Goal: Task Accomplishment & Management: Manage account settings

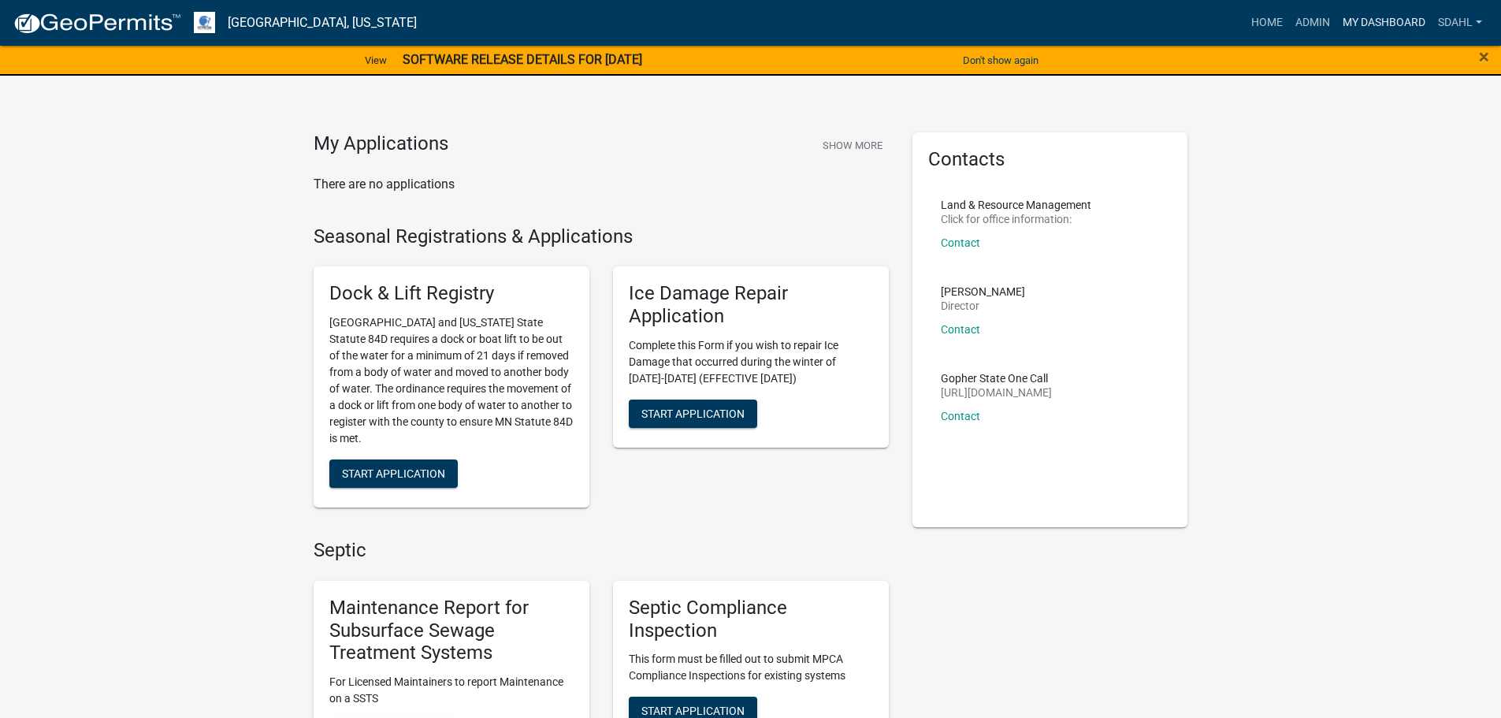
click at [1362, 26] on link "My Dashboard" at bounding box center [1383, 23] width 95 height 30
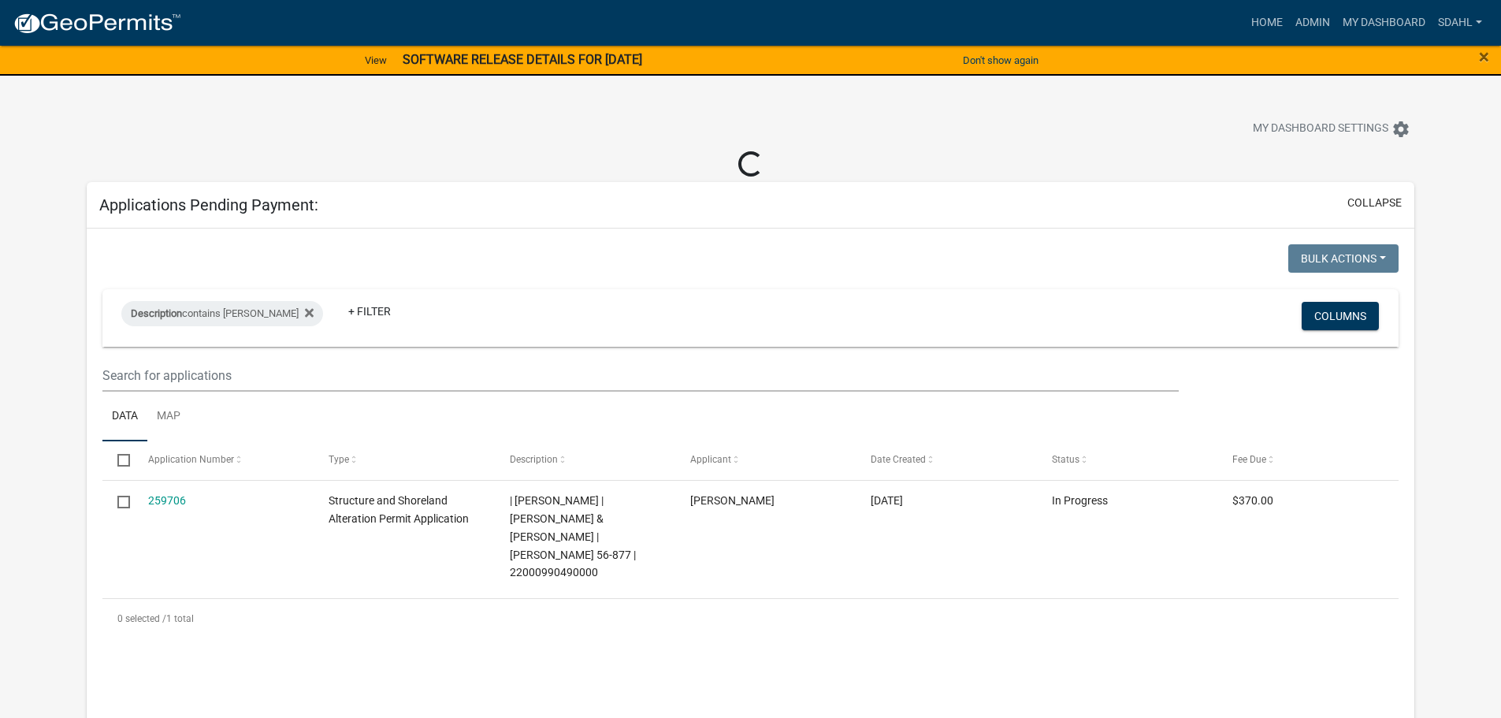
select select "3: 100"
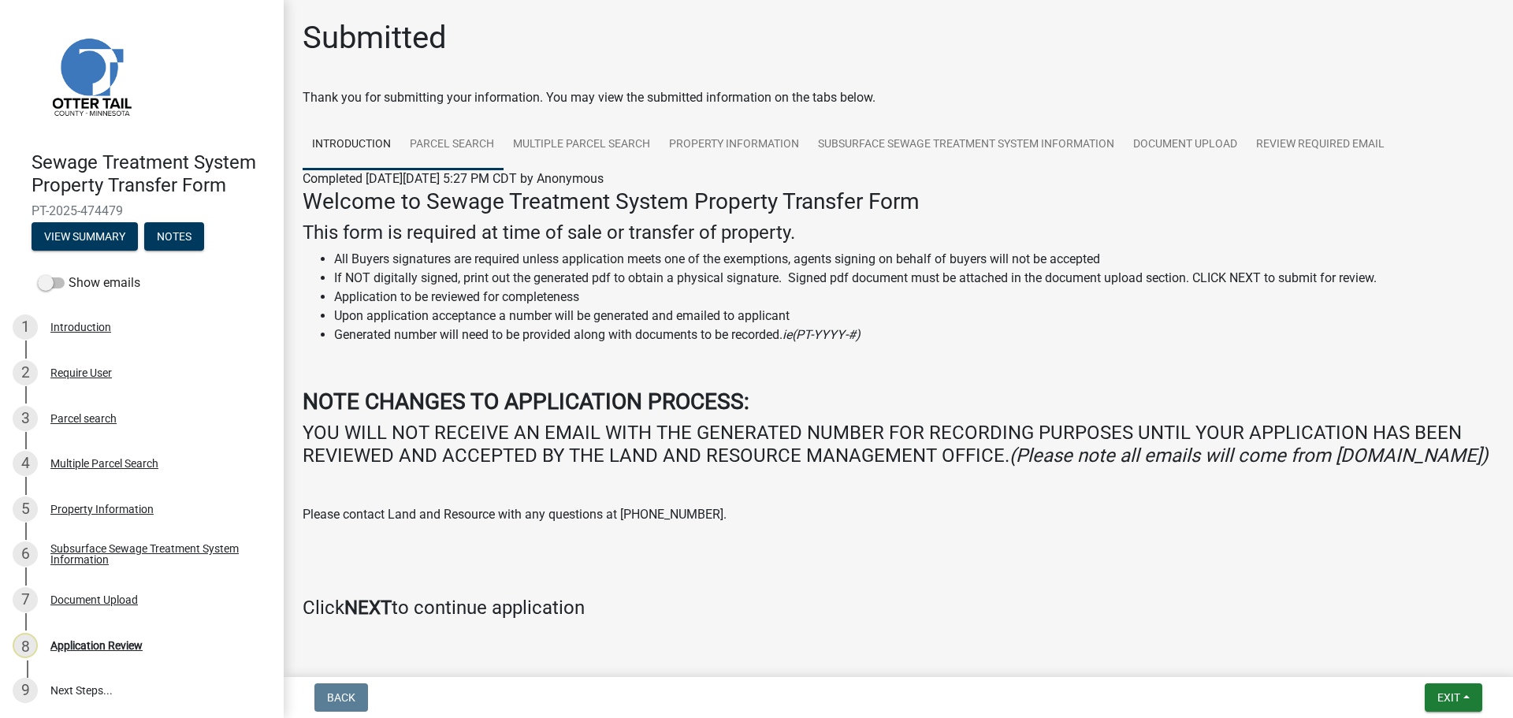
click at [411, 146] on link "Parcel search" at bounding box center [451, 145] width 103 height 50
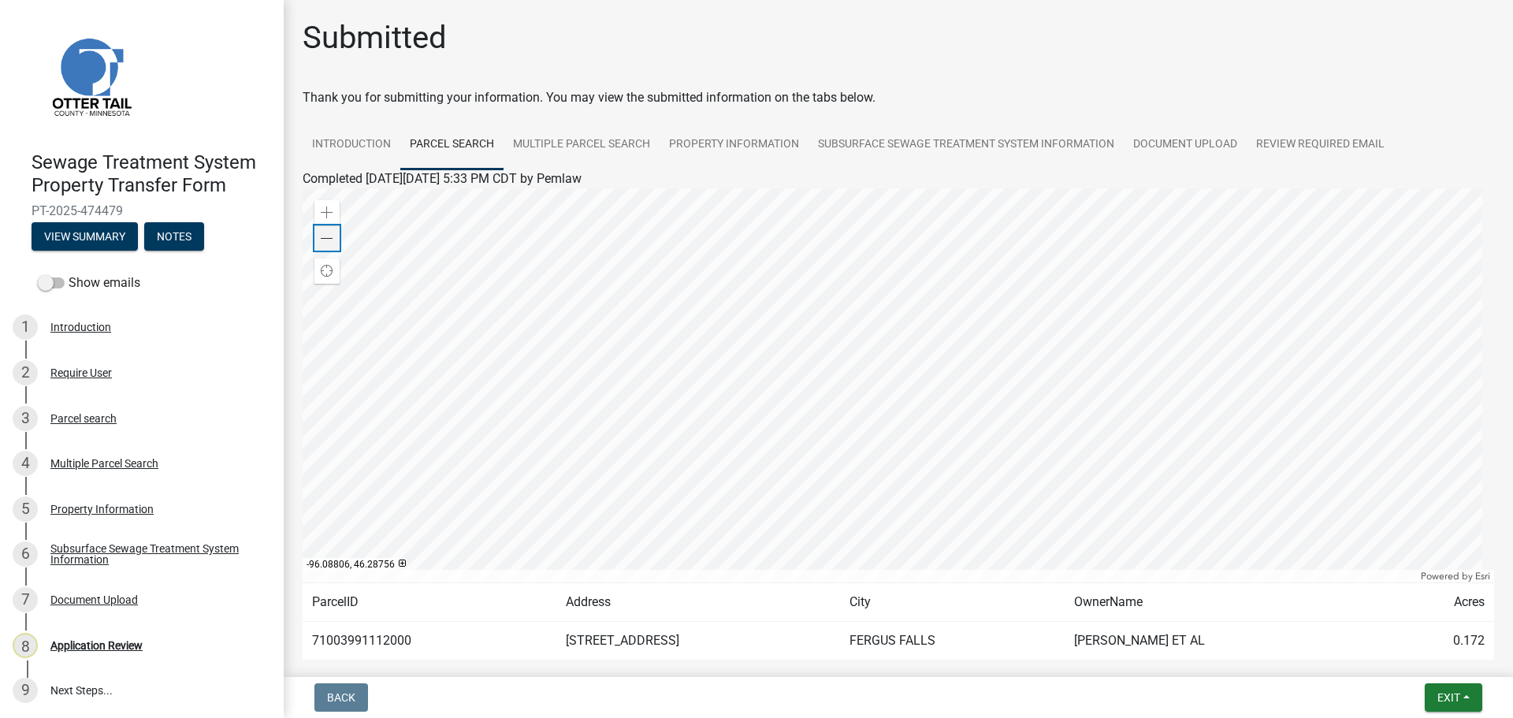
click at [332, 243] on span at bounding box center [327, 238] width 13 height 13
click at [786, 284] on div at bounding box center [898, 385] width 1191 height 394
click at [373, 638] on td "71003991112000" at bounding box center [430, 641] width 254 height 39
copy td "71003991112000"
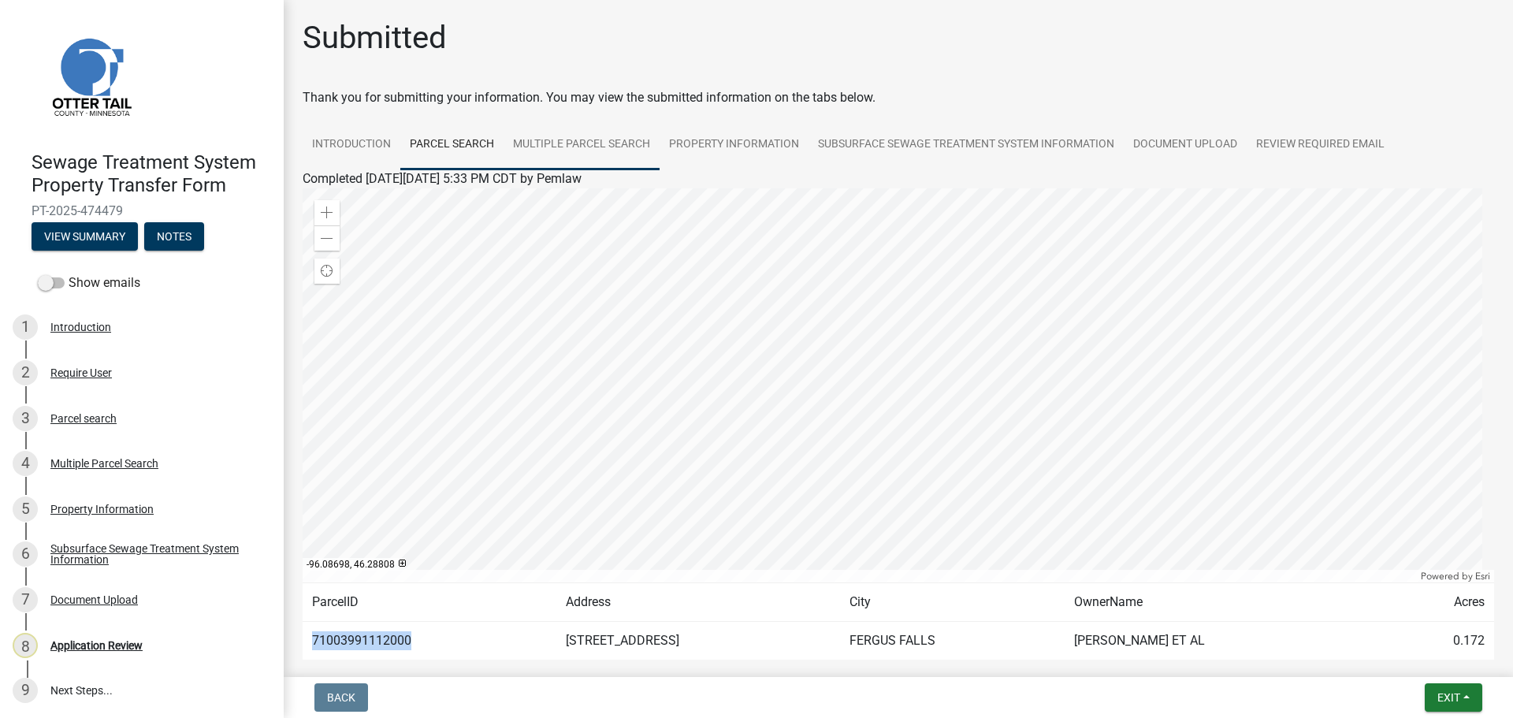
click at [602, 138] on link "Multiple Parcel Search" at bounding box center [582, 145] width 156 height 50
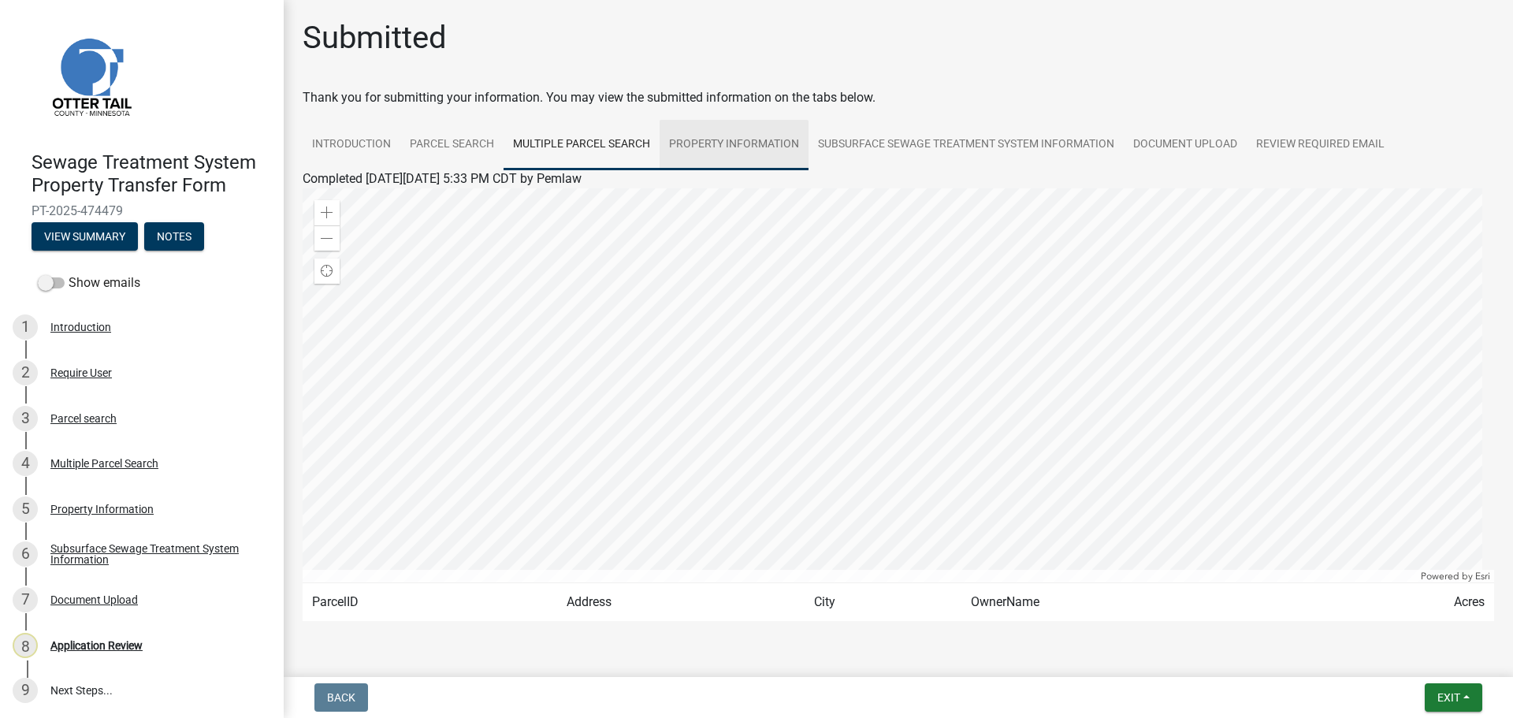
click at [757, 146] on link "Property Information" at bounding box center [734, 145] width 149 height 50
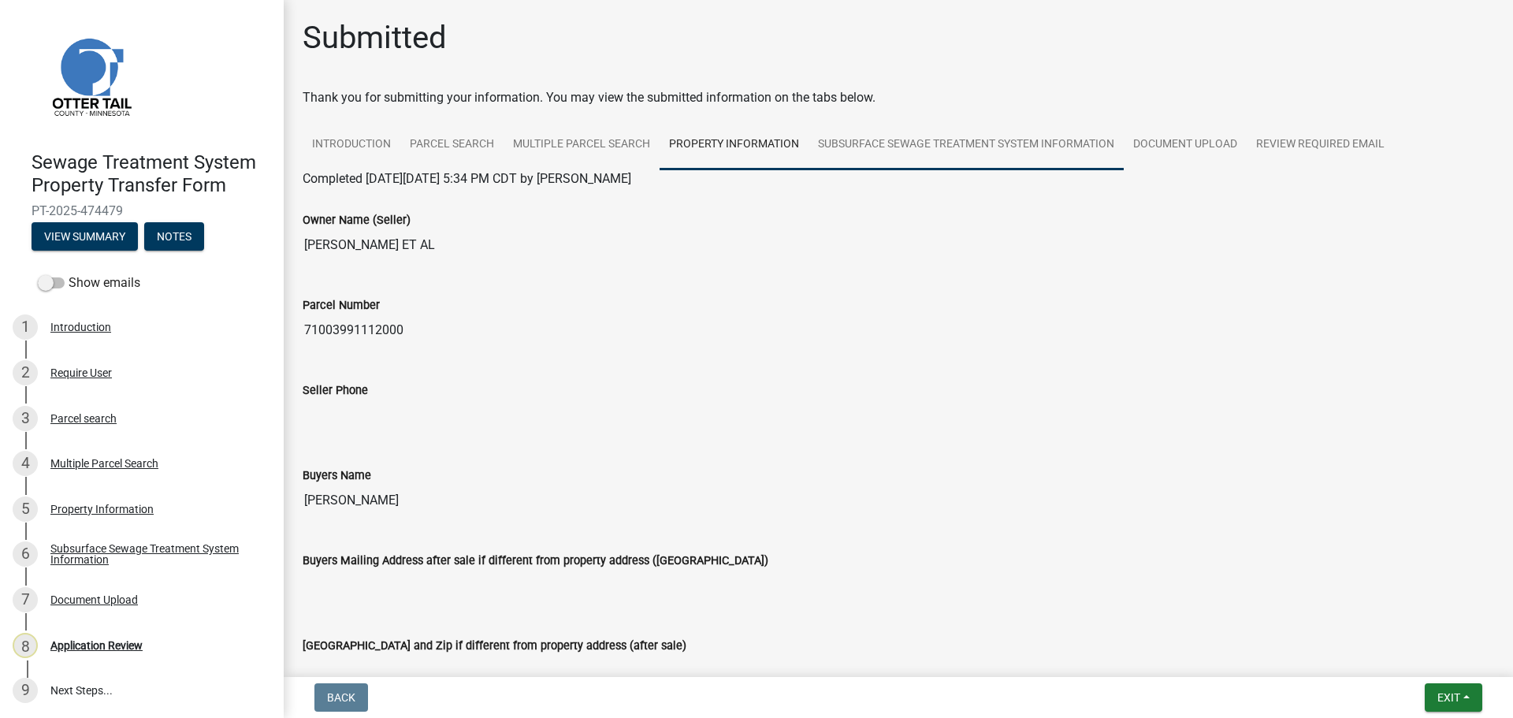
click at [990, 156] on link "Subsurface Sewage Treatment System Information" at bounding box center [965, 145] width 315 height 50
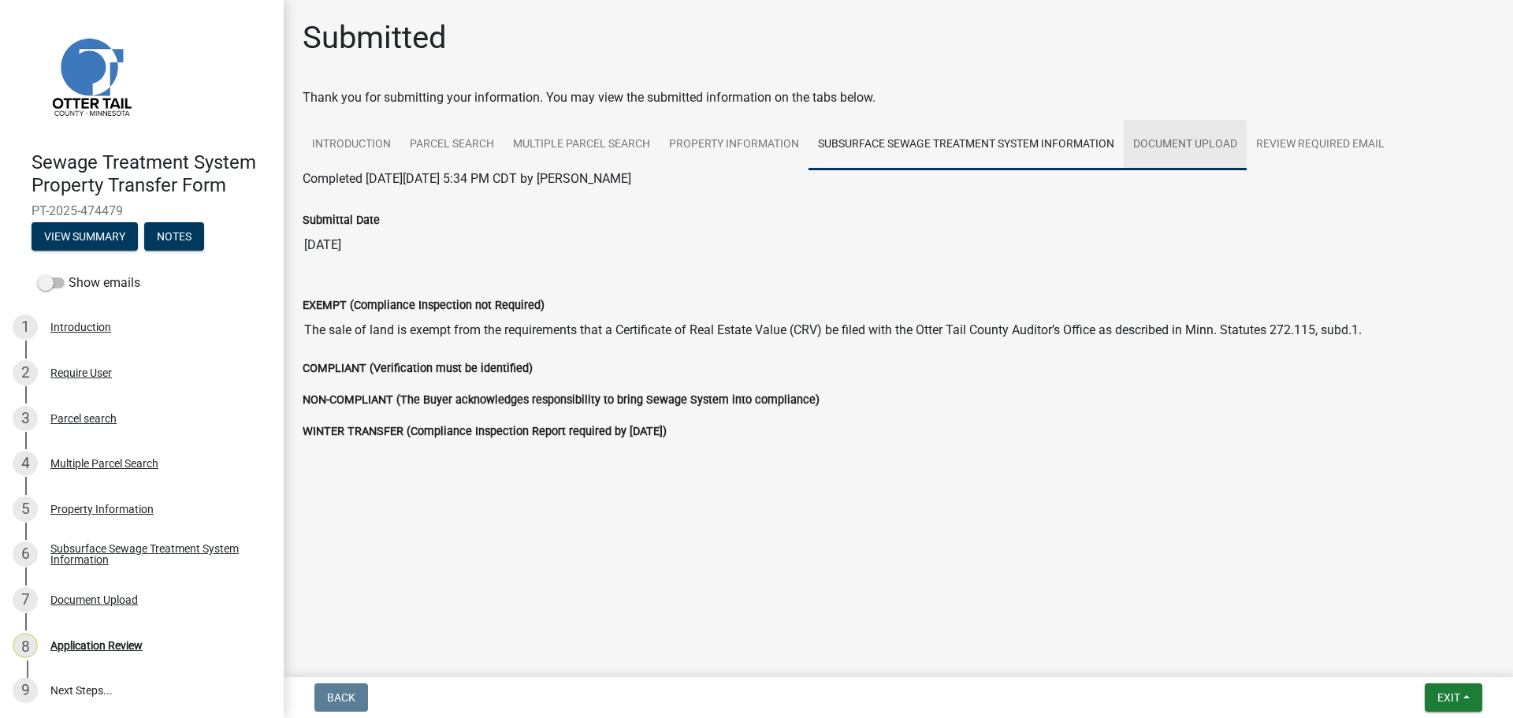
click at [1170, 139] on link "Document Upload" at bounding box center [1185, 145] width 123 height 50
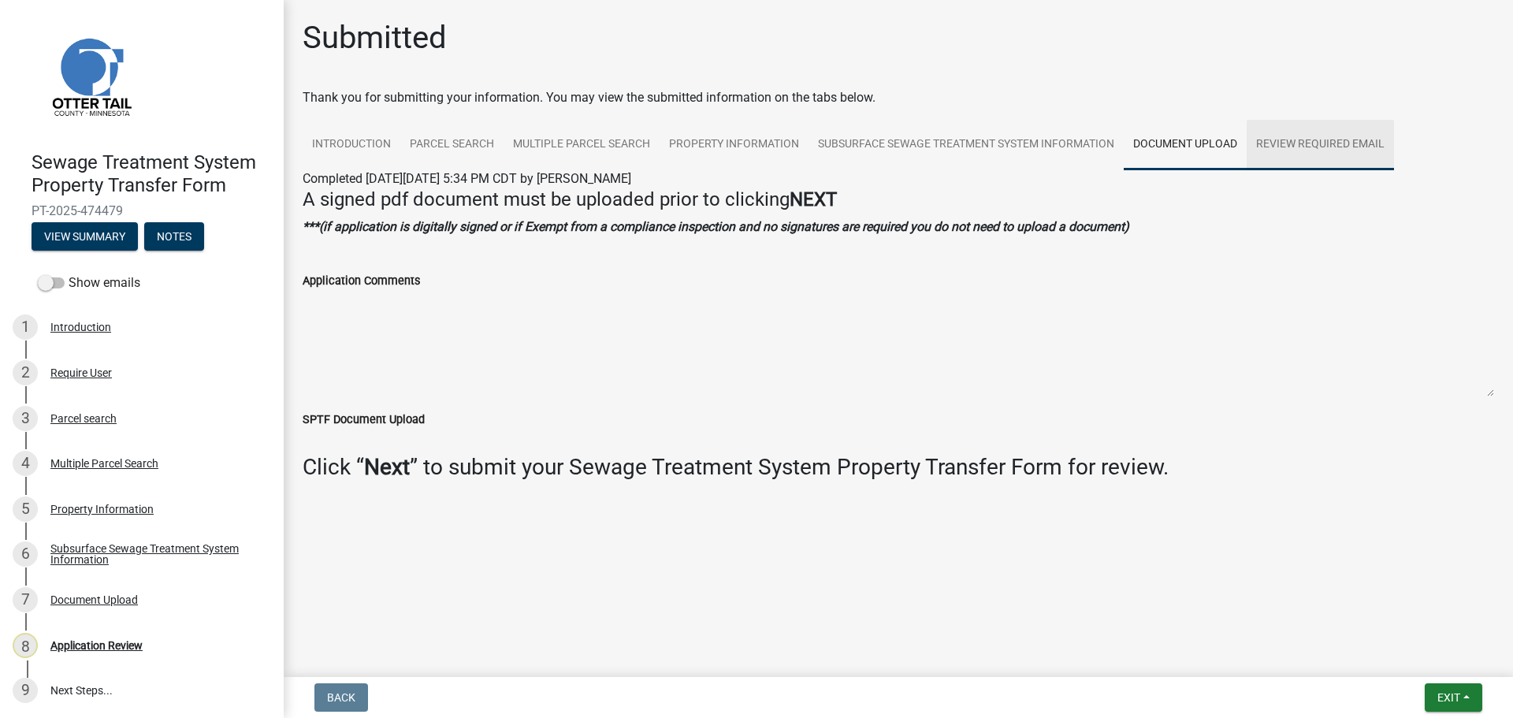
click at [1306, 144] on link "Review Required Email" at bounding box center [1320, 145] width 147 height 50
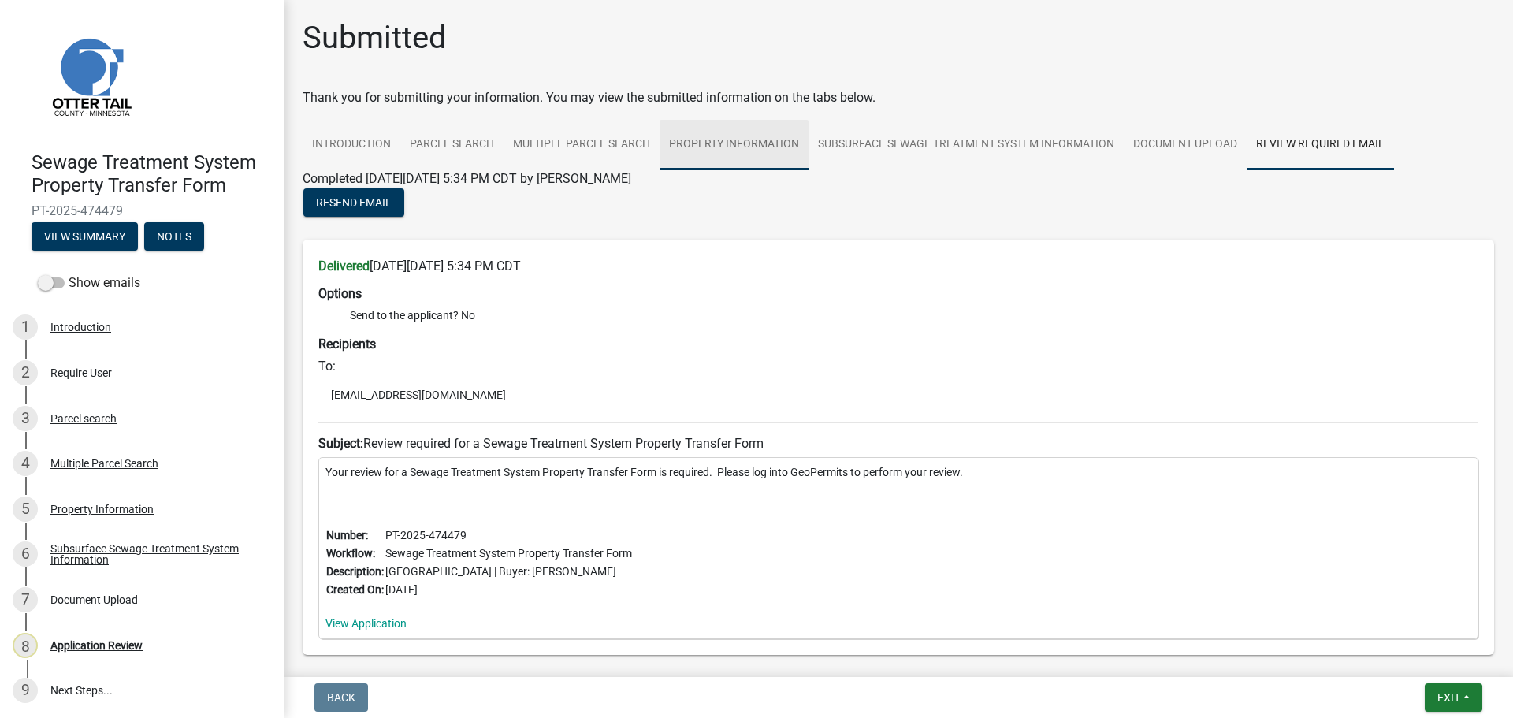
click at [712, 139] on link "Property Information" at bounding box center [734, 145] width 149 height 50
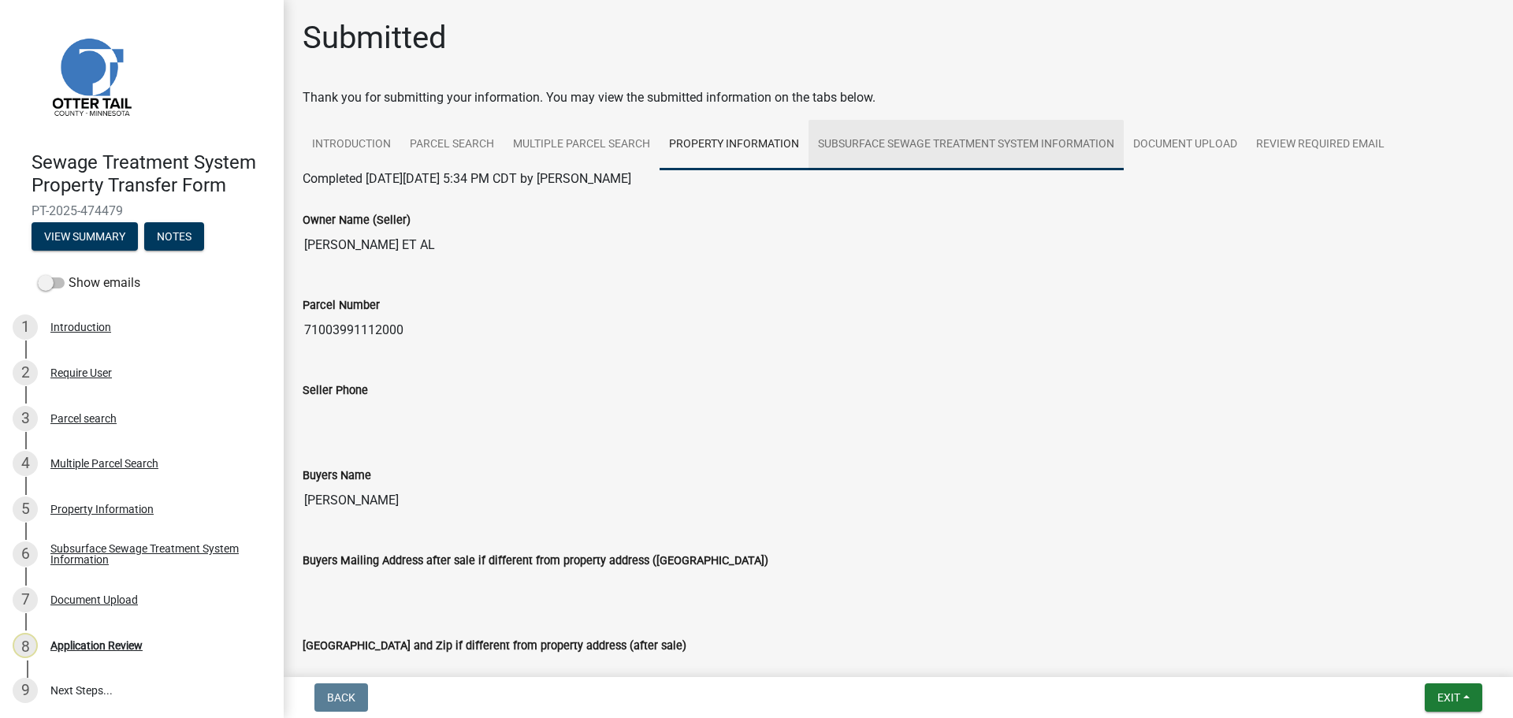
click at [1082, 148] on link "Subsurface Sewage Treatment System Information" at bounding box center [965, 145] width 315 height 50
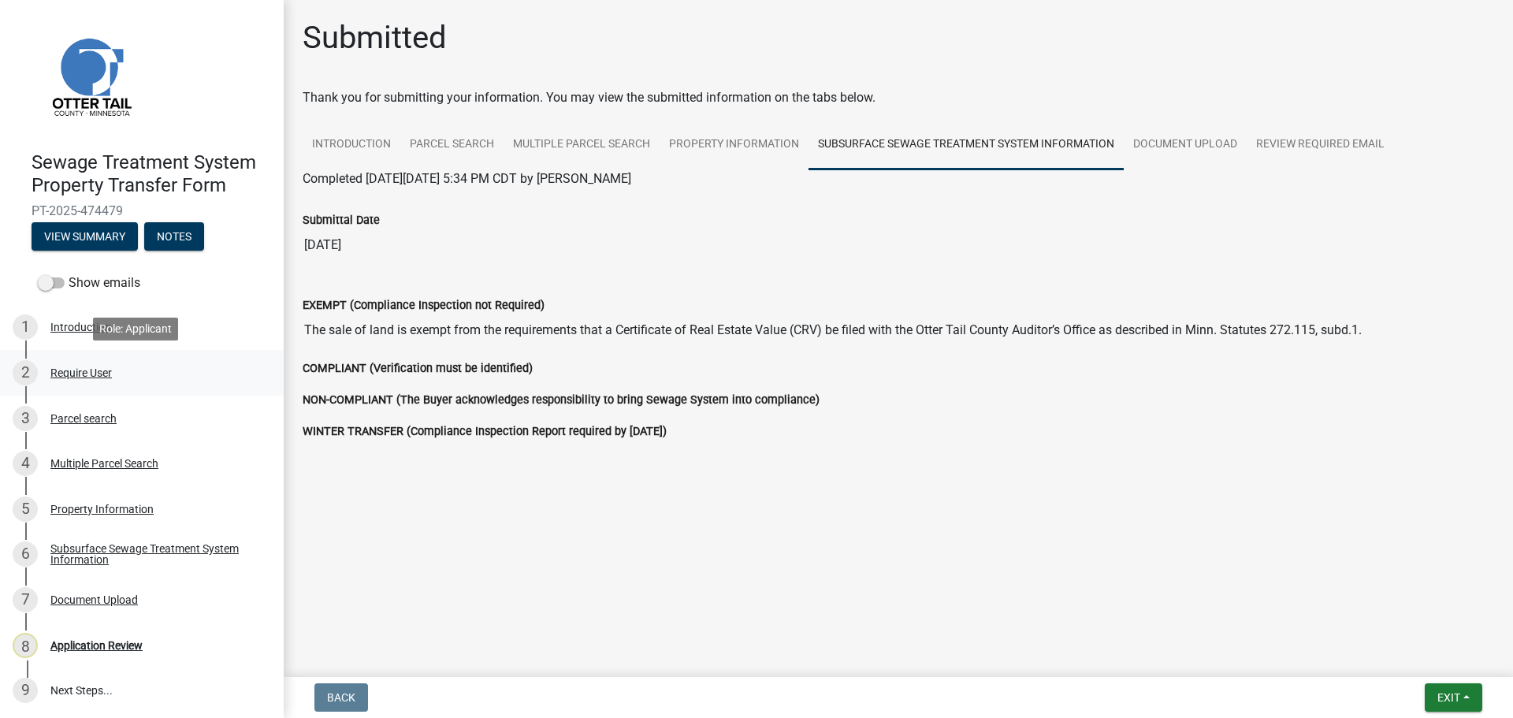
click at [70, 367] on div "Require User" at bounding box center [80, 372] width 61 height 11
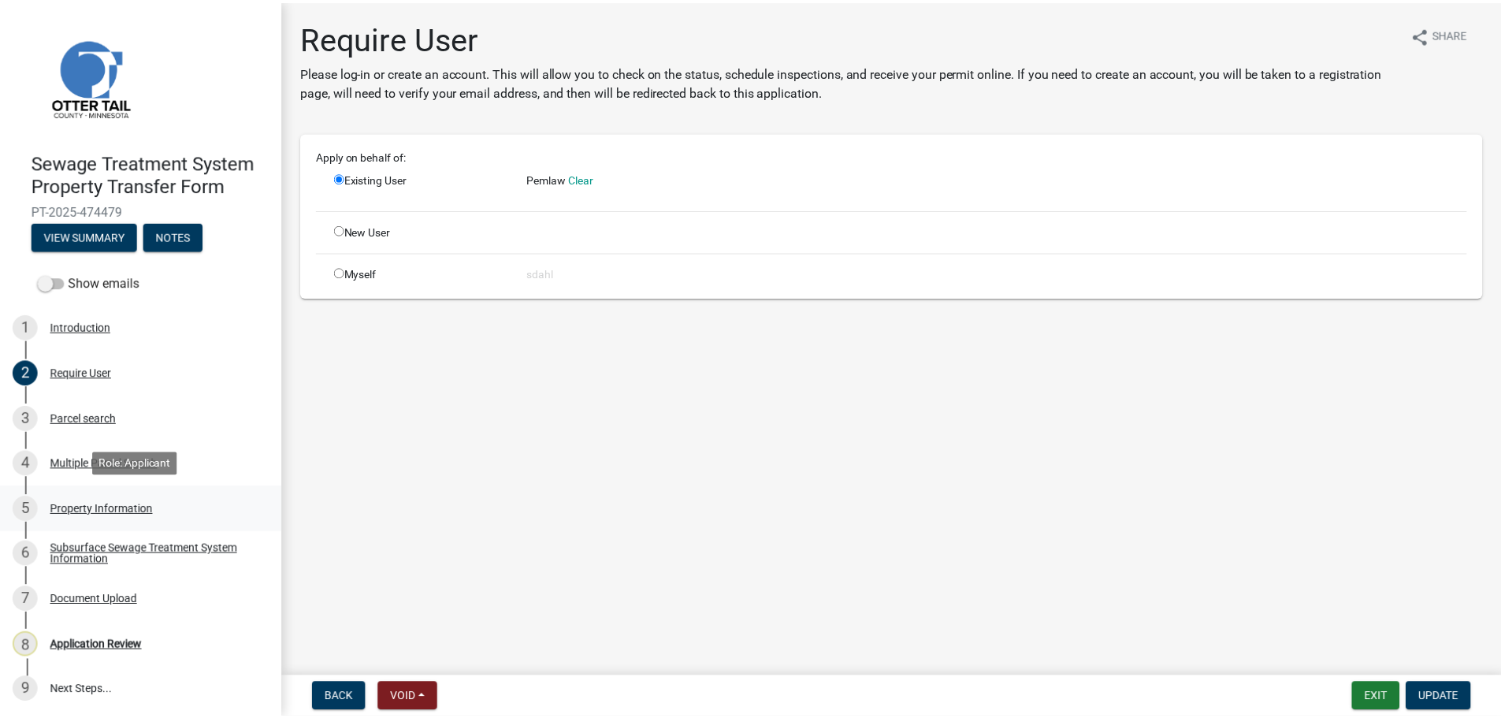
scroll to position [2, 0]
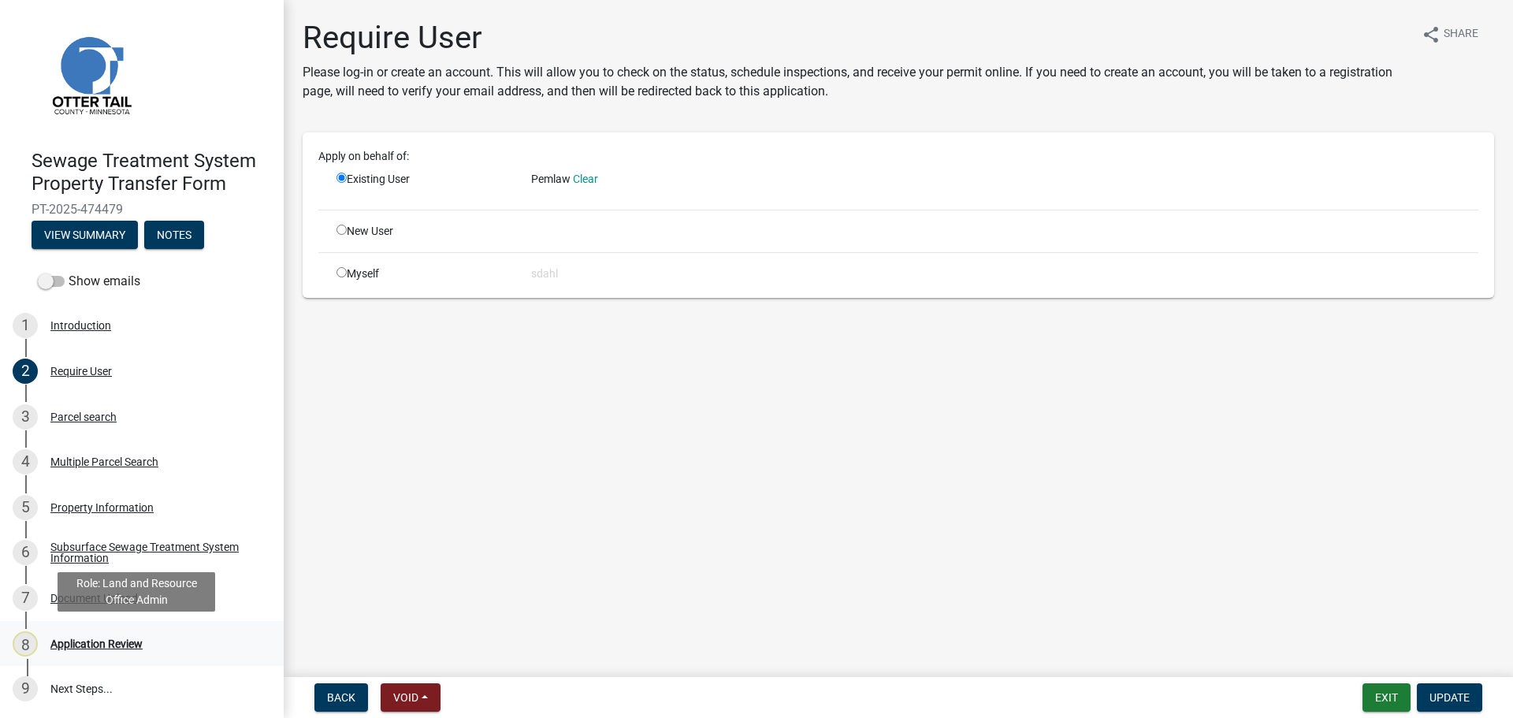
click at [106, 639] on div "Application Review" at bounding box center [96, 643] width 92 height 11
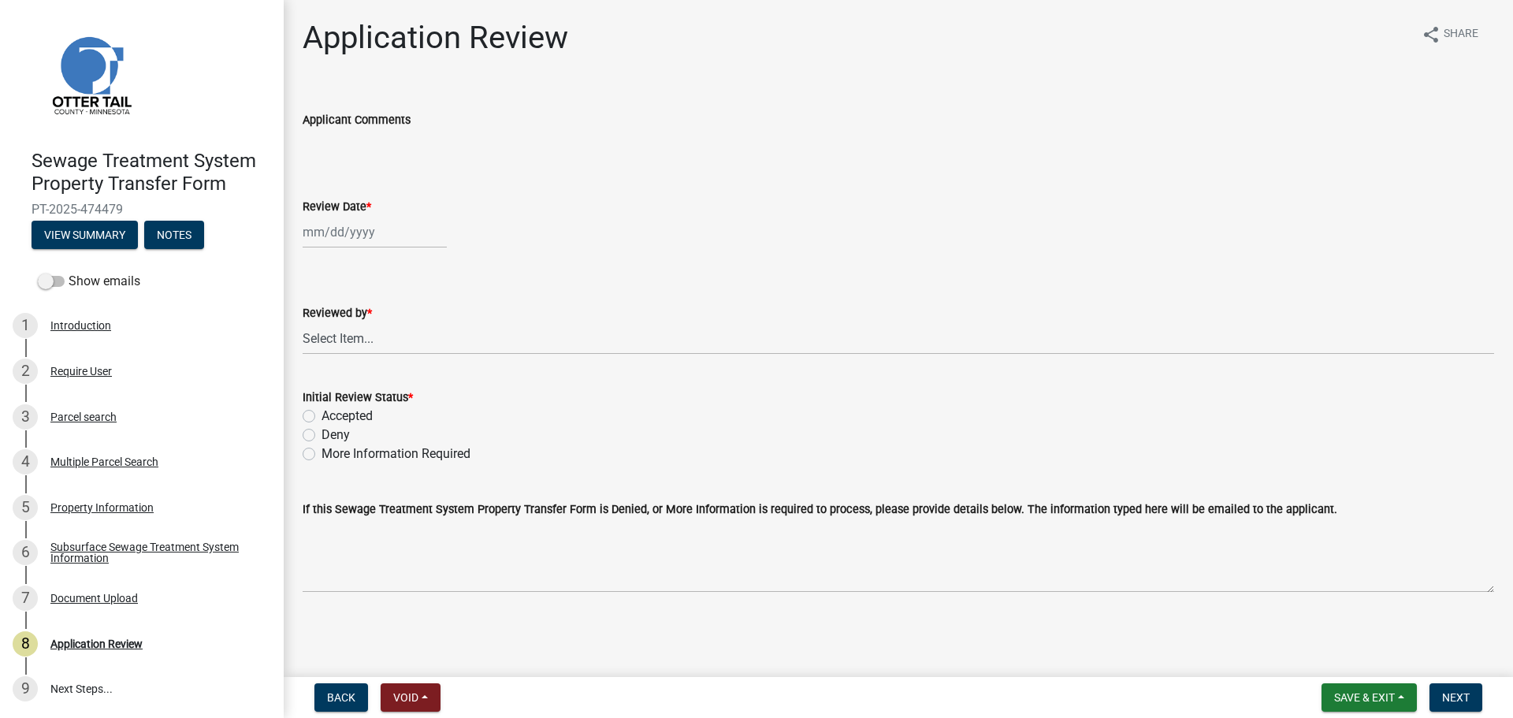
click at [349, 231] on div at bounding box center [375, 232] width 144 height 32
select select "9"
select select "2025"
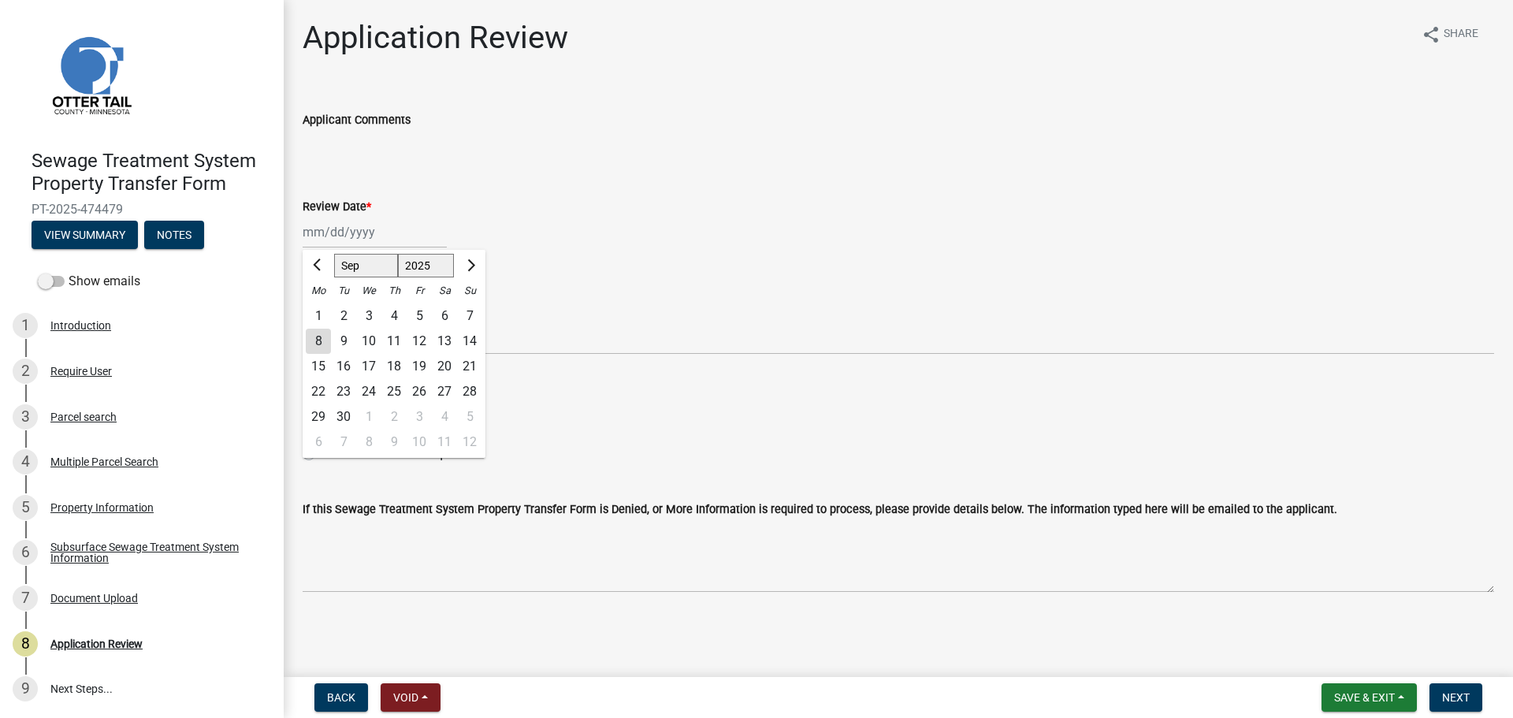
click at [312, 336] on div "8" at bounding box center [318, 341] width 25 height 25
type input "09/08/2025"
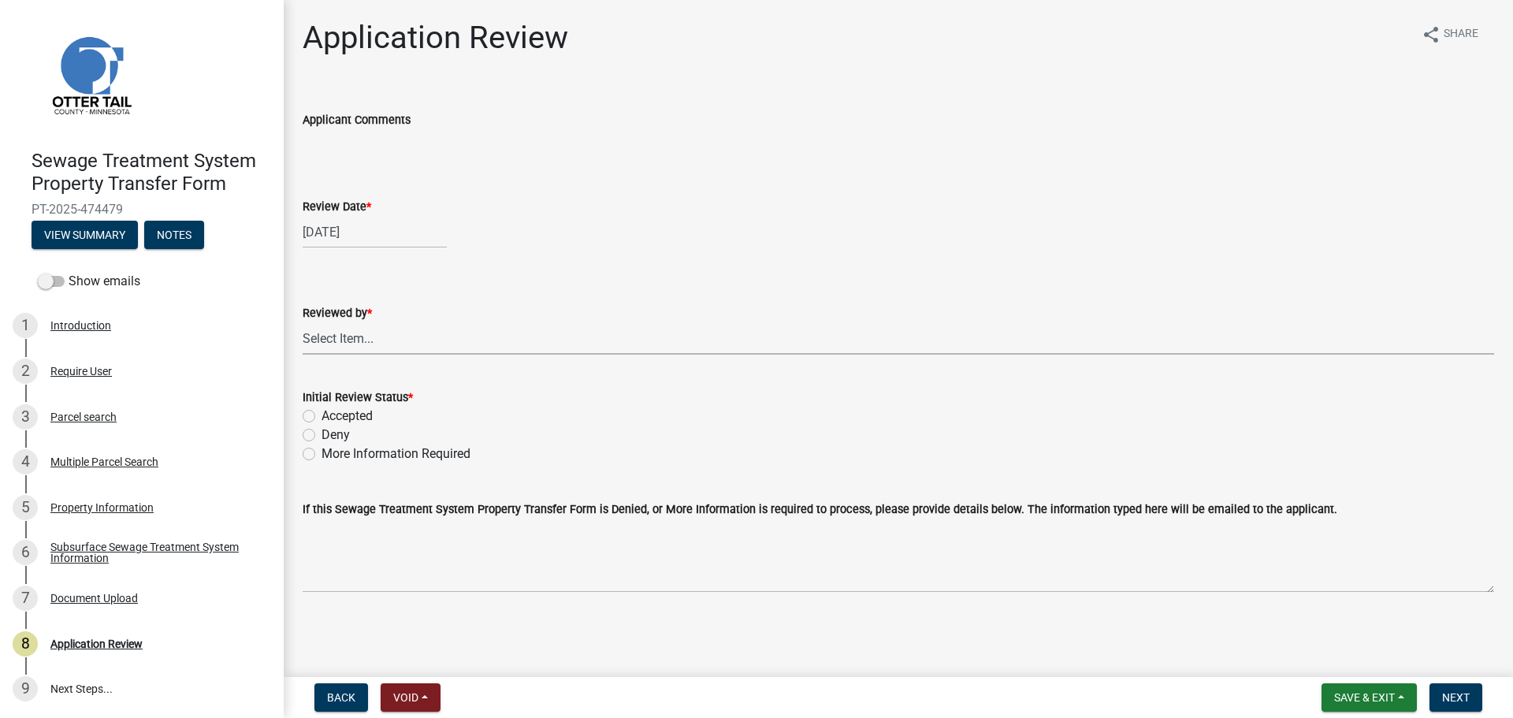
click at [365, 333] on select "Select Item... Alexis Newark Amy Busko Andrea Perales Brittany Tollefson Christ…" at bounding box center [898, 338] width 1191 height 32
click at [303, 322] on select "Select Item... Alexis Newark Amy Busko Andrea Perales Brittany Tollefson Christ…" at bounding box center [898, 338] width 1191 height 32
select select "67745ee8-7159-4960-80f9-a638286b467c"
click at [356, 416] on label "Accepted" at bounding box center [346, 416] width 51 height 19
click at [332, 416] on input "Accepted" at bounding box center [326, 412] width 10 height 10
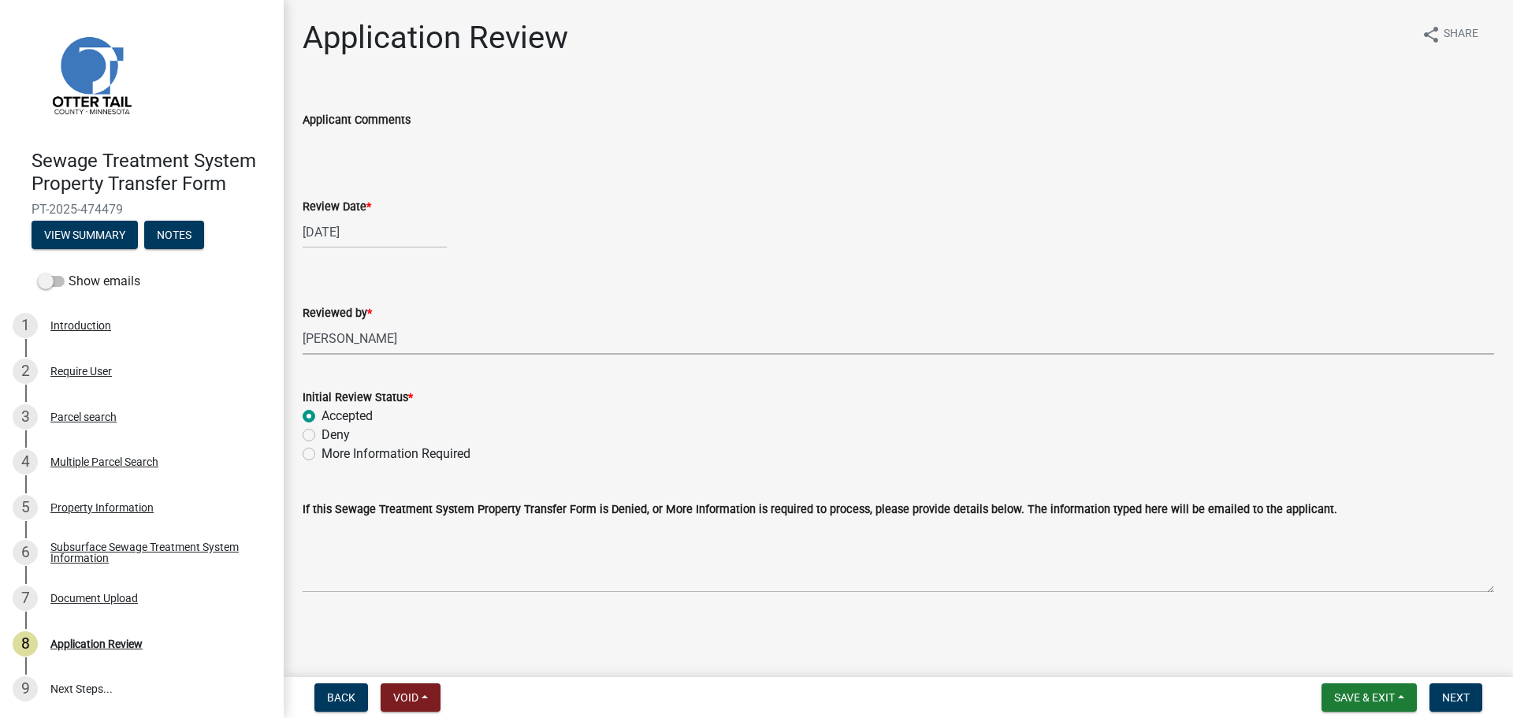
radio input "true"
click at [1466, 696] on span "Next" at bounding box center [1456, 697] width 28 height 13
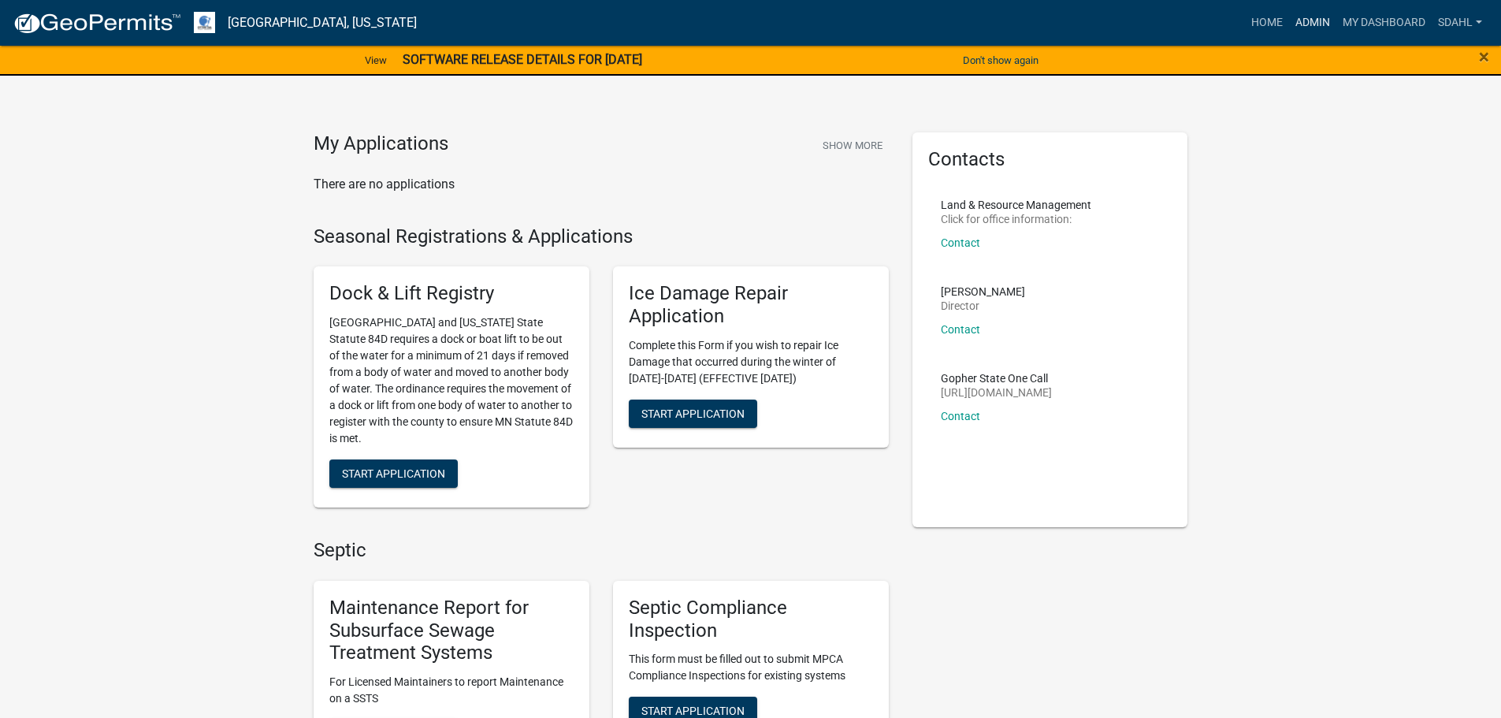
click at [1322, 16] on link "Admin" at bounding box center [1312, 23] width 47 height 30
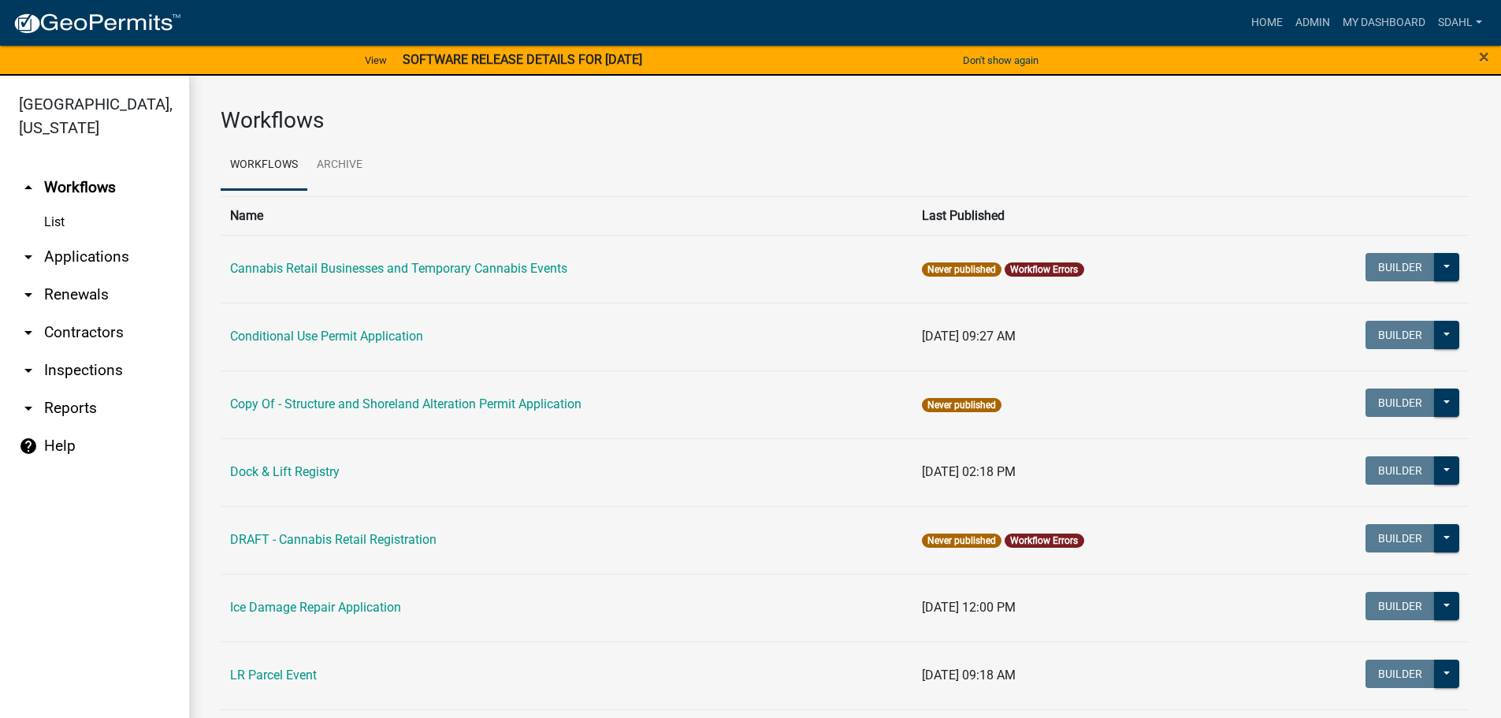
click at [115, 262] on link "arrow_drop_down Applications" at bounding box center [94, 257] width 189 height 38
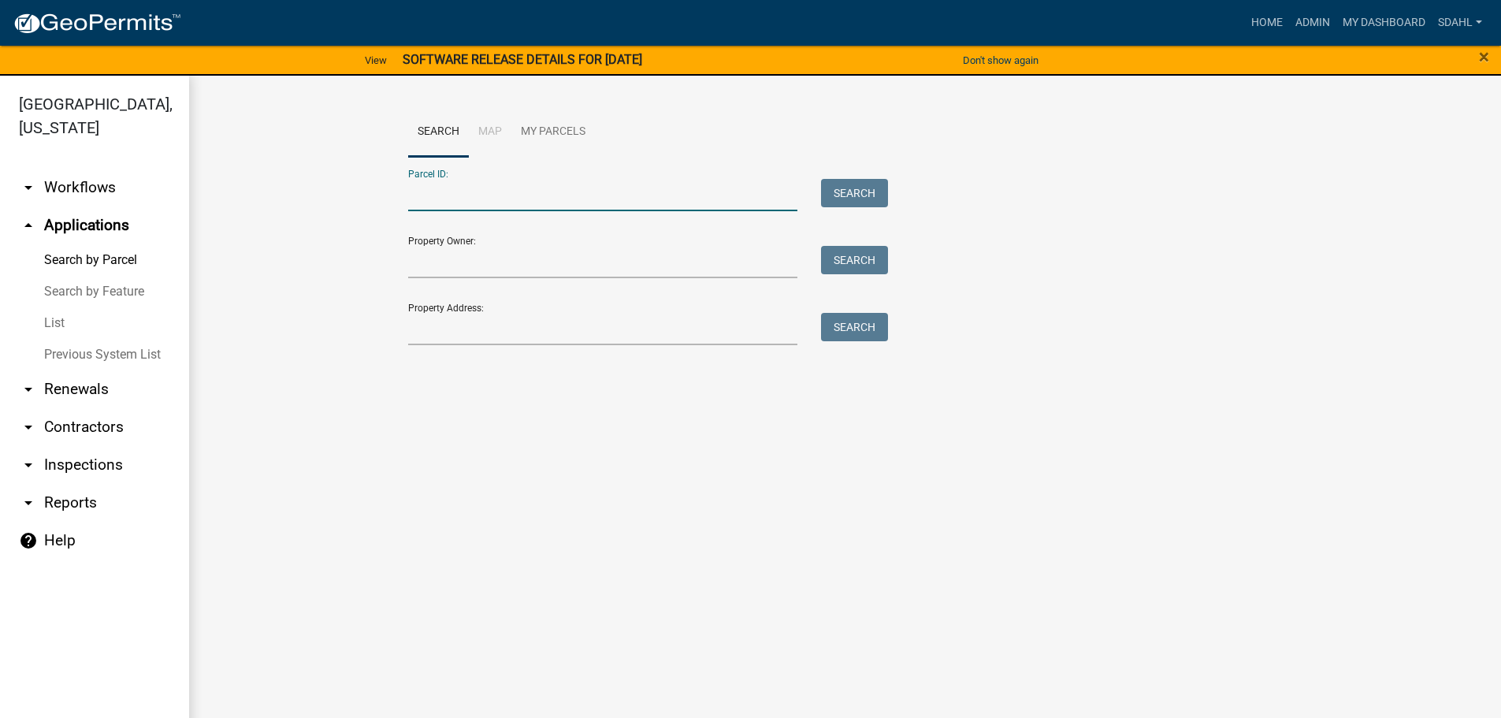
click at [489, 195] on input "Parcel ID:" at bounding box center [603, 195] width 390 height 32
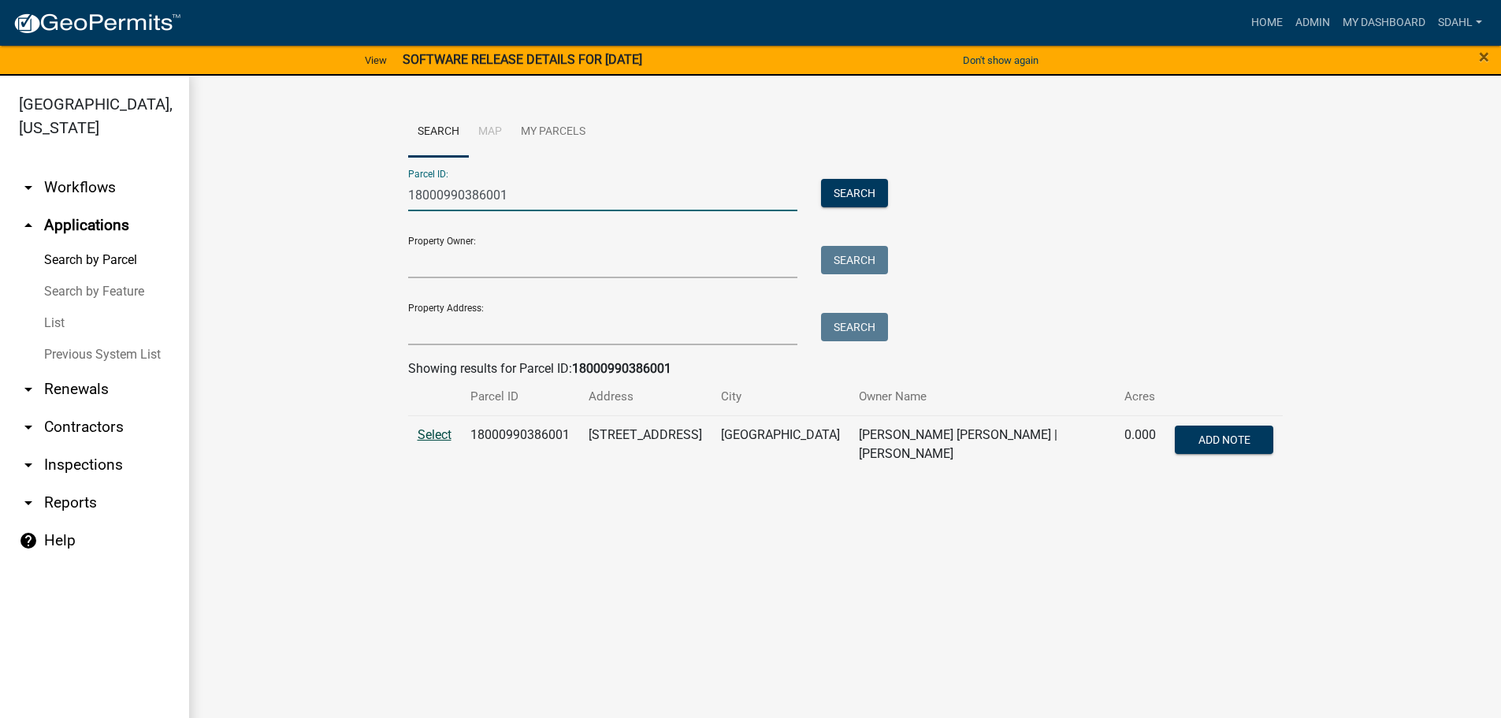
click at [445, 428] on span "Select" at bounding box center [435, 434] width 34 height 15
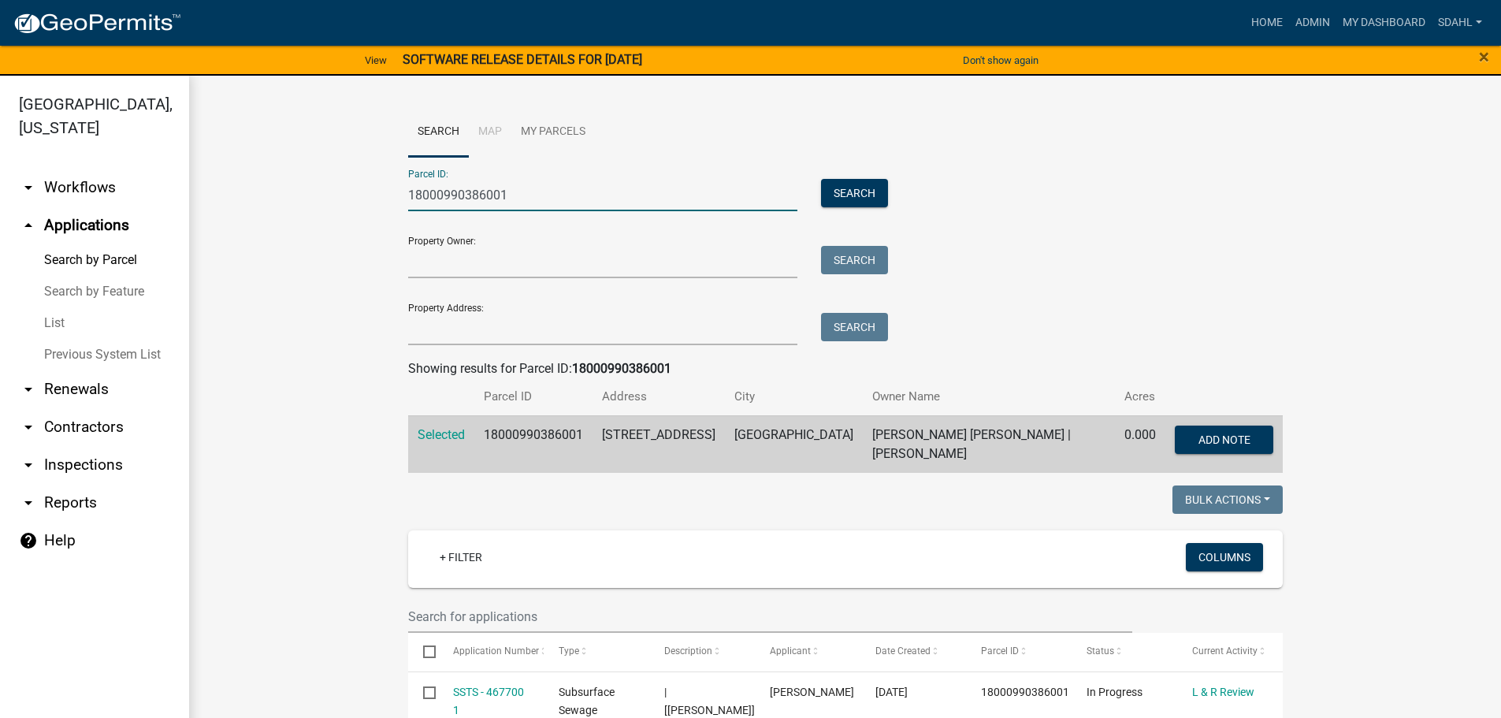
drag, startPoint x: 519, startPoint y: 189, endPoint x: 353, endPoint y: 217, distance: 168.7
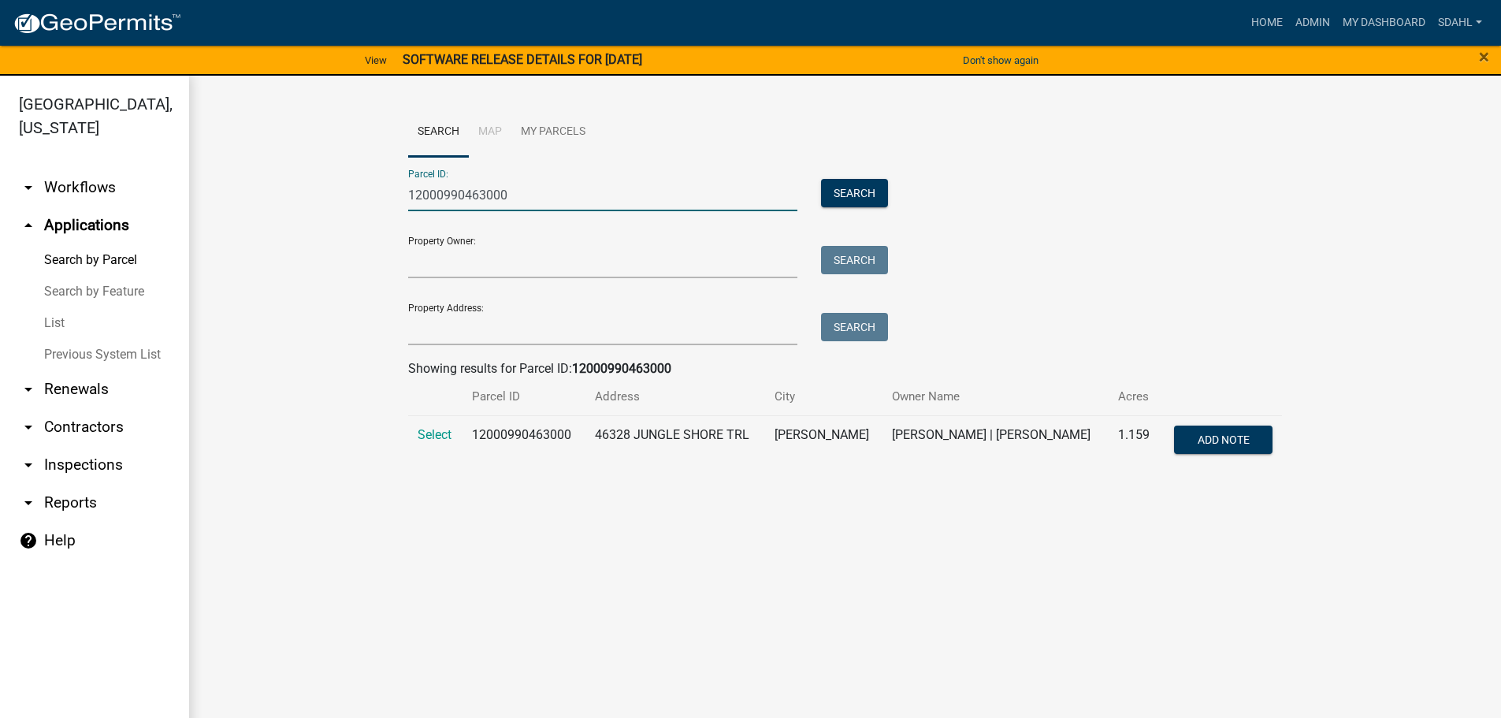
type input "12000990463000"
click at [429, 446] on td "Select" at bounding box center [435, 441] width 55 height 52
click at [431, 444] on td "Select" at bounding box center [435, 441] width 55 height 52
click at [432, 438] on span "Select" at bounding box center [435, 434] width 34 height 15
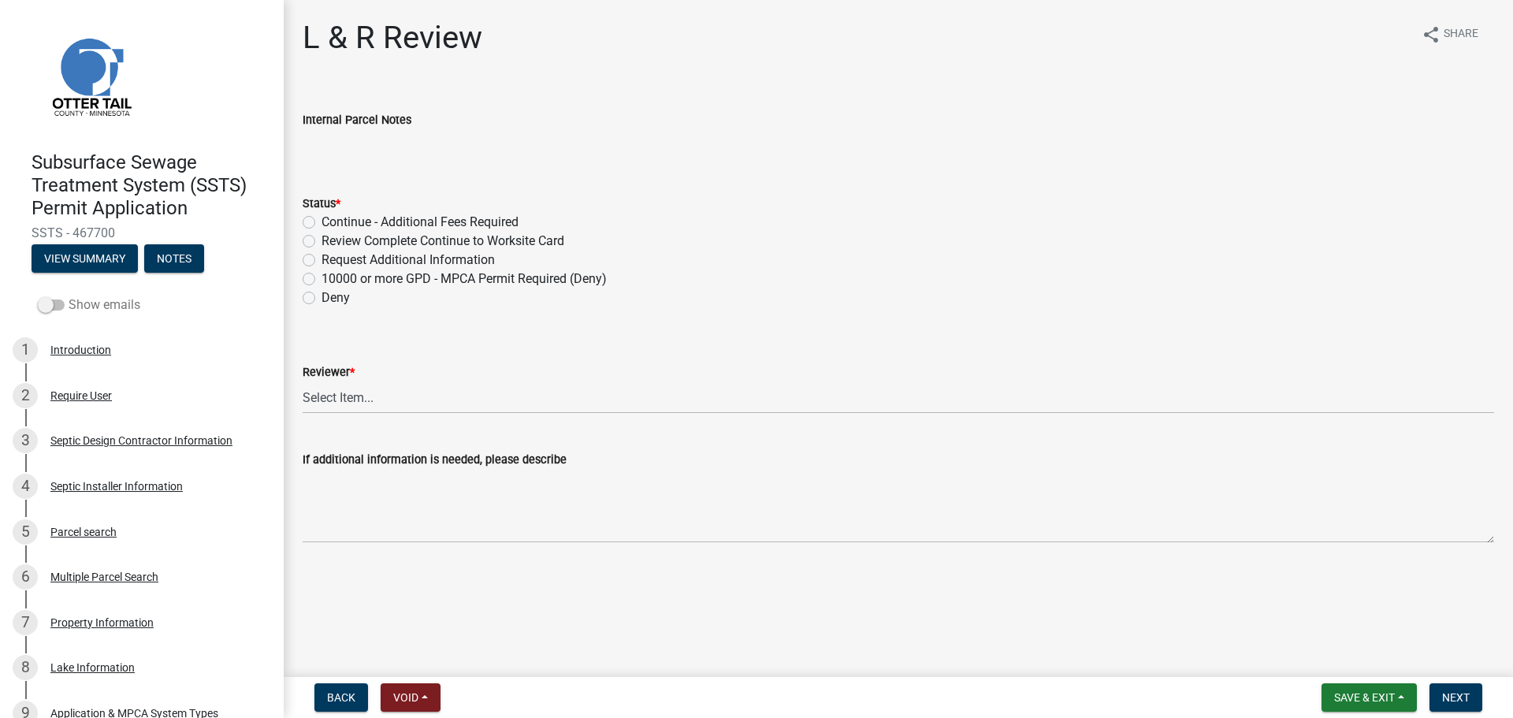
click at [62, 310] on label "Show emails" at bounding box center [89, 304] width 102 height 19
click at [69, 295] on input "Show emails" at bounding box center [69, 295] width 0 height 0
click at [180, 250] on button "Notes" at bounding box center [174, 258] width 60 height 28
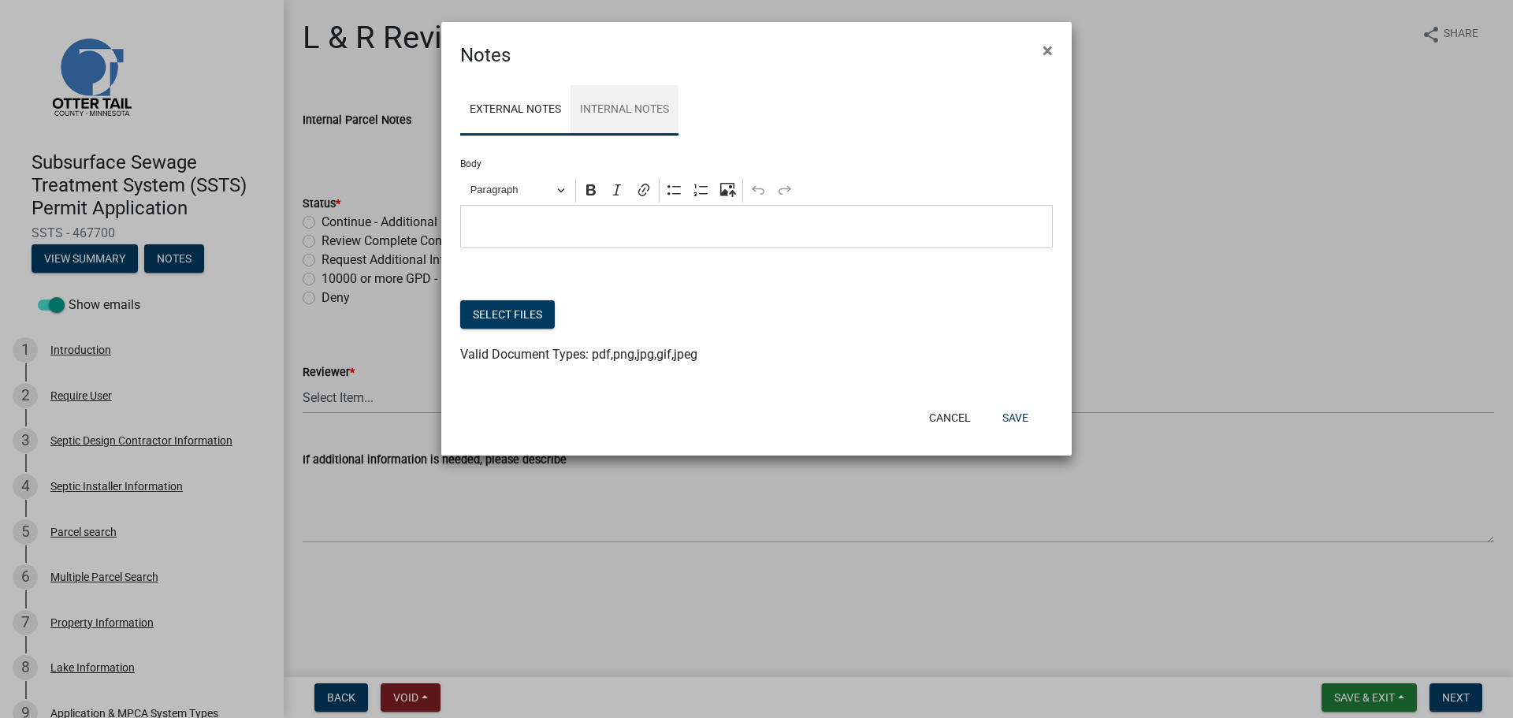
click at [608, 99] on link "Internal Notes" at bounding box center [624, 110] width 108 height 50
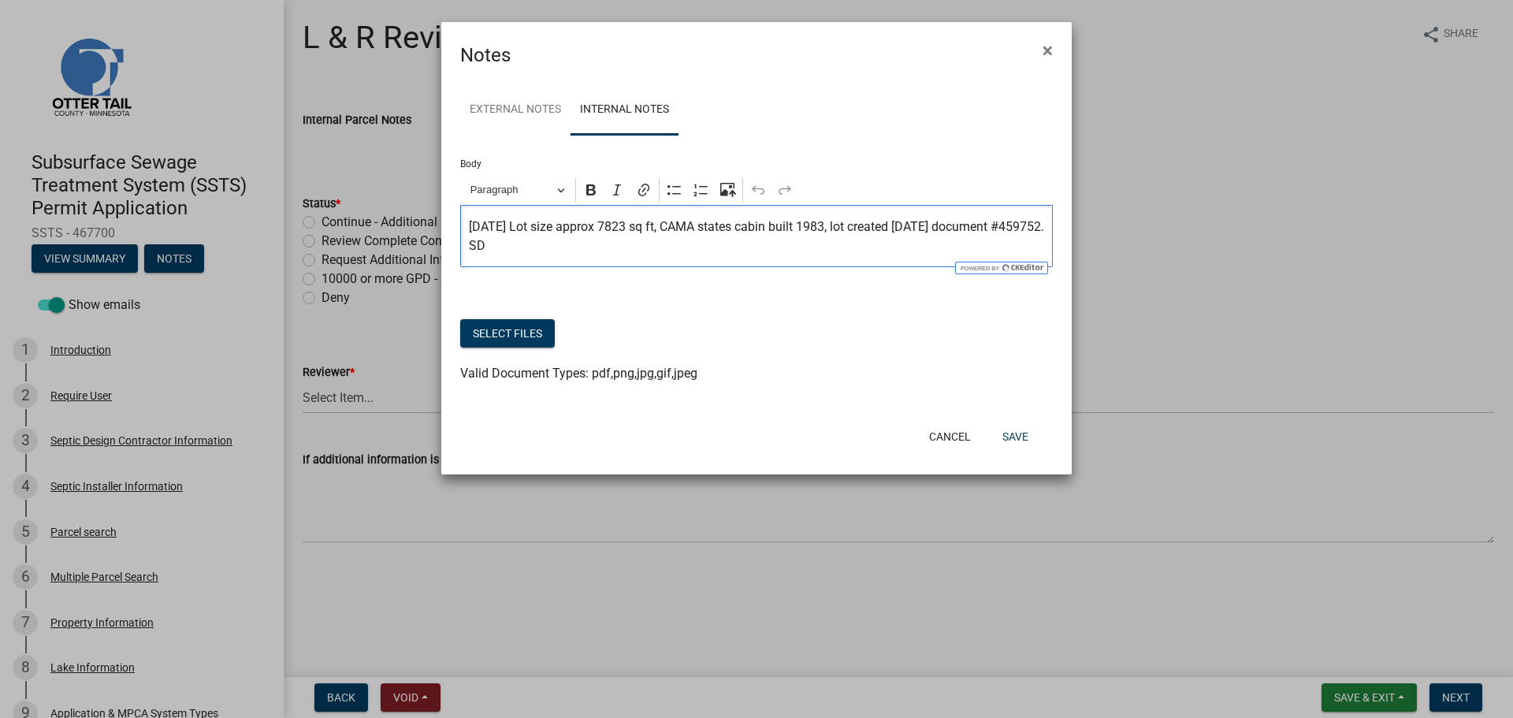
click at [580, 256] on div "2025-09-05 Lot size approx 7823 sq ft, CAMA states cabin built 1983, lot create…" at bounding box center [756, 236] width 593 height 62
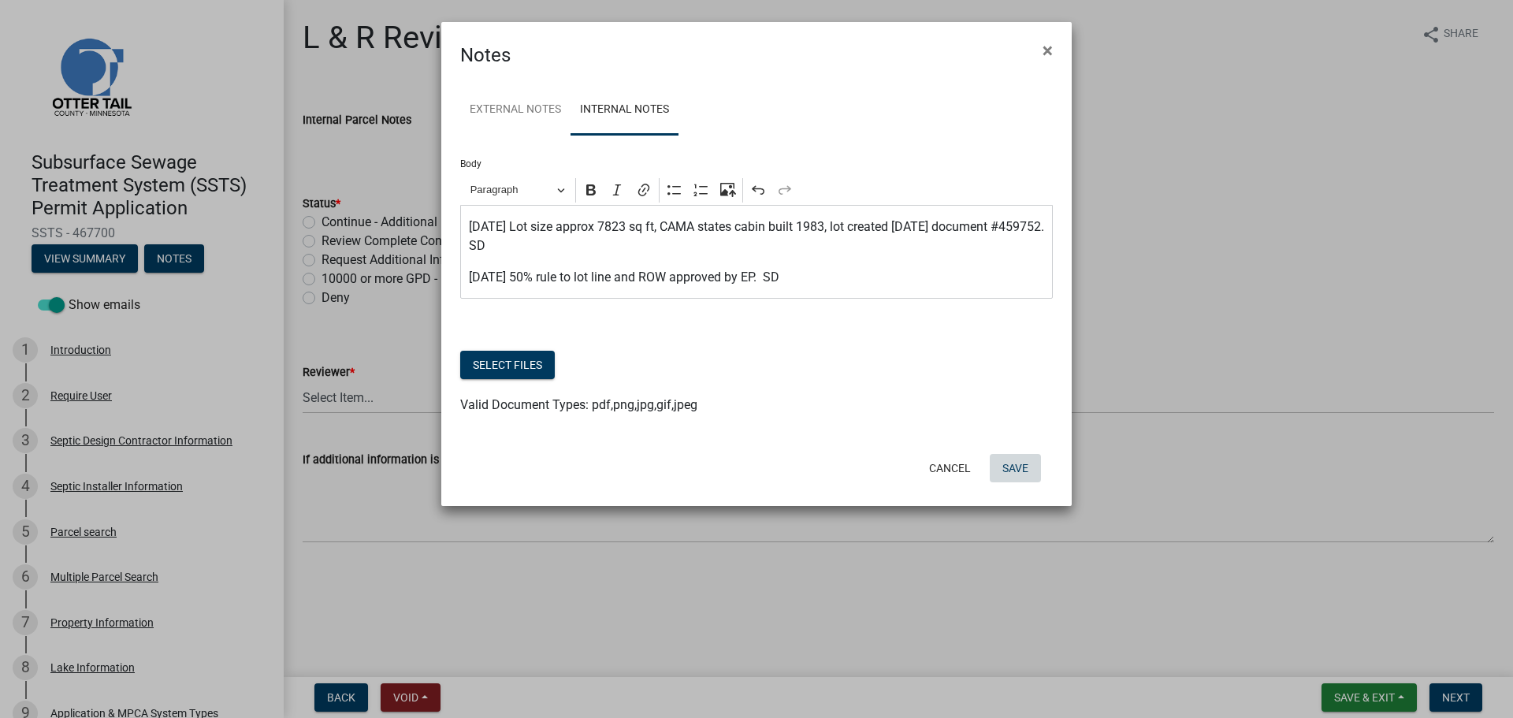
click at [1006, 469] on button "Save" at bounding box center [1015, 468] width 51 height 28
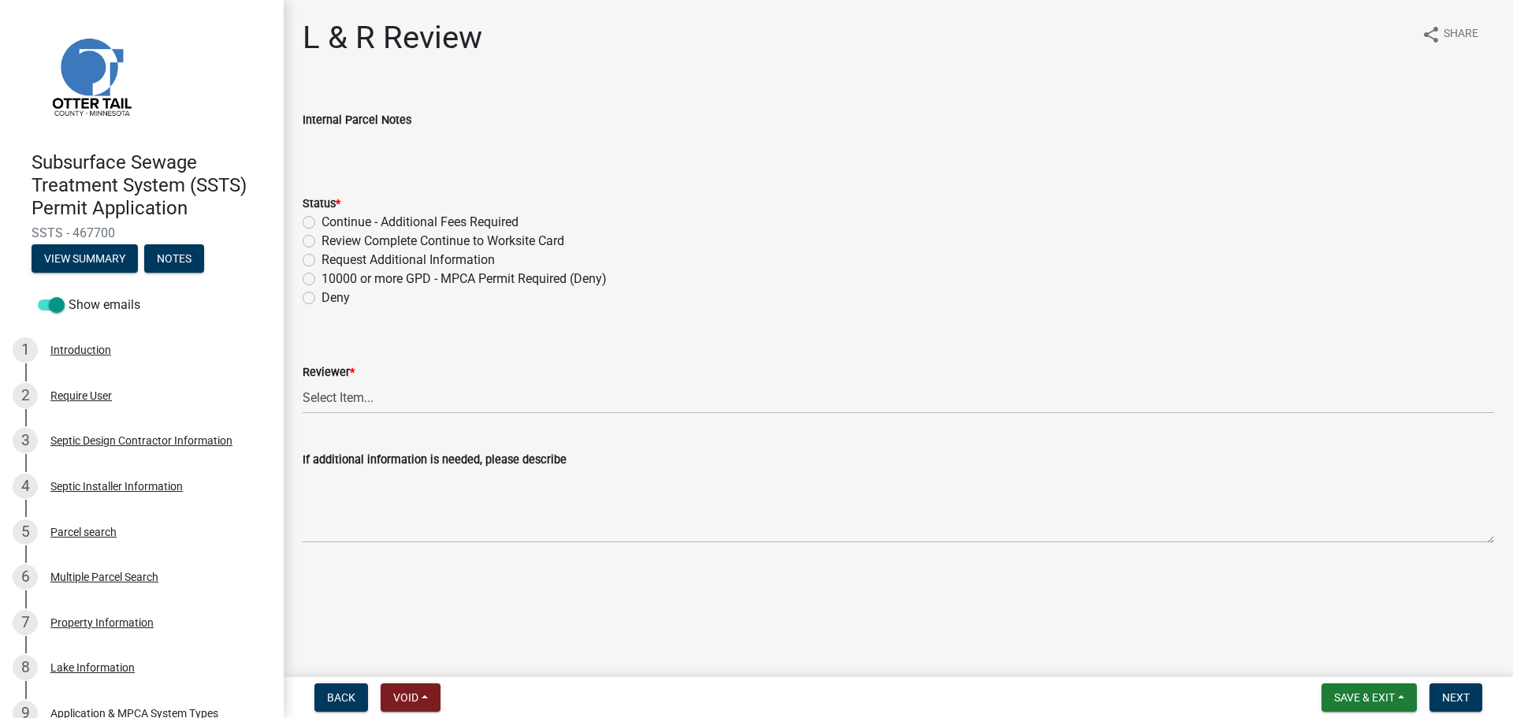
click at [357, 242] on label "Review Complete Continue to Worksite Card" at bounding box center [442, 241] width 243 height 19
click at [332, 242] on input "Review Complete Continue to Worksite Card" at bounding box center [326, 237] width 10 height 10
radio input "true"
click at [344, 401] on select "Select Item... Alexis Newark Andrea Perales Brittany Tollefson Elizabeth Plaste…" at bounding box center [898, 397] width 1191 height 32
click at [303, 381] on select "Select Item... Alexis Newark Andrea Perales Brittany Tollefson Elizabeth Plaste…" at bounding box center [898, 397] width 1191 height 32
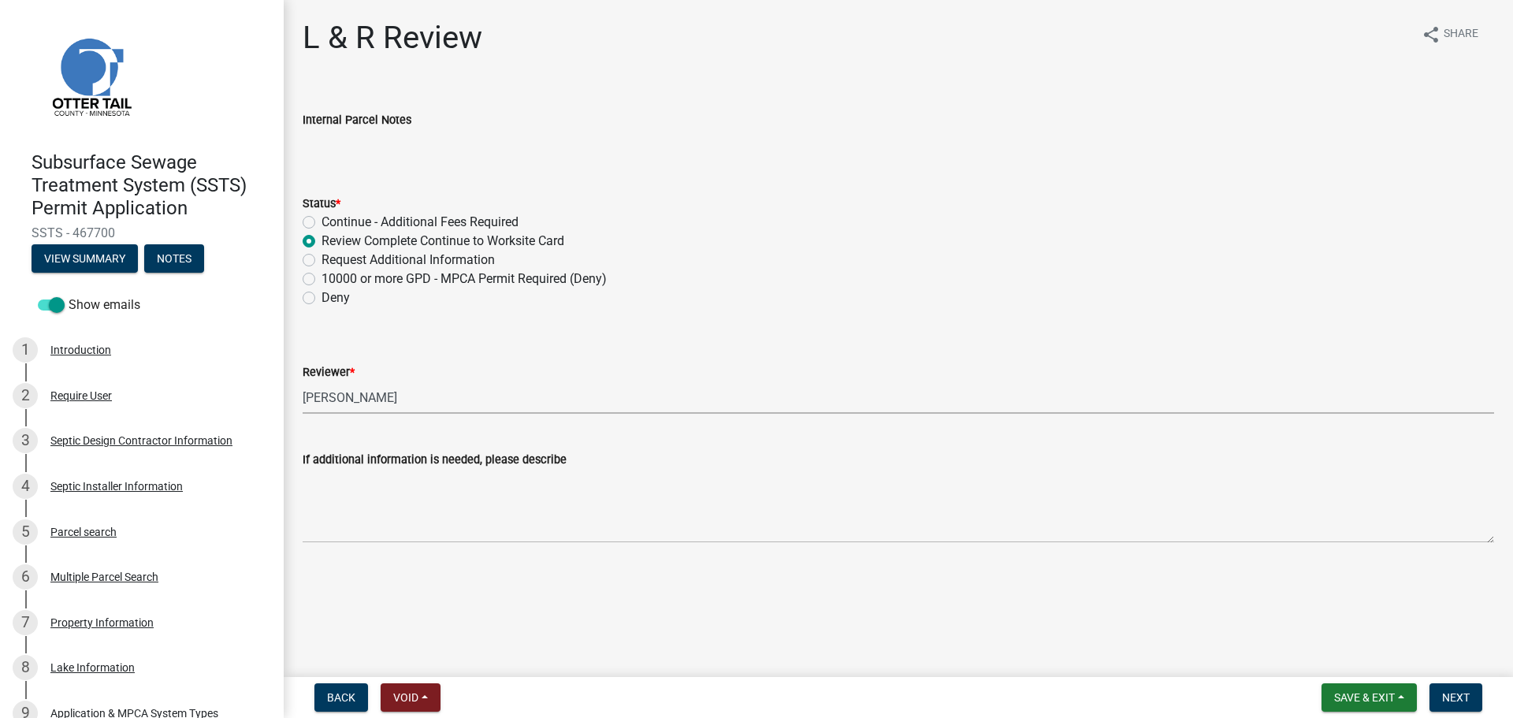
select select "c924b0b6-8bab-4fad-8e2d-179555df0fda"
click at [1448, 691] on span "Next" at bounding box center [1456, 697] width 28 height 13
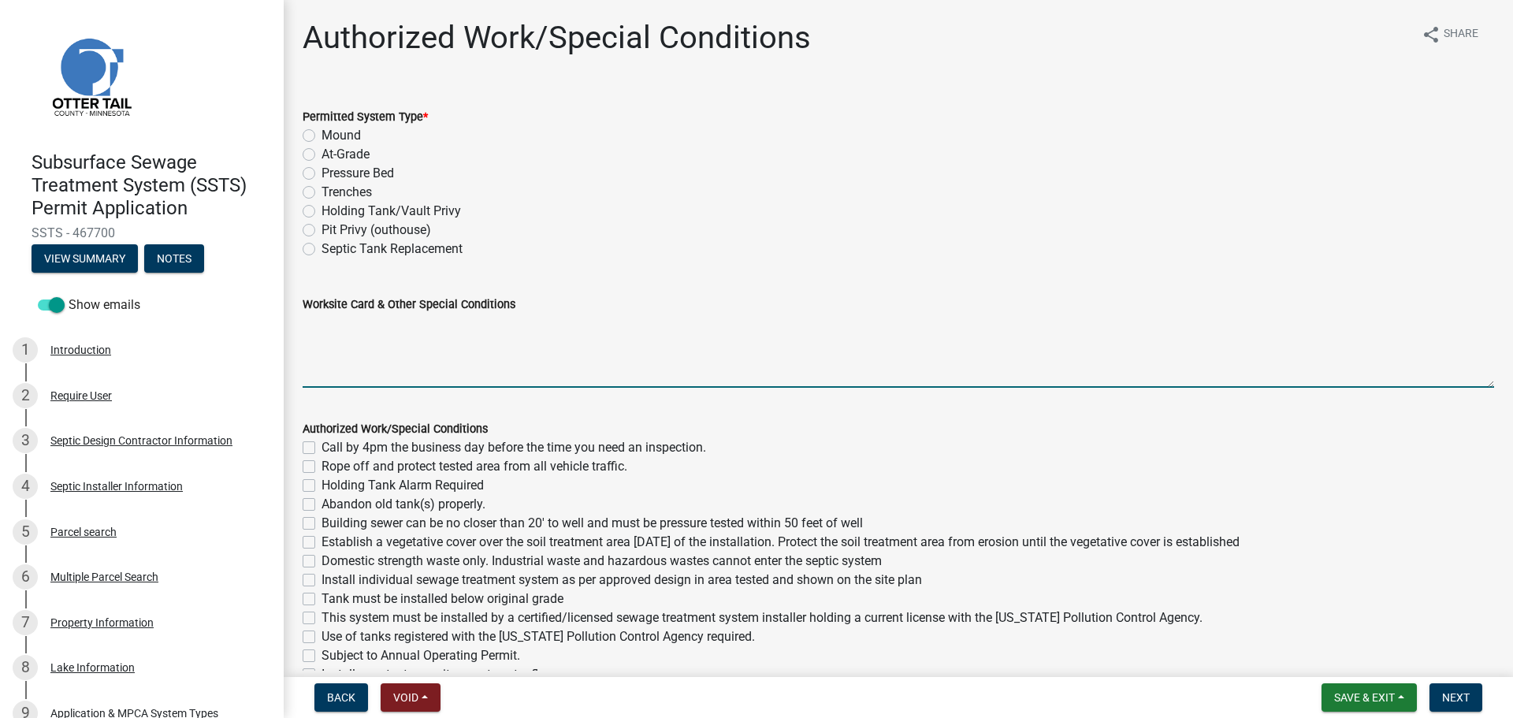
click at [332, 316] on textarea "Worksite Card & Other Special Conditions" at bounding box center [898, 351] width 1191 height 74
paste textarea "2 Bedroom – Type II Holding Tank 2500 Gallon Holding Tank Will have outdoor man…"
type textarea "2 Bedroom – Type II Holding Tank 2500 Gallon Holding Tank Will have outdoor man…"
click at [371, 209] on label "Holding Tank/Vault Privy" at bounding box center [390, 211] width 139 height 19
click at [332, 209] on input "Holding Tank/Vault Privy" at bounding box center [326, 207] width 10 height 10
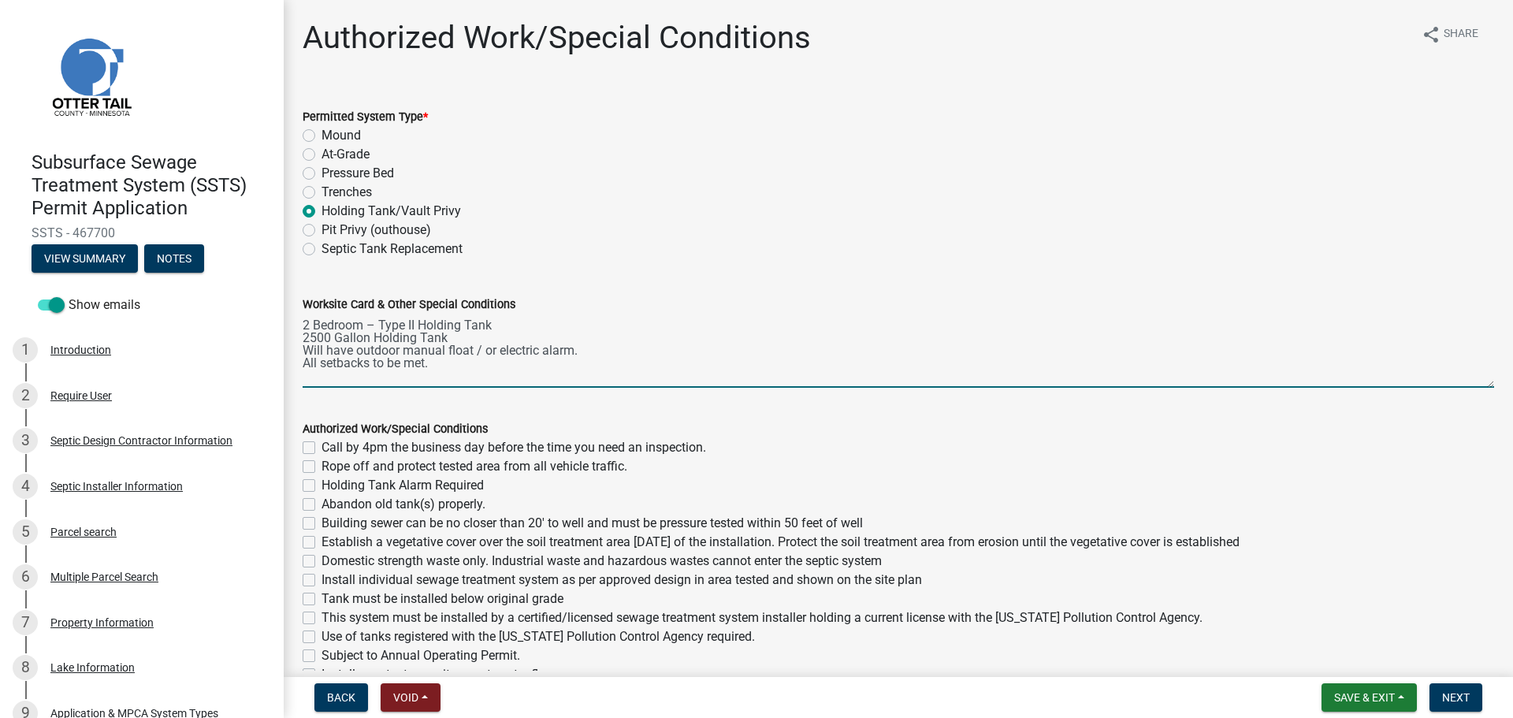
radio input "true"
click at [305, 321] on textarea "2 Bedroom – Type II Holding Tank 2500 Gallon Holding Tank Will have outdoor man…" at bounding box center [898, 351] width 1191 height 74
click at [310, 337] on textarea "2 Bedroom – Type II Holding Tank 2500 Gallon Holding Tank Will have outdoor man…" at bounding box center [898, 351] width 1191 height 74
click at [378, 353] on textarea "2 Bedroom – Type II Holding Tank 1500 Gallon Holding Tank Will have outdoor man…" at bounding box center [898, 351] width 1191 height 74
click at [438, 359] on textarea "2 Bedroom – Type II Holding Tank 1500 Gallon Holding Tank Will have manual floa…" at bounding box center [898, 351] width 1191 height 74
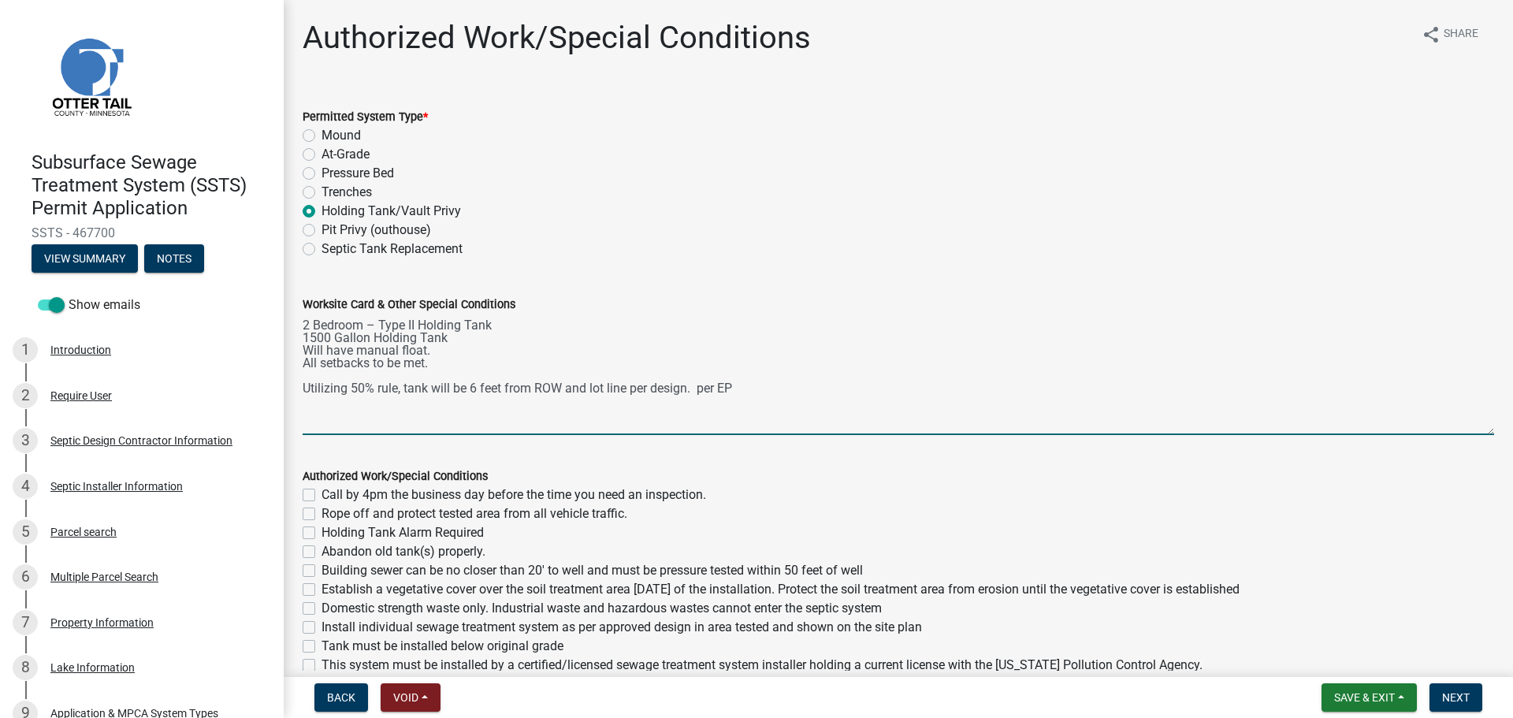
drag, startPoint x: 1481, startPoint y: 386, endPoint x: 1481, endPoint y: 433, distance: 47.3
click at [1481, 433] on textarea "2 Bedroom – Type II Holding Tank 1500 Gallon Holding Tank Will have manual floa…" at bounding box center [898, 374] width 1191 height 121
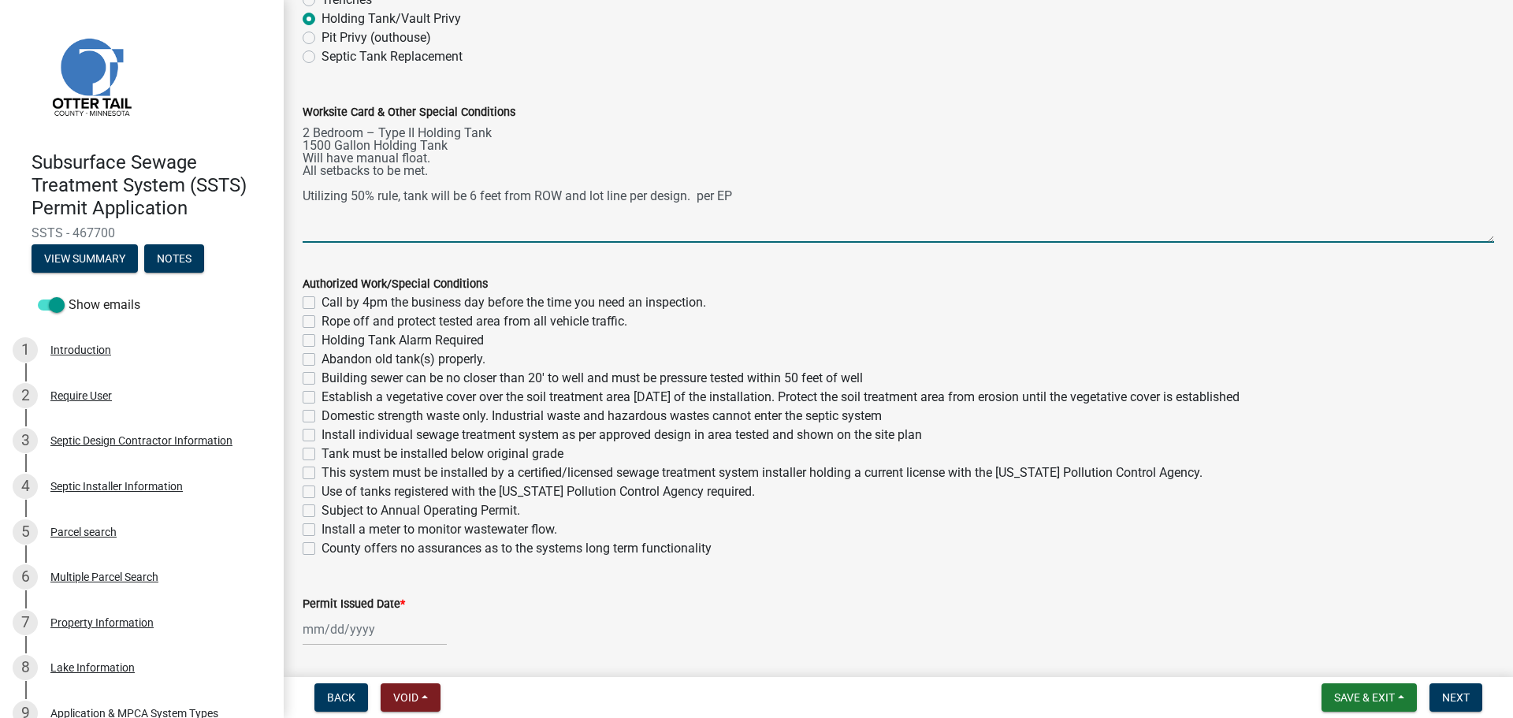
scroll to position [243, 0]
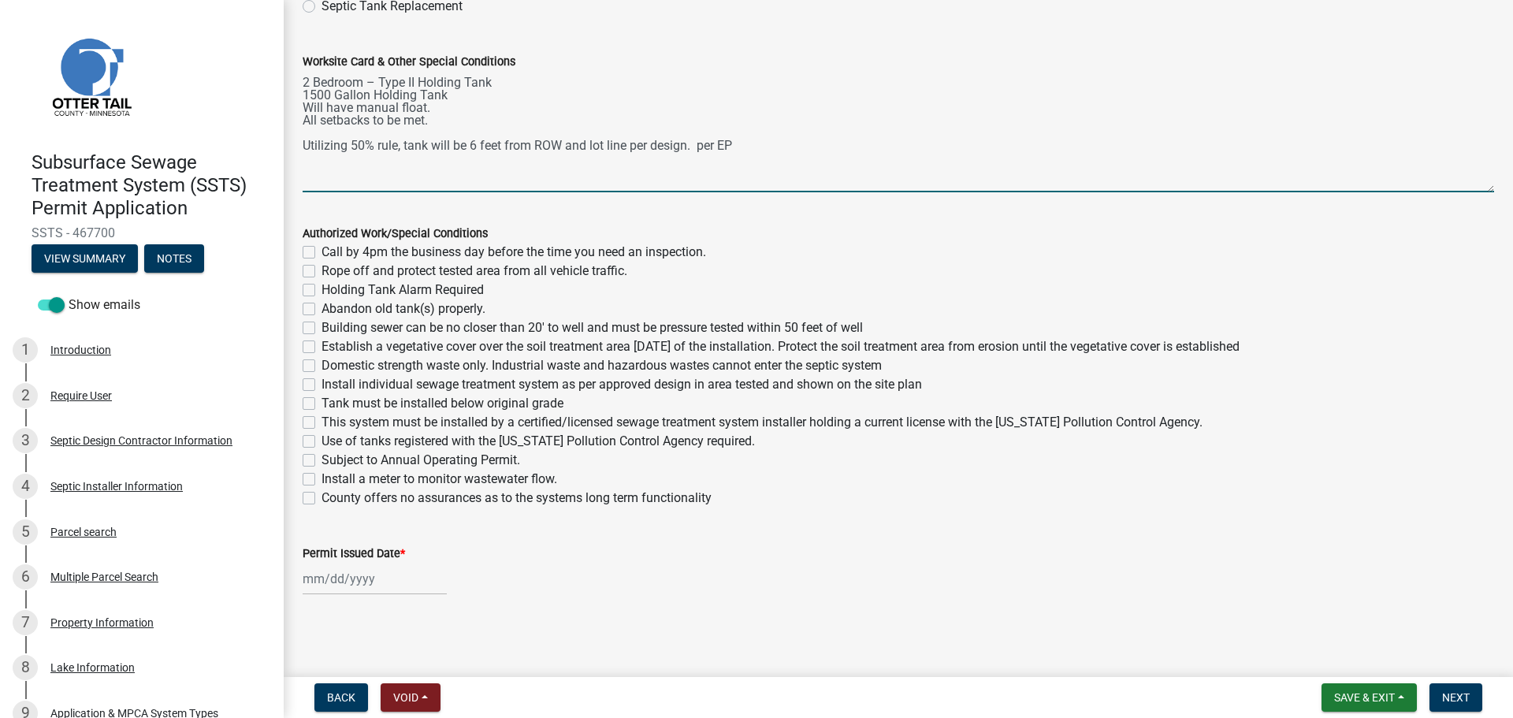
type textarea "2 Bedroom – Type II Holding Tank 1500 Gallon Holding Tank Will have manual floa…"
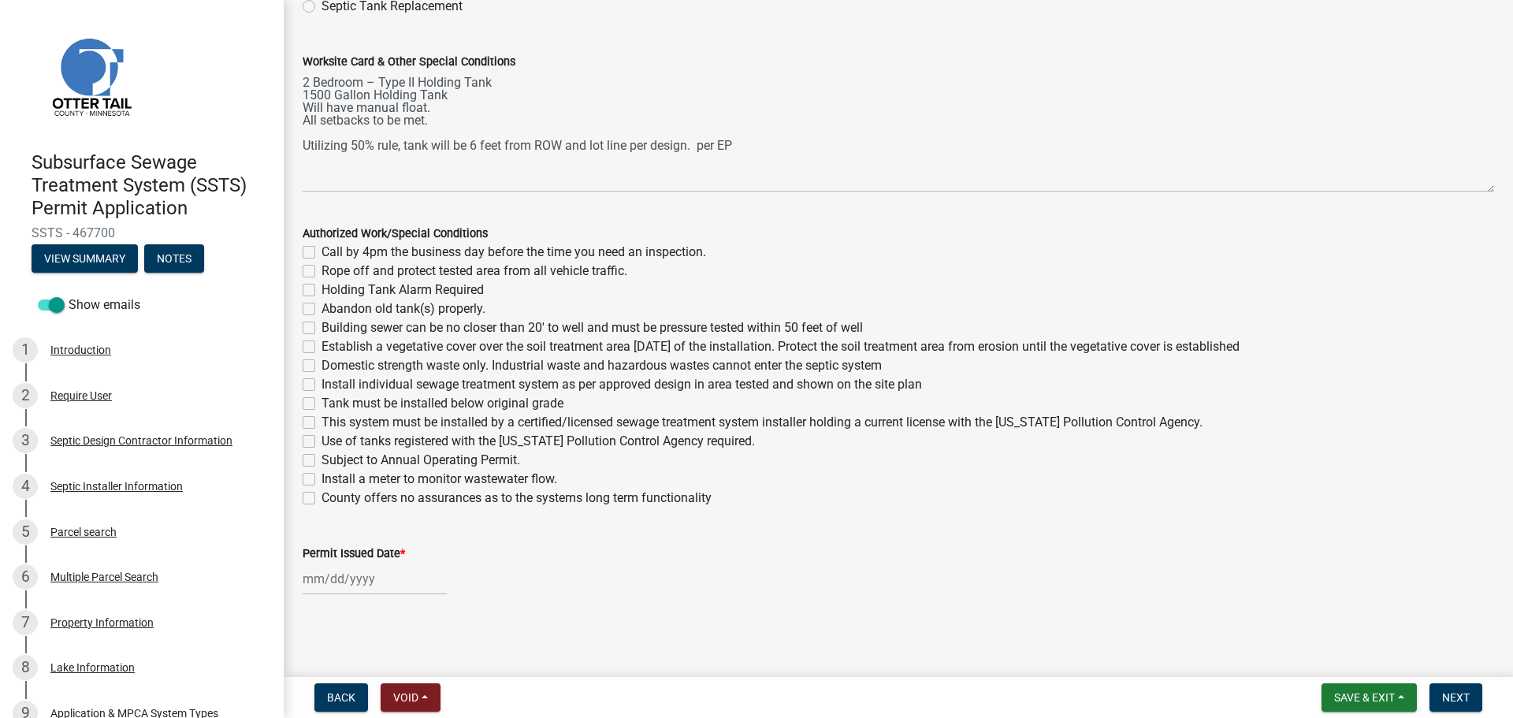
click at [321, 254] on label "Call by 4pm the business day before the time you need an inspection." at bounding box center [513, 252] width 385 height 19
click at [321, 253] on input "Call by 4pm the business day before the time you need an inspection." at bounding box center [326, 248] width 10 height 10
checkbox input "true"
checkbox input "false"
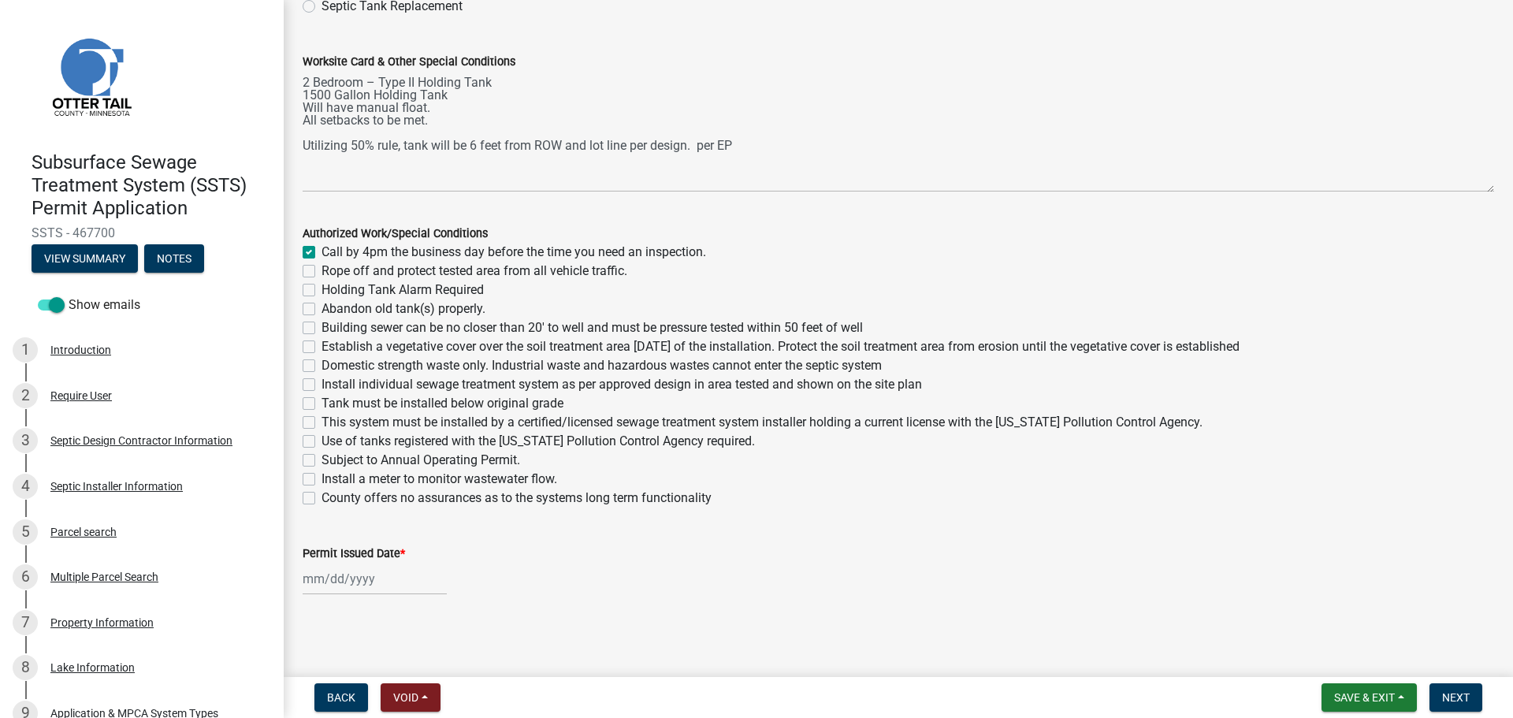
checkbox input "false"
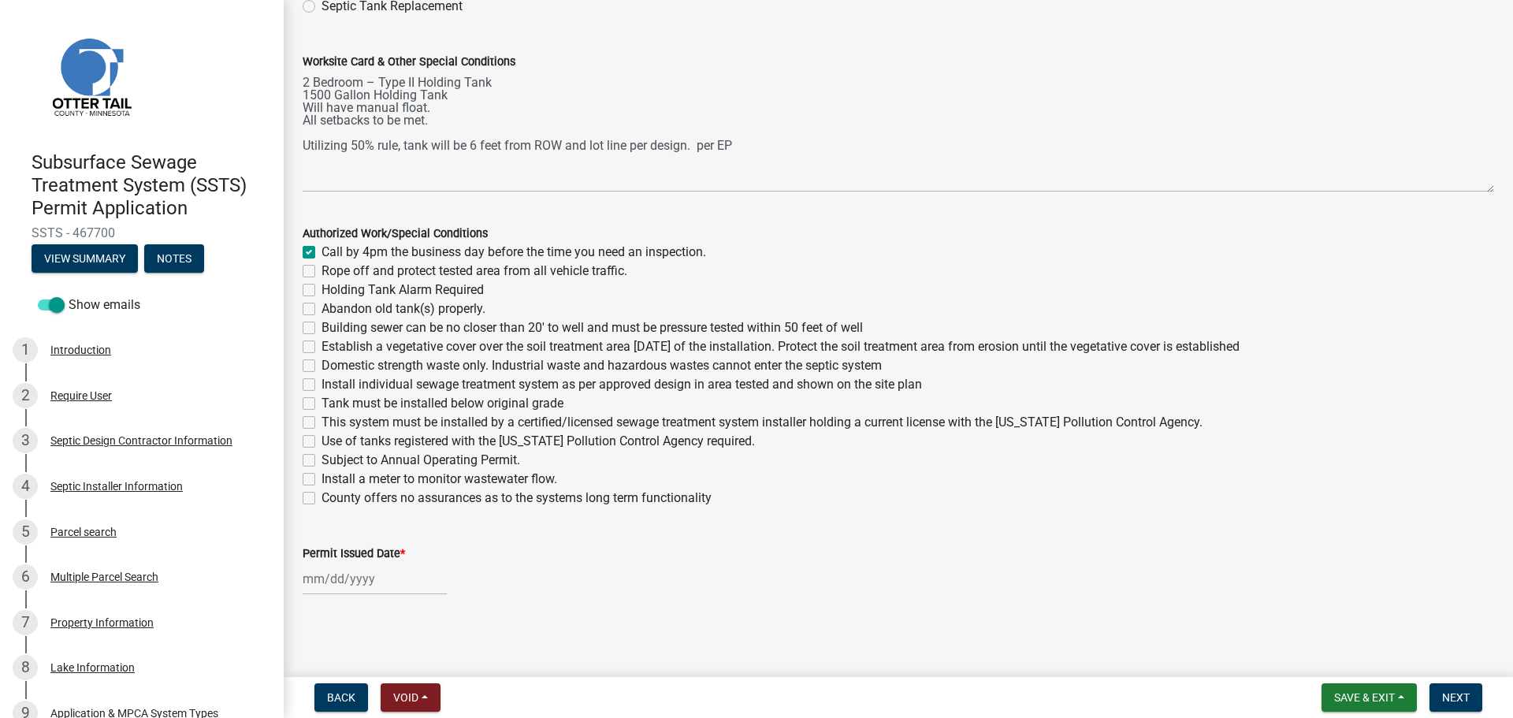
checkbox input "false"
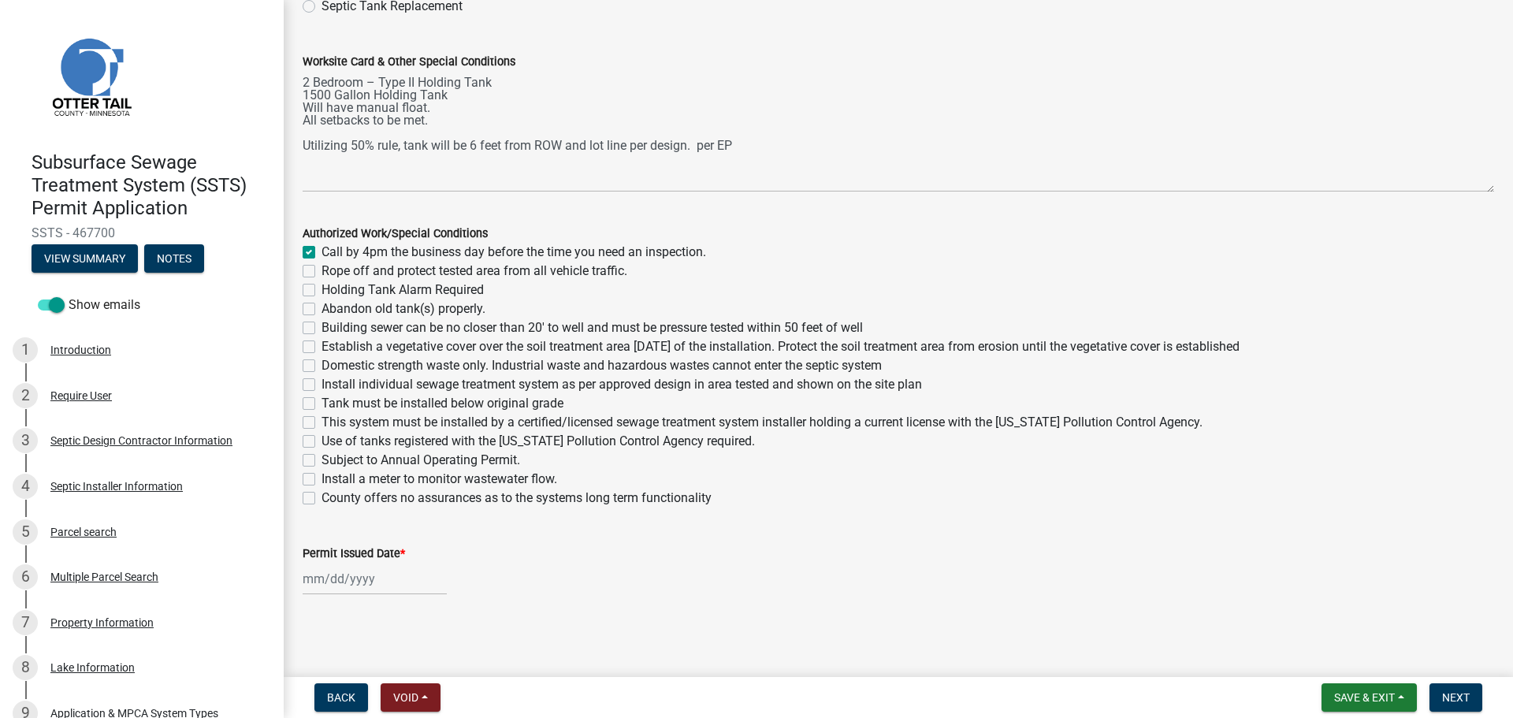
checkbox input "false"
click at [321, 288] on label "Holding Tank Alarm Required" at bounding box center [402, 290] width 162 height 19
click at [321, 288] on input "Holding Tank Alarm Required" at bounding box center [326, 286] width 10 height 10
checkbox input "true"
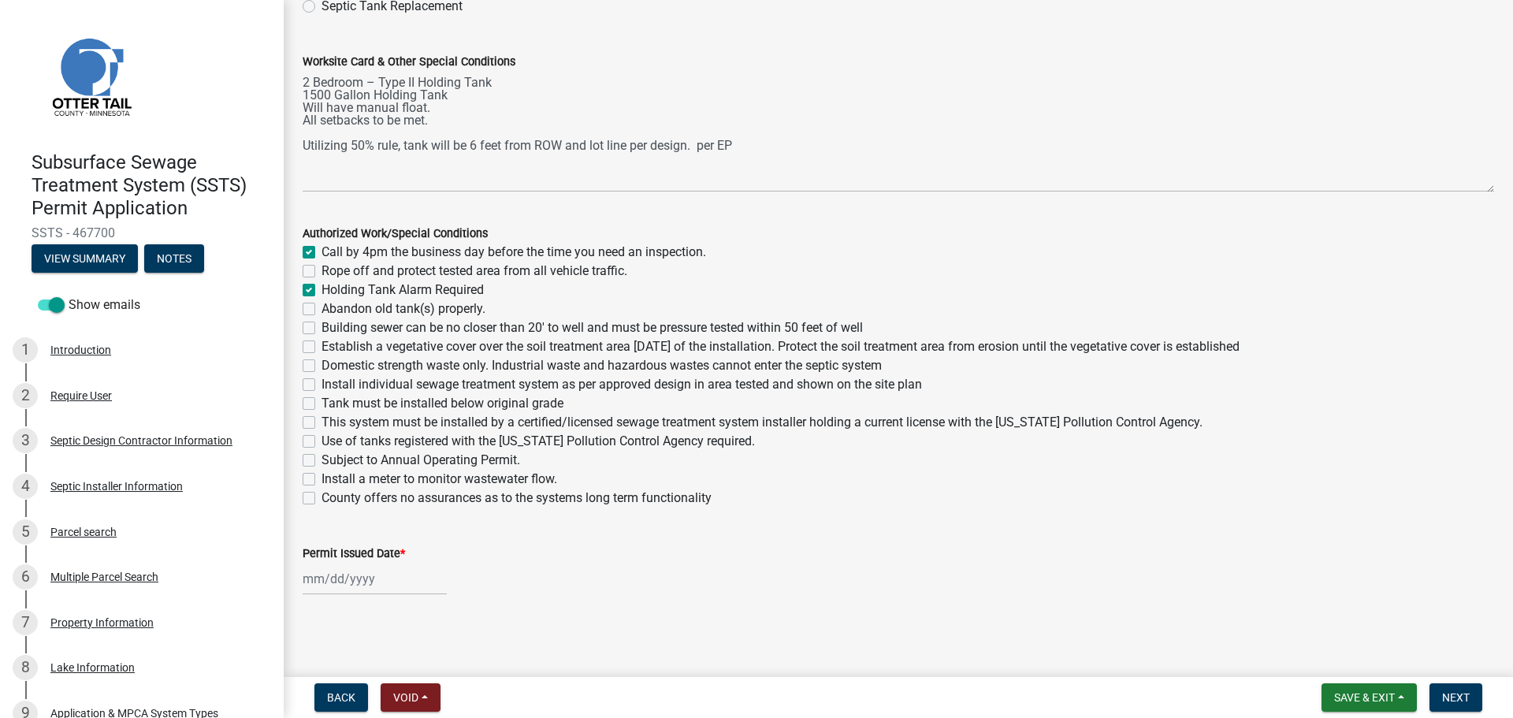
checkbox input "false"
checkbox input "true"
checkbox input "false"
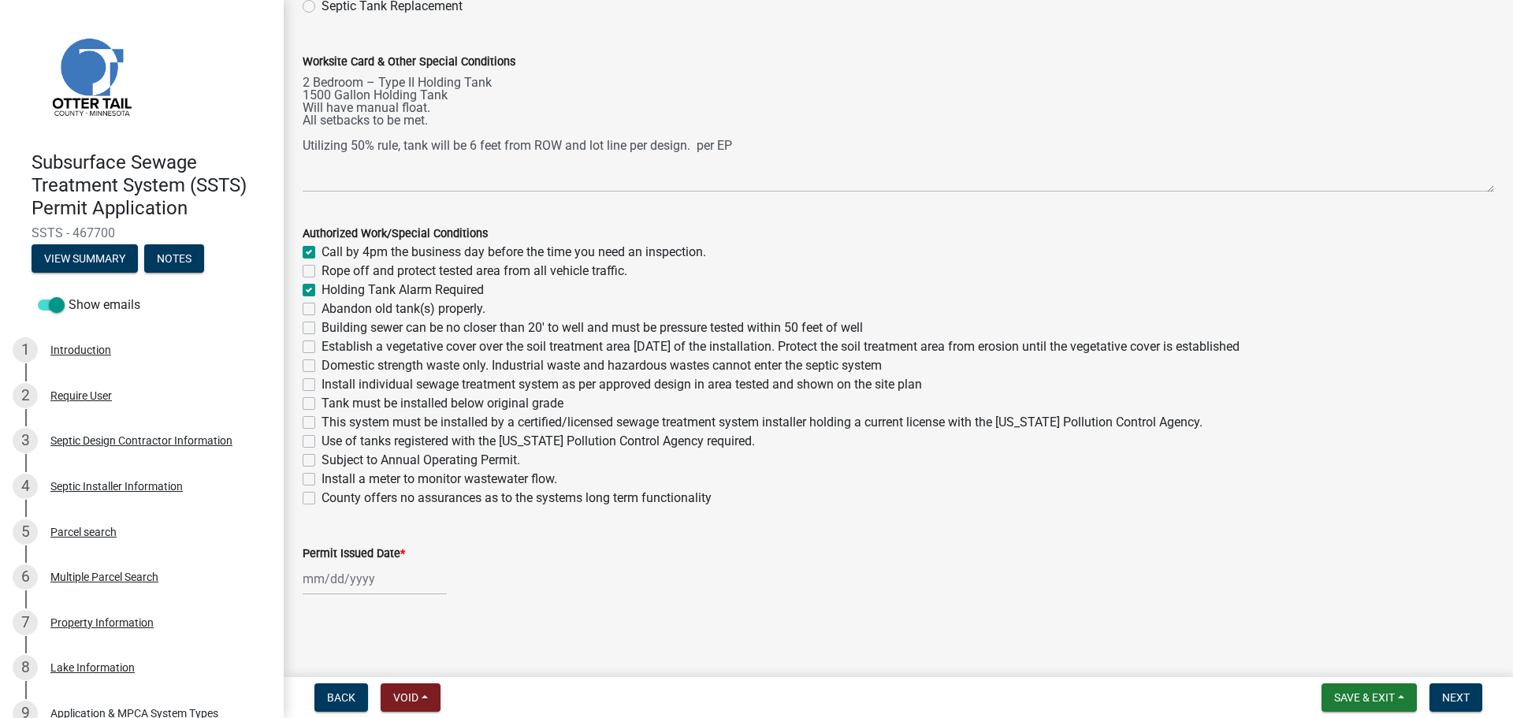
checkbox input "false"
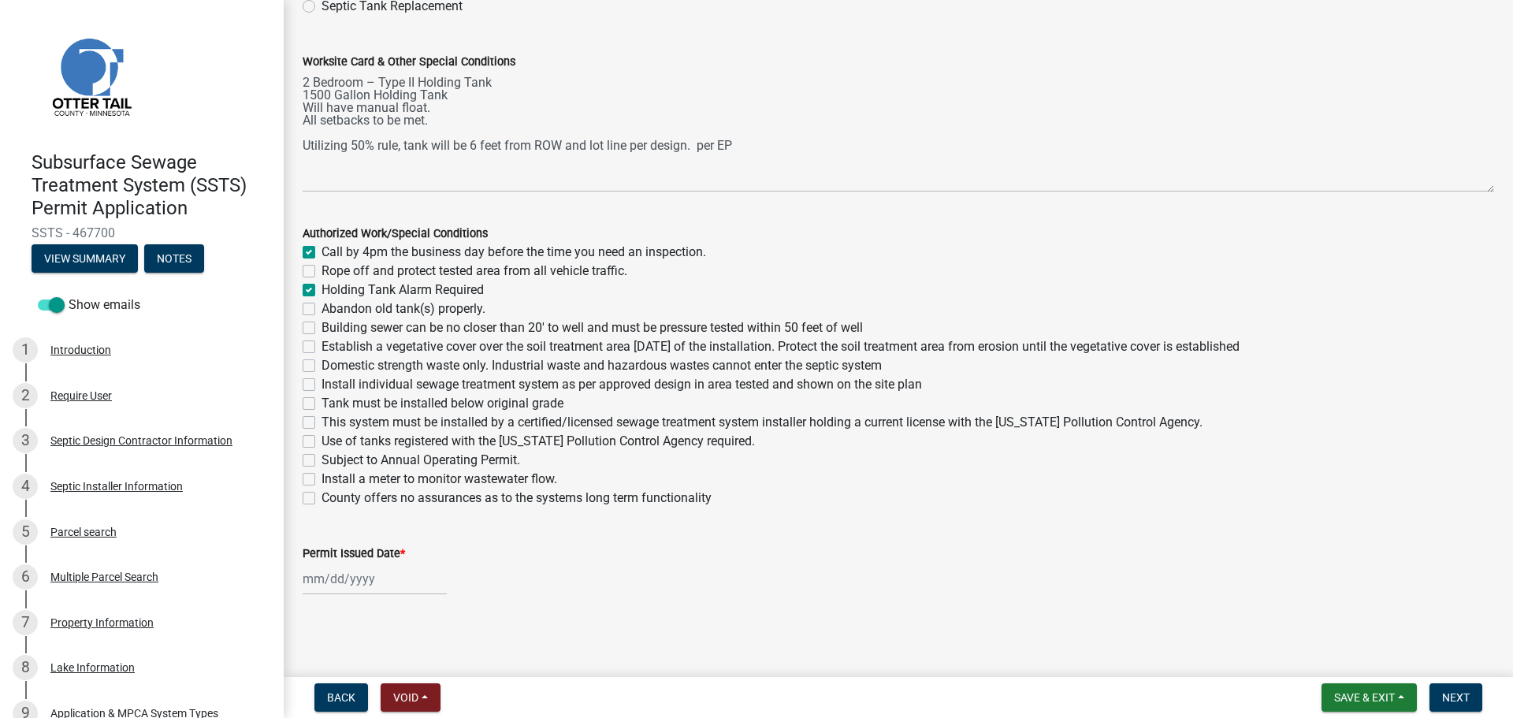
checkbox input "false"
click at [321, 310] on label "Abandon old tank(s) properly." at bounding box center [403, 308] width 164 height 19
click at [321, 310] on input "Abandon old tank(s) properly." at bounding box center [326, 304] width 10 height 10
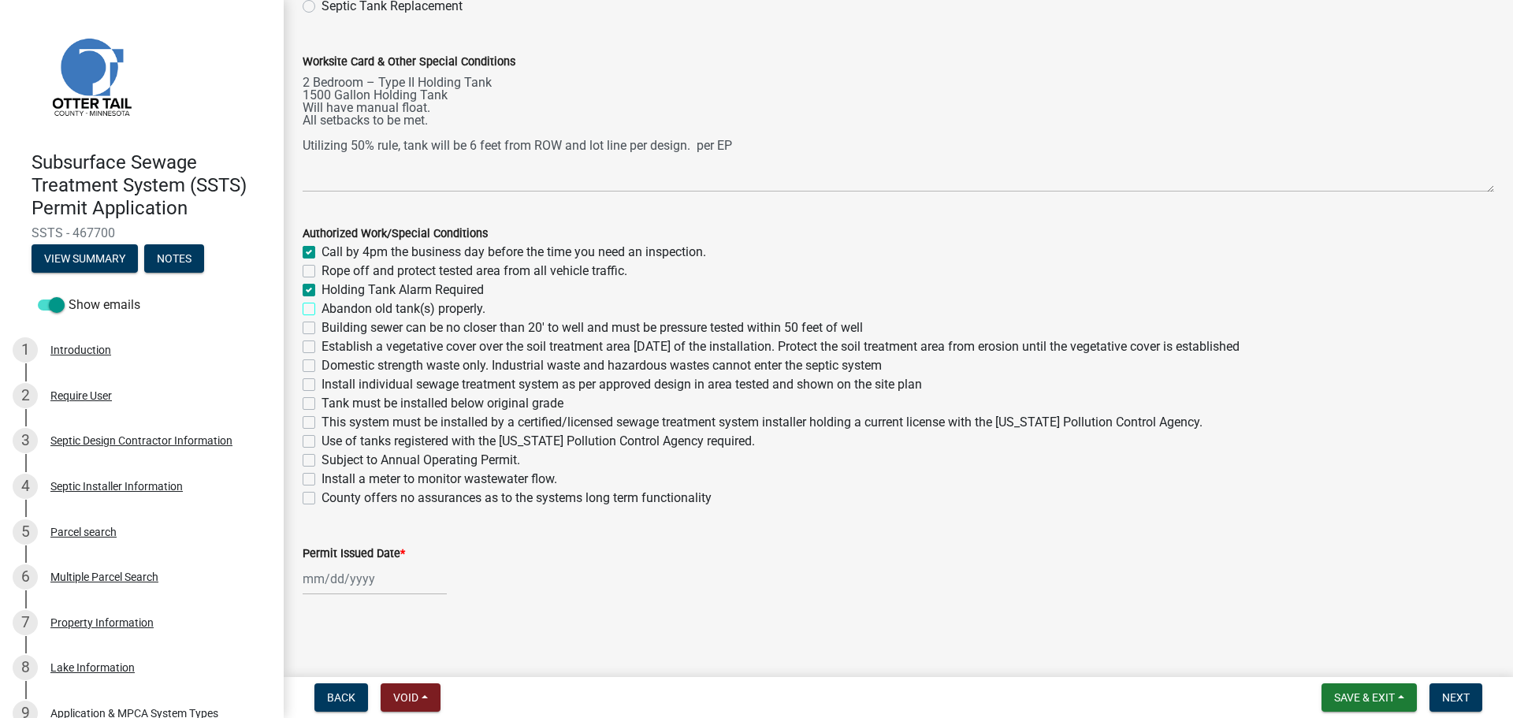
checkbox input "true"
checkbox input "false"
checkbox input "true"
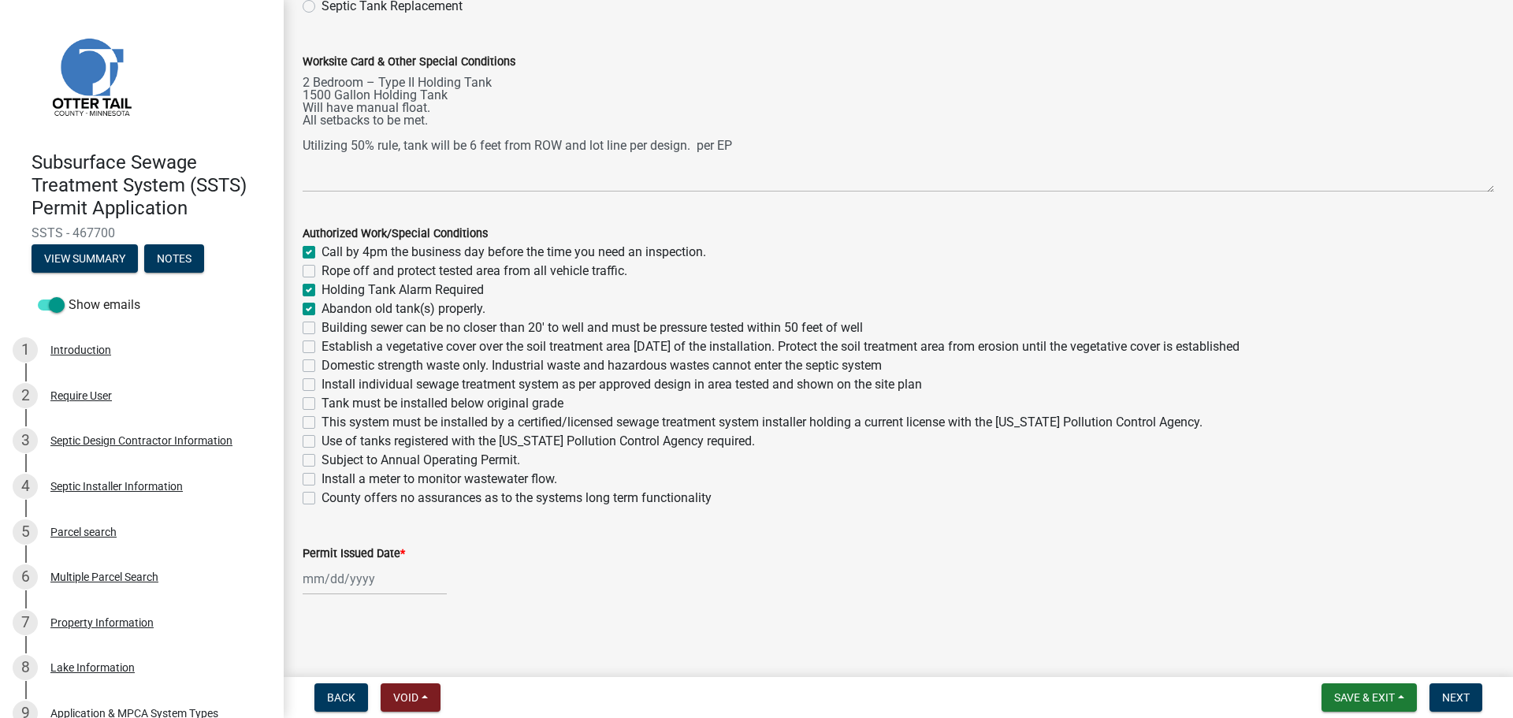
checkbox input "false"
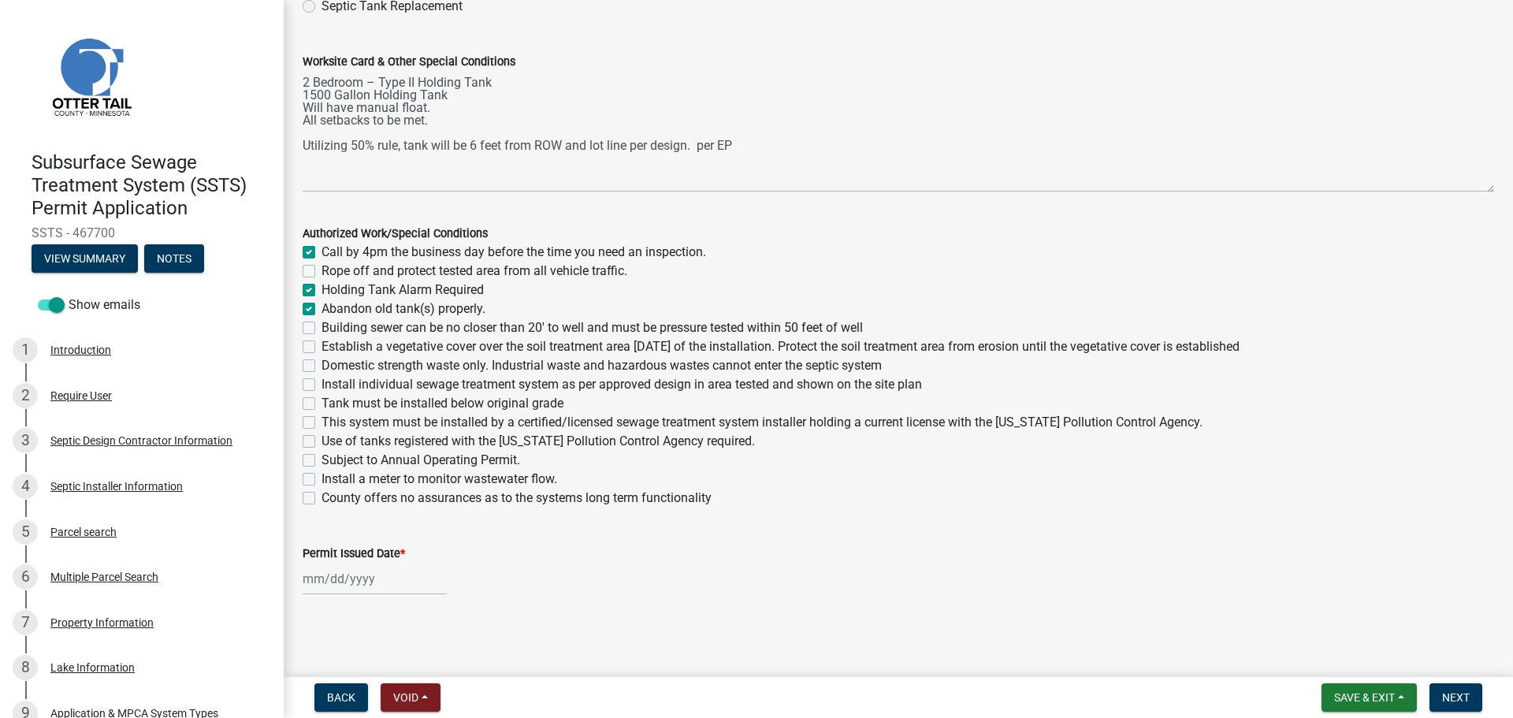
checkbox input "false"
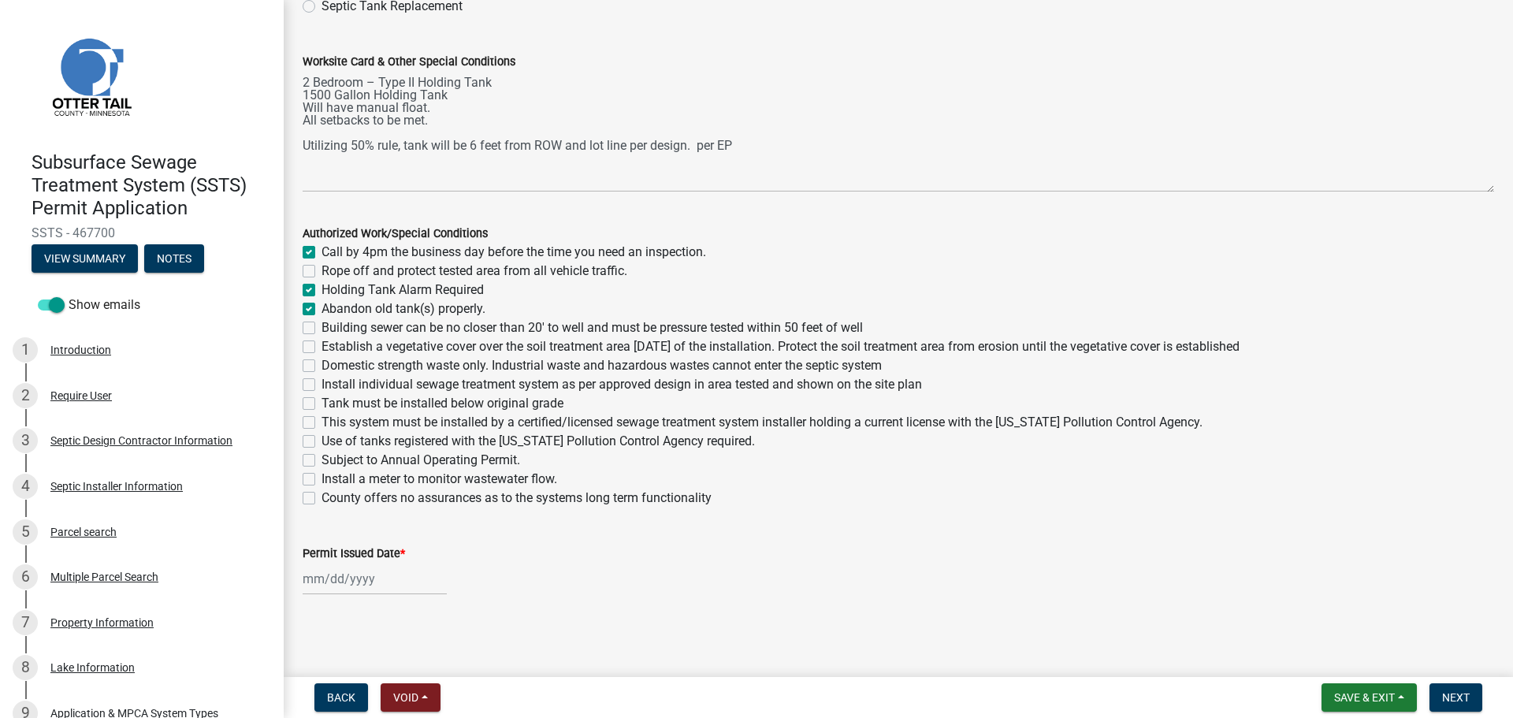
click at [321, 400] on label "Tank must be installed below original grade" at bounding box center [442, 403] width 242 height 19
click at [321, 400] on input "Tank must be installed below original grade" at bounding box center [326, 399] width 10 height 10
checkbox input "true"
checkbox input "false"
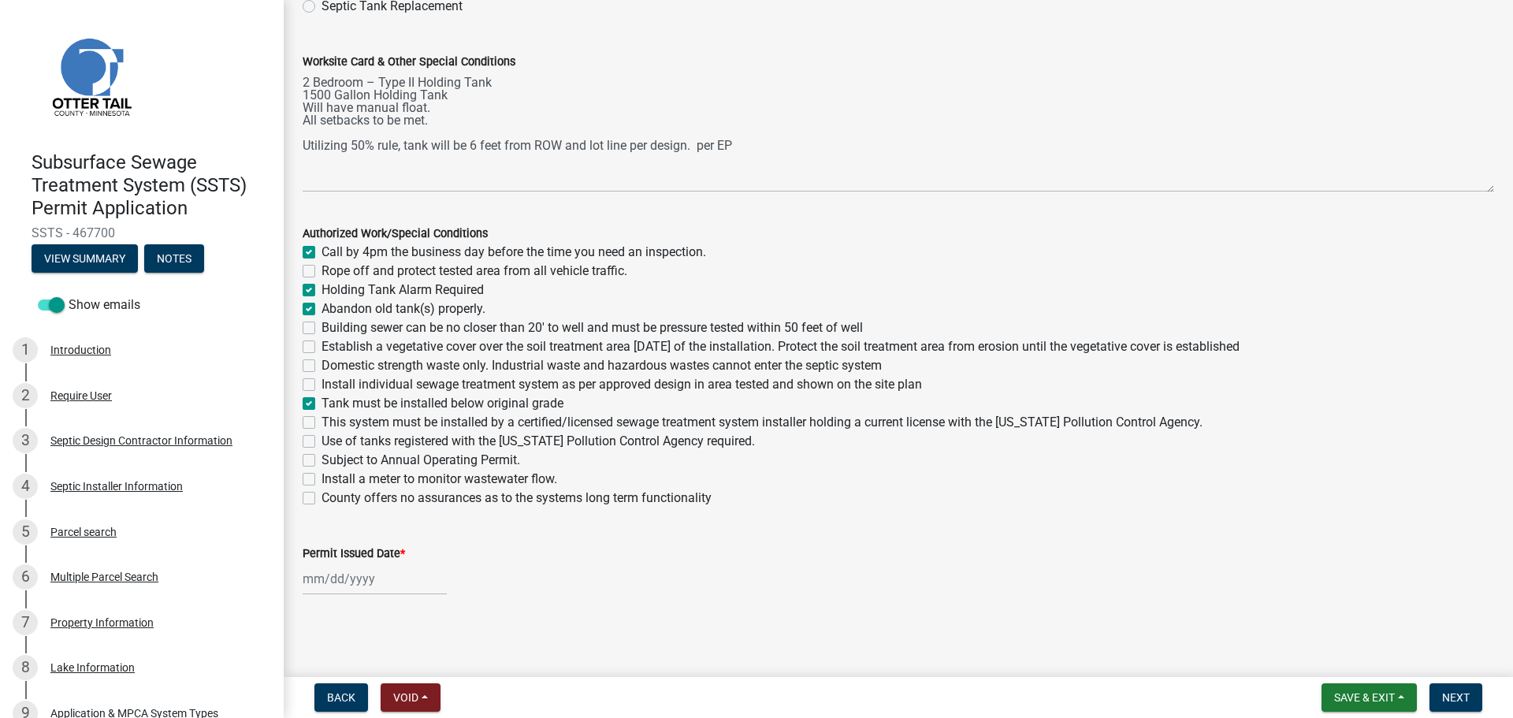
checkbox input "true"
checkbox input "false"
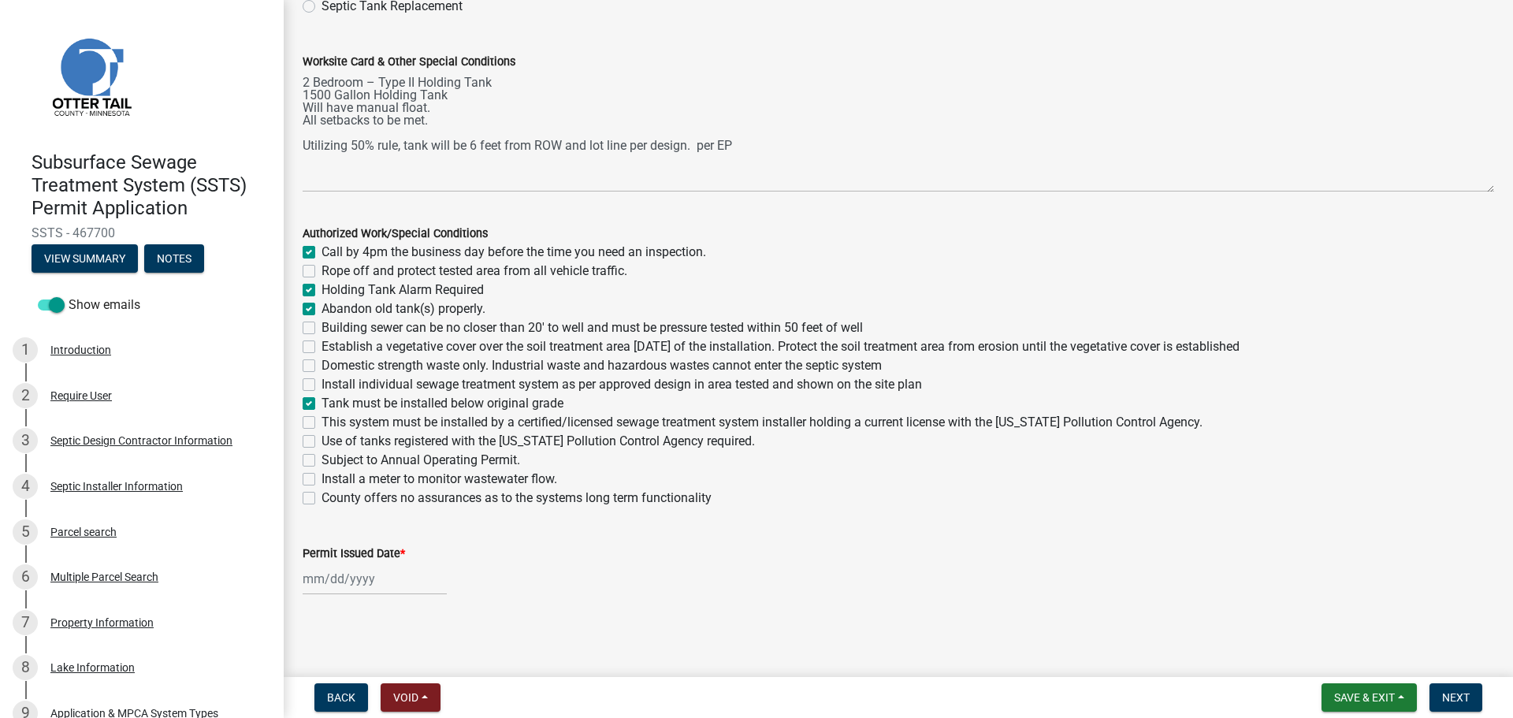
checkbox input "false"
checkbox input "true"
checkbox input "false"
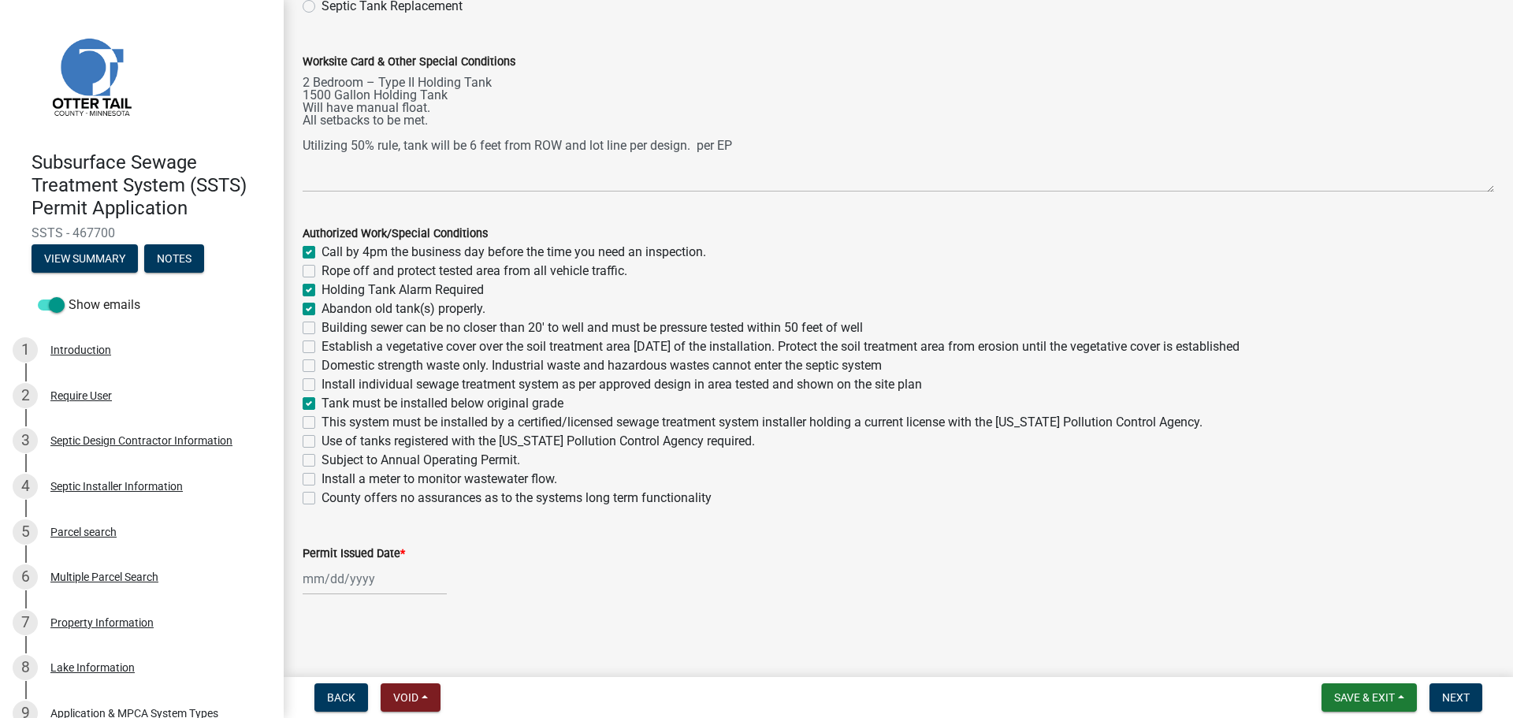
checkbox input "false"
click at [321, 421] on label "This system must be installed by a certified/licensed sewage treatment system i…" at bounding box center [761, 422] width 881 height 19
click at [321, 421] on input "This system must be installed by a certified/licensed sewage treatment system i…" at bounding box center [326, 418] width 10 height 10
checkbox input "true"
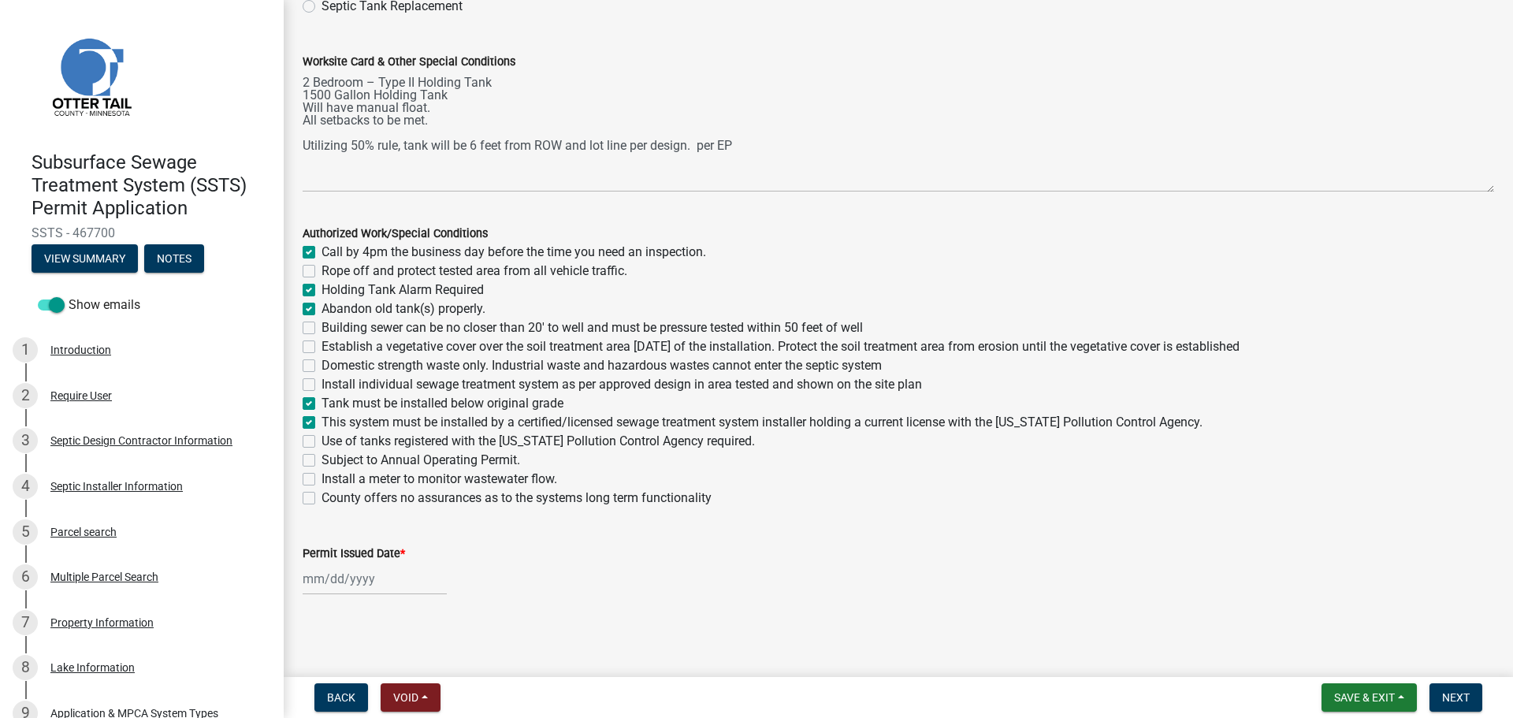
checkbox input "true"
checkbox input "false"
checkbox input "true"
checkbox input "false"
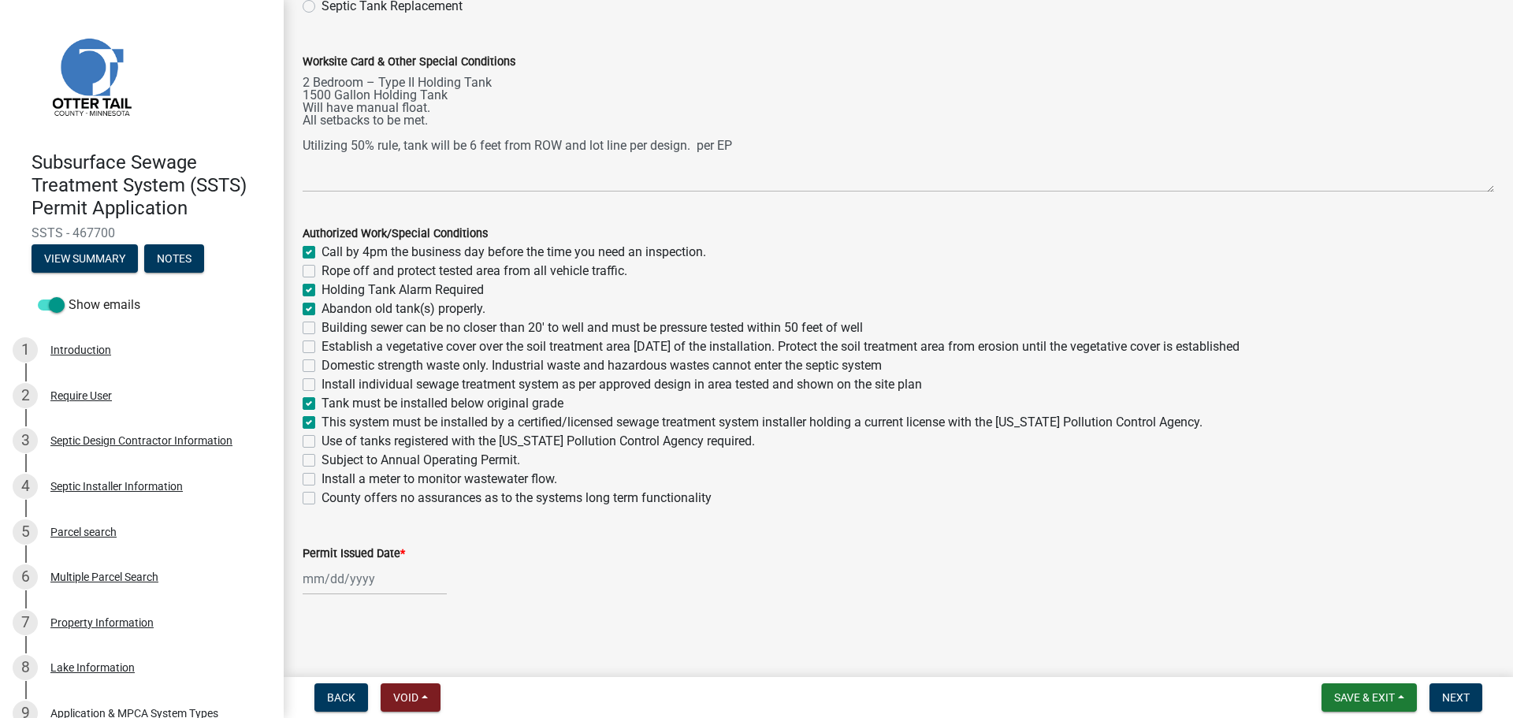
checkbox input "false"
checkbox input "true"
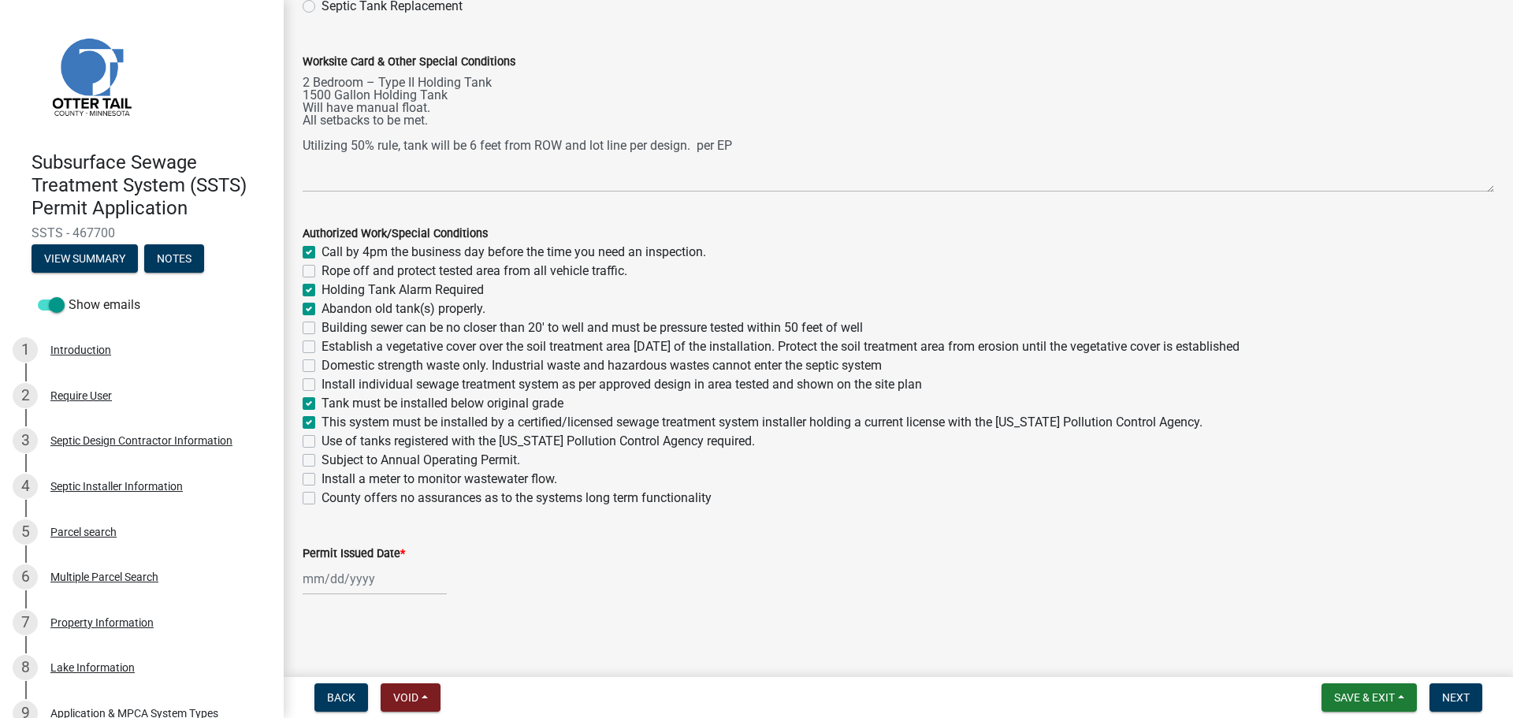
checkbox input "false"
click at [321, 446] on label "Use of tanks registered with the Minnesota Pollution Control Agency required." at bounding box center [537, 441] width 433 height 19
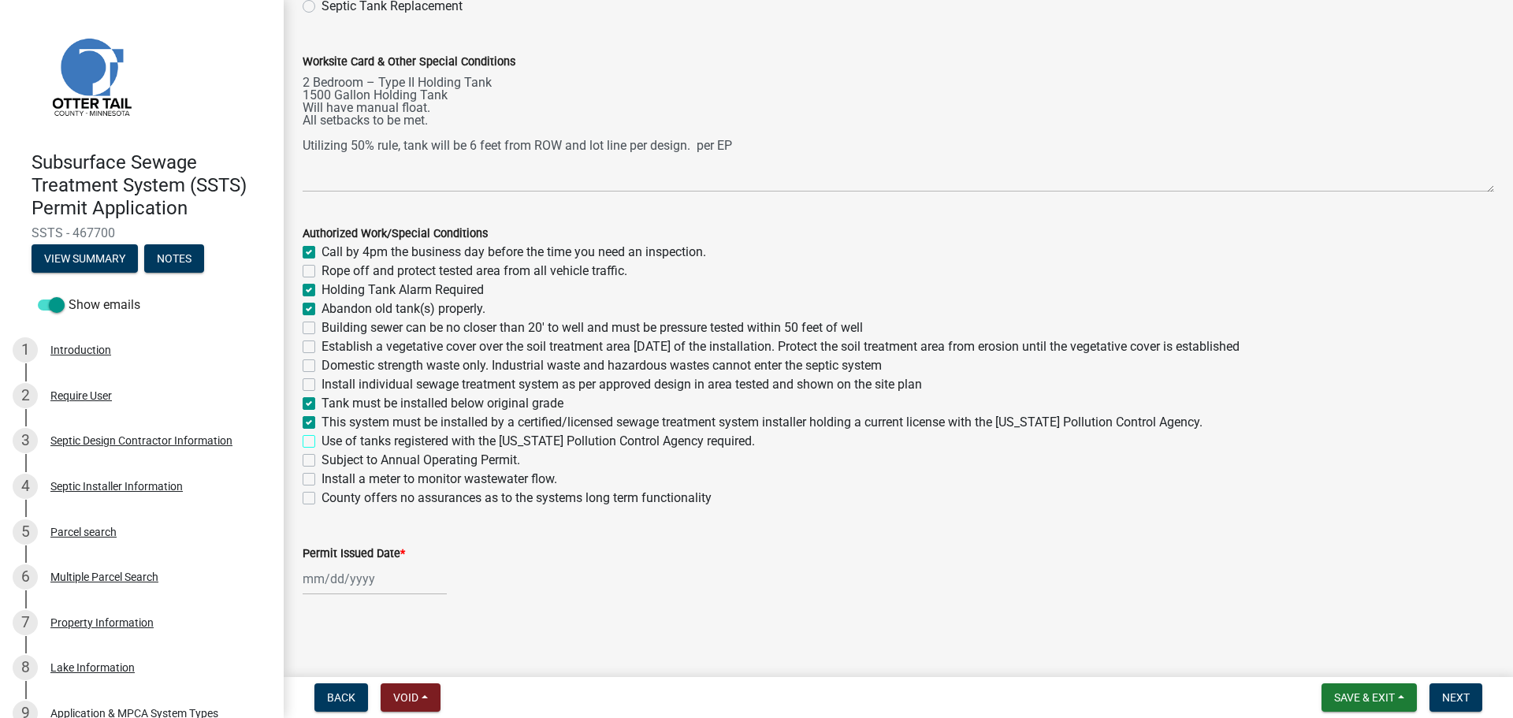
click at [321, 442] on input "Use of tanks registered with the Minnesota Pollution Control Agency required." at bounding box center [326, 437] width 10 height 10
checkbox input "true"
checkbox input "false"
checkbox input "true"
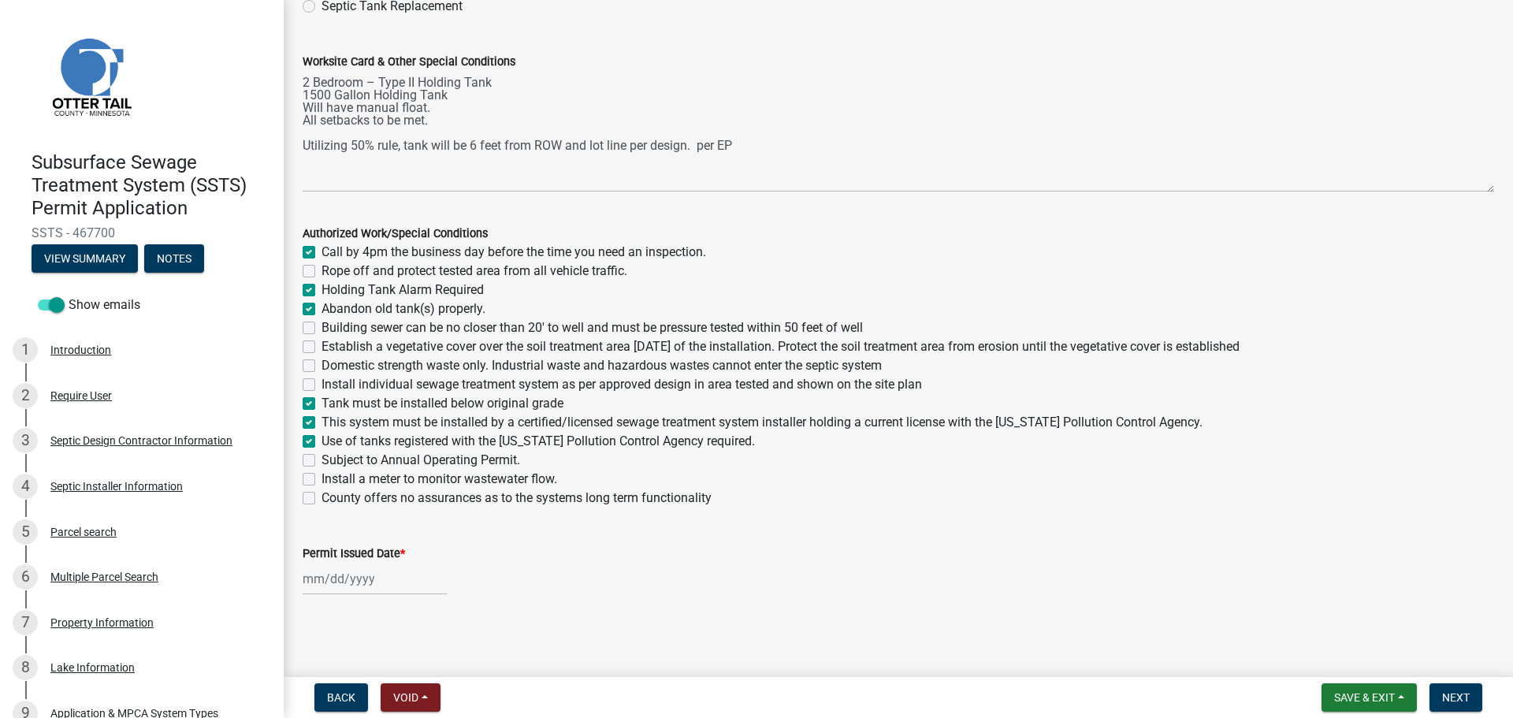
checkbox input "true"
checkbox input "false"
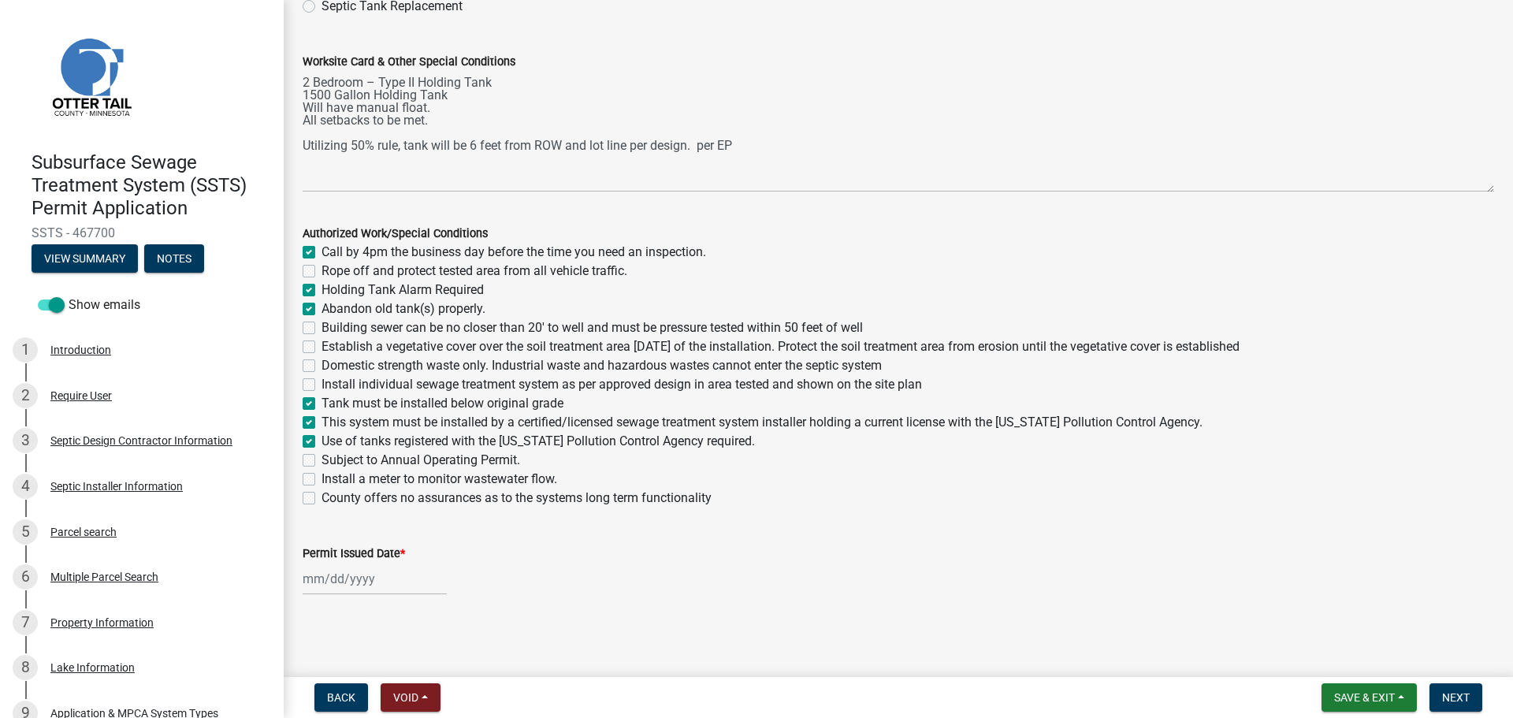
checkbox input "true"
checkbox input "false"
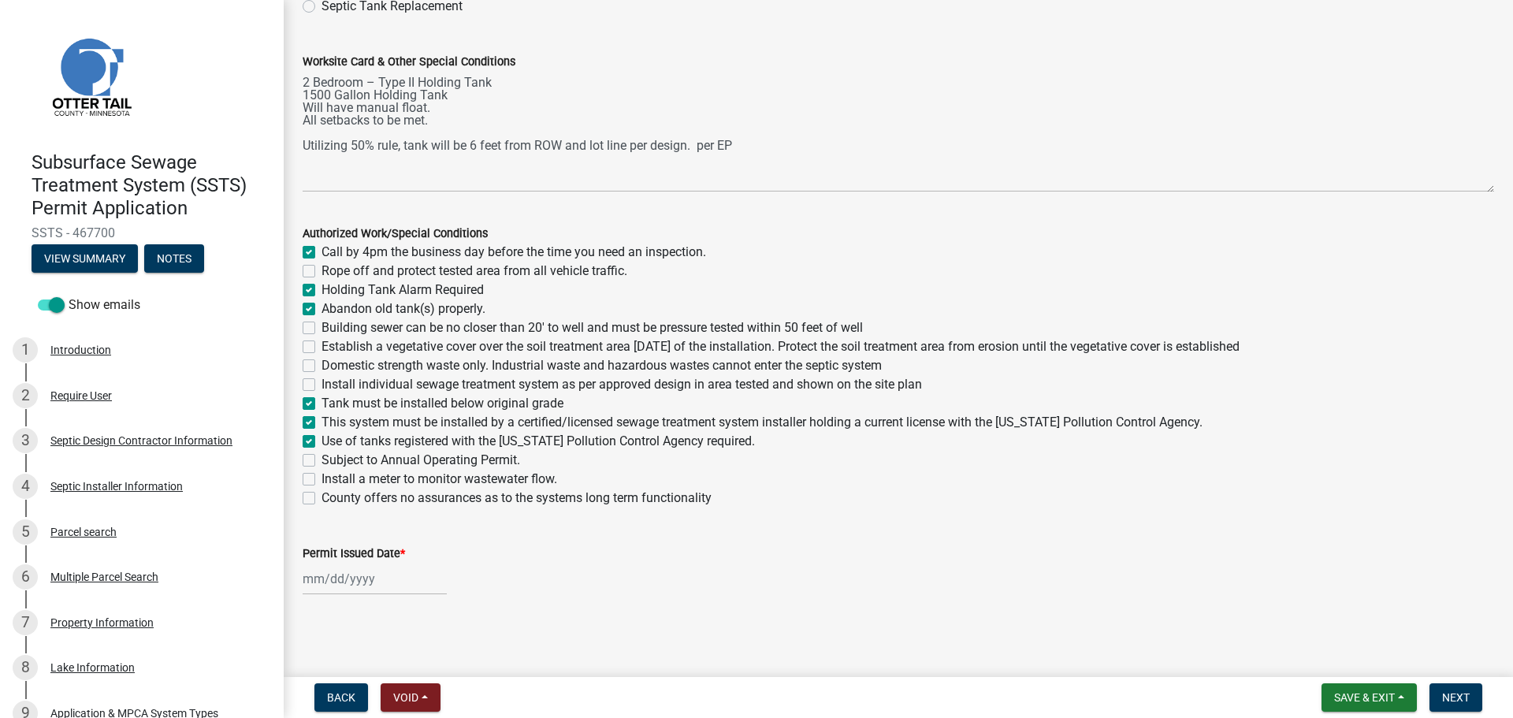
checkbox input "false"
select select "9"
select select "2025"
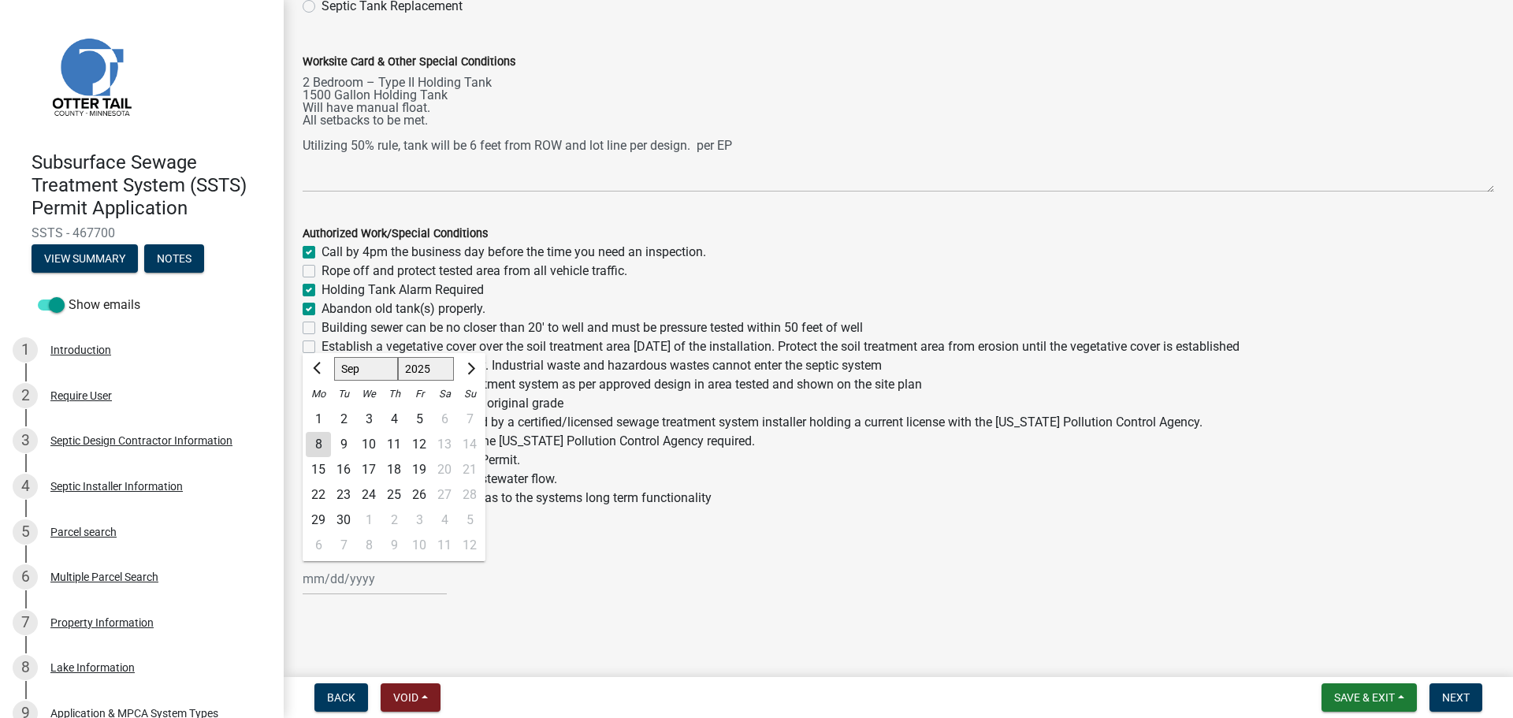
click at [345, 585] on input "Permit Issued Date *" at bounding box center [375, 579] width 144 height 32
click at [314, 444] on div "8" at bounding box center [318, 444] width 25 height 25
type input "09/08/2025"
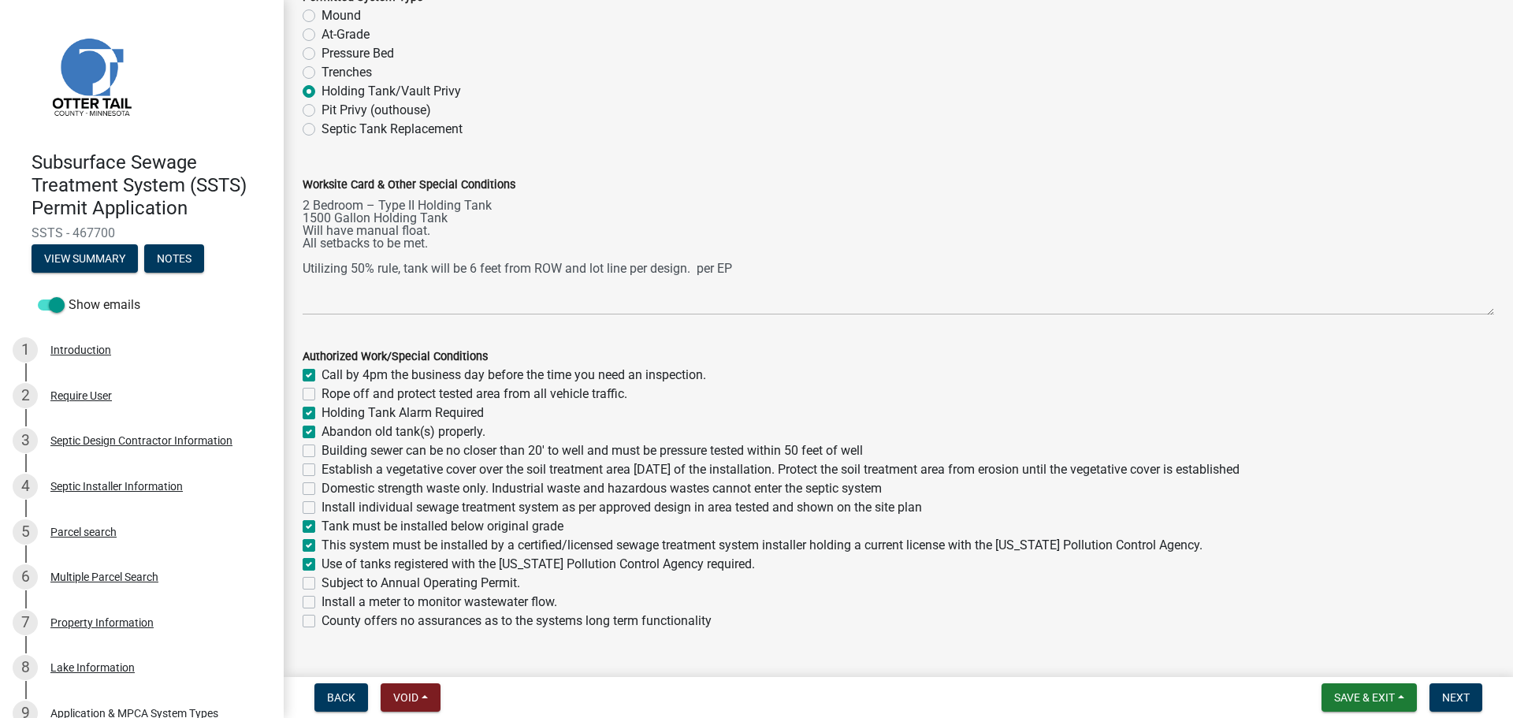
scroll to position [85, 0]
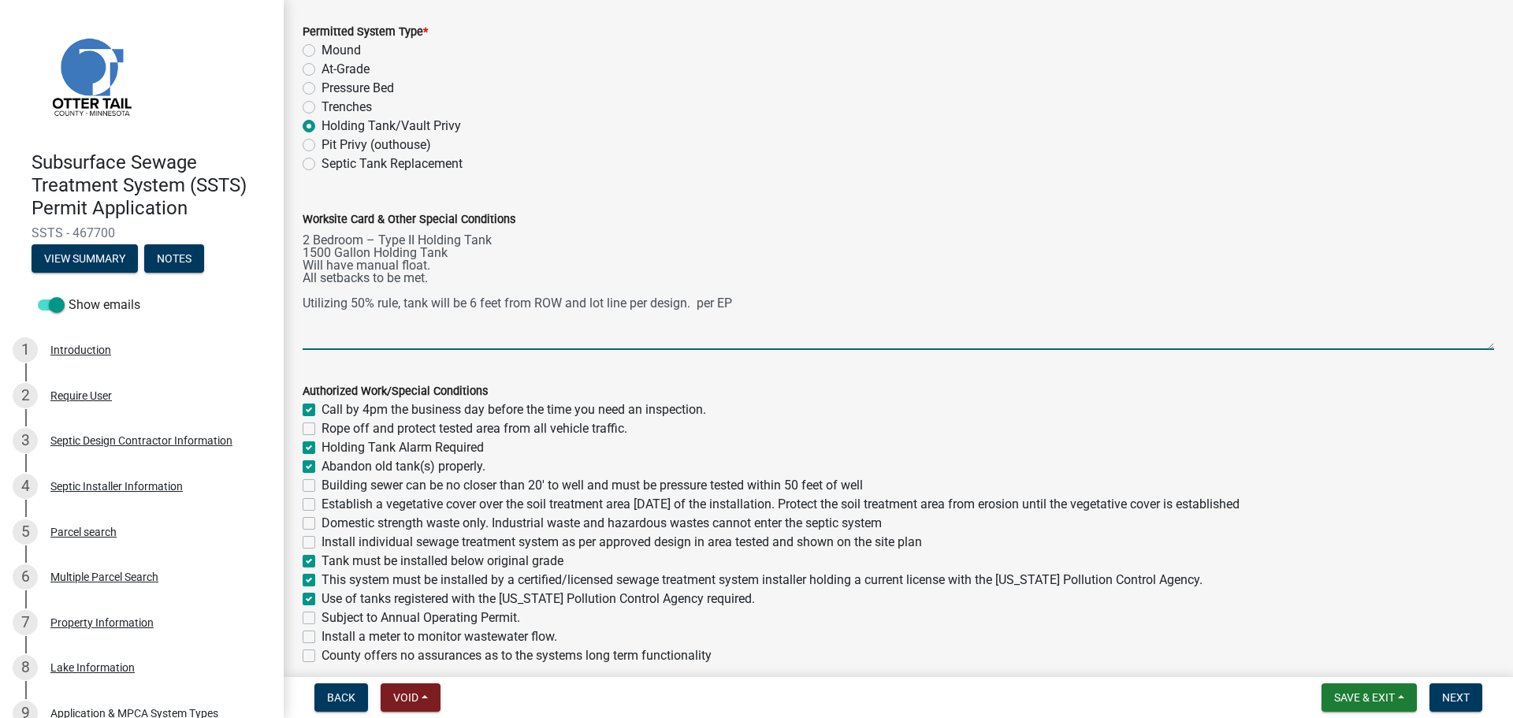
drag, startPoint x: 738, startPoint y: 303, endPoint x: 296, endPoint y: 240, distance: 446.6
click at [296, 240] on div "Worksite Card & Other Special Conditions 2 Bedroom – Type II Holding Tank 1500 …" at bounding box center [898, 269] width 1215 height 162
click at [681, 269] on textarea "2 Bedroom – Type II Holding Tank 1500 Gallon Holding Tank Will have manual floa…" at bounding box center [898, 289] width 1191 height 121
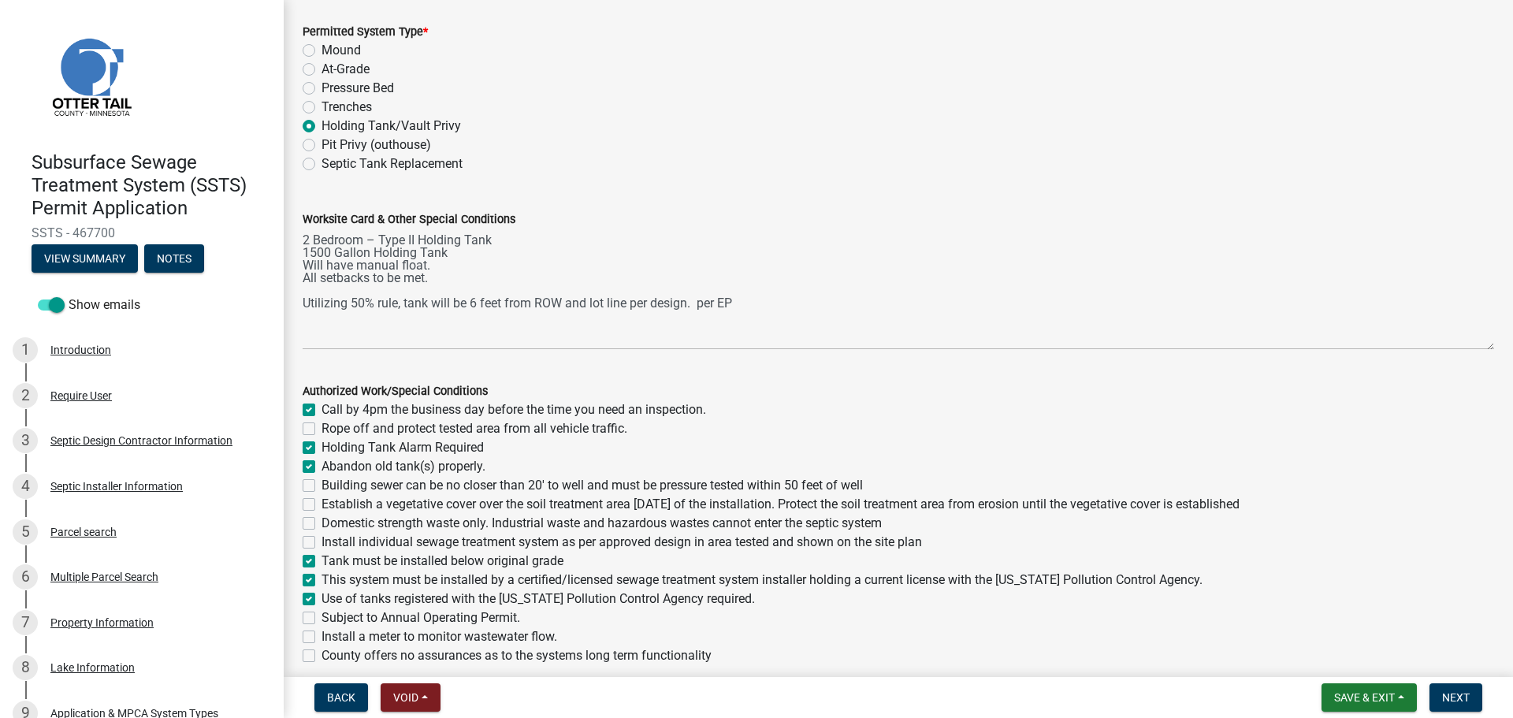
click at [297, 290] on div "Worksite Card & Other Special Conditions 2 Bedroom – Type II Holding Tank 1500 …" at bounding box center [898, 269] width 1215 height 162
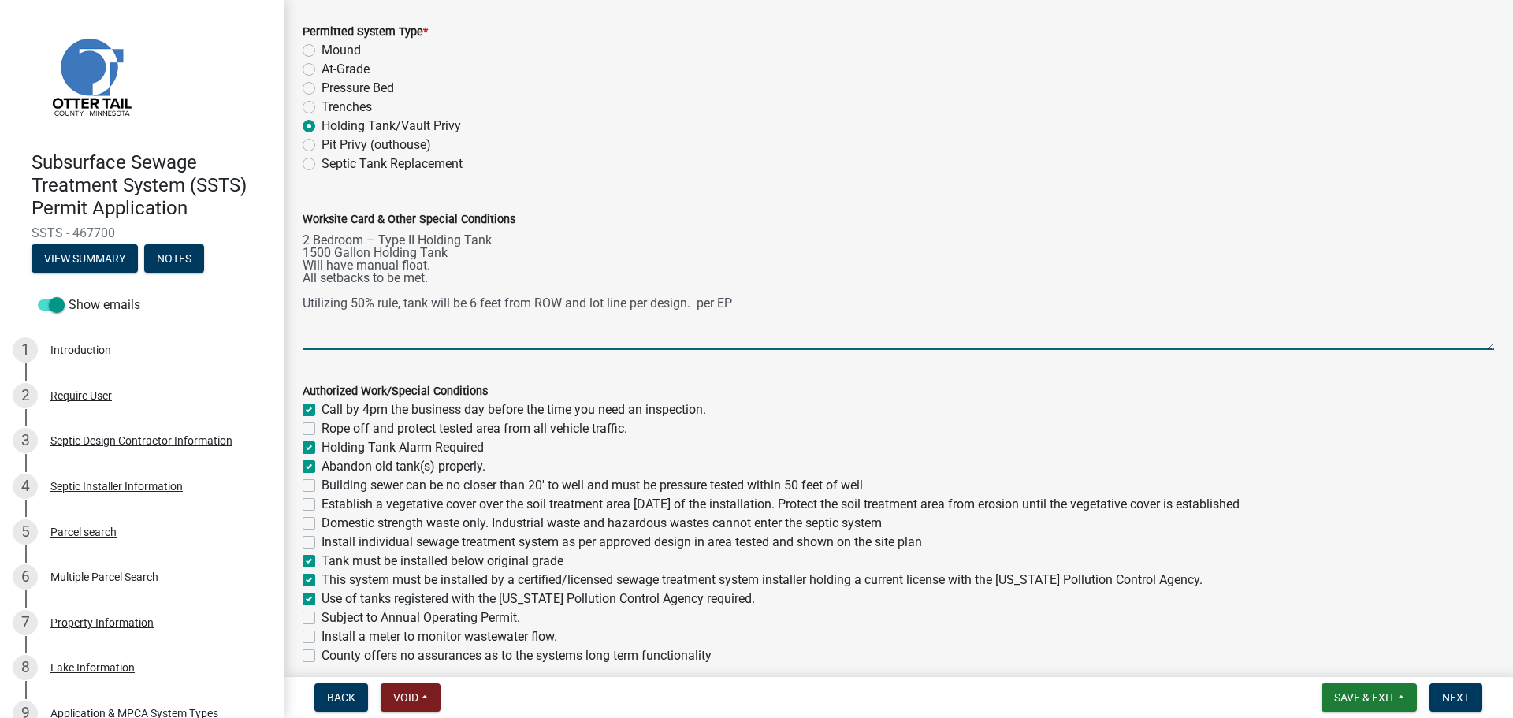
click at [304, 288] on textarea "2 Bedroom – Type II Holding Tank 1500 Gallon Holding Tank Will have manual floa…" at bounding box center [898, 289] width 1191 height 121
click at [741, 291] on textarea "2 Bedroom – Type II Holding Tank 1500 Gallon Holding Tank Will have manual floa…" at bounding box center [898, 289] width 1191 height 121
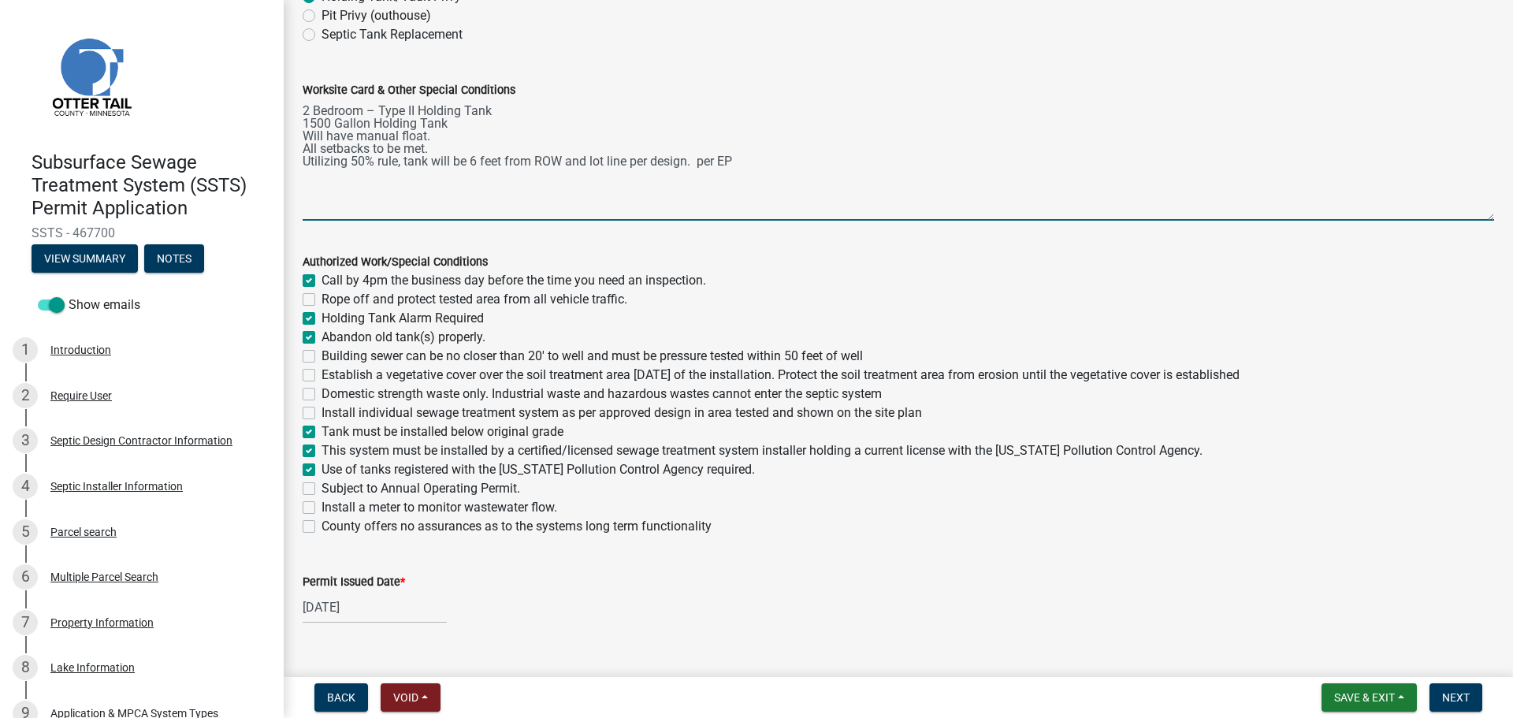
scroll to position [243, 0]
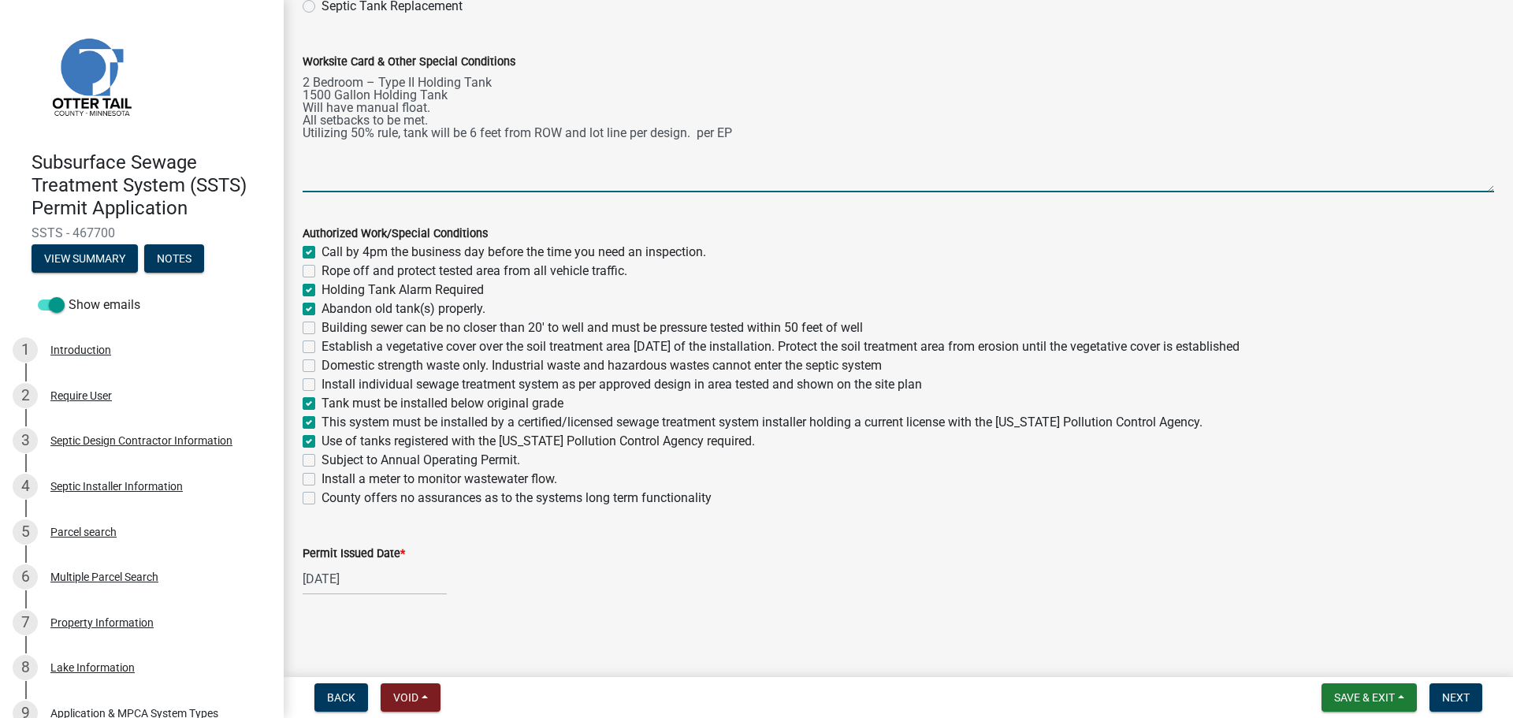
click at [588, 130] on textarea "2 Bedroom – Type II Holding Tank 1500 Gallon Holding Tank Will have manual floa…" at bounding box center [898, 131] width 1191 height 121
click at [847, 132] on textarea "2 Bedroom – Type II Holding Tank 1500 Gallon Holding Tank Will have manual floa…" at bounding box center [898, 131] width 1191 height 121
click at [790, 135] on textarea "2 Bedroom – Type II Holding Tank 1500 Gallon Holding Tank Will have manual floa…" at bounding box center [898, 131] width 1191 height 121
type textarea "2 Bedroom – Type II Holding Tank 1500 Gallon Holding Tank Will have manual floa…"
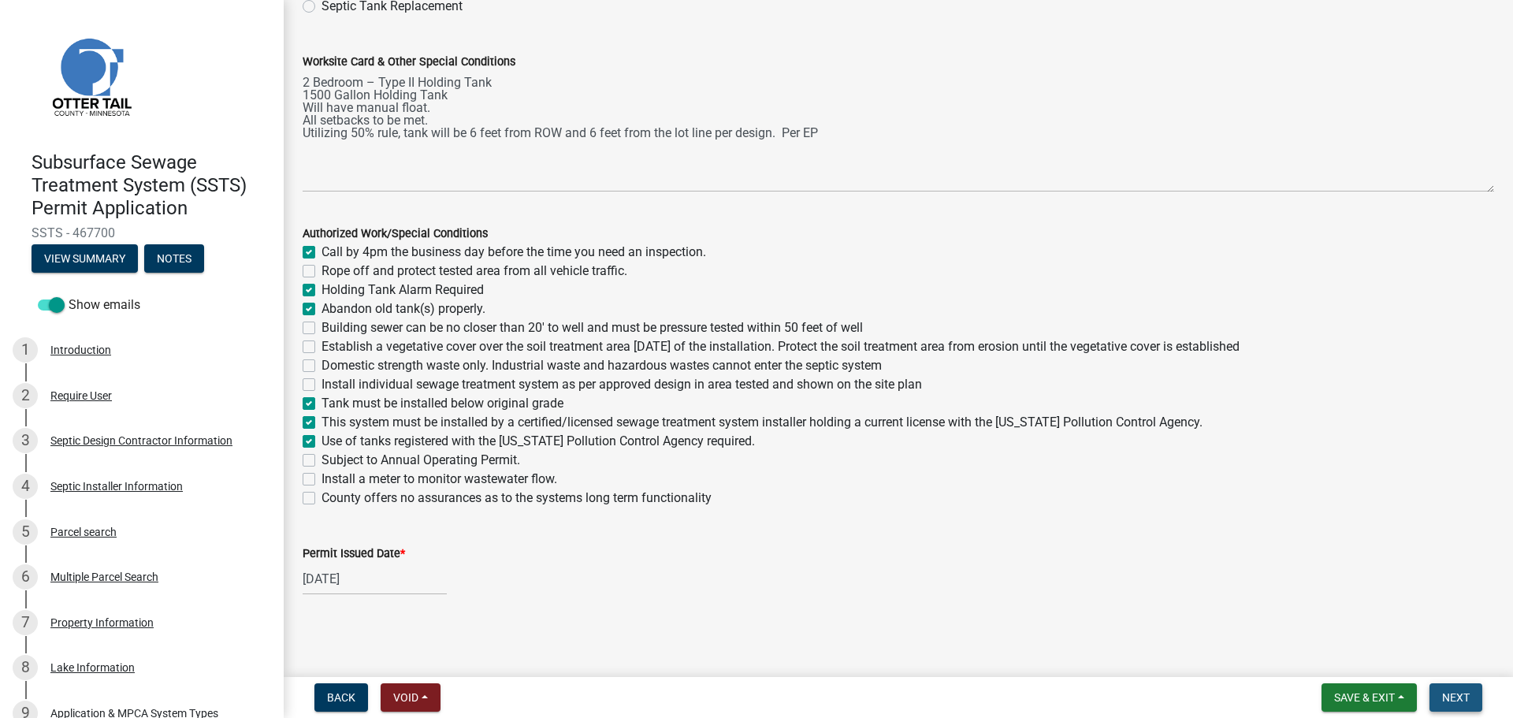
click at [1457, 699] on span "Next" at bounding box center [1456, 697] width 28 height 13
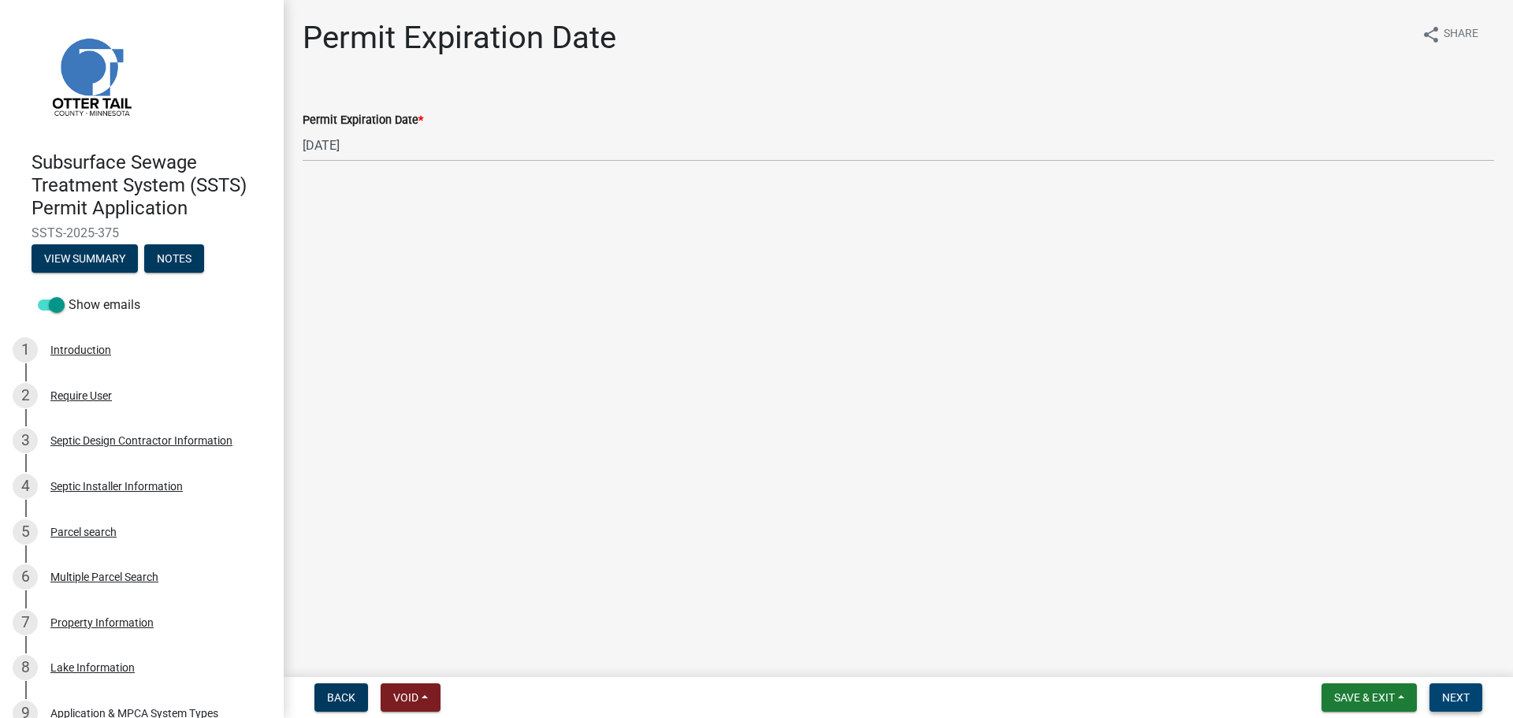
click at [1450, 689] on button "Next" at bounding box center [1455, 697] width 53 height 28
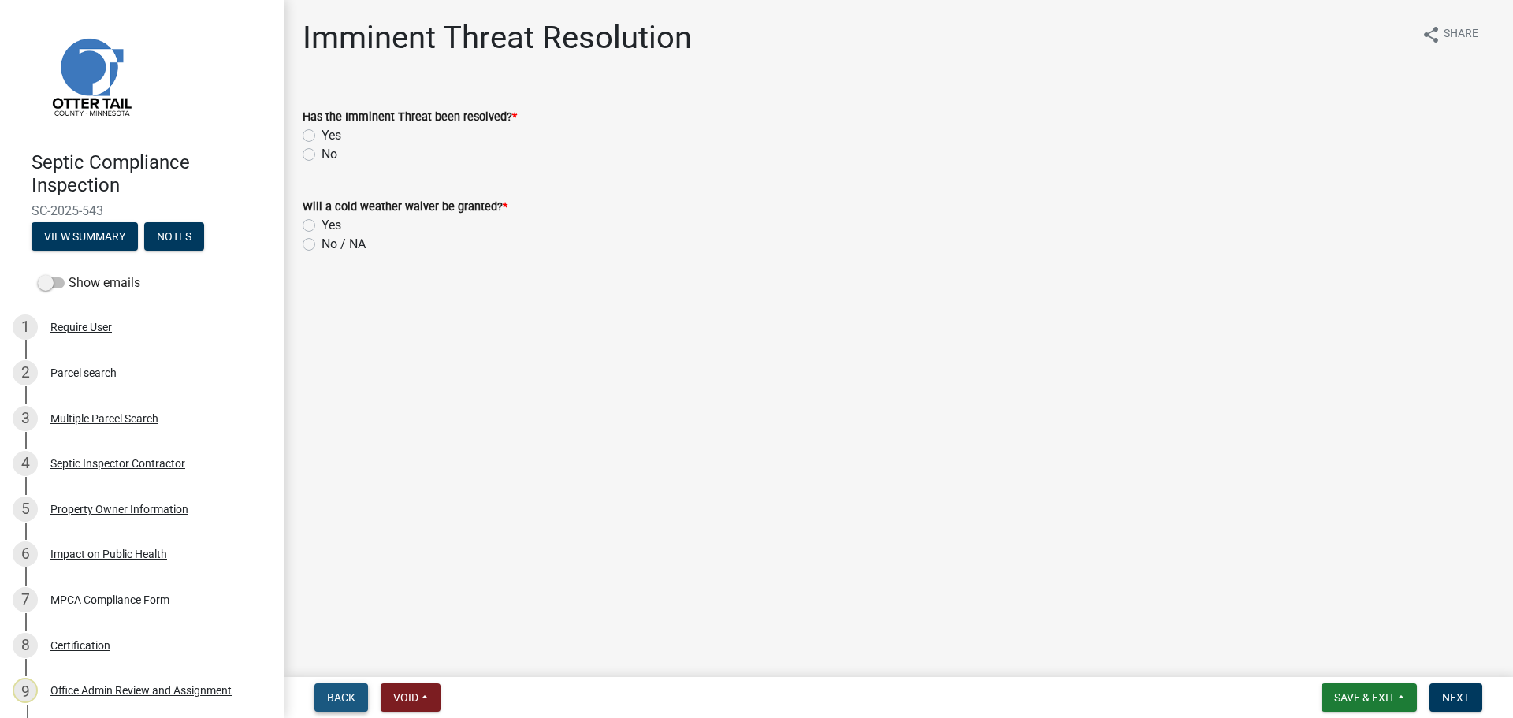
click at [340, 695] on span "Back" at bounding box center [341, 697] width 28 height 13
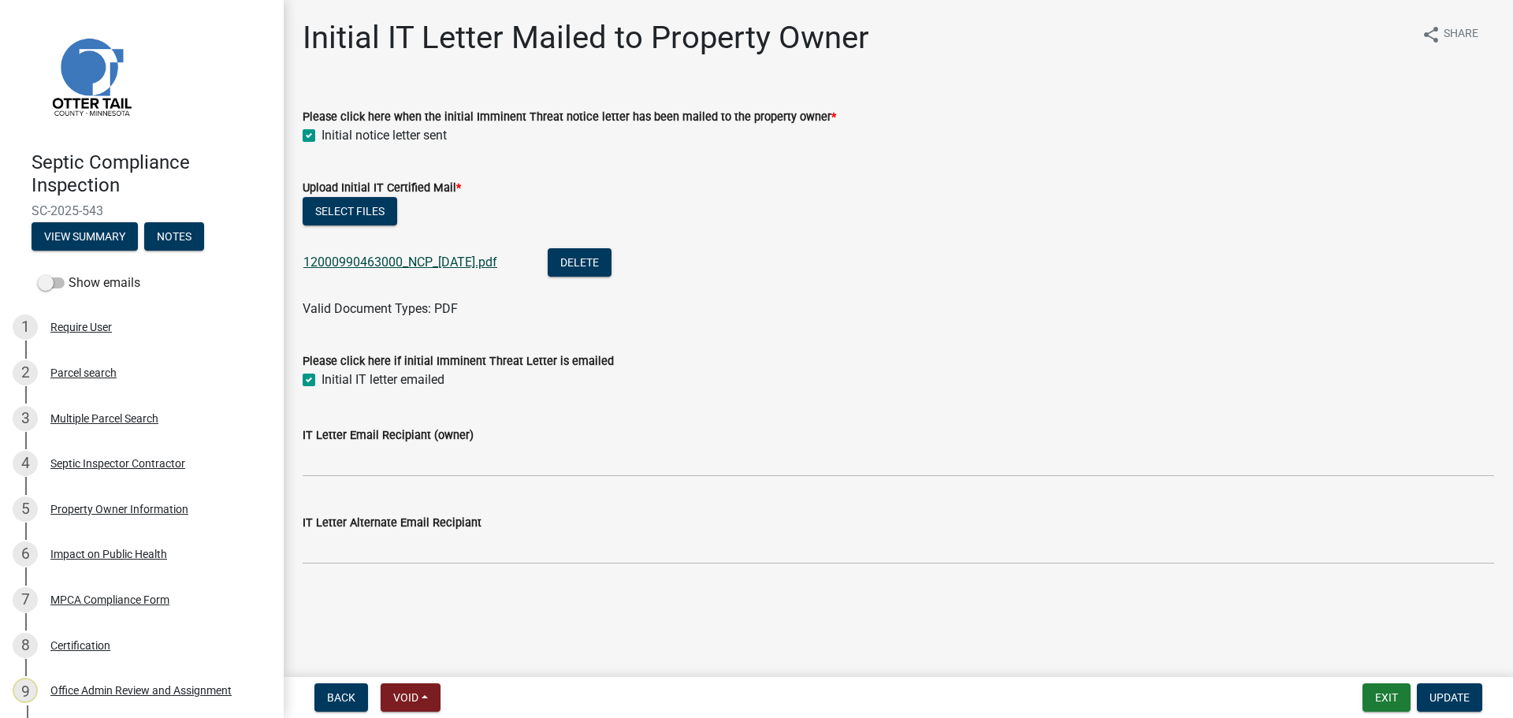
click at [454, 257] on link "12000990463000_NCP_[DATE].pdf" at bounding box center [400, 262] width 194 height 15
click at [43, 284] on span at bounding box center [51, 282] width 27 height 11
click at [69, 273] on input "Show emails" at bounding box center [69, 273] width 0 height 0
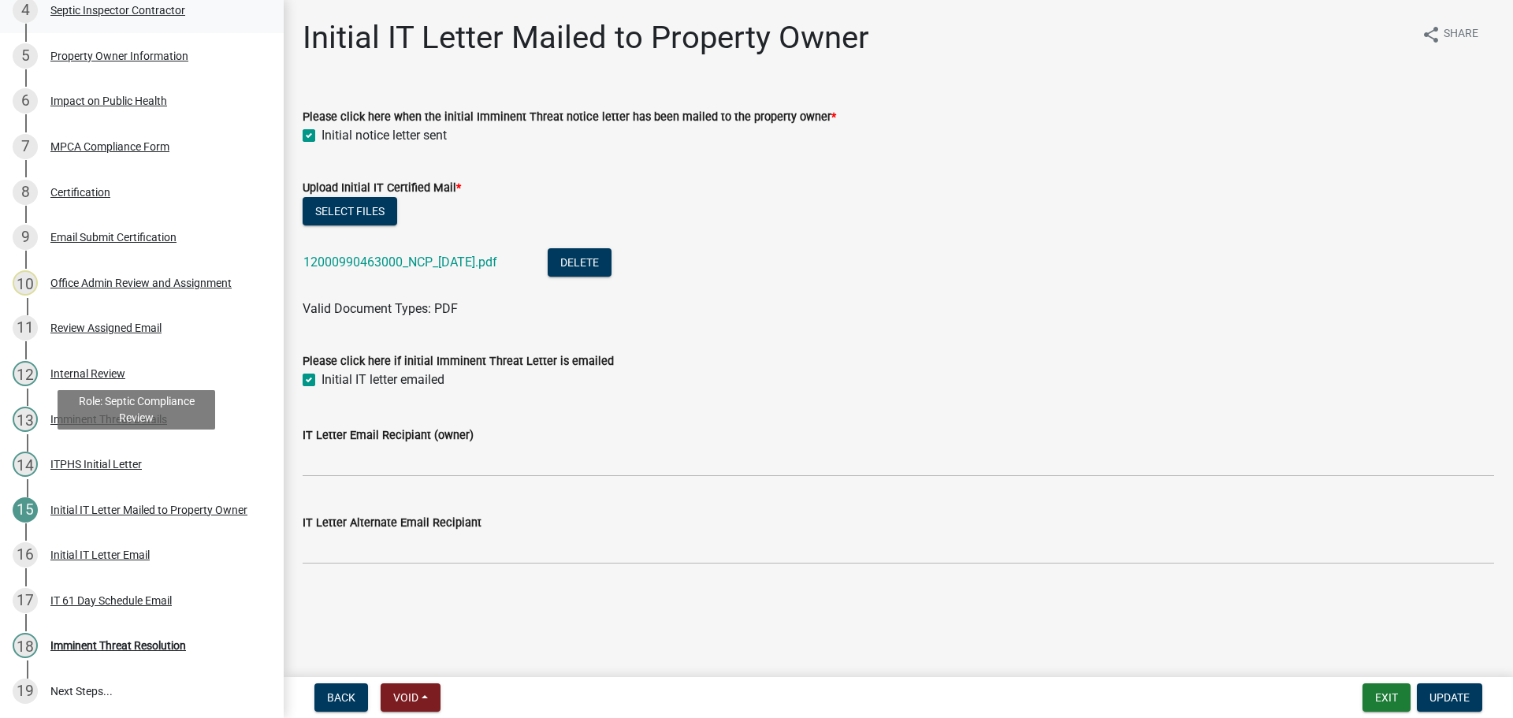
scroll to position [455, 0]
click at [108, 457] on div "ITPHS Initial Letter" at bounding box center [95, 461] width 91 height 11
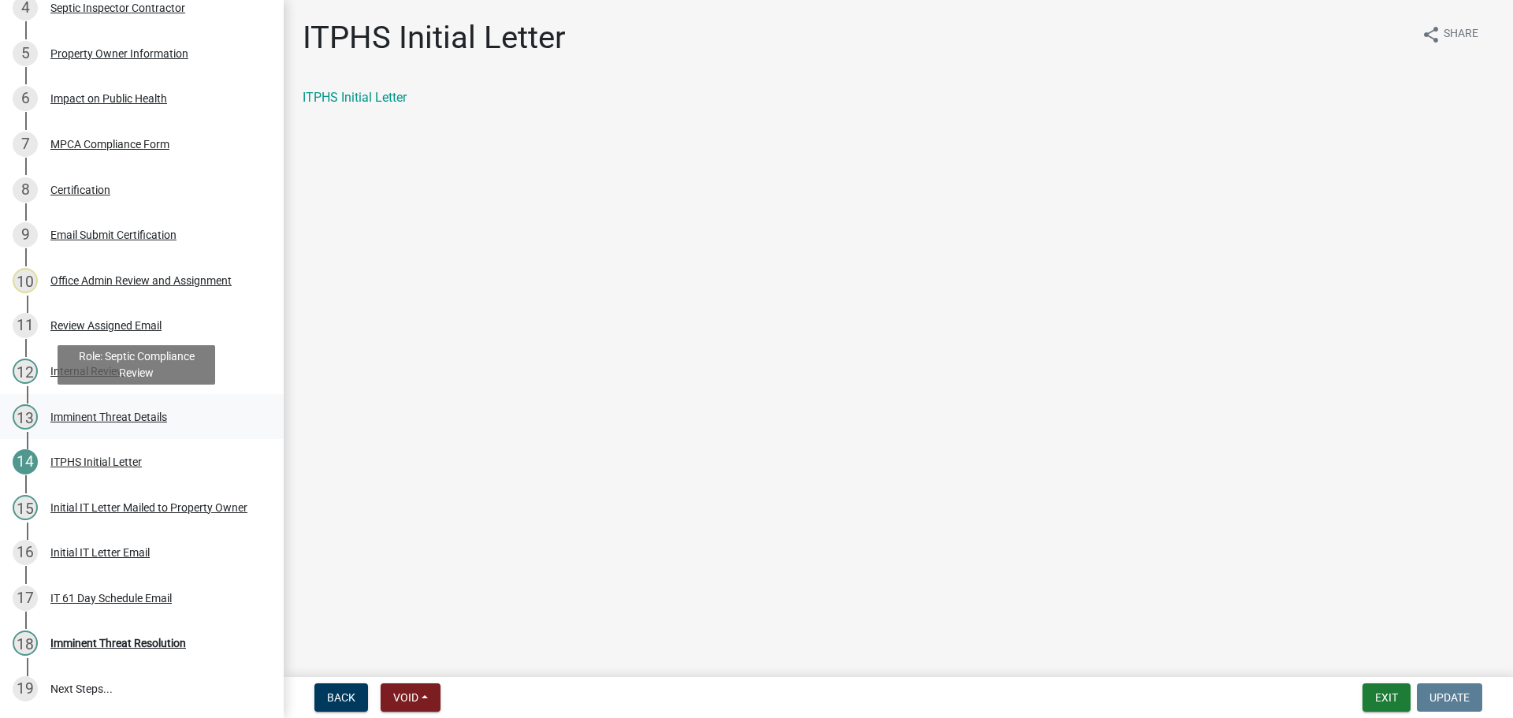
click at [85, 411] on div "Imminent Threat Details" at bounding box center [108, 416] width 117 height 11
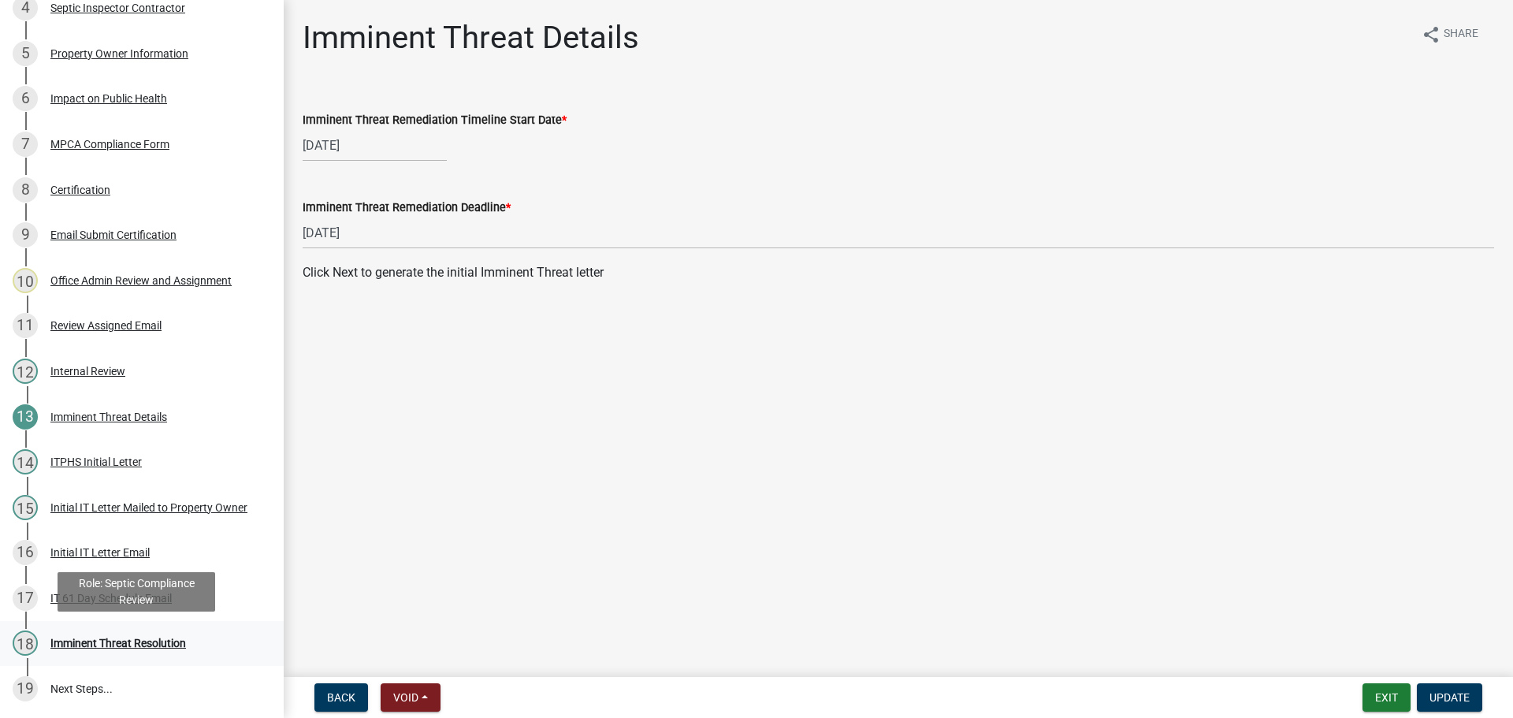
click at [98, 641] on div "Imminent Threat Resolution" at bounding box center [118, 642] width 136 height 11
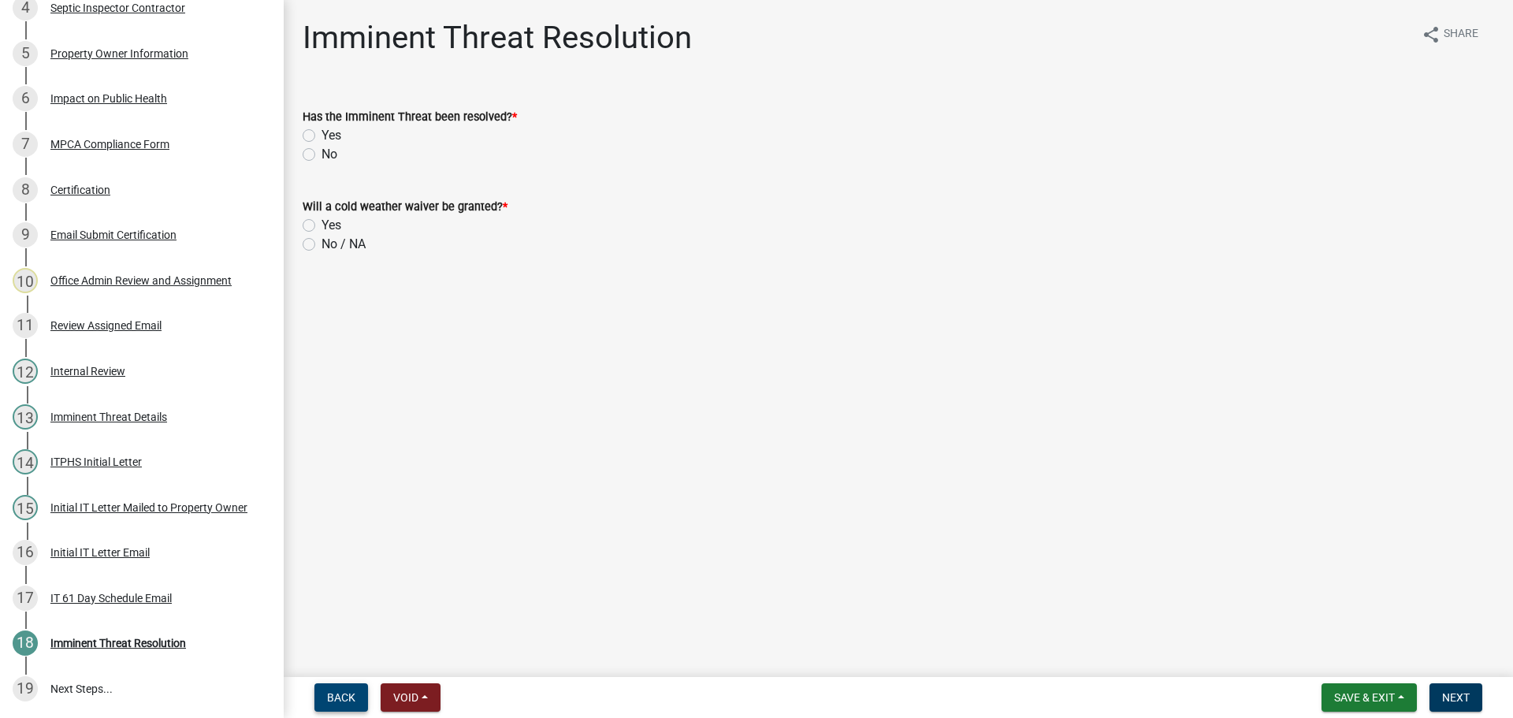
click at [338, 696] on span "Back" at bounding box center [341, 697] width 28 height 13
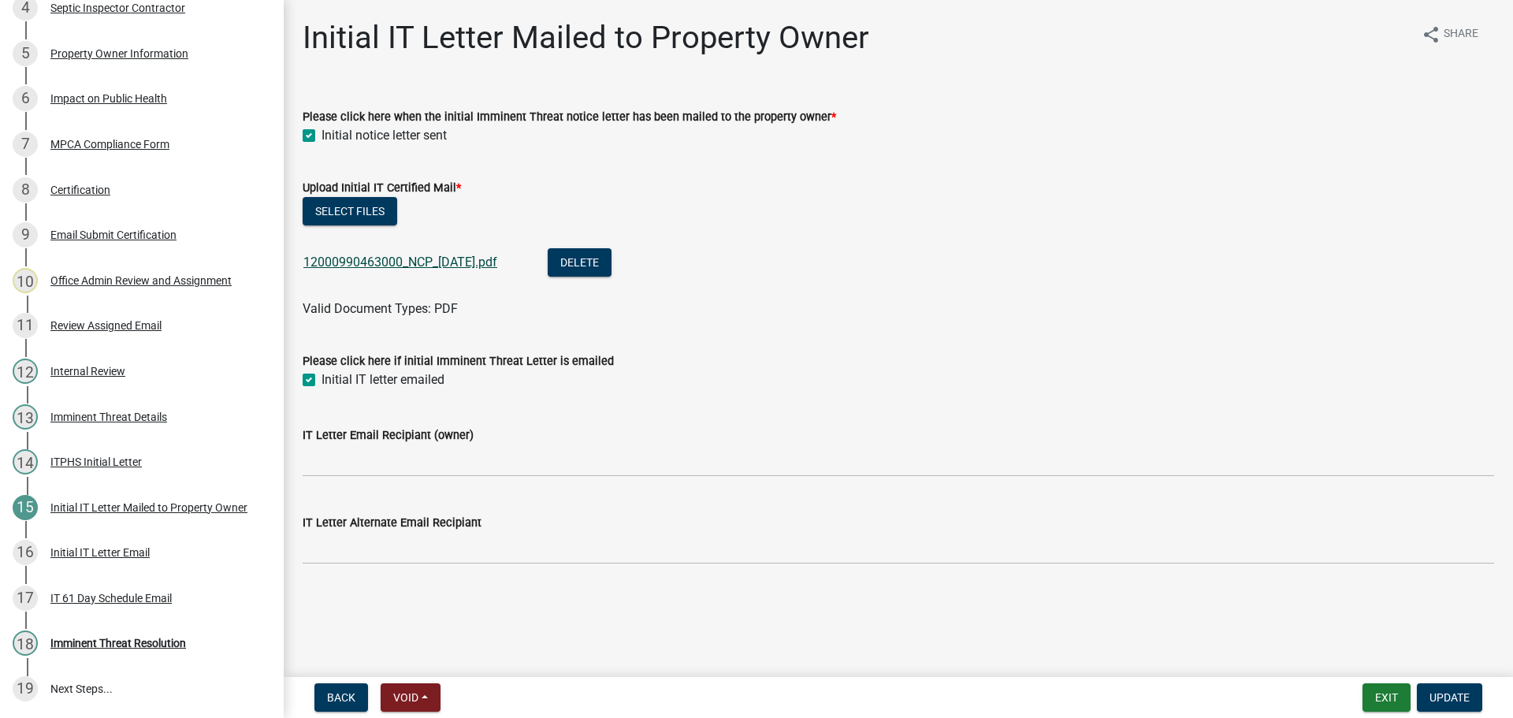
click at [449, 258] on link "12000990463000_NCP_2025-08-26.pdf" at bounding box center [400, 262] width 194 height 15
click at [362, 211] on button "Select files" at bounding box center [350, 211] width 95 height 28
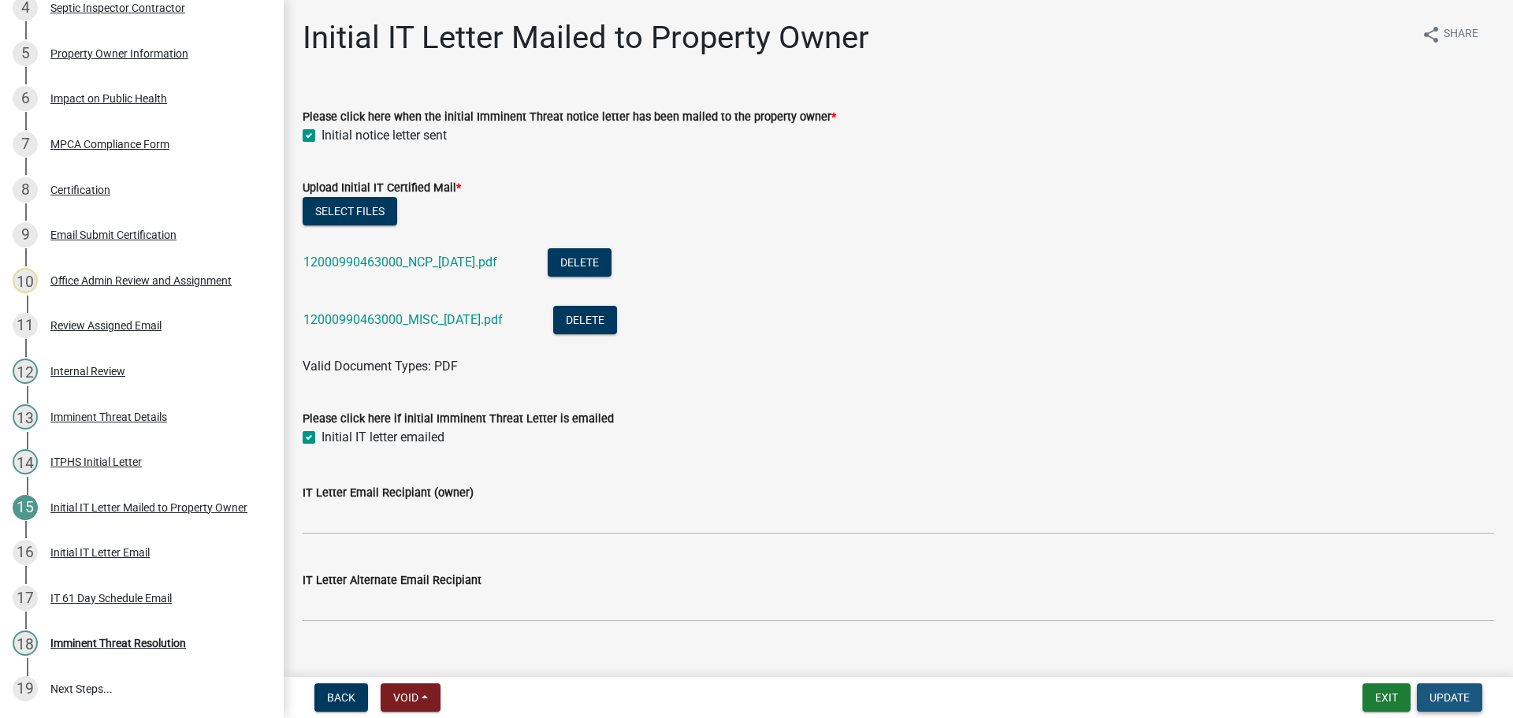
click at [1462, 692] on span "Update" at bounding box center [1449, 697] width 40 height 13
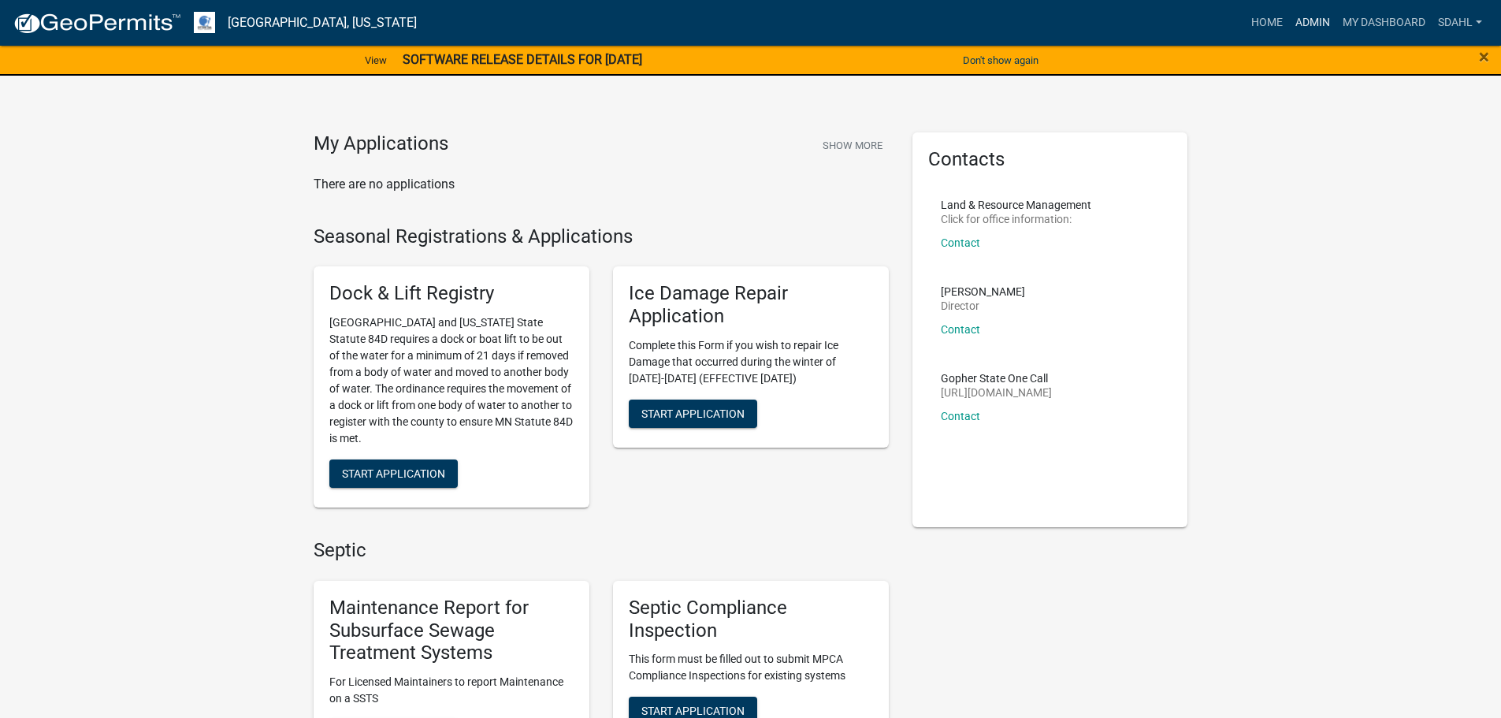
click at [1296, 20] on link "Admin" at bounding box center [1312, 23] width 47 height 30
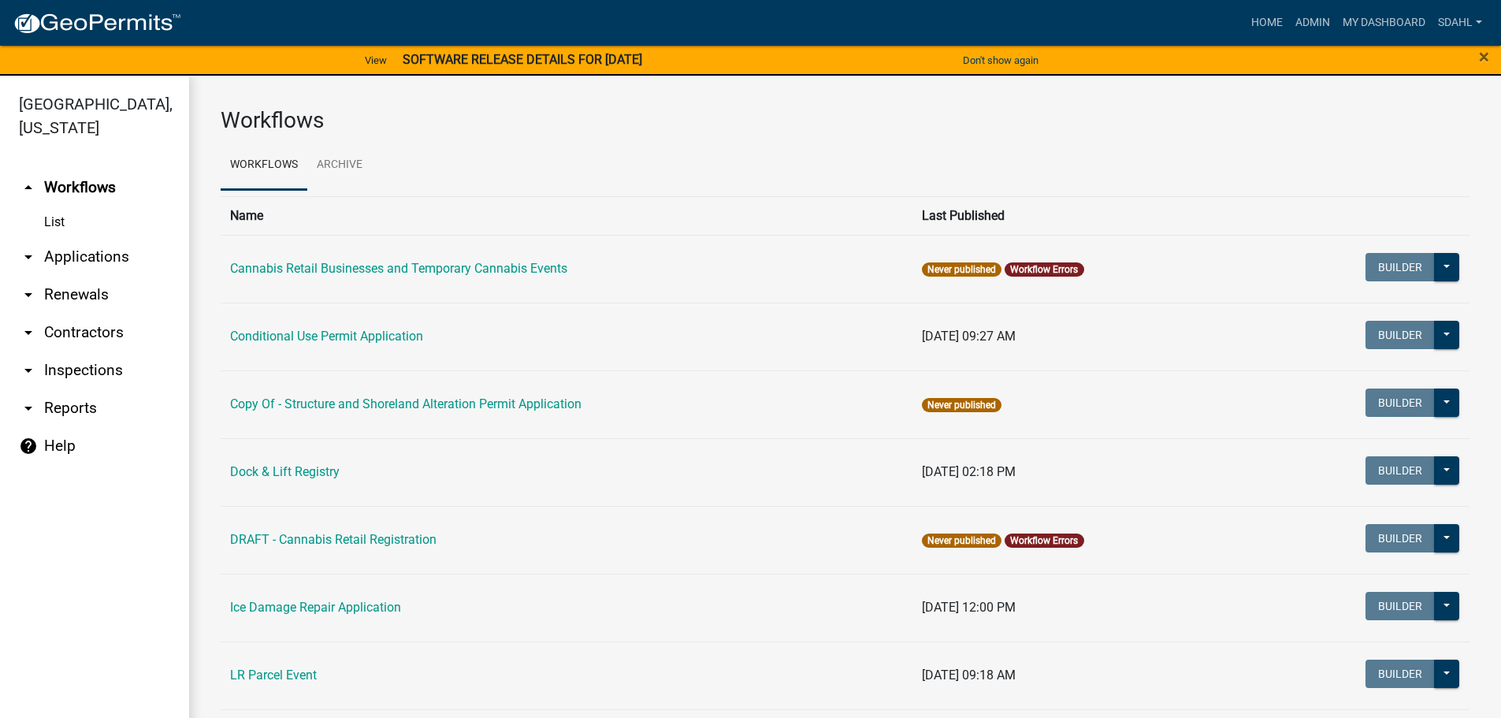
click at [98, 254] on link "arrow_drop_down Applications" at bounding box center [94, 257] width 189 height 38
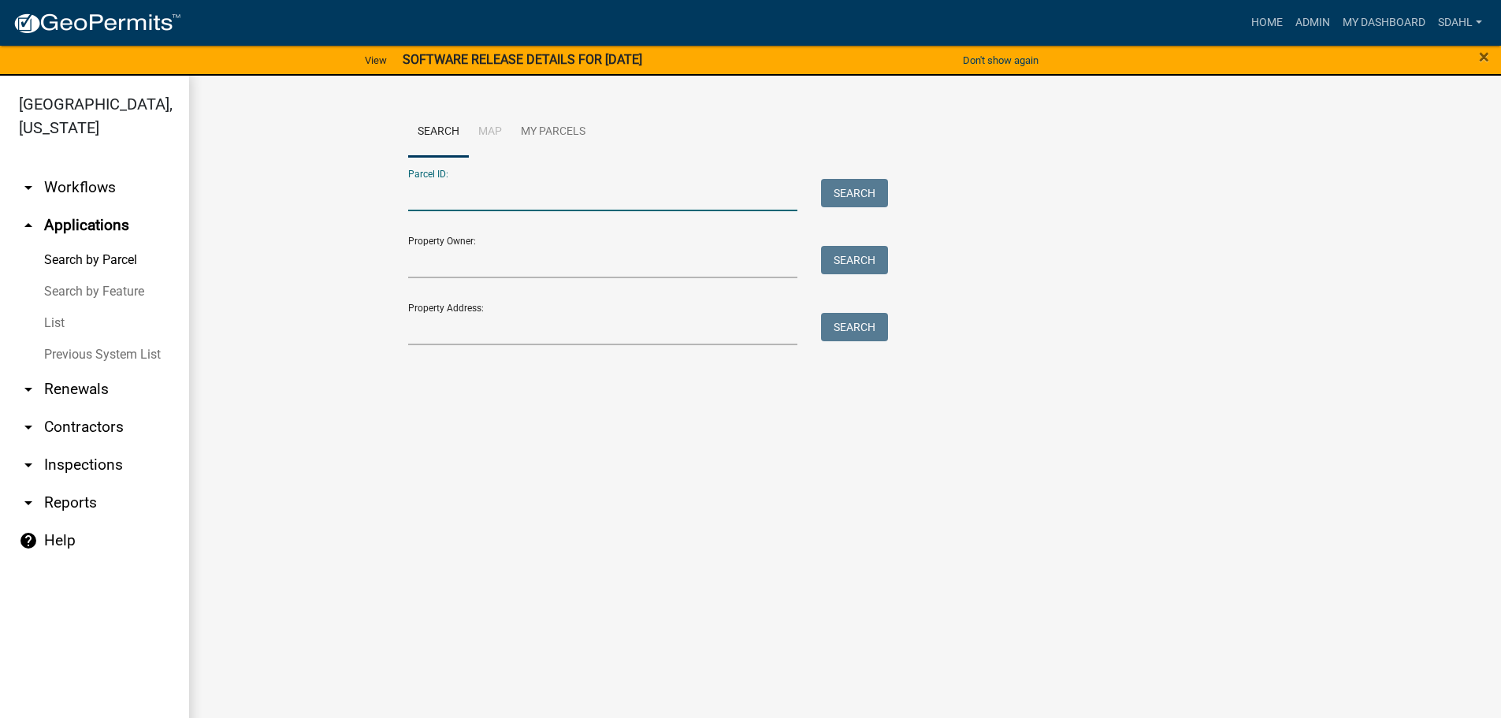
click at [496, 198] on input "Parcel ID:" at bounding box center [603, 195] width 390 height 32
type input "4"
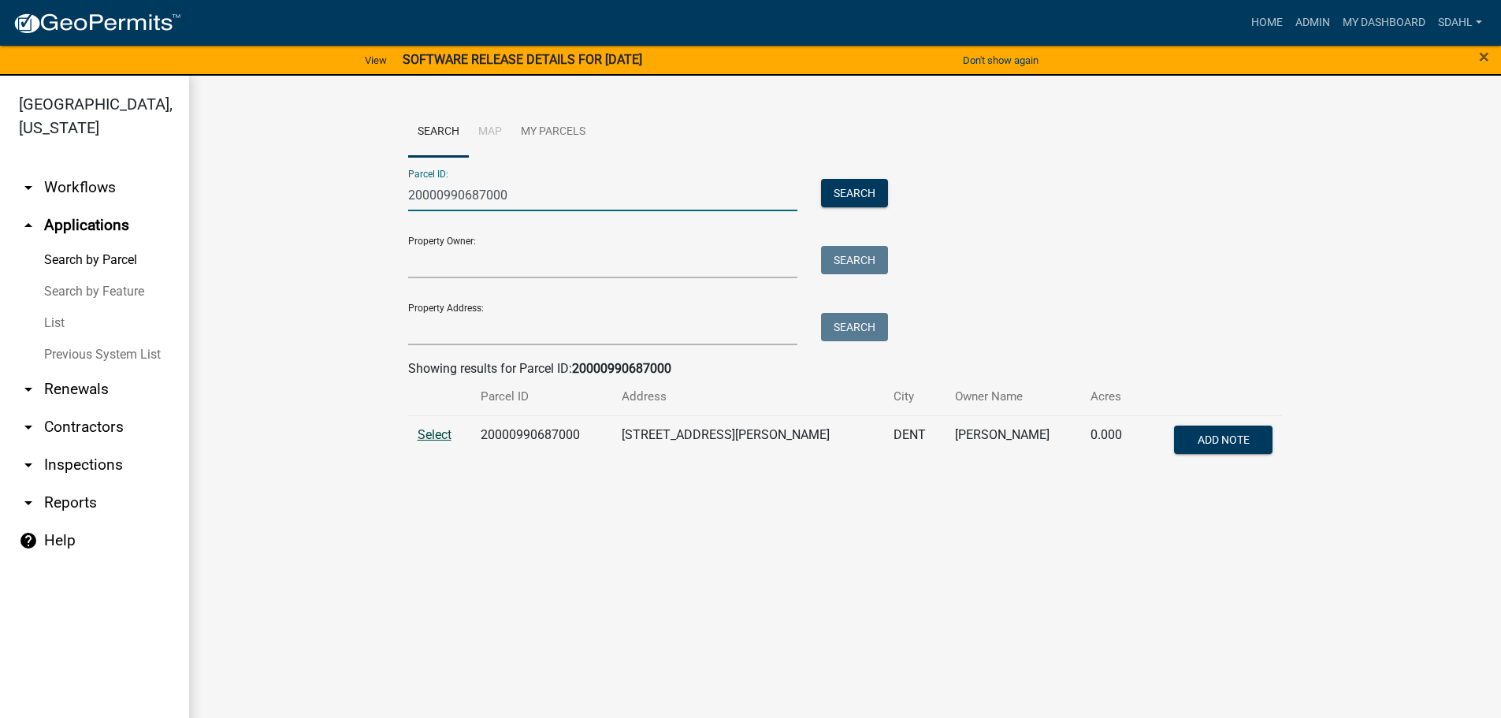
type input "20000990687000"
click at [439, 433] on span "Select" at bounding box center [435, 434] width 34 height 15
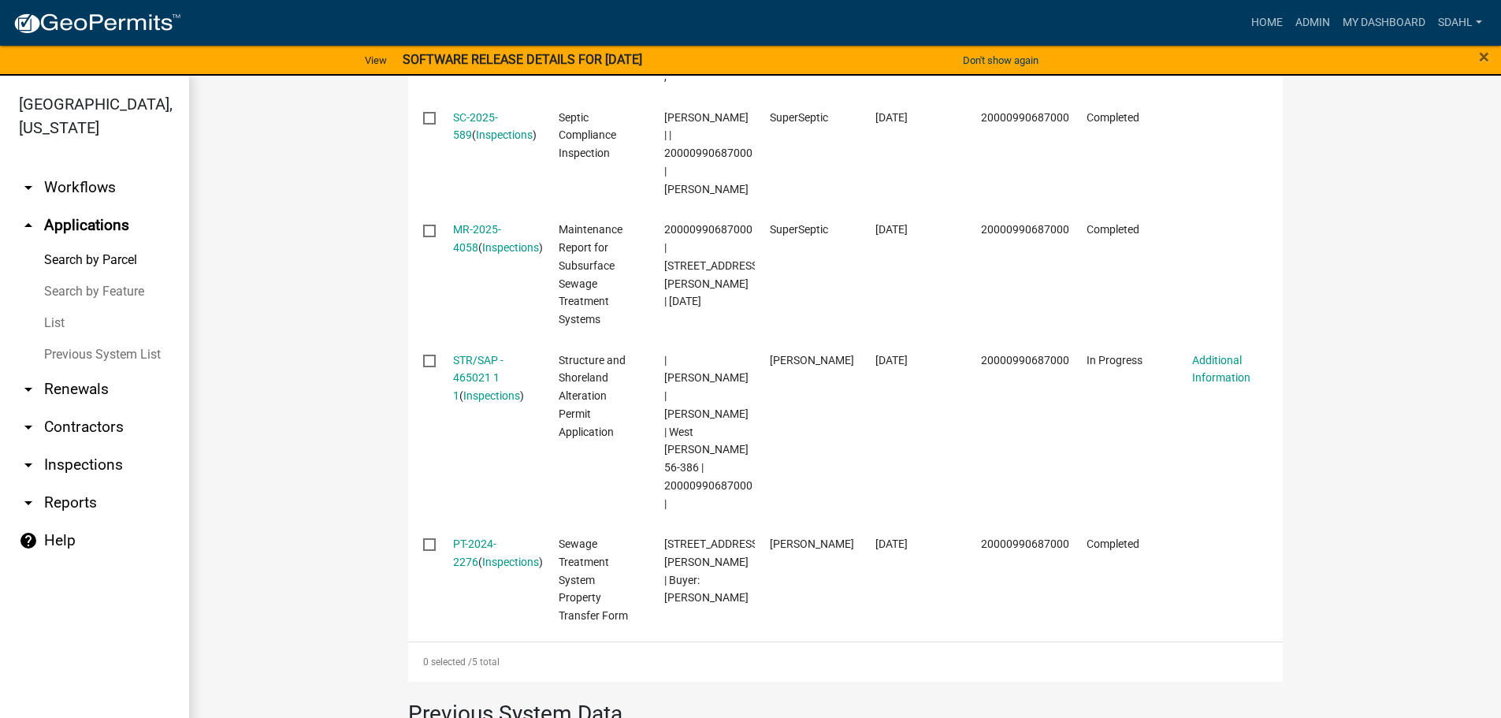
scroll to position [709, 0]
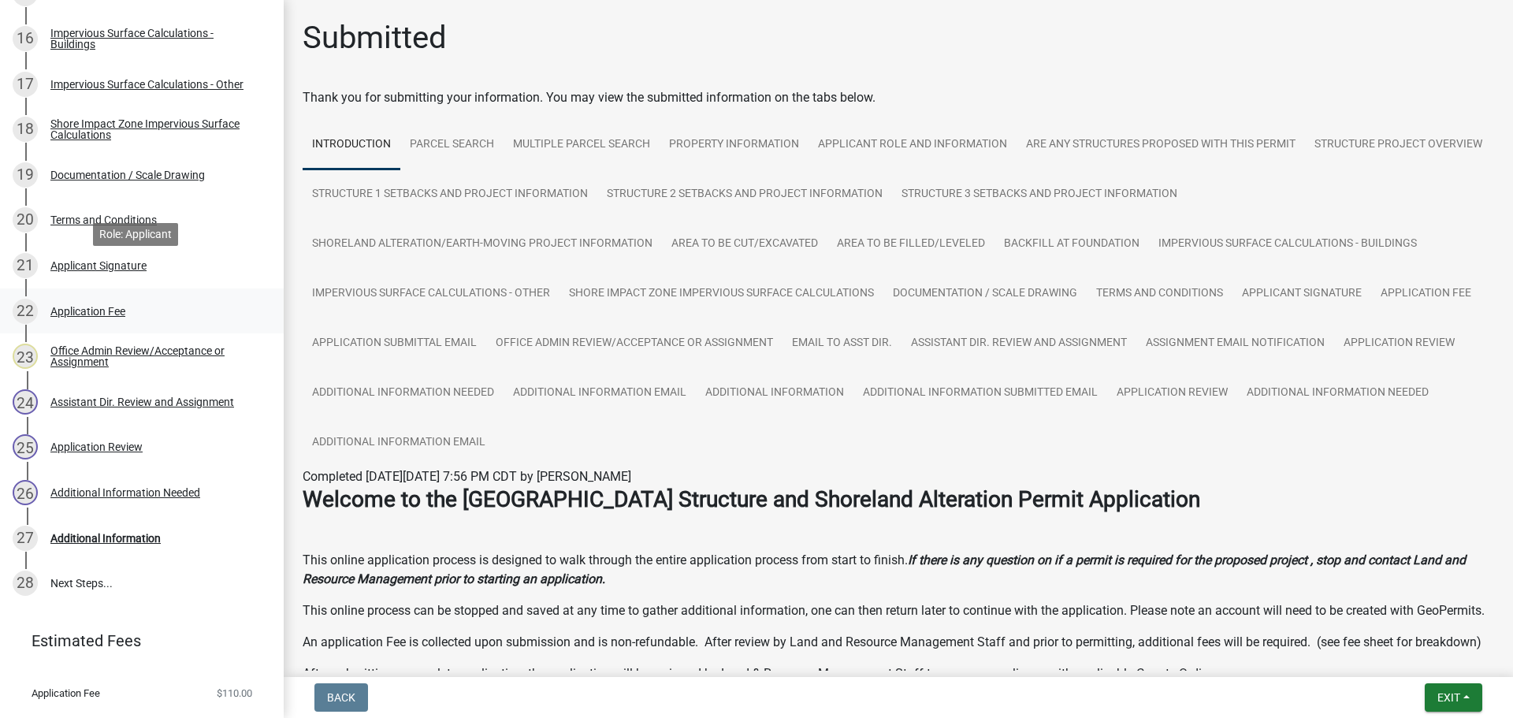
scroll to position [1027, 0]
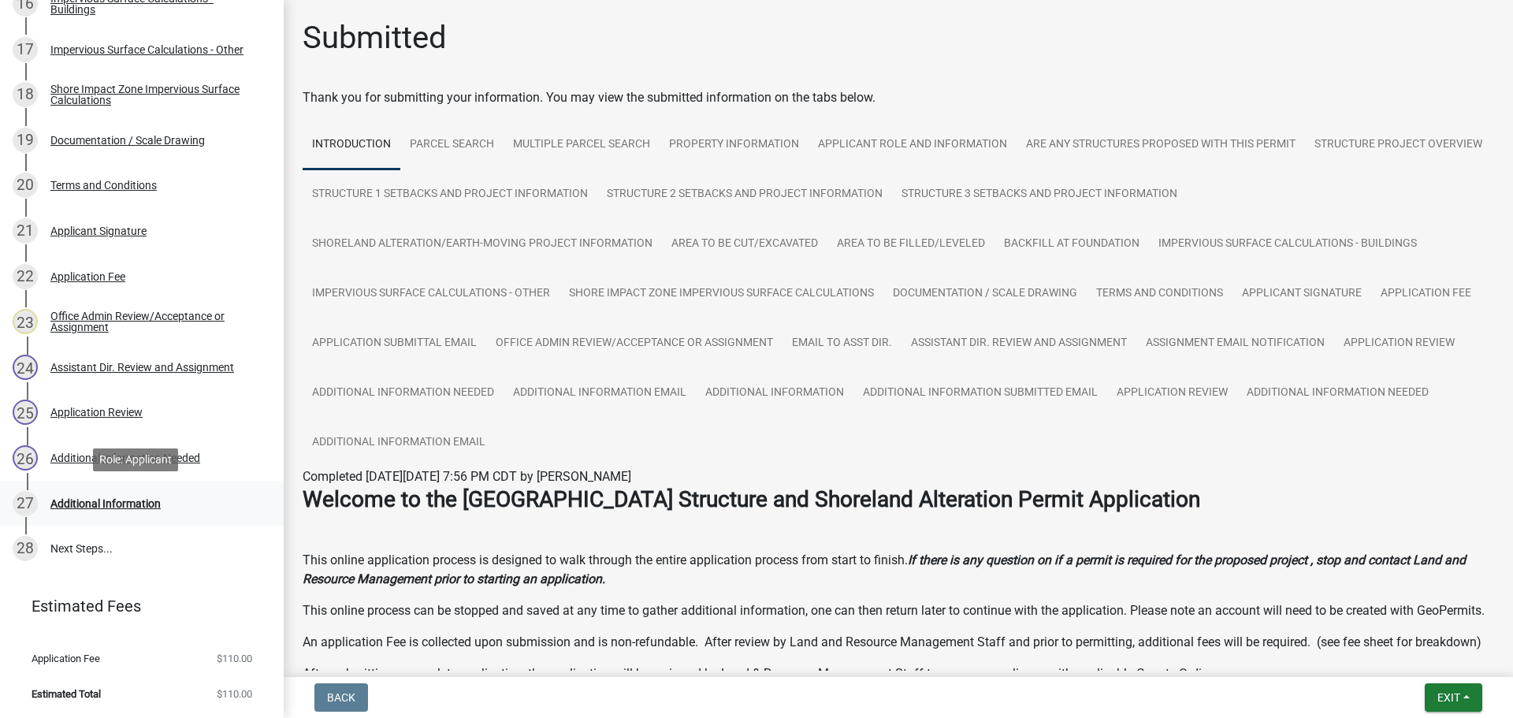
click at [125, 498] on div "Additional Information" at bounding box center [105, 503] width 110 height 11
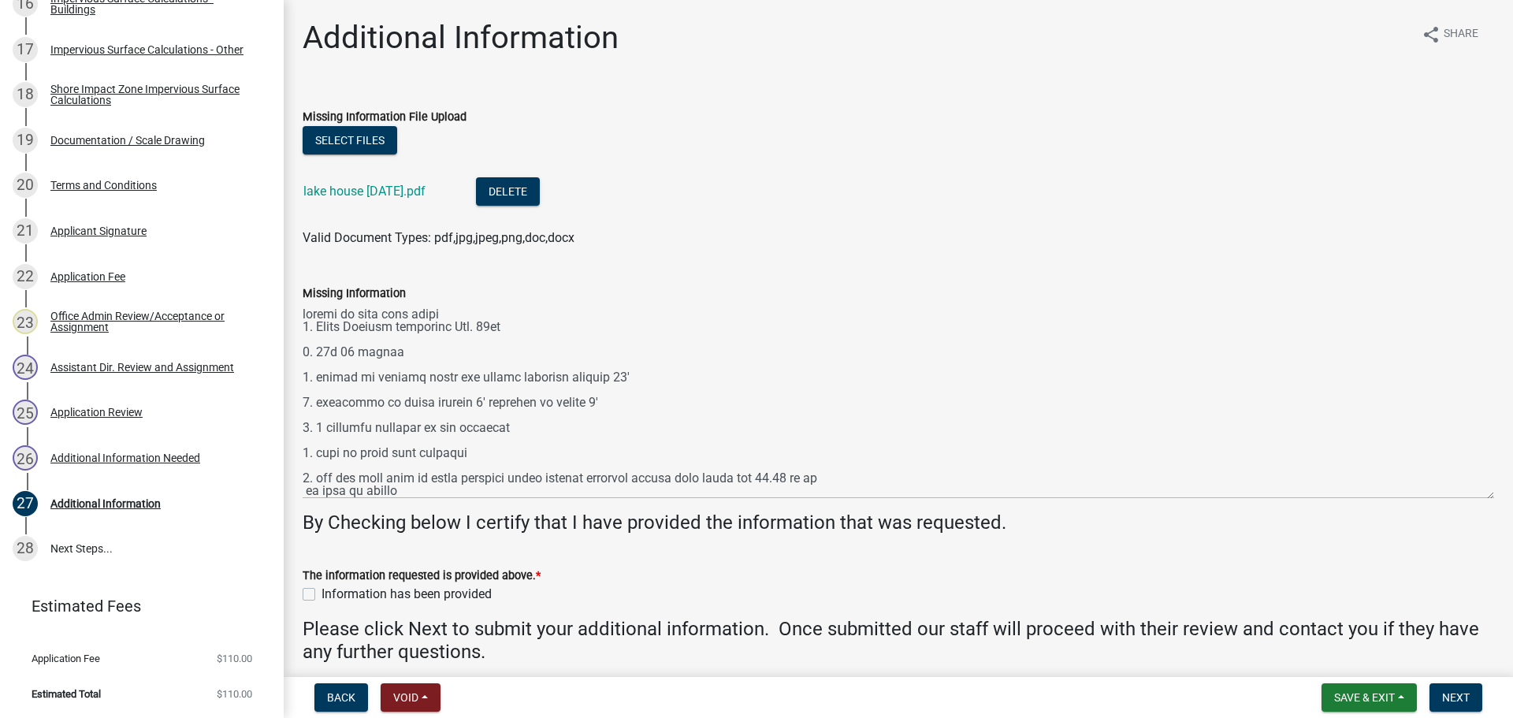
drag, startPoint x: 1488, startPoint y: 370, endPoint x: 1430, endPoint y: 492, distance: 135.0
click at [1430, 492] on textarea "Missing Information" at bounding box center [898, 401] width 1191 height 196
click at [381, 188] on link "lake house 8-29-2025.pdf" at bounding box center [364, 191] width 122 height 15
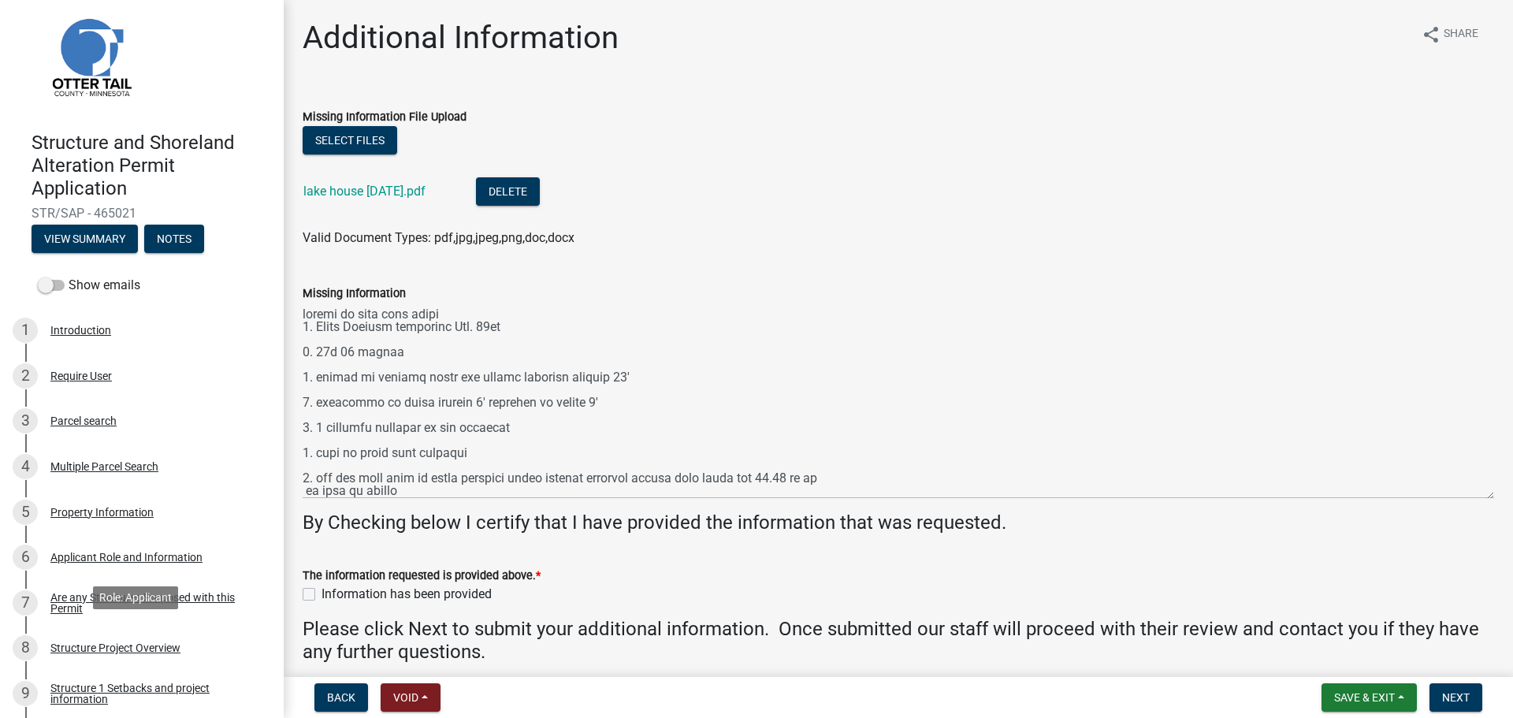
scroll to position [0, 0]
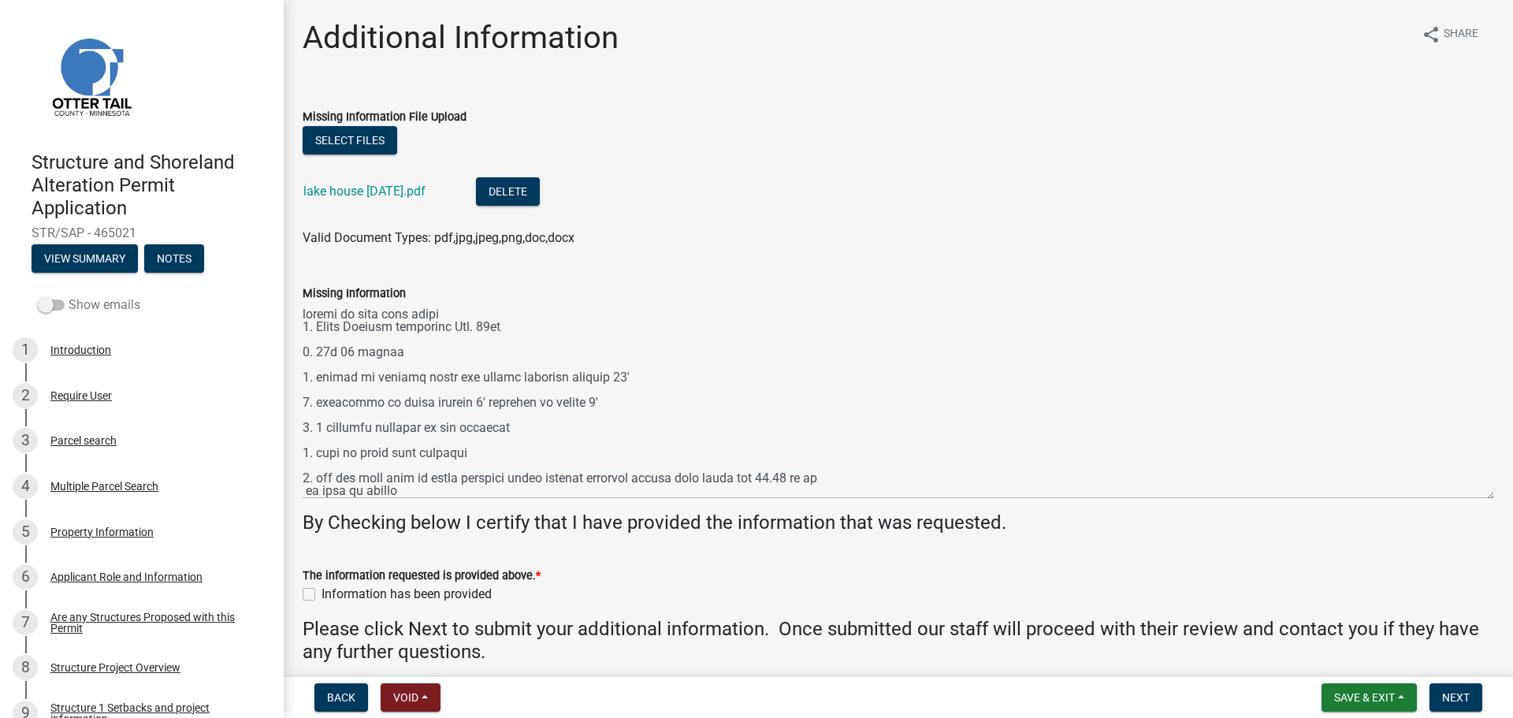
click at [57, 307] on span at bounding box center [51, 304] width 27 height 11
click at [69, 295] on input "Show emails" at bounding box center [69, 295] width 0 height 0
click at [112, 261] on button "View Summary" at bounding box center [85, 258] width 106 height 28
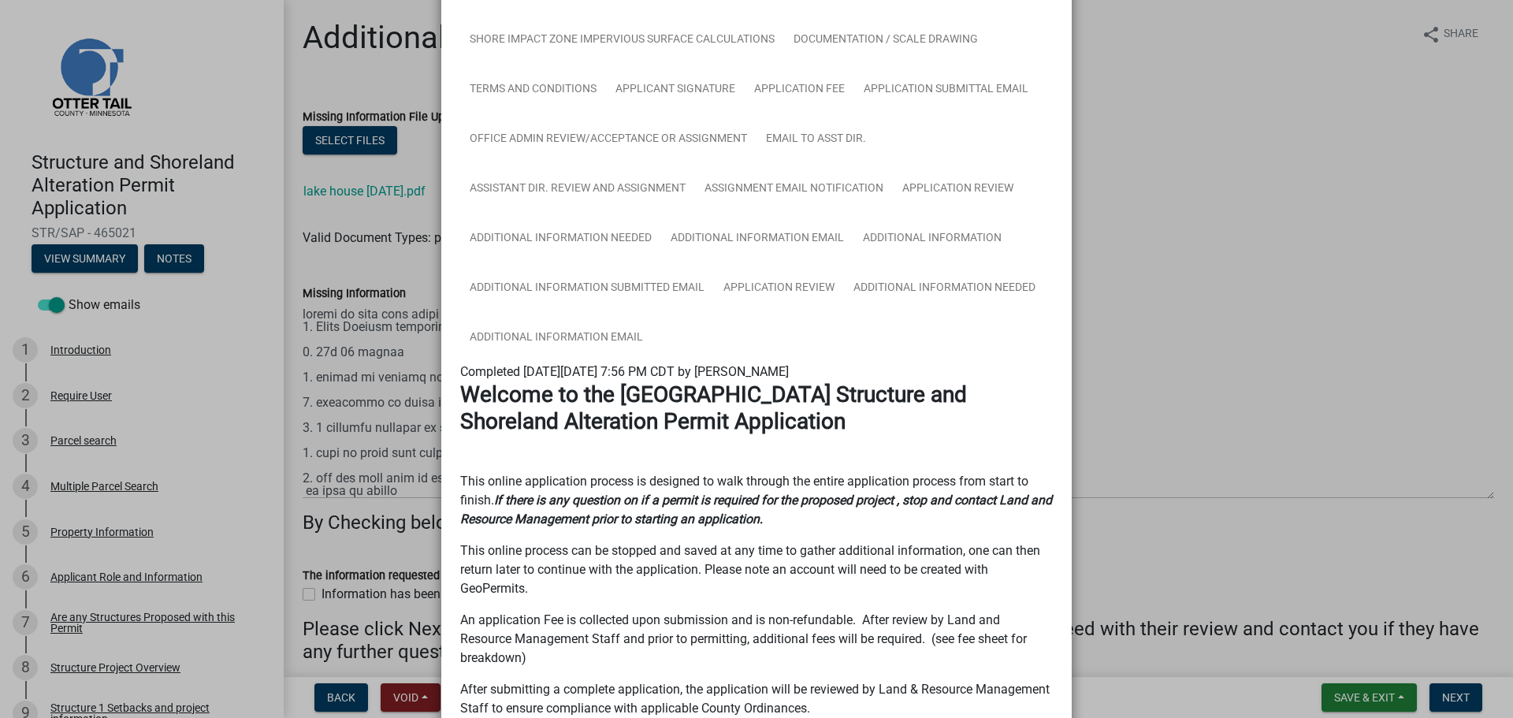
scroll to position [473, 0]
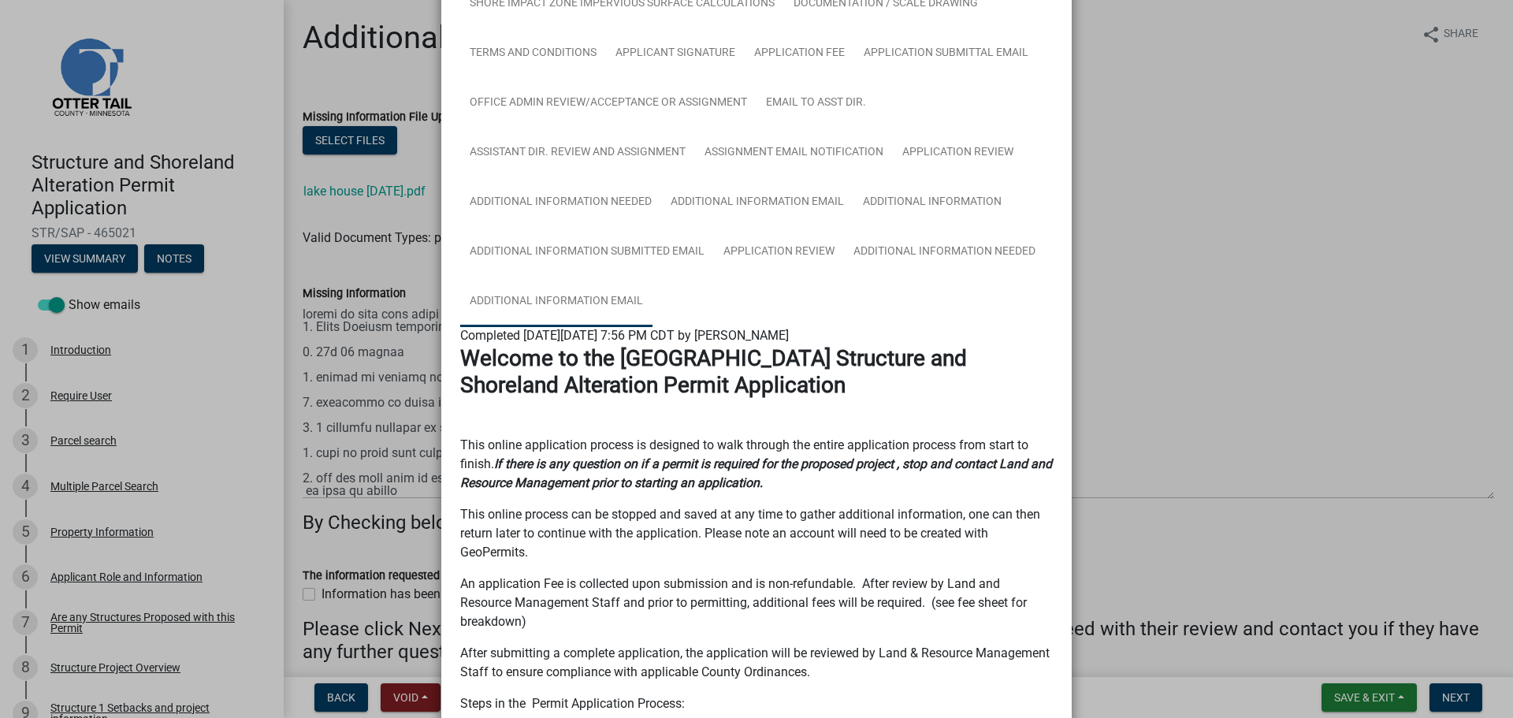
click at [580, 305] on link "Additional Information Email" at bounding box center [556, 302] width 192 height 50
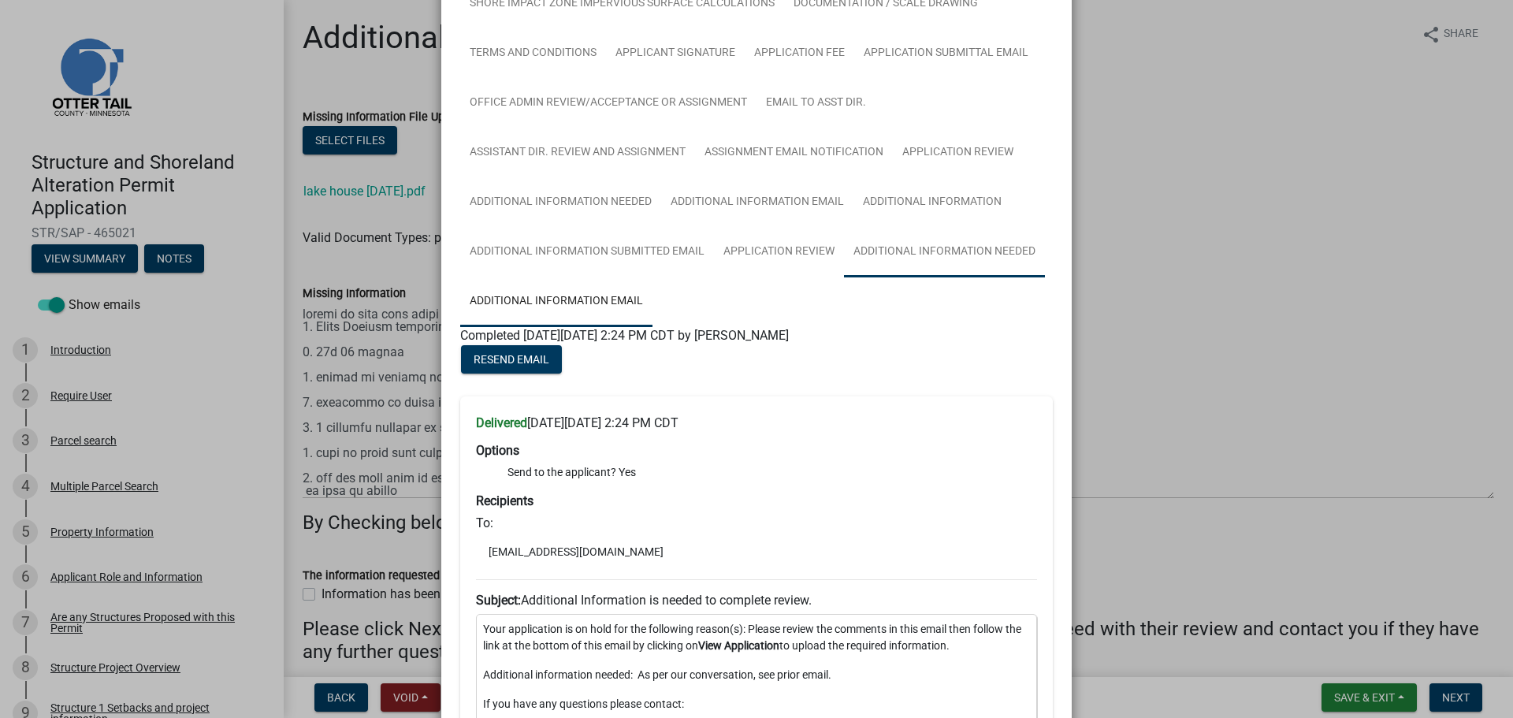
click at [946, 254] on link "Additional Information Needed" at bounding box center [944, 252] width 201 height 50
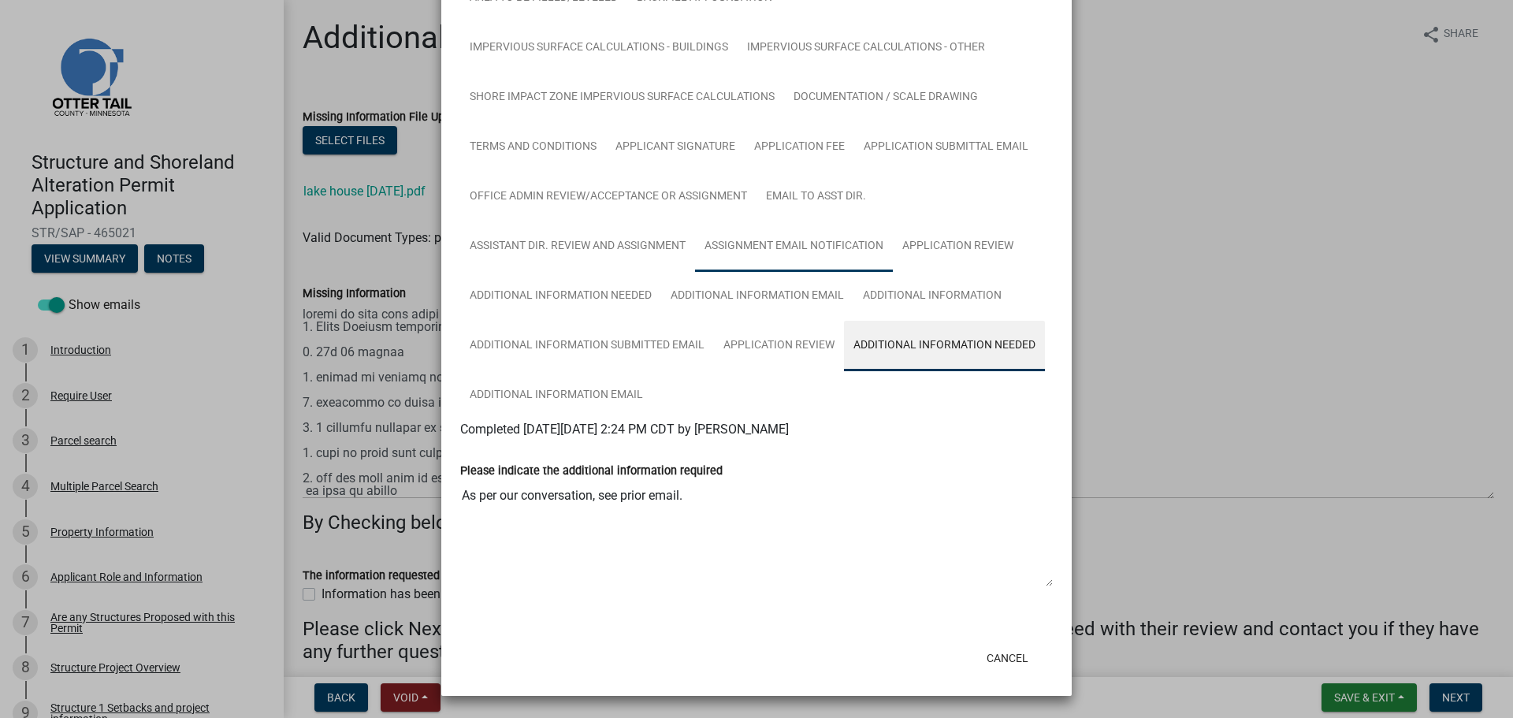
scroll to position [379, 0]
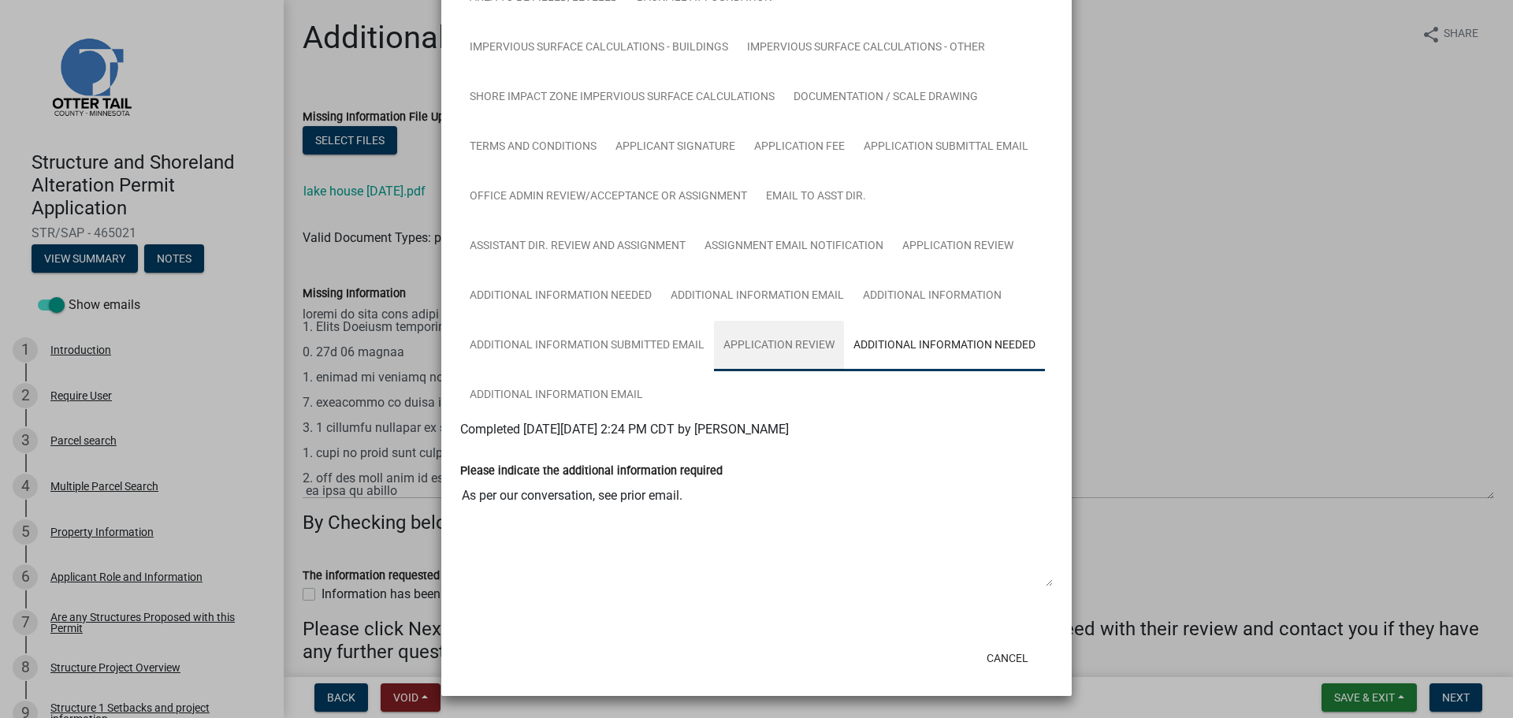
click at [753, 344] on link "Application Review" at bounding box center [779, 346] width 130 height 50
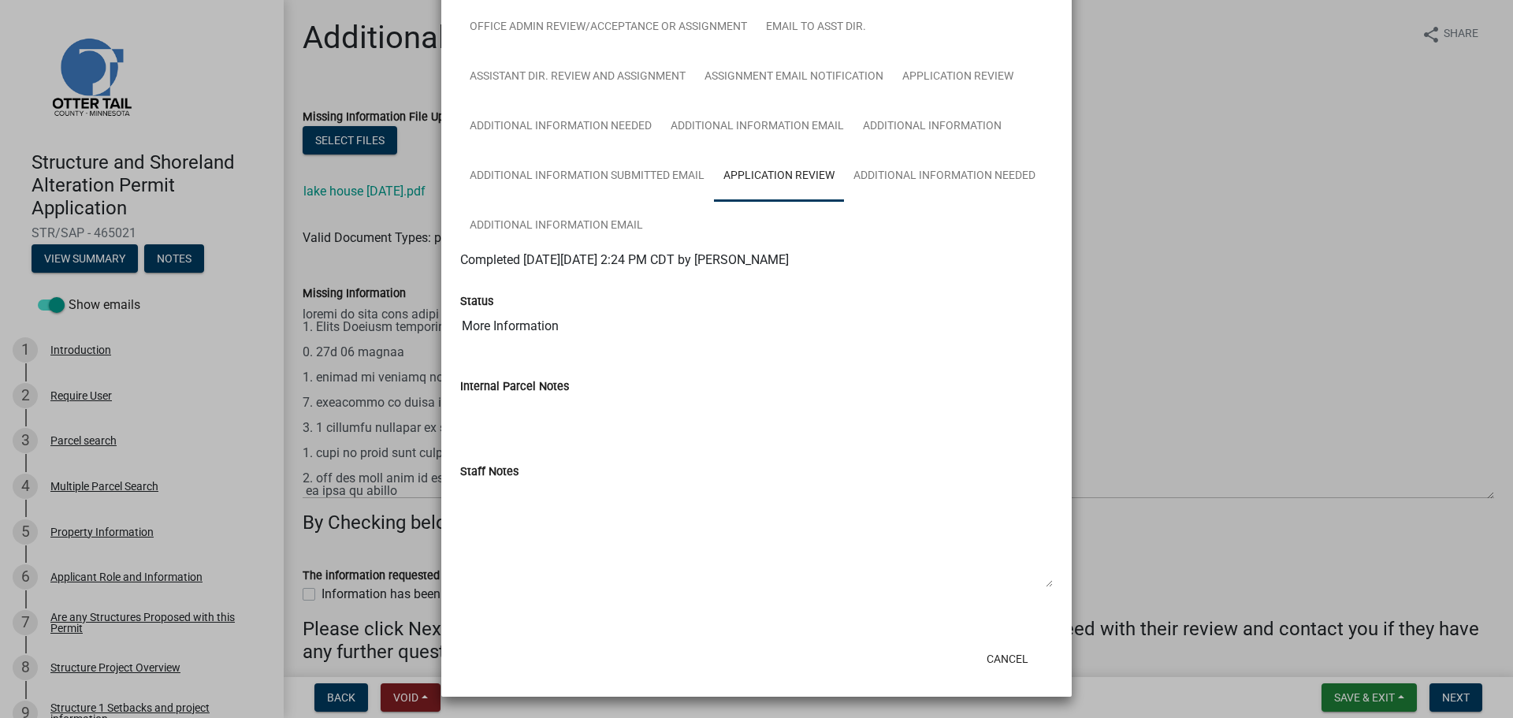
scroll to position [549, 0]
click at [910, 169] on link "Additional Information Needed" at bounding box center [944, 176] width 201 height 50
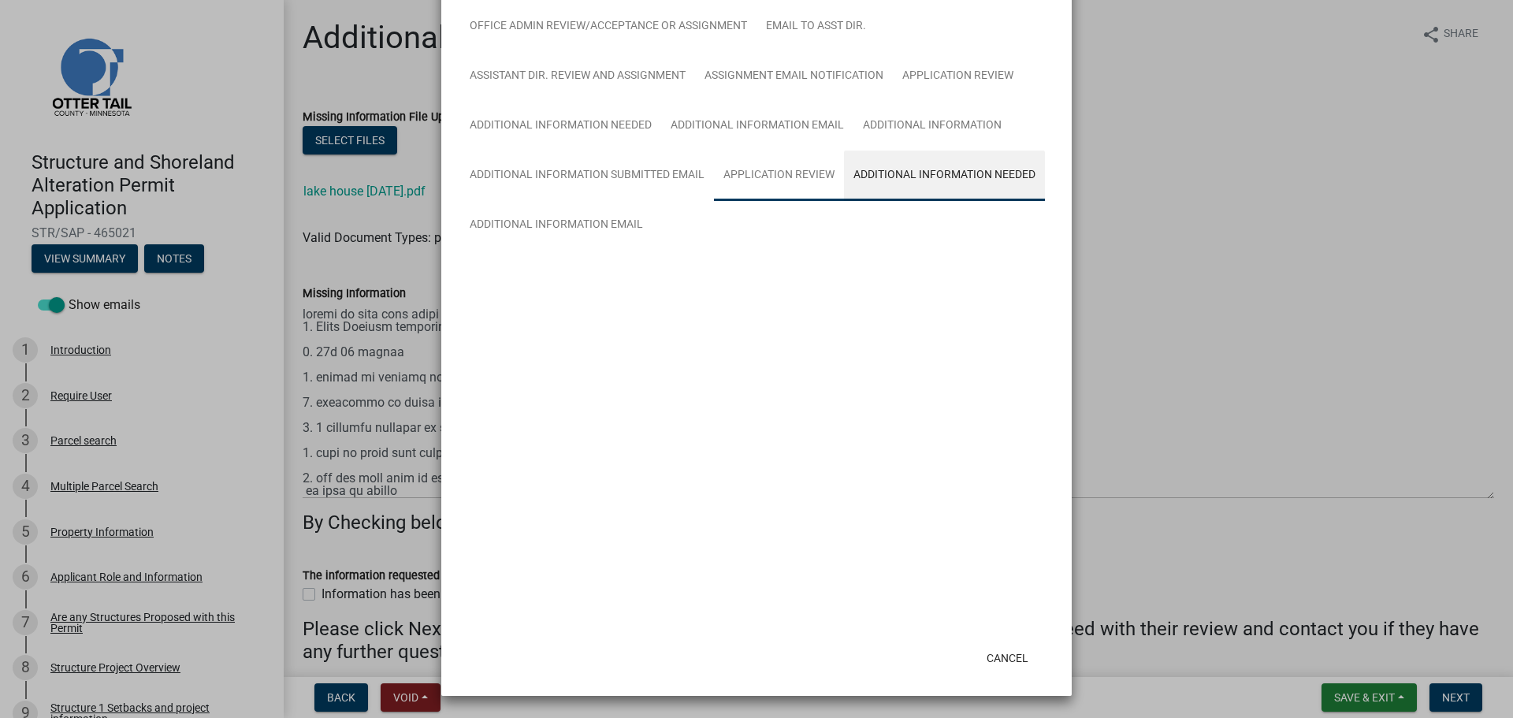
scroll to position [379, 0]
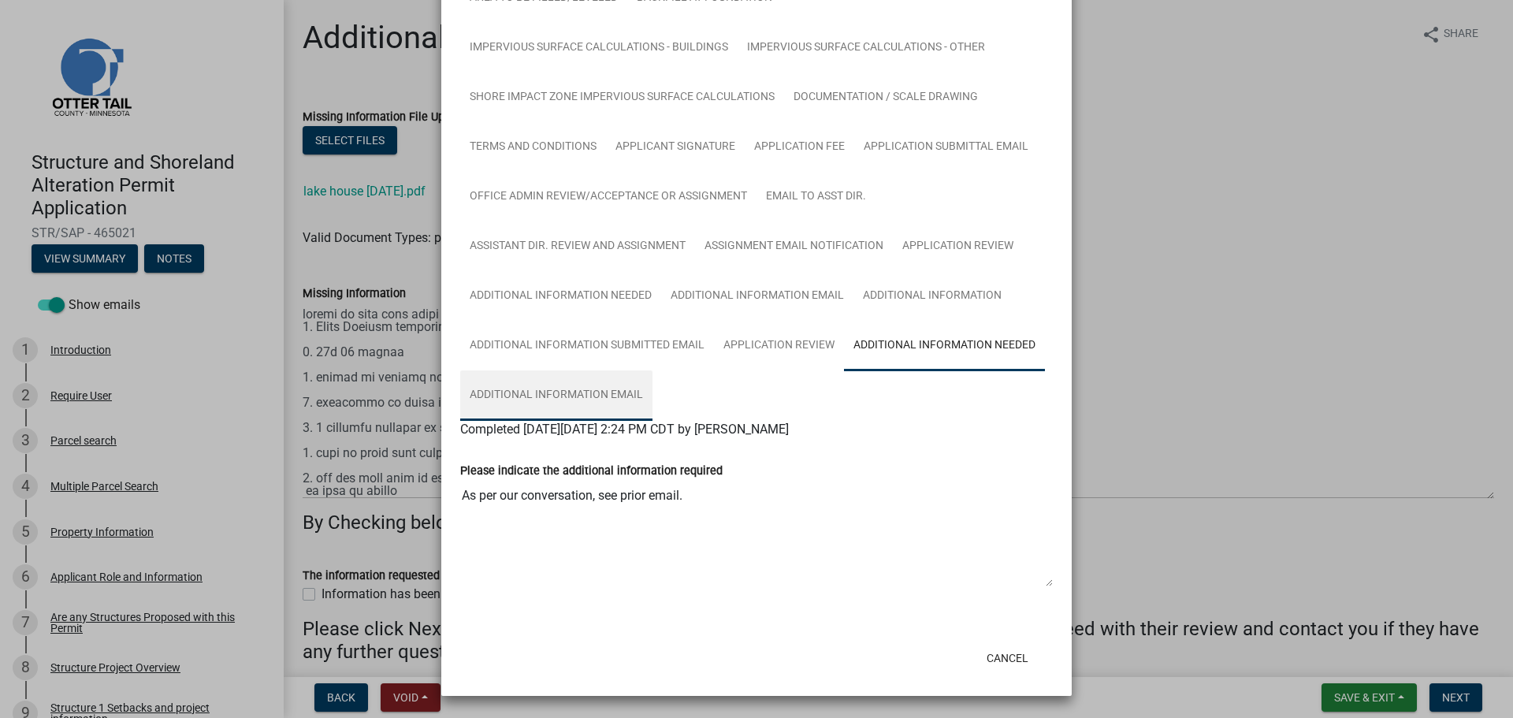
click at [548, 392] on link "Additional Information Email" at bounding box center [556, 395] width 192 height 50
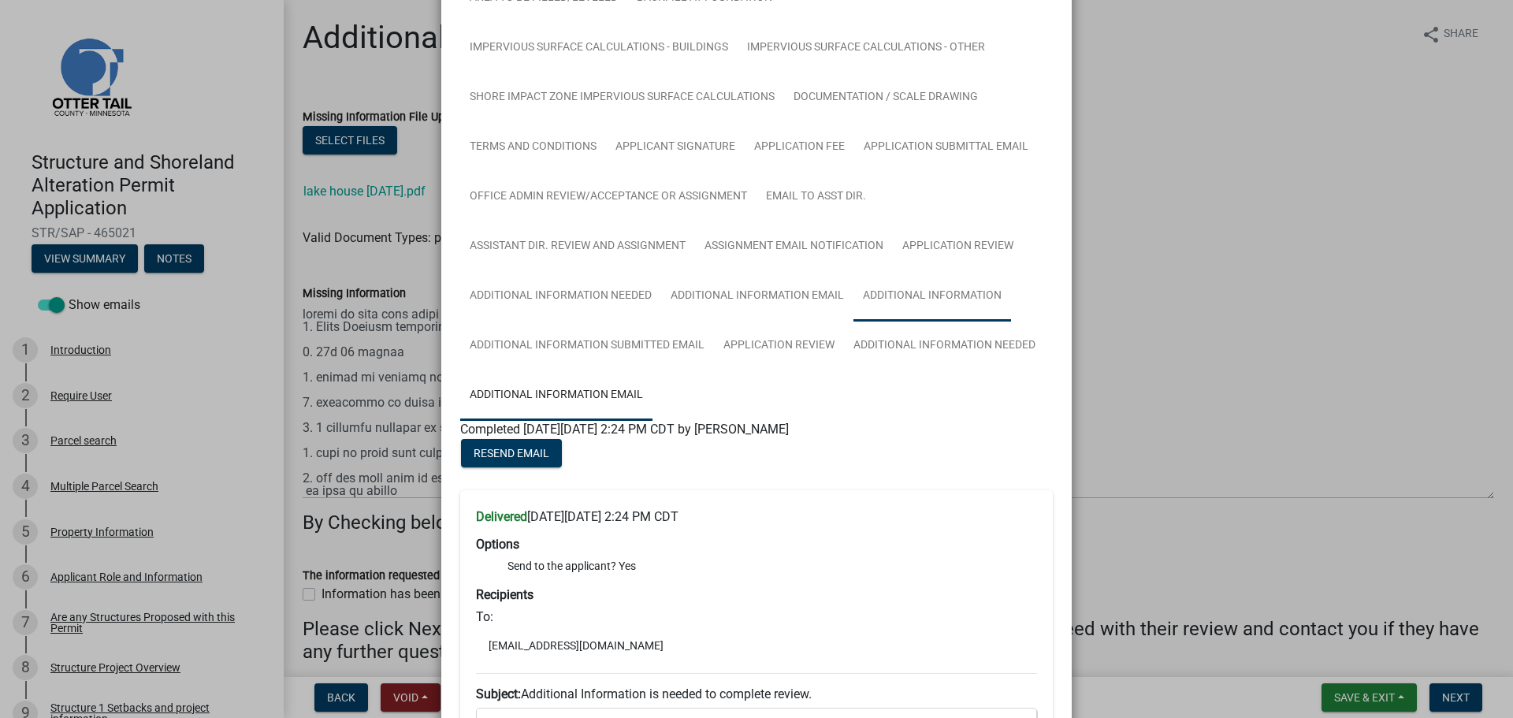
click at [931, 291] on link "Additional Information" at bounding box center [932, 296] width 158 height 50
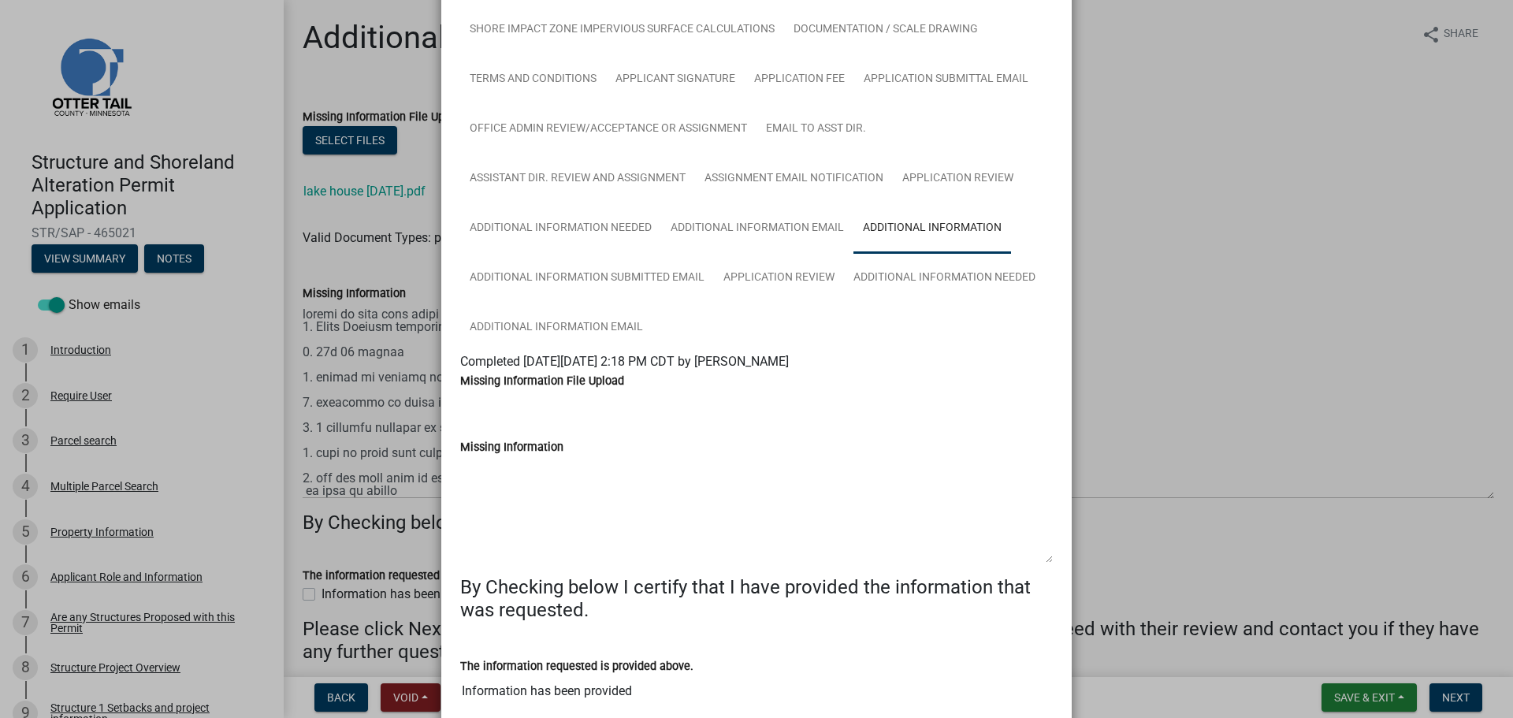
scroll to position [647, 0]
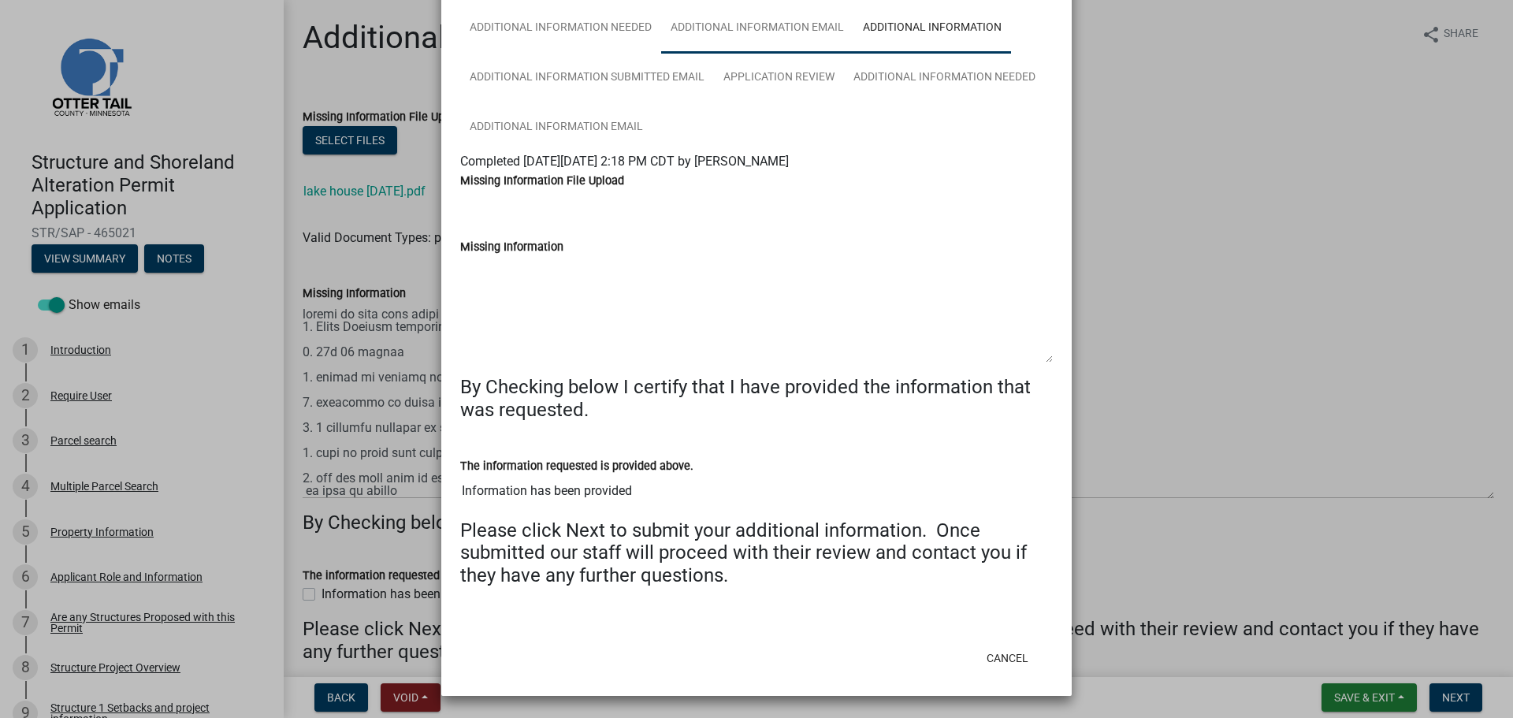
click at [744, 39] on link "Additional Information Email" at bounding box center [757, 28] width 192 height 50
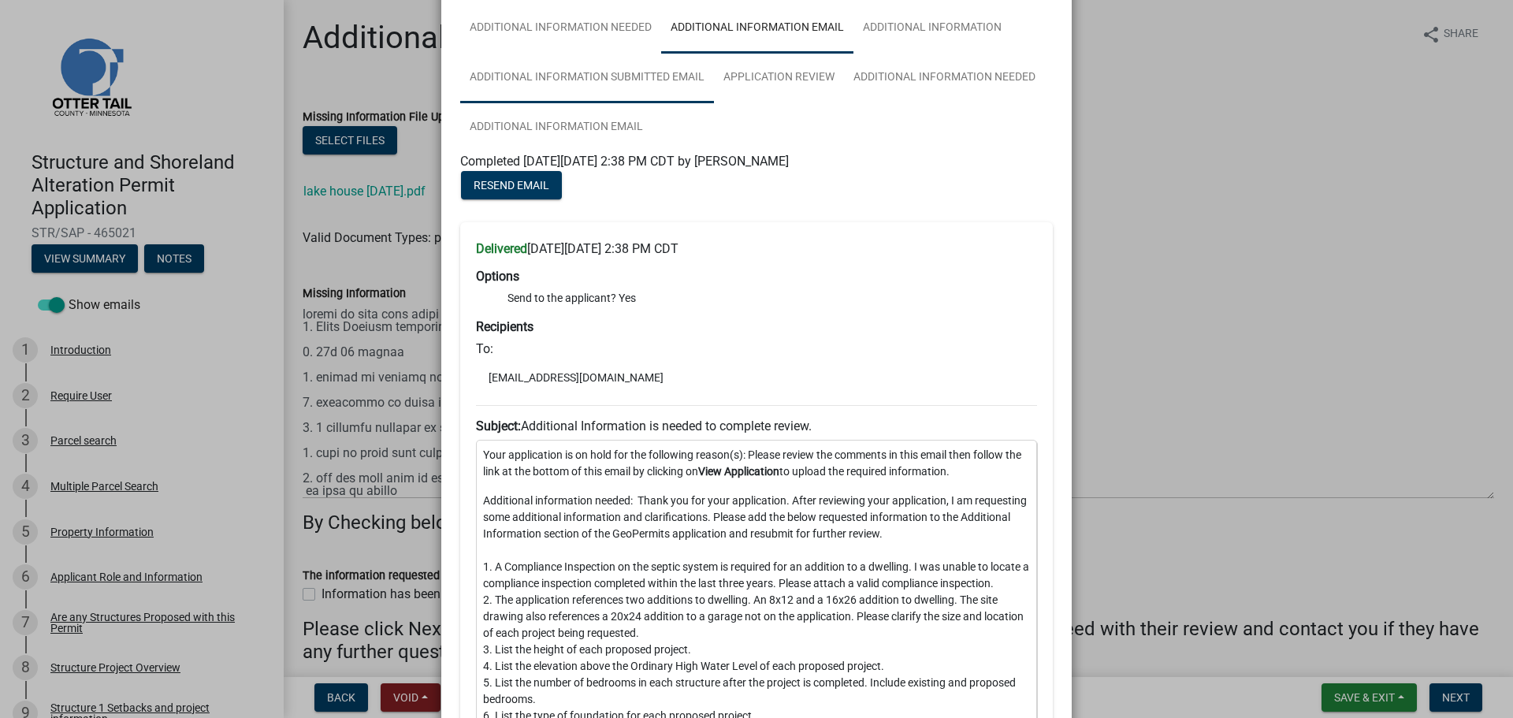
click at [584, 82] on link "Additional Information Submitted Email" at bounding box center [587, 78] width 254 height 50
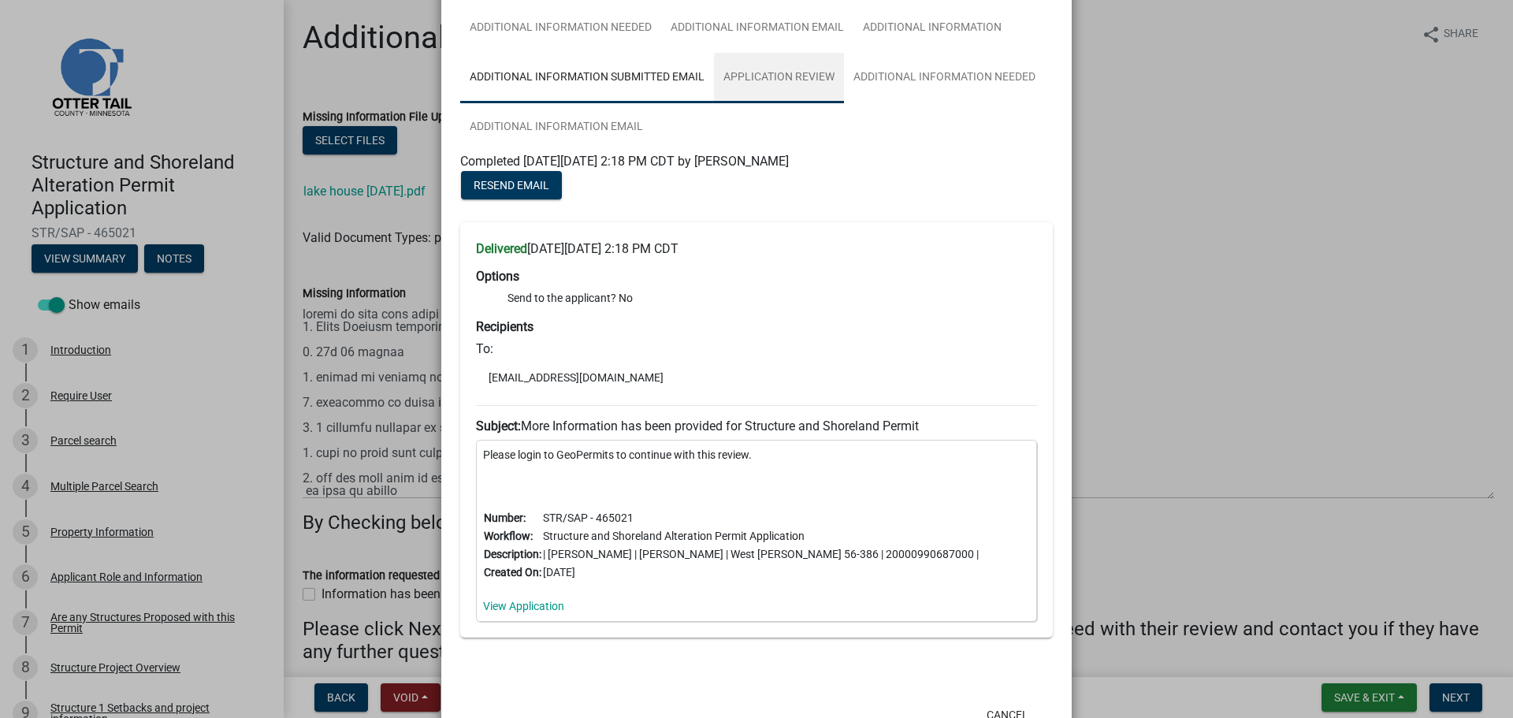
click at [765, 71] on link "Application Review" at bounding box center [779, 78] width 130 height 50
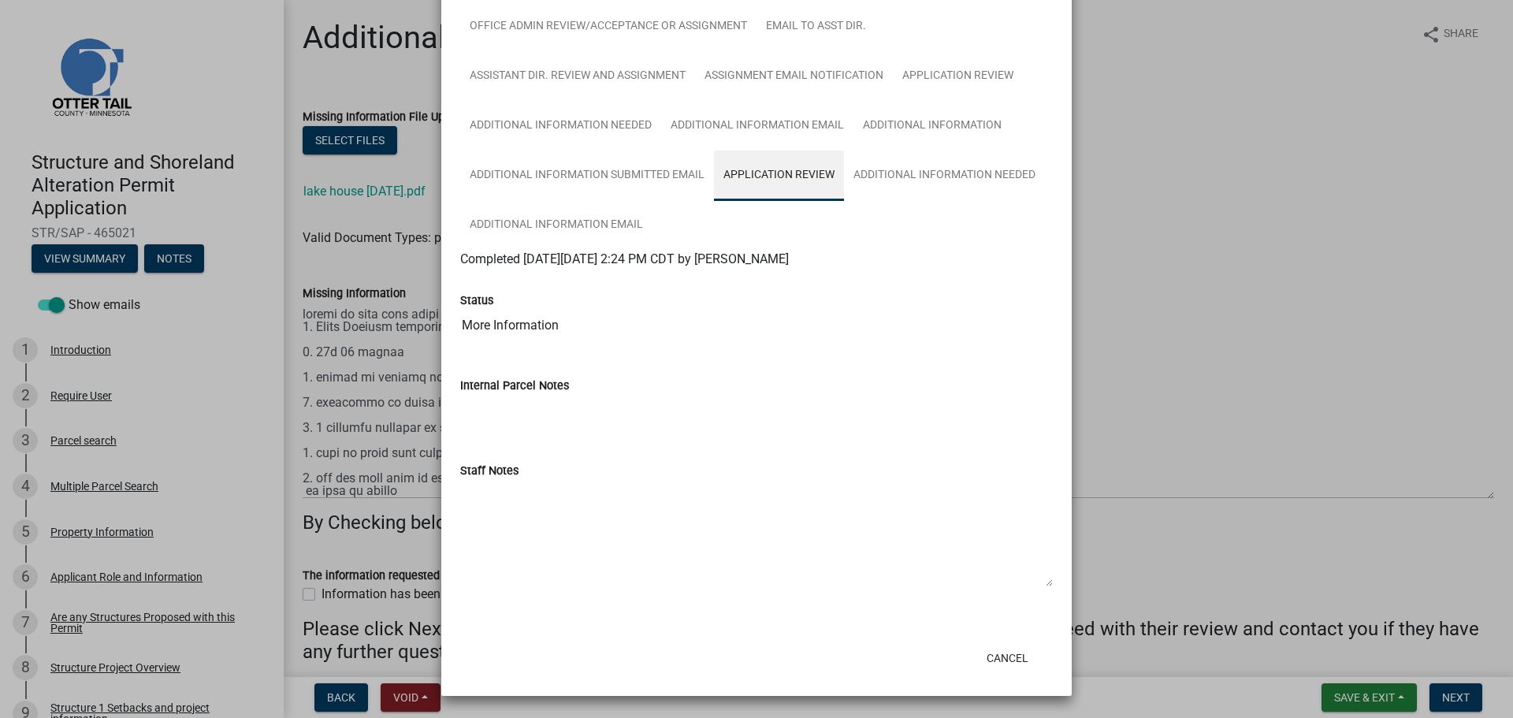
scroll to position [549, 0]
click at [910, 170] on link "Additional Information Needed" at bounding box center [944, 176] width 201 height 50
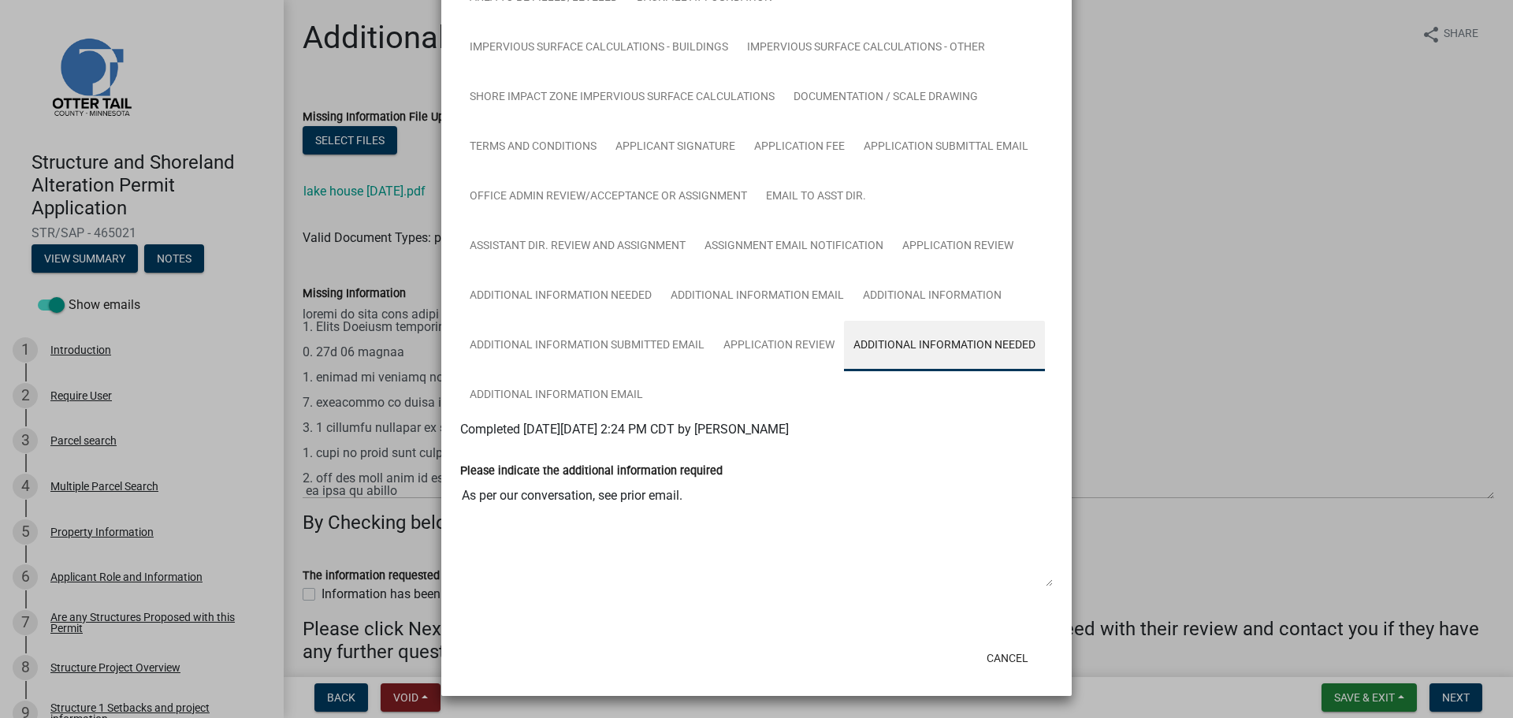
scroll to position [379, 0]
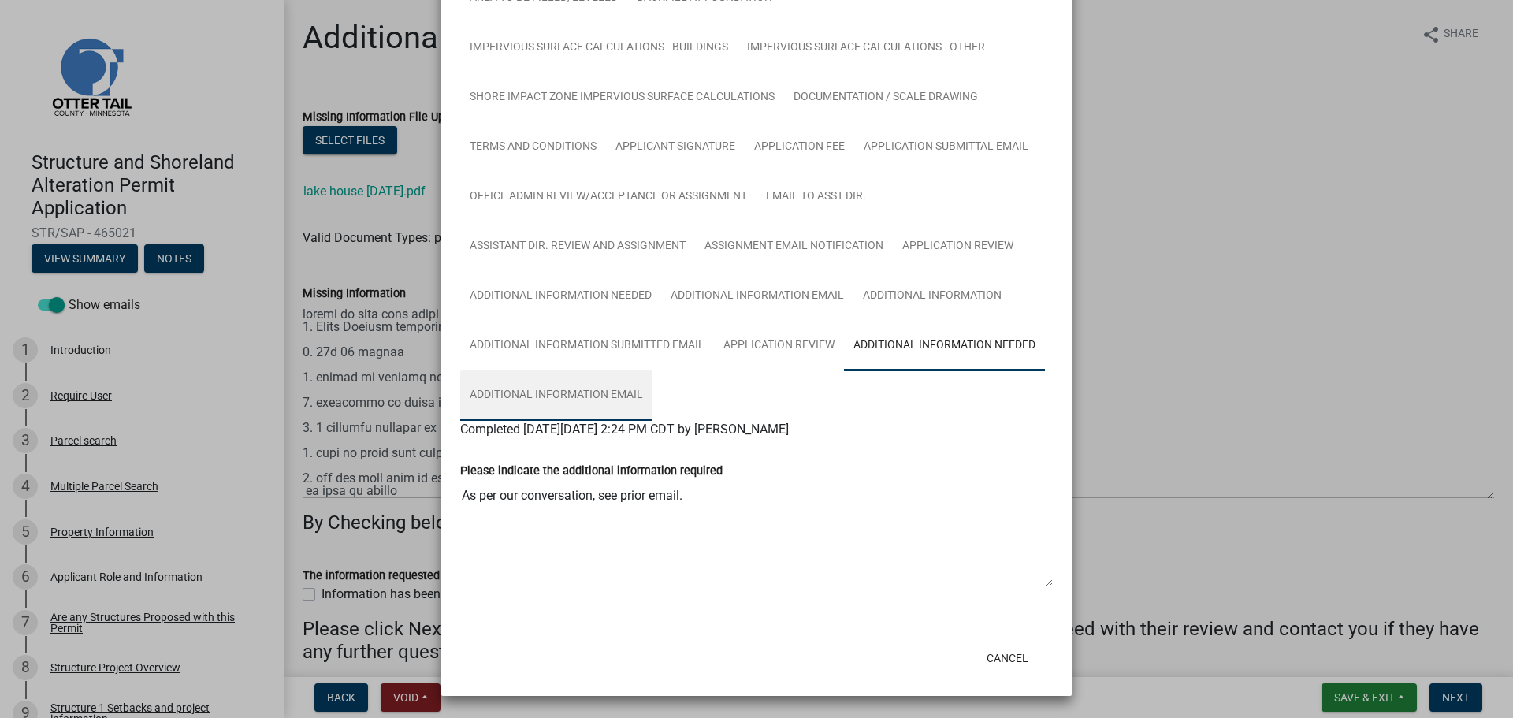
click at [571, 397] on link "Additional Information Email" at bounding box center [556, 395] width 192 height 50
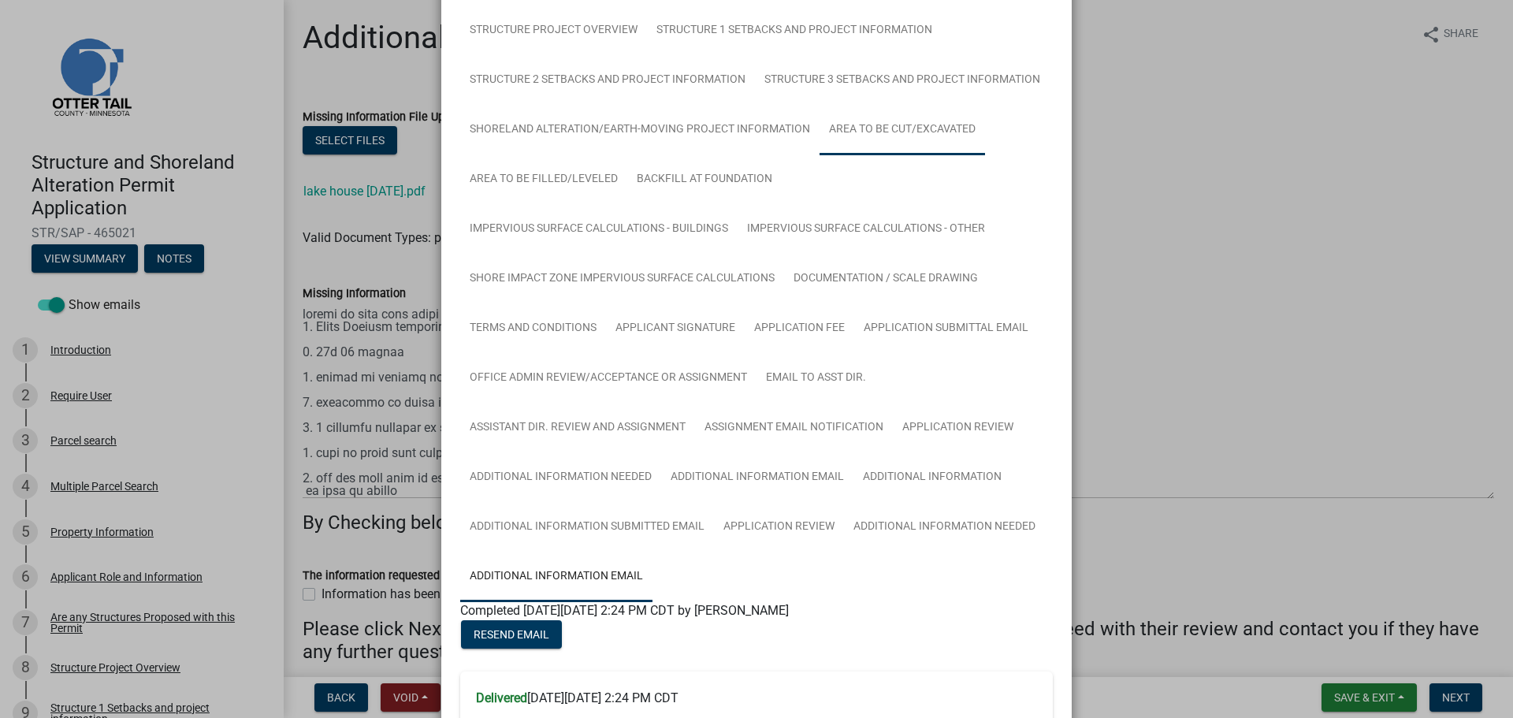
scroll to position [0, 0]
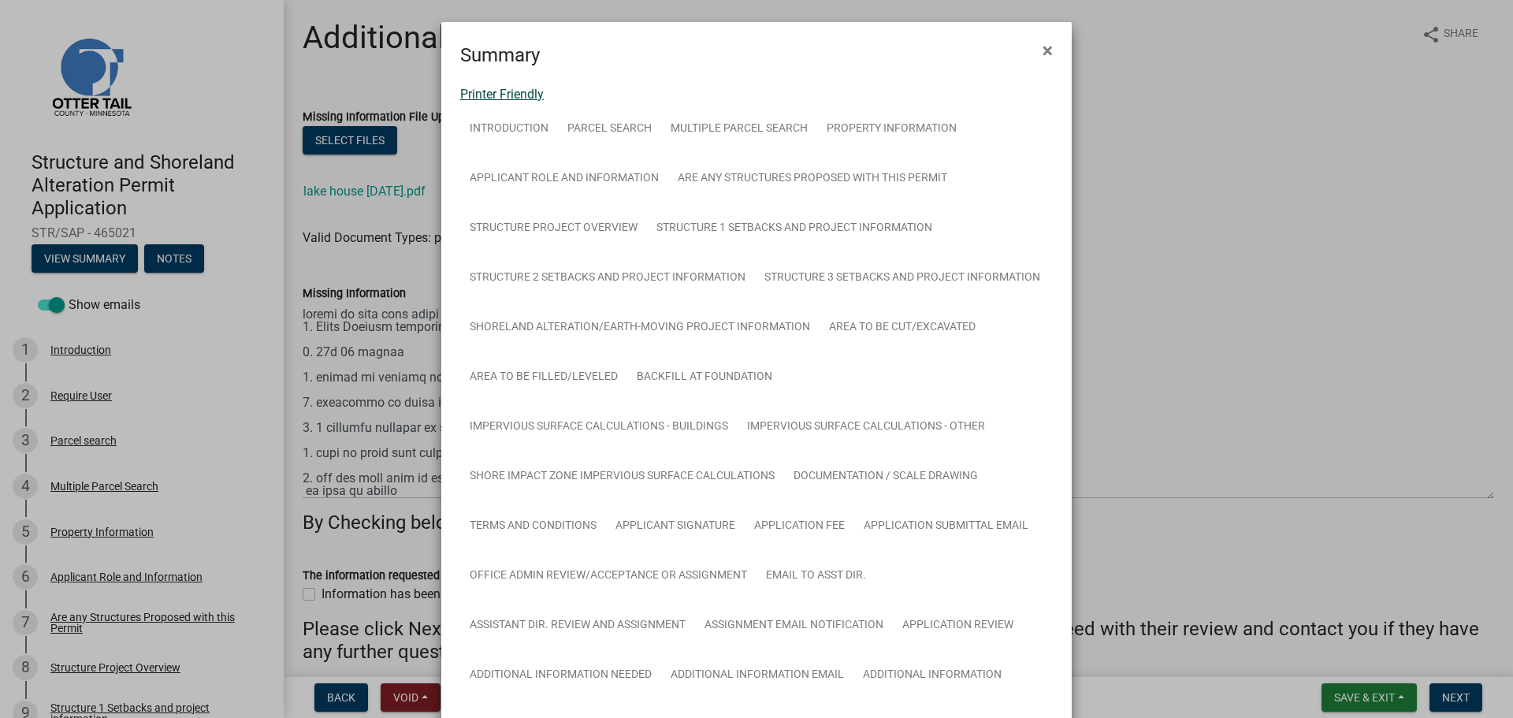
click at [496, 97] on link "Printer Friendly" at bounding box center [502, 94] width 84 height 15
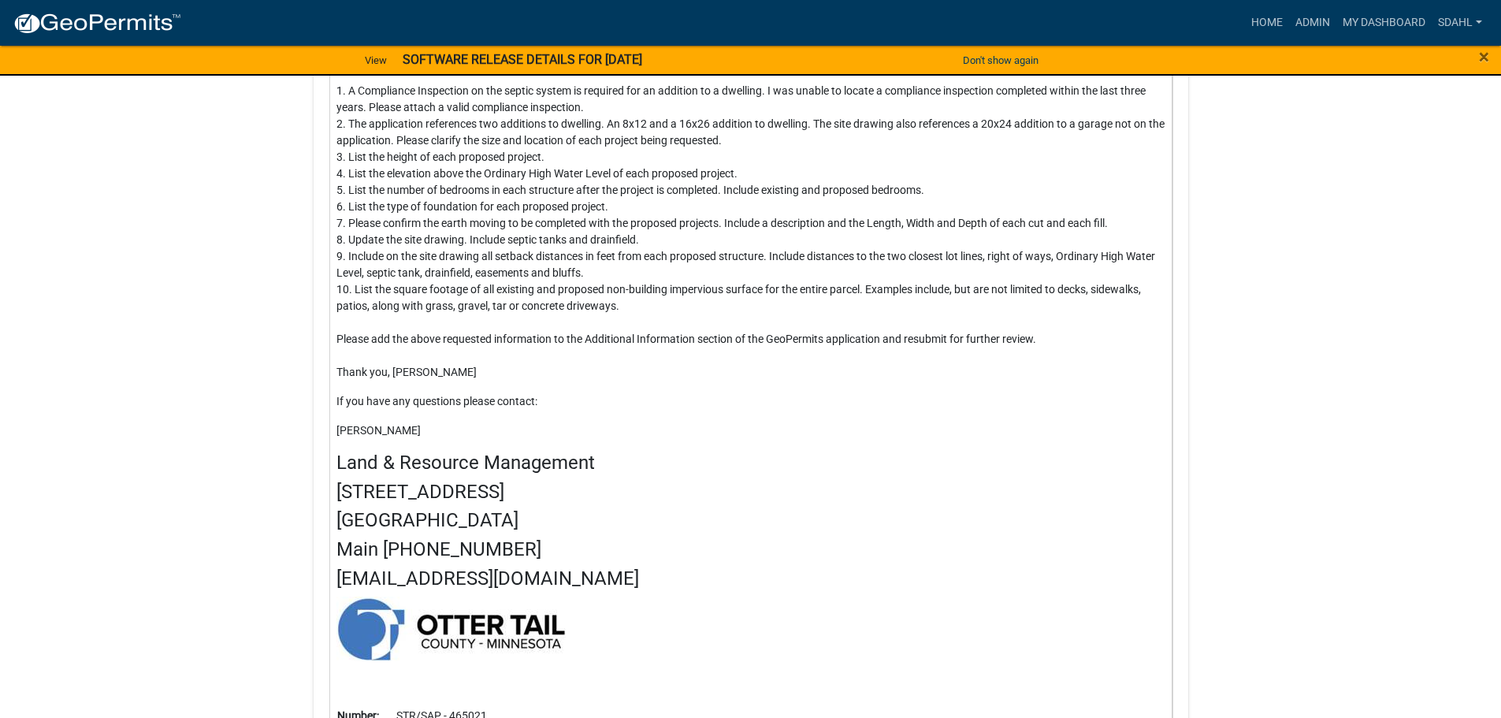
scroll to position [26446, 0]
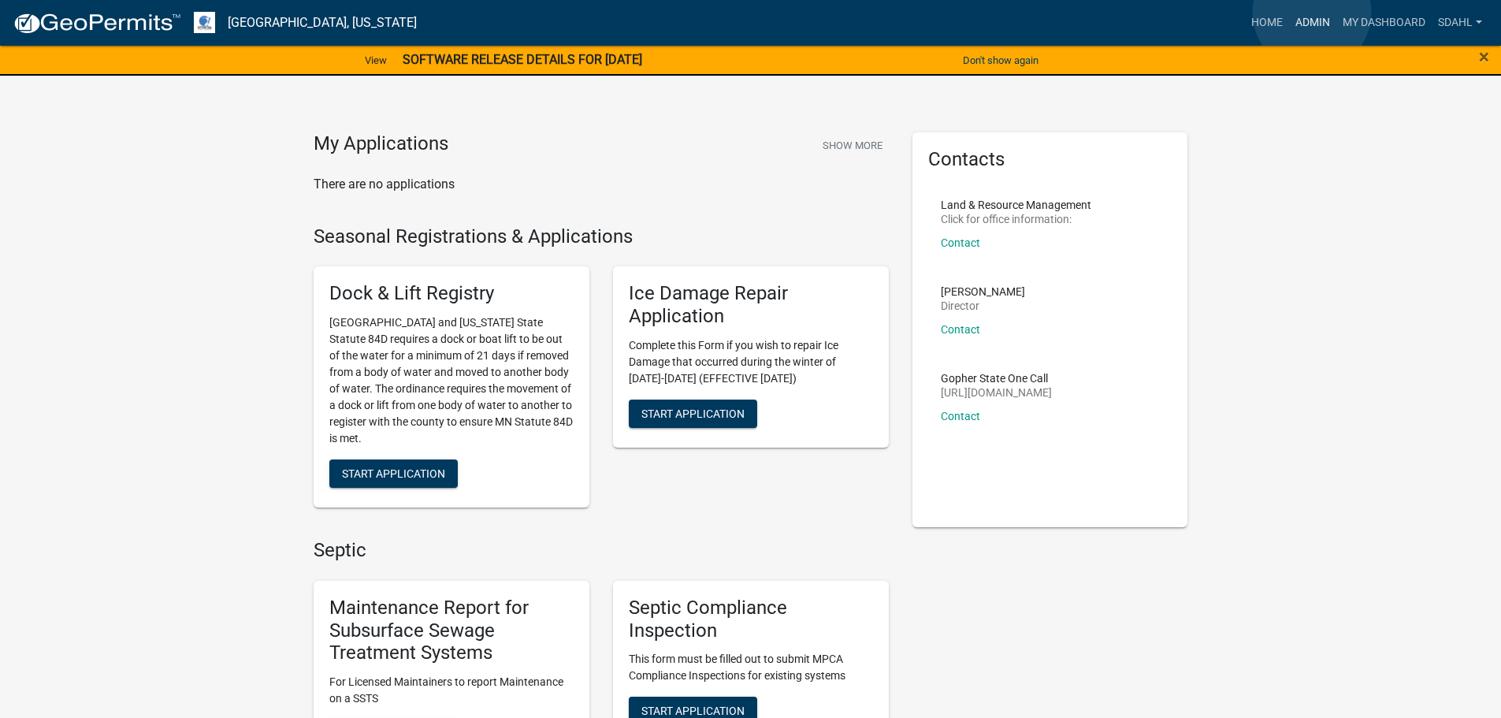
drag, startPoint x: 1312, startPoint y: 13, endPoint x: 1296, endPoint y: 35, distance: 27.8
click at [1311, 13] on link "Admin" at bounding box center [1312, 23] width 47 height 30
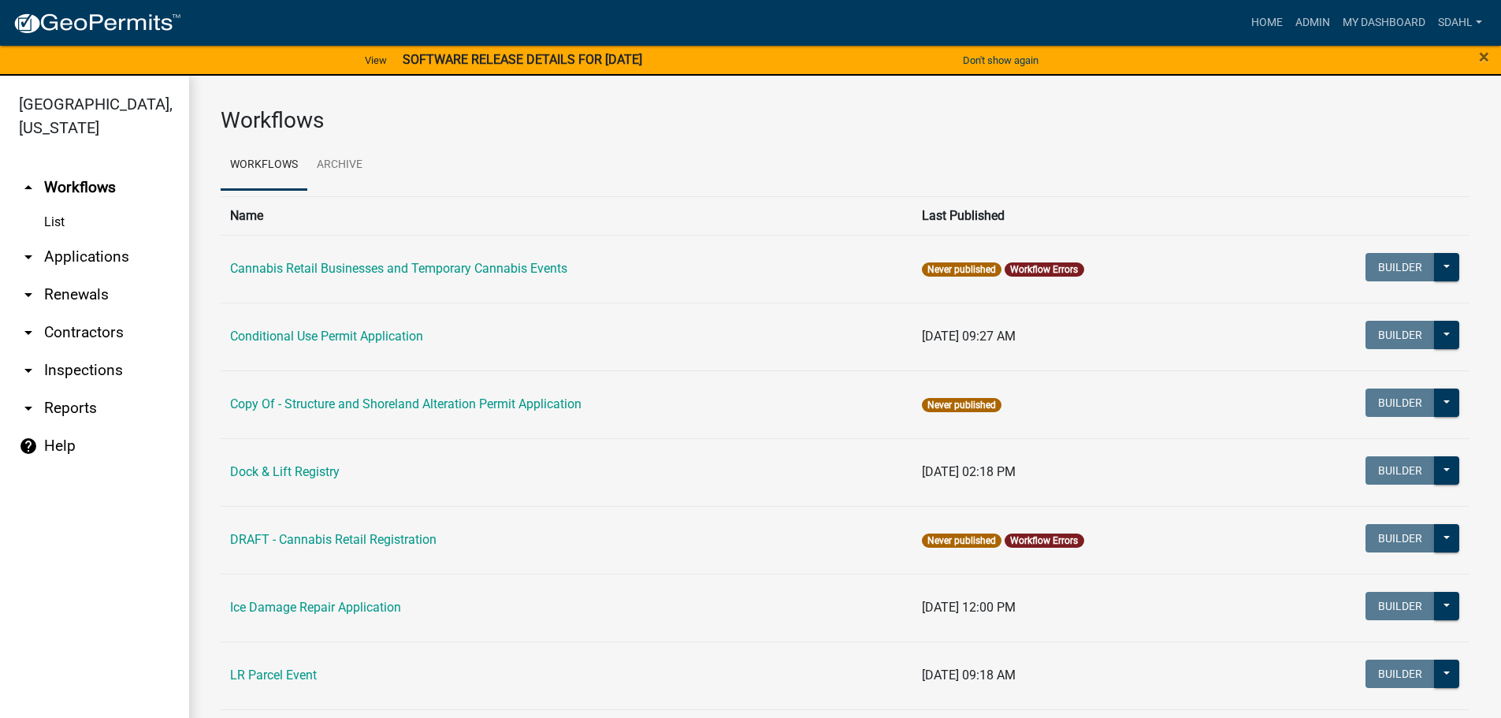
click at [92, 254] on link "arrow_drop_down Applications" at bounding box center [94, 257] width 189 height 38
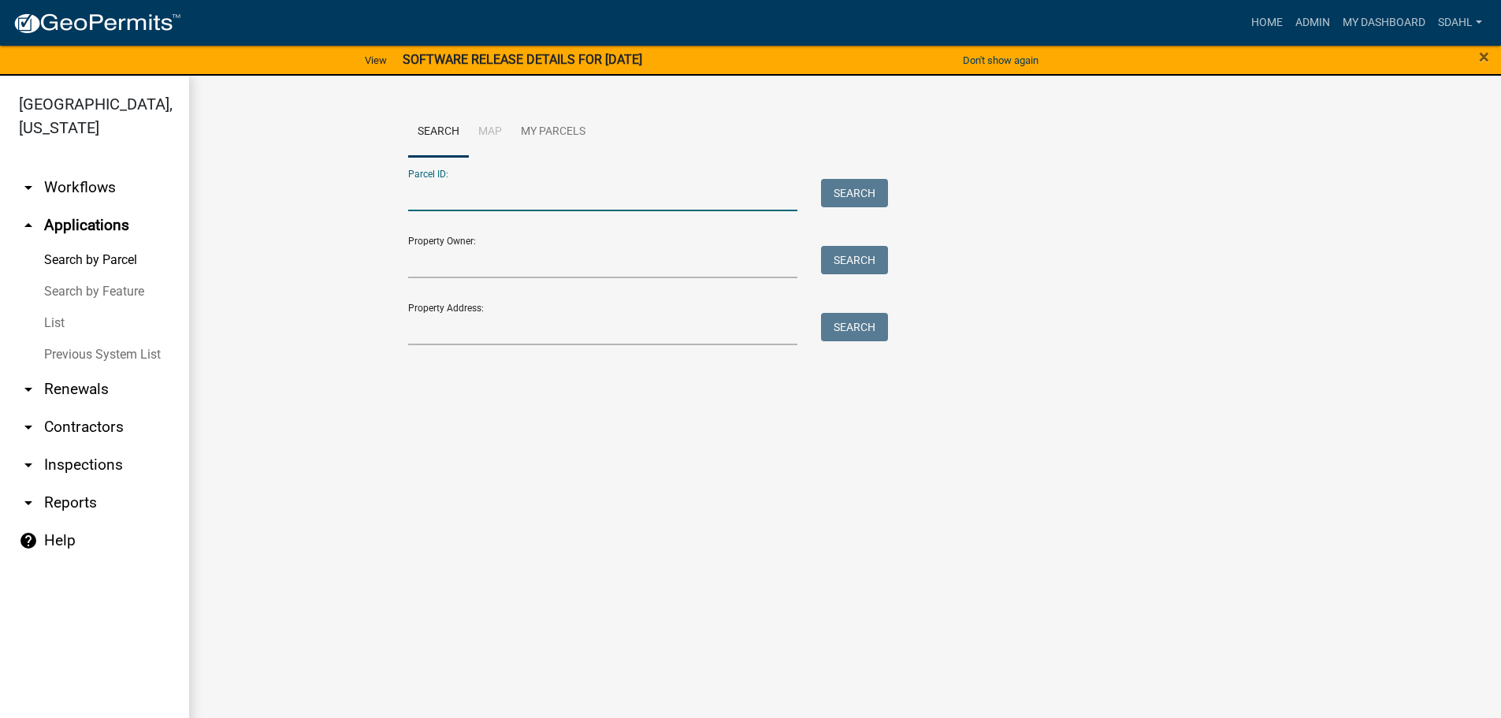
click at [470, 196] on input "Parcel ID:" at bounding box center [603, 195] width 390 height 32
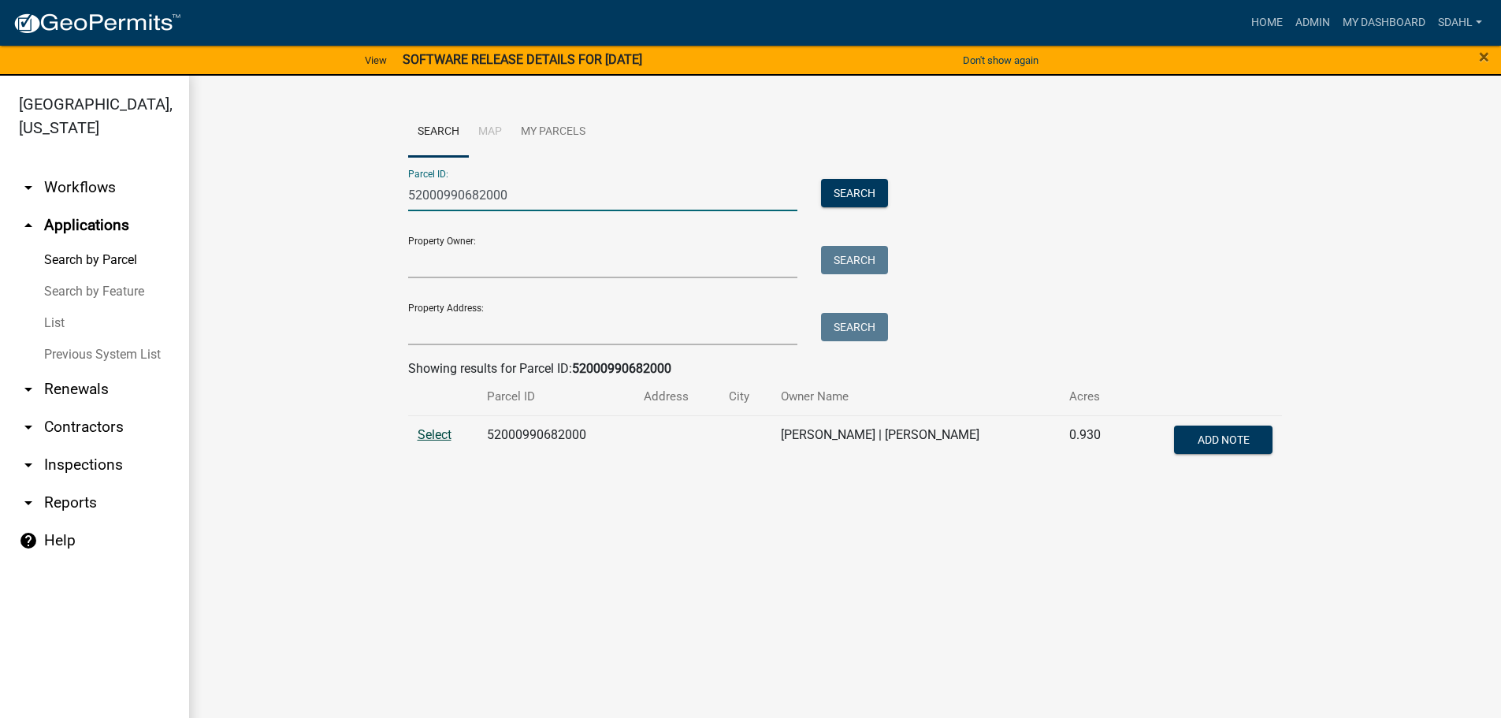
type input "52000990682000"
click at [433, 435] on span "Select" at bounding box center [435, 434] width 34 height 15
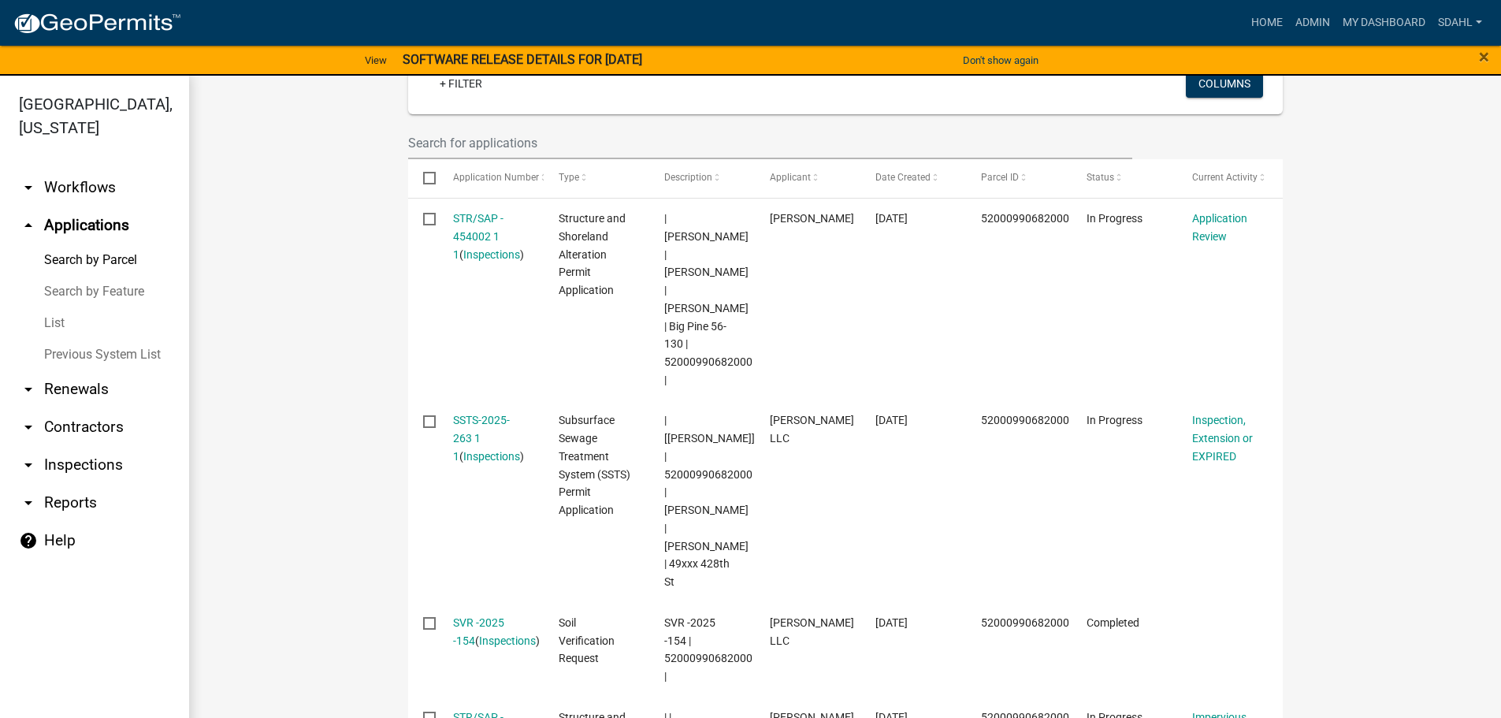
scroll to position [394, 0]
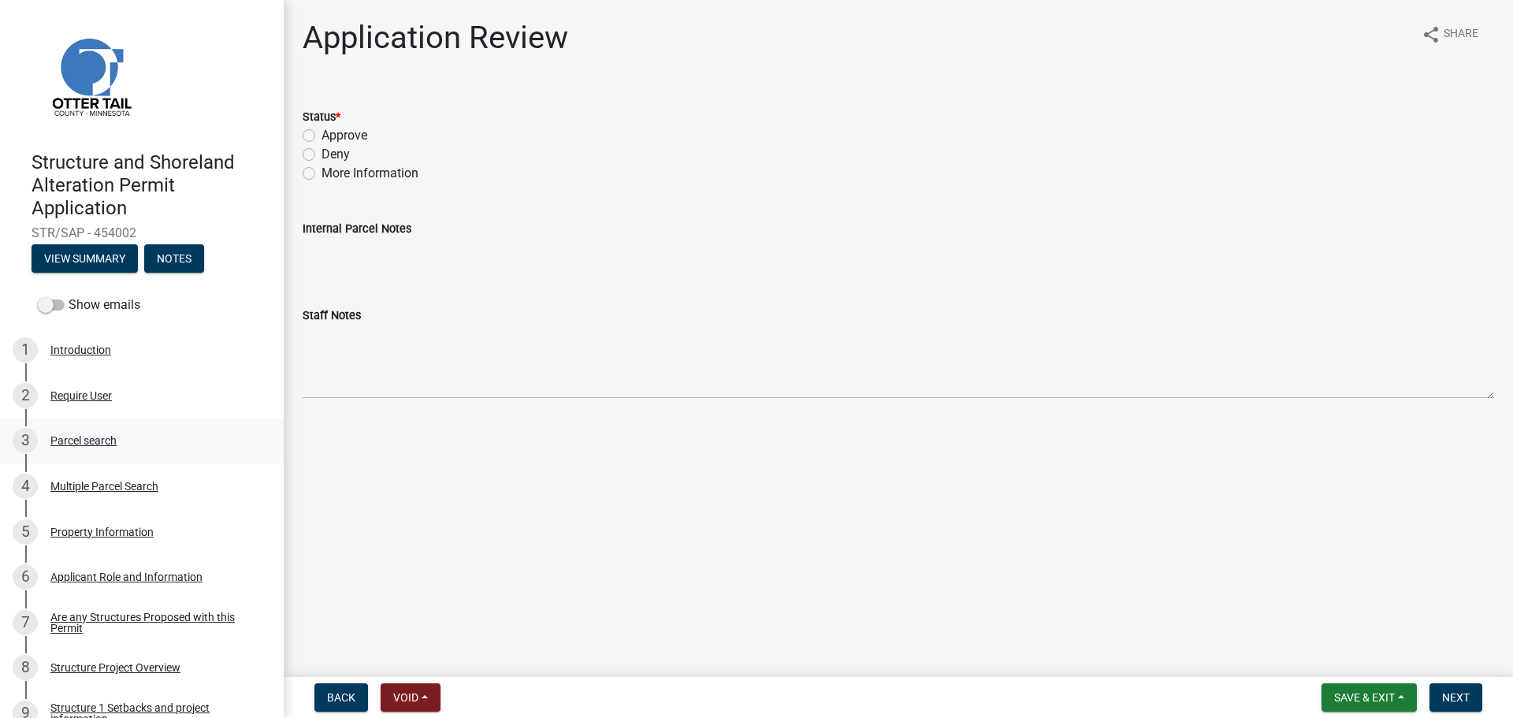
click at [105, 438] on div "Parcel search" at bounding box center [83, 440] width 66 height 11
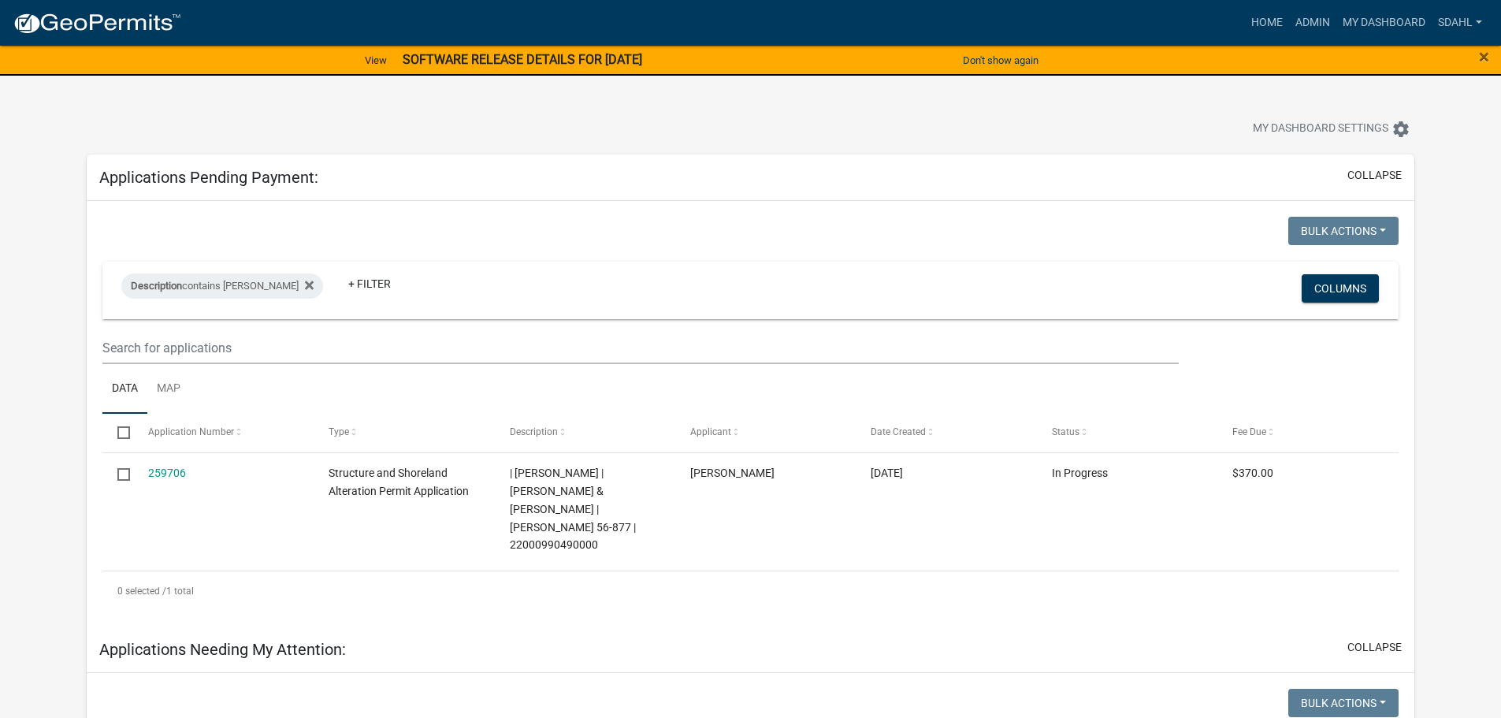
select select "3: 100"
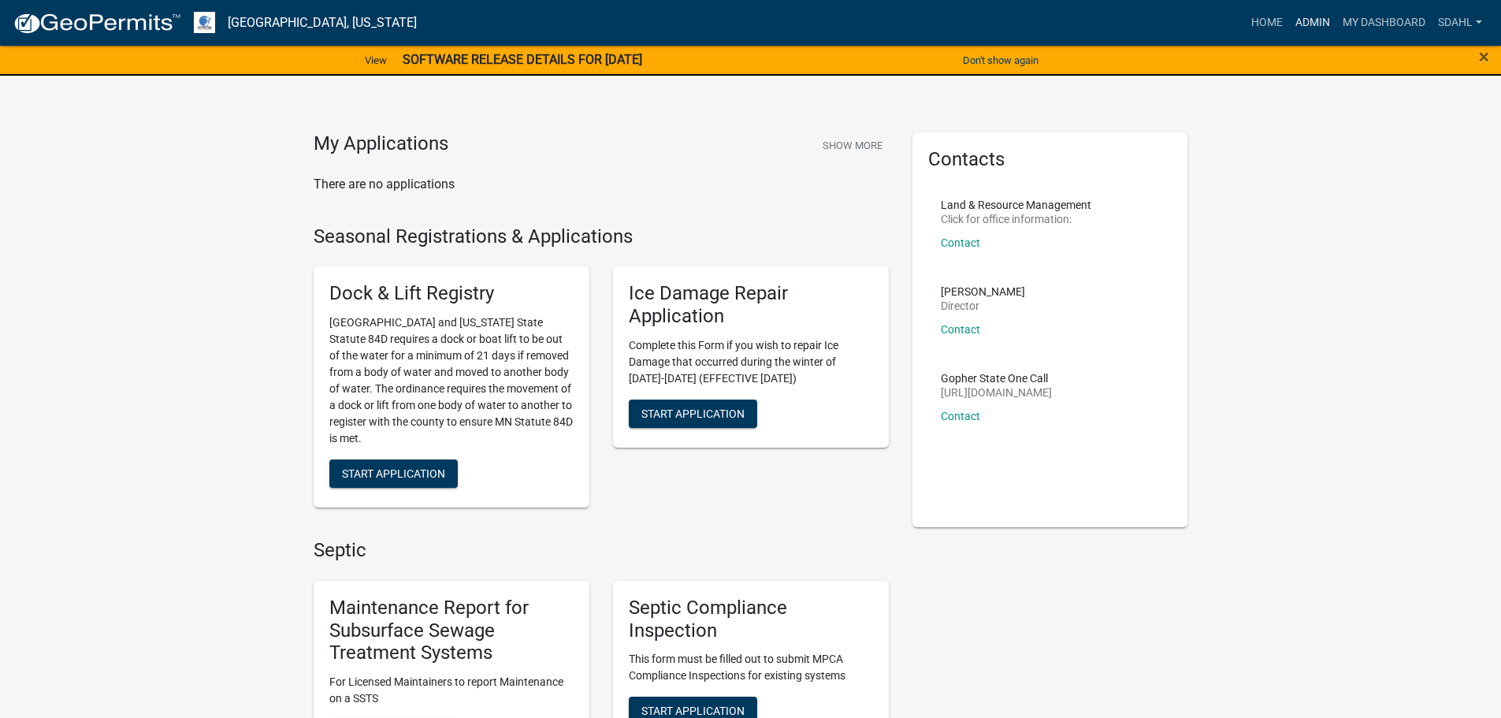
click at [1303, 13] on link "Admin" at bounding box center [1312, 23] width 47 height 30
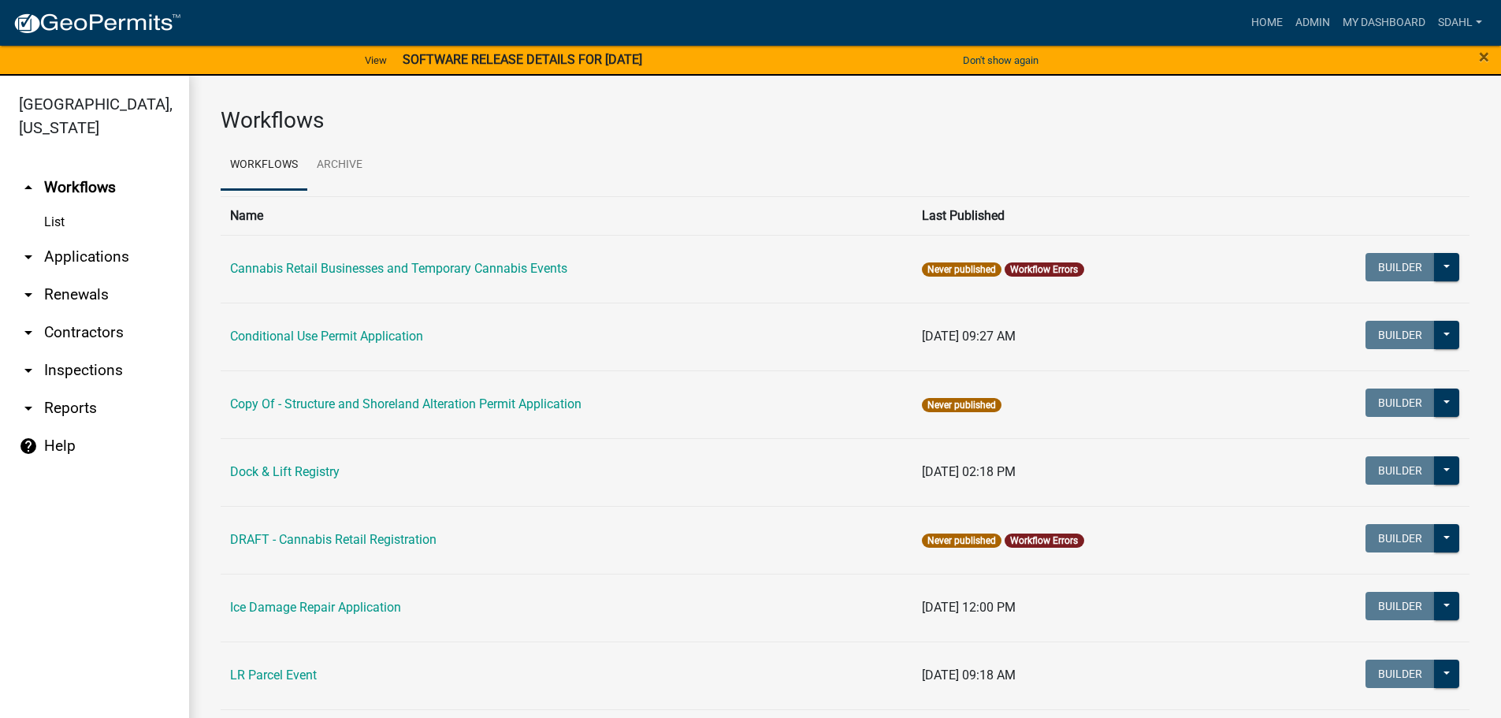
click at [98, 250] on link "arrow_drop_down Applications" at bounding box center [94, 257] width 189 height 38
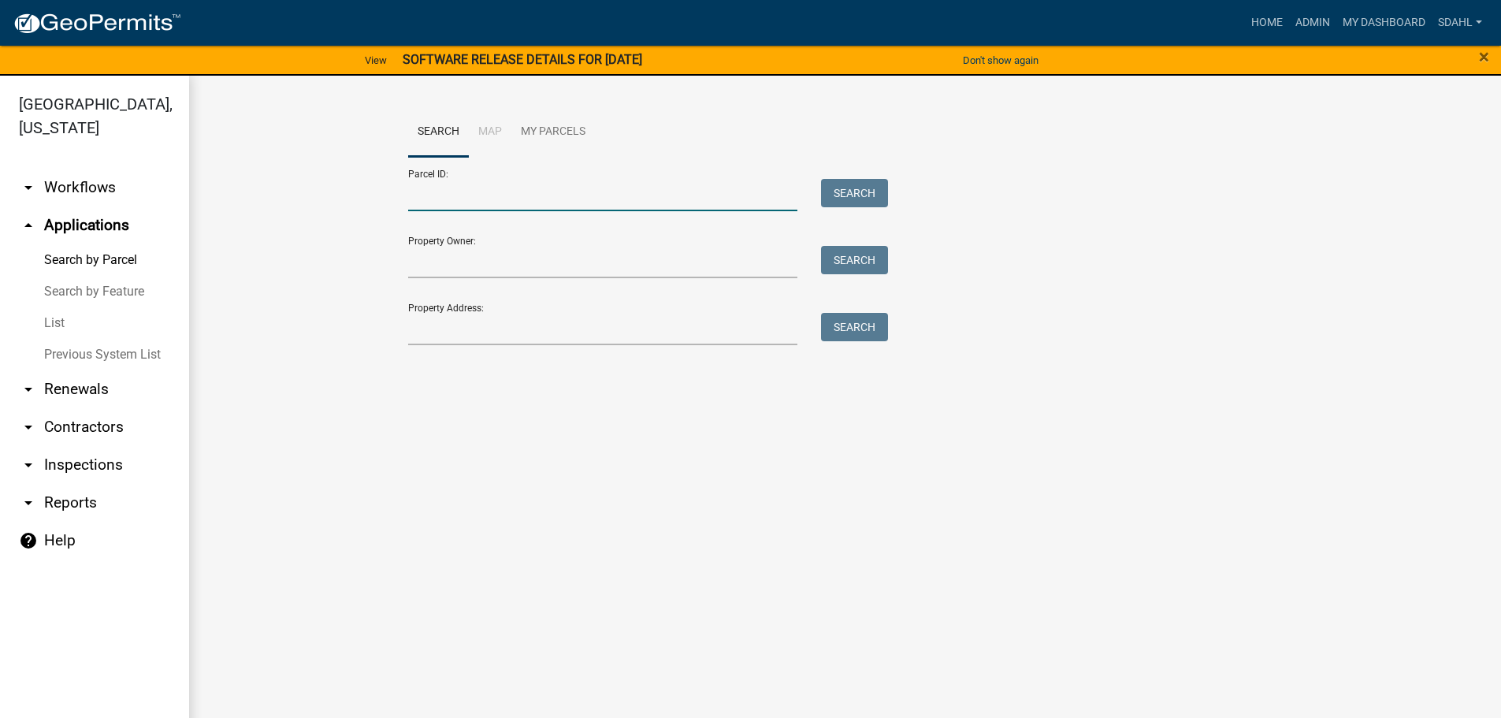
click at [518, 197] on input "Parcel ID:" at bounding box center [603, 195] width 390 height 32
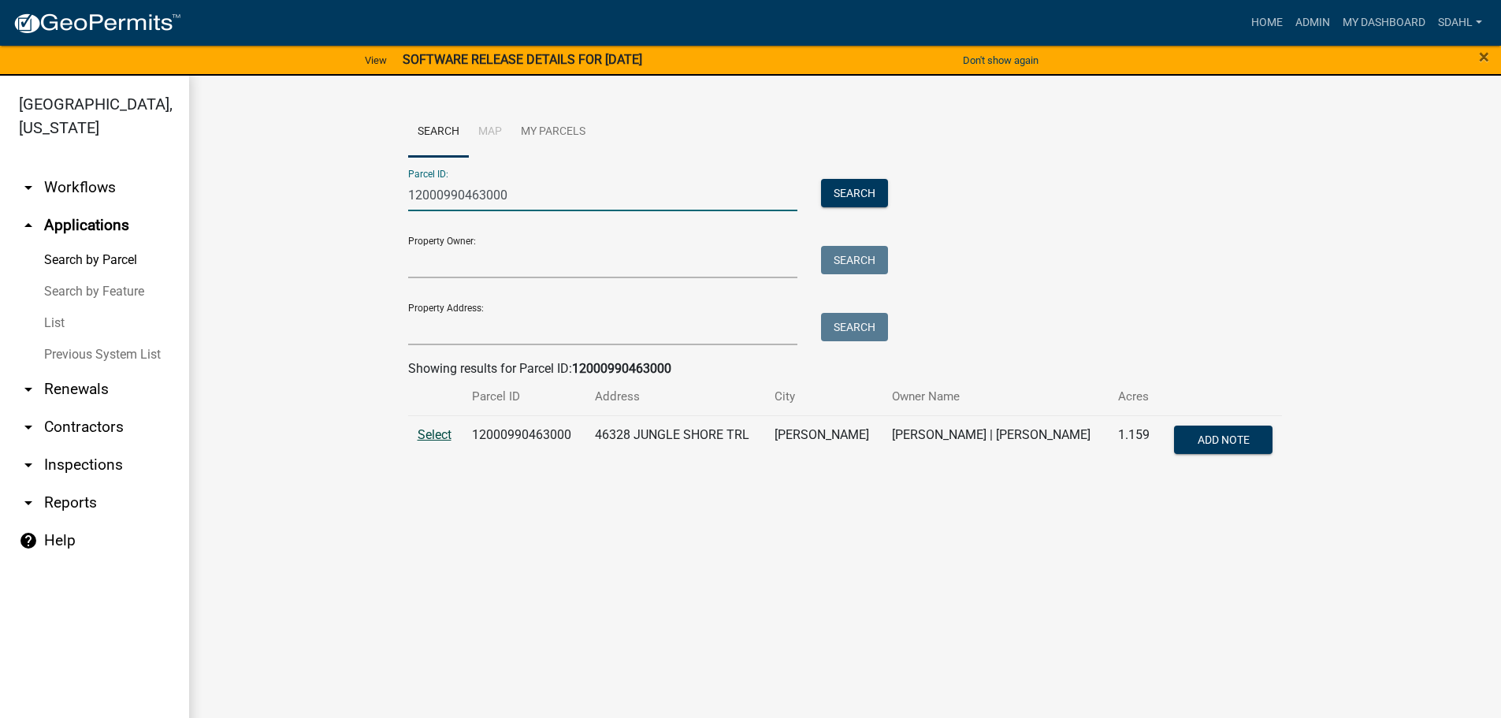
type input "12000990463000"
click at [420, 440] on span "Select" at bounding box center [435, 434] width 34 height 15
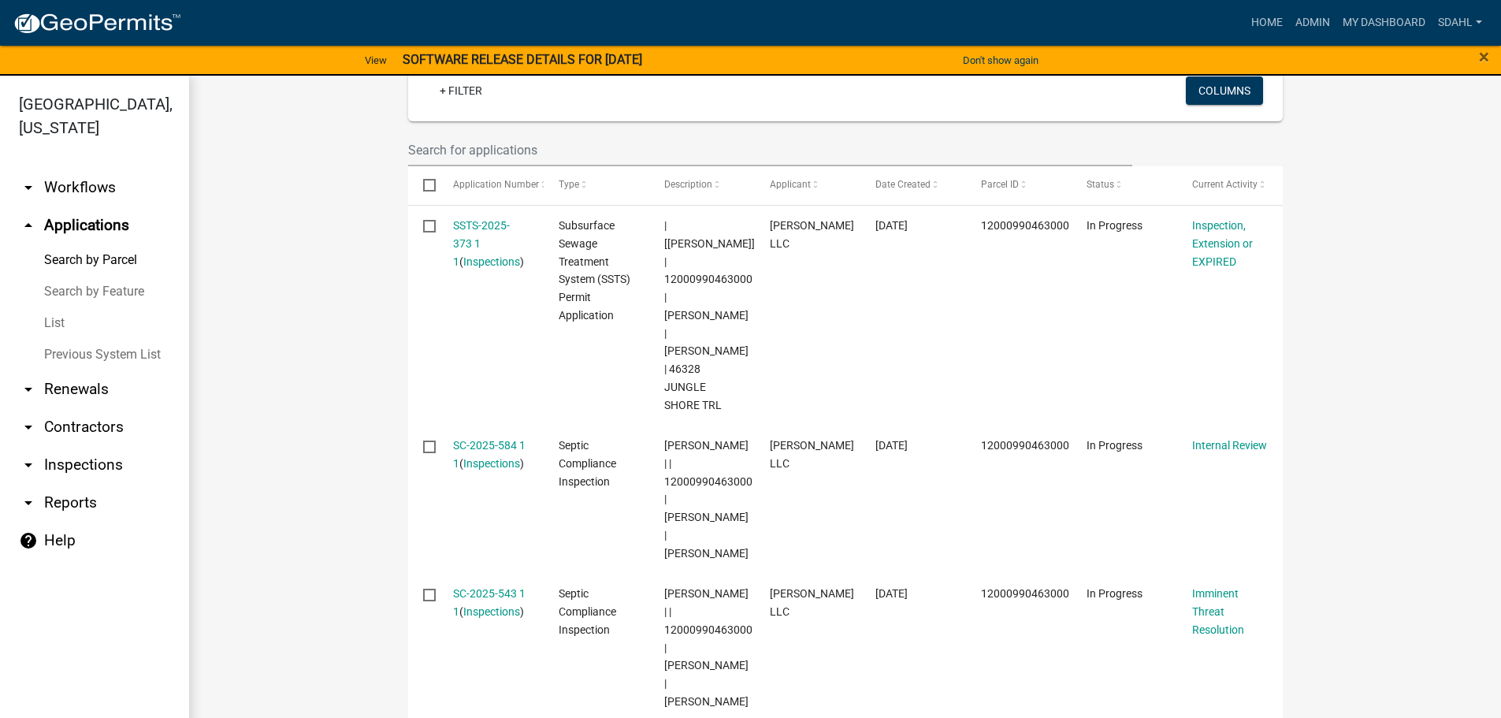
scroll to position [473, 0]
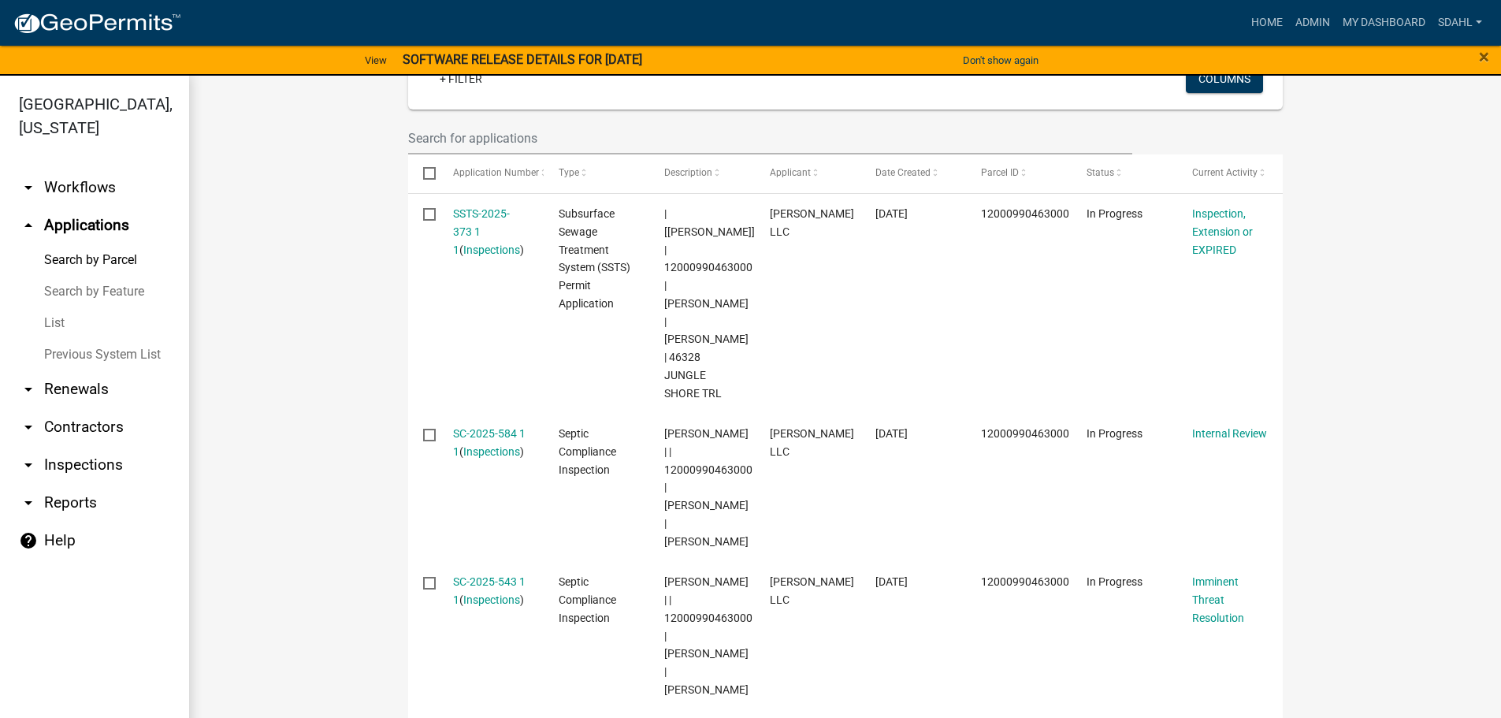
drag, startPoint x: 490, startPoint y: 396, endPoint x: 247, endPoint y: 411, distance: 243.2
click at [247, 411] on wm-workflow-application-search-view "Search Map My Parcels Parcel ID: 12000990463000 Search Property Owner: Search P…" at bounding box center [845, 404] width 1249 height 1540
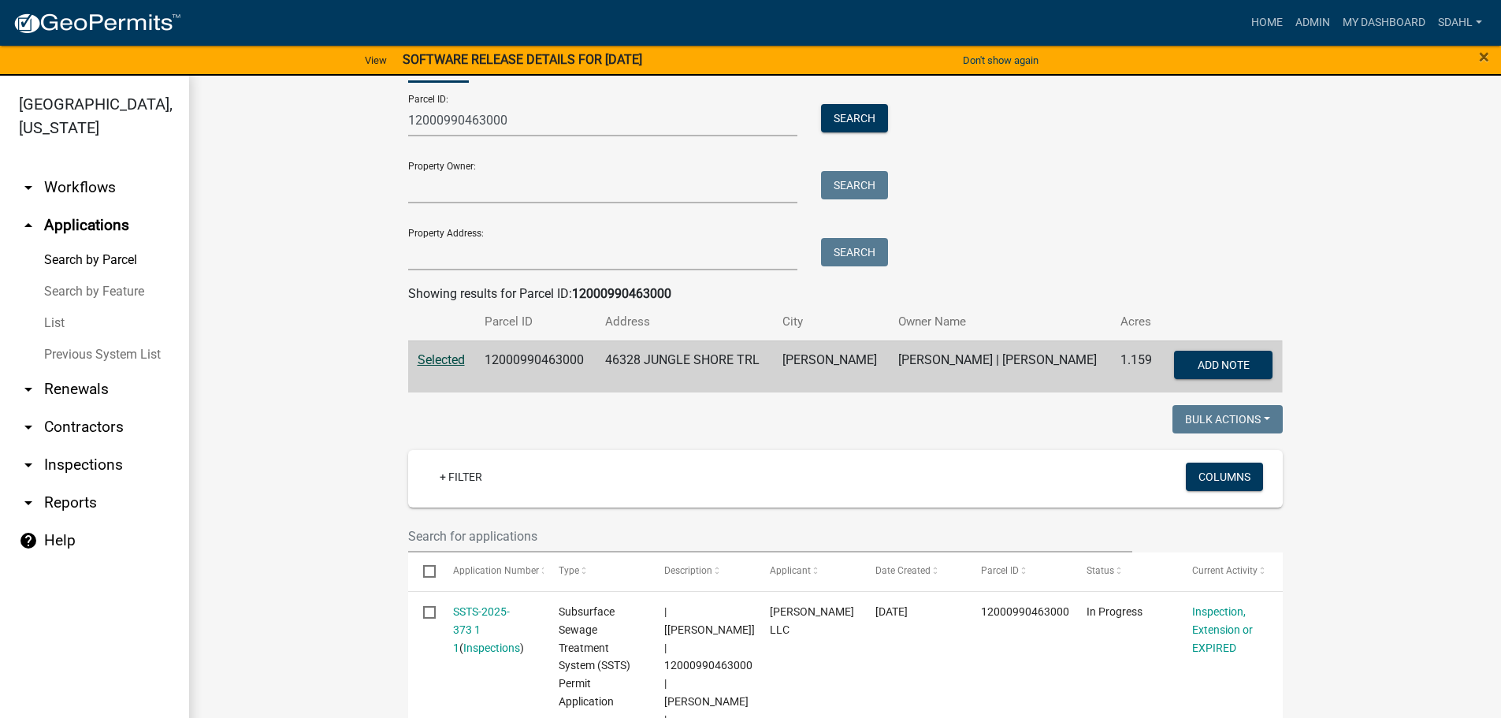
scroll to position [0, 0]
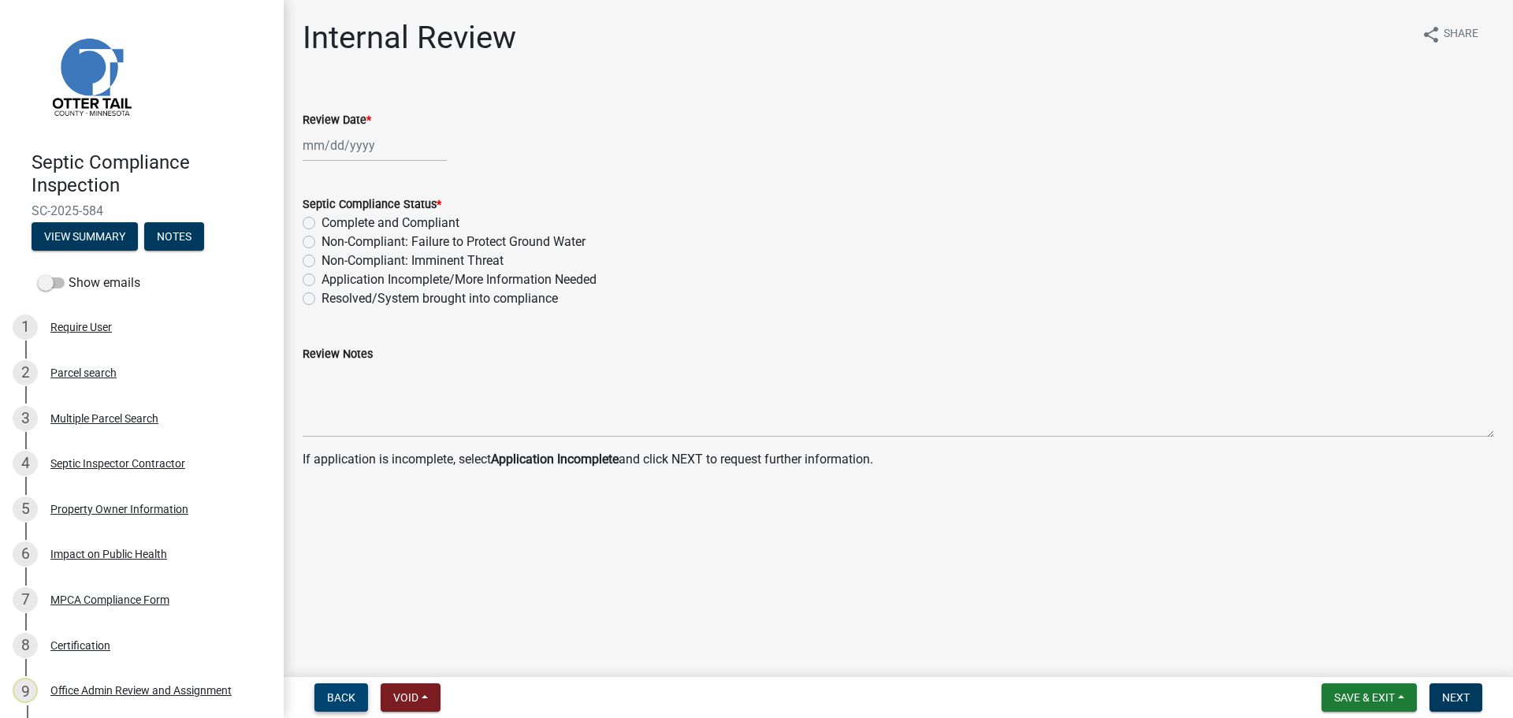
click at [337, 692] on span "Back" at bounding box center [341, 697] width 28 height 13
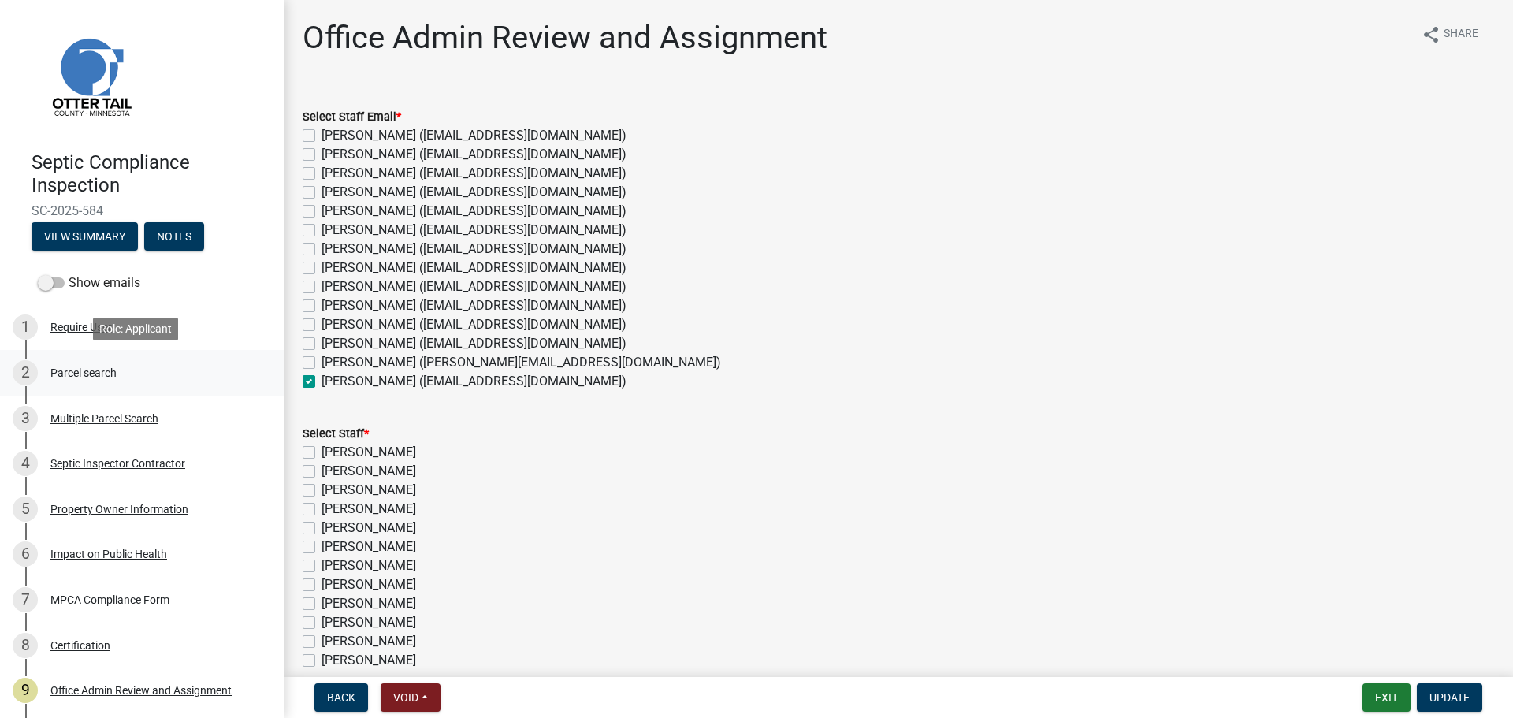
click at [68, 371] on div "Parcel search" at bounding box center [83, 372] width 66 height 11
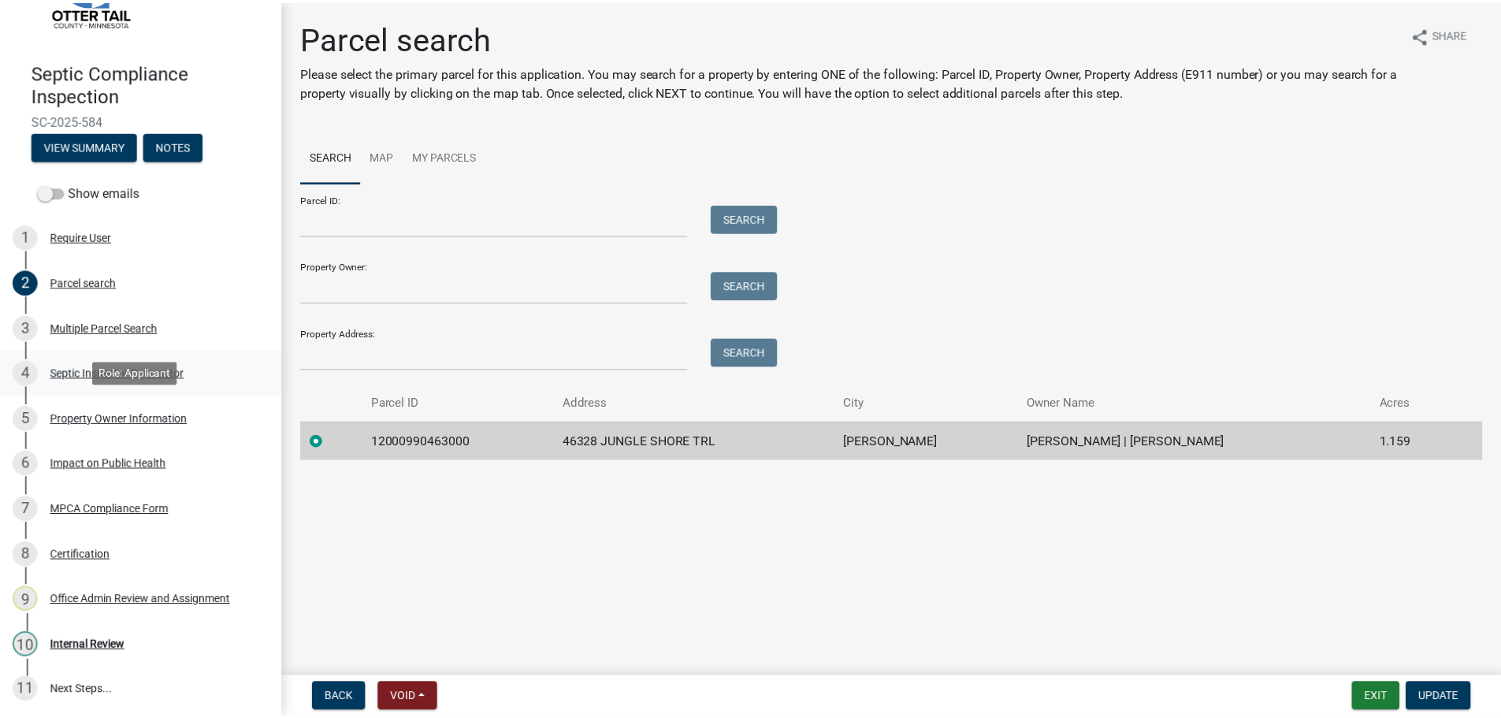
scroll to position [92, 0]
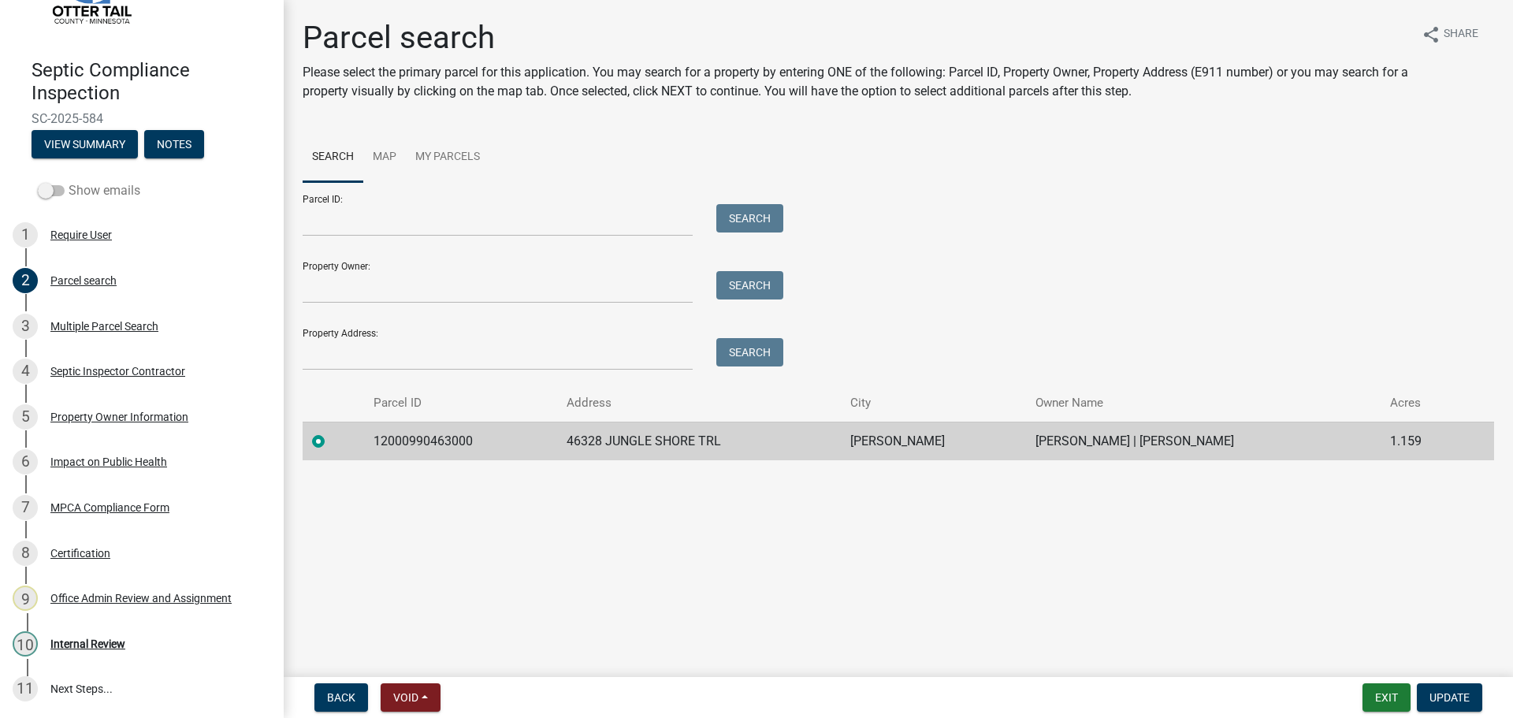
click at [96, 190] on label "Show emails" at bounding box center [89, 190] width 102 height 19
click at [69, 181] on input "Show emails" at bounding box center [69, 181] width 0 height 0
click at [104, 142] on button "View Summary" at bounding box center [85, 144] width 106 height 28
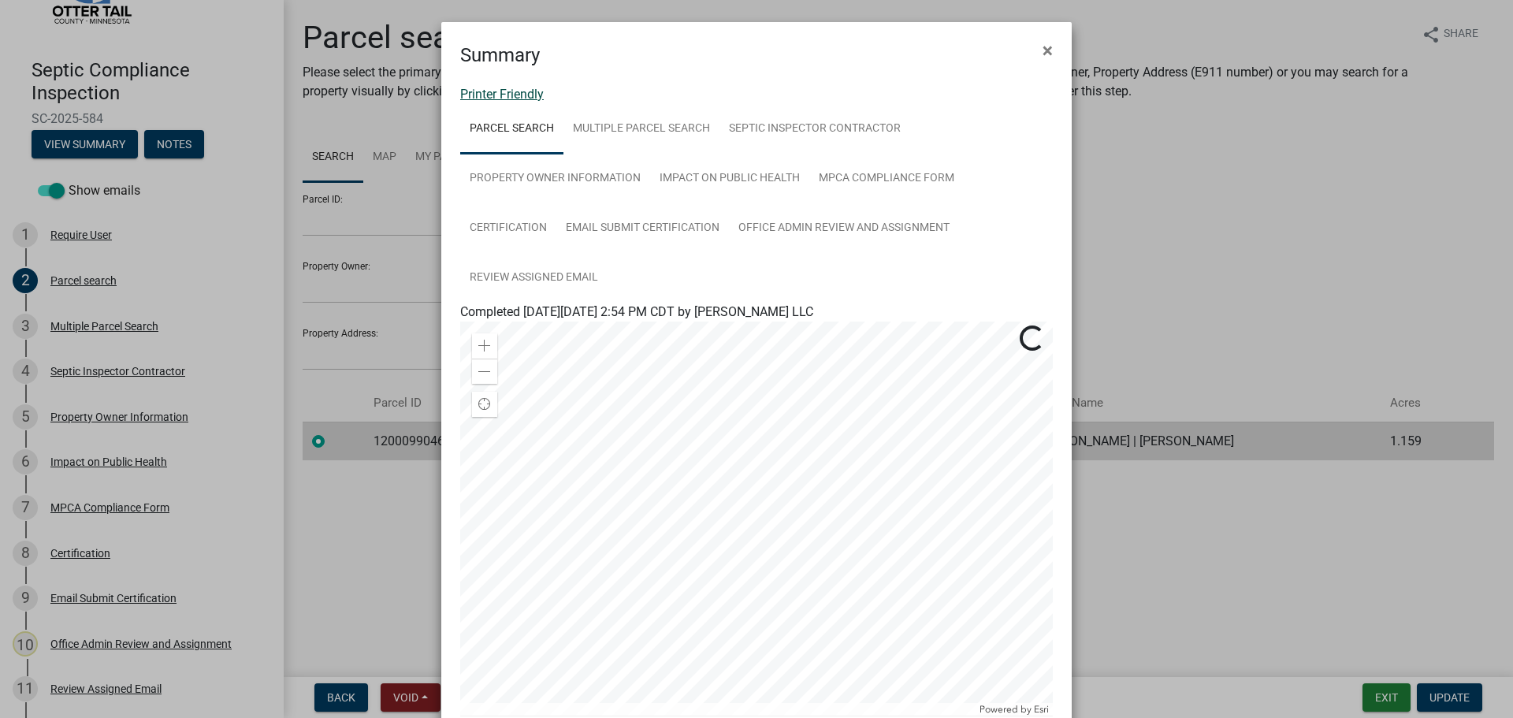
click at [489, 101] on link "Printer Friendly" at bounding box center [502, 94] width 84 height 15
click at [1042, 50] on span "×" at bounding box center [1047, 50] width 10 height 22
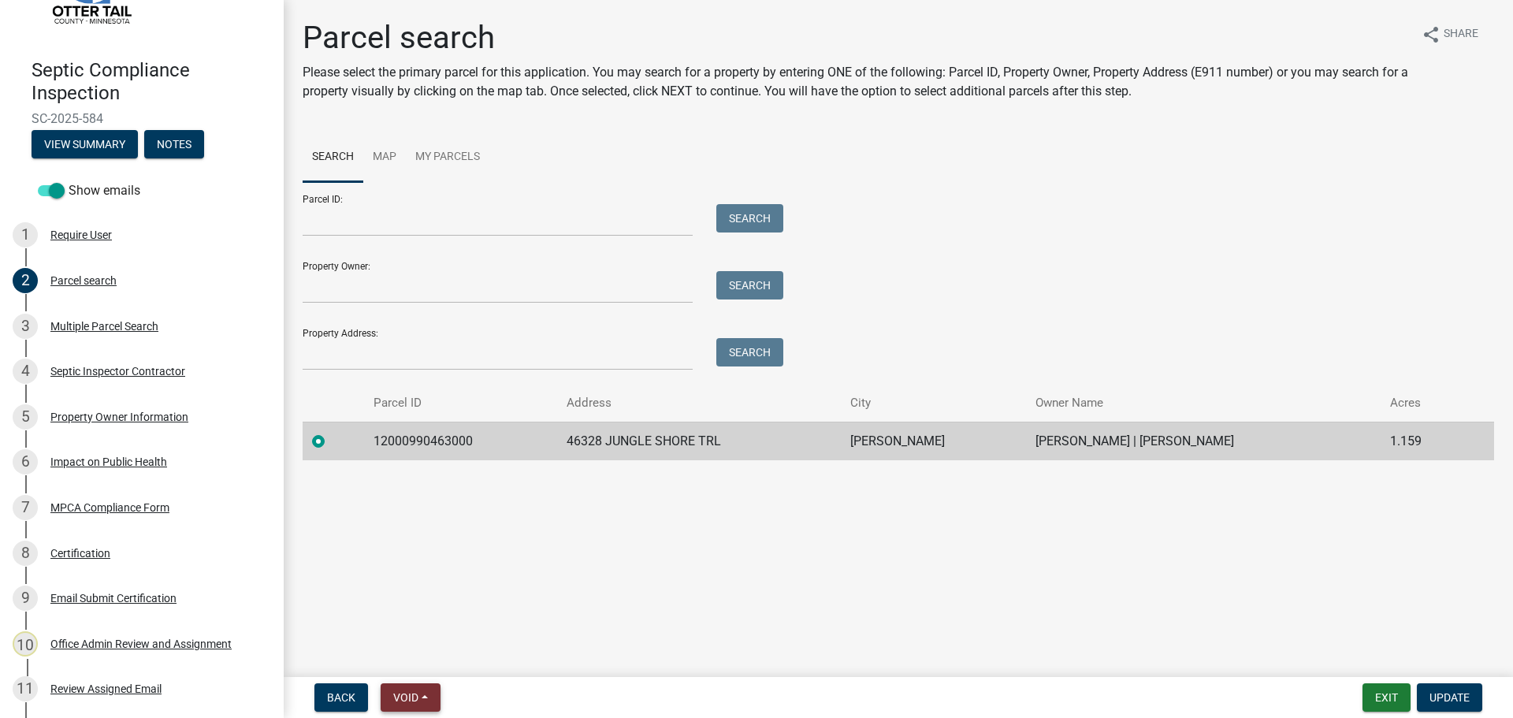
click at [430, 697] on button "Void" at bounding box center [411, 697] width 60 height 28
click at [416, 657] on button "Void" at bounding box center [444, 656] width 126 height 38
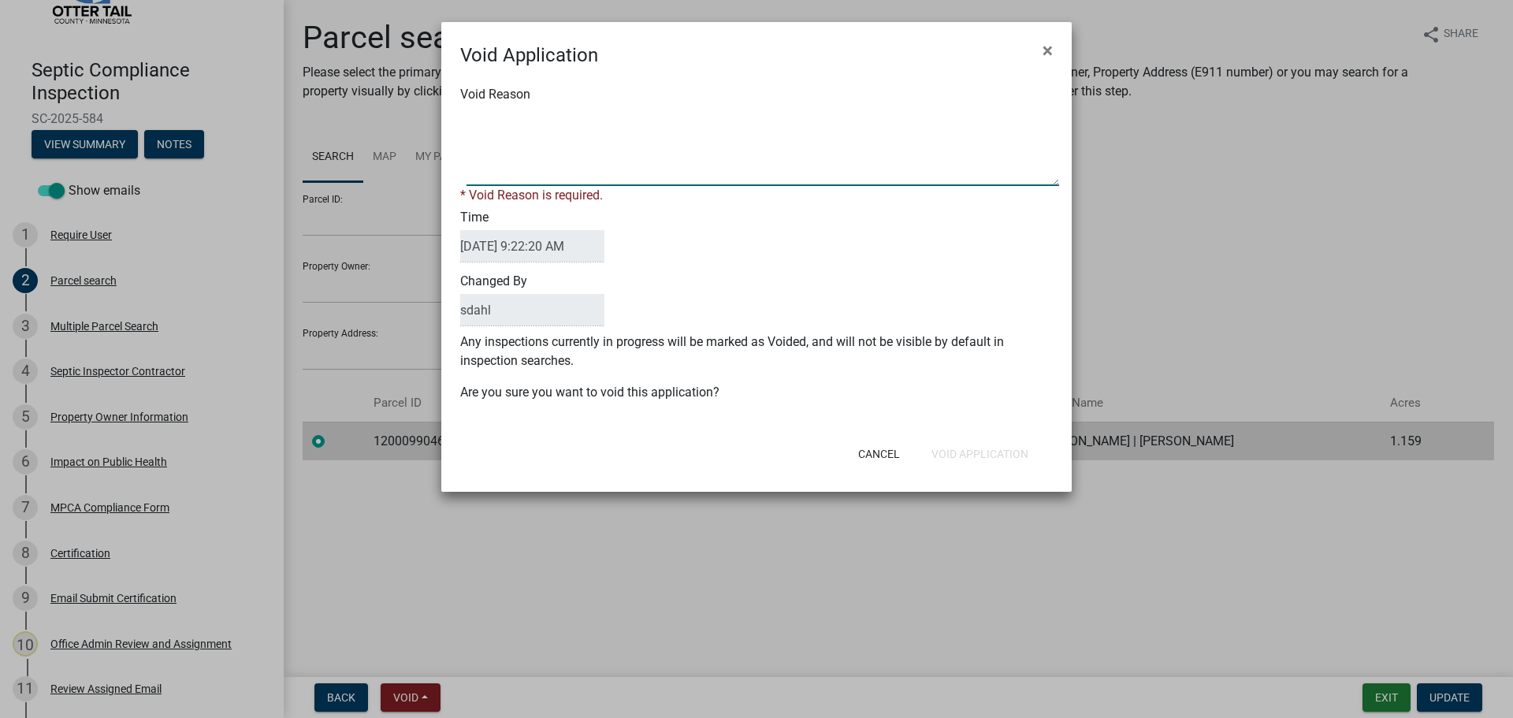
click at [548, 156] on textarea "Void Reason" at bounding box center [762, 146] width 593 height 79
type textarea "Duplicate submission"
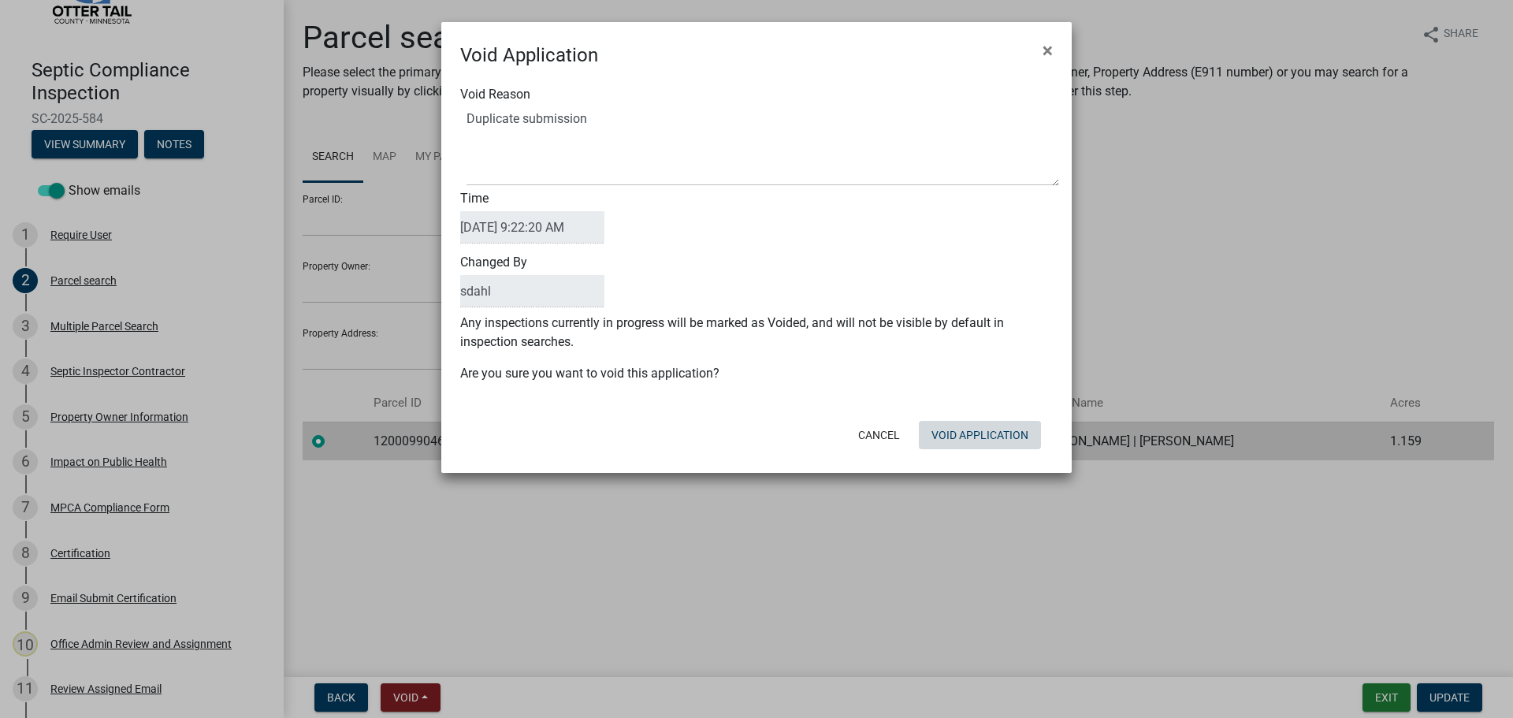
click at [985, 455] on form "Void Application × Void Reason Time [DATE] 9:22:20 AM Changed By sdahl Any insp…" at bounding box center [756, 240] width 630 height 437
click at [969, 437] on button "Void Application" at bounding box center [980, 435] width 122 height 28
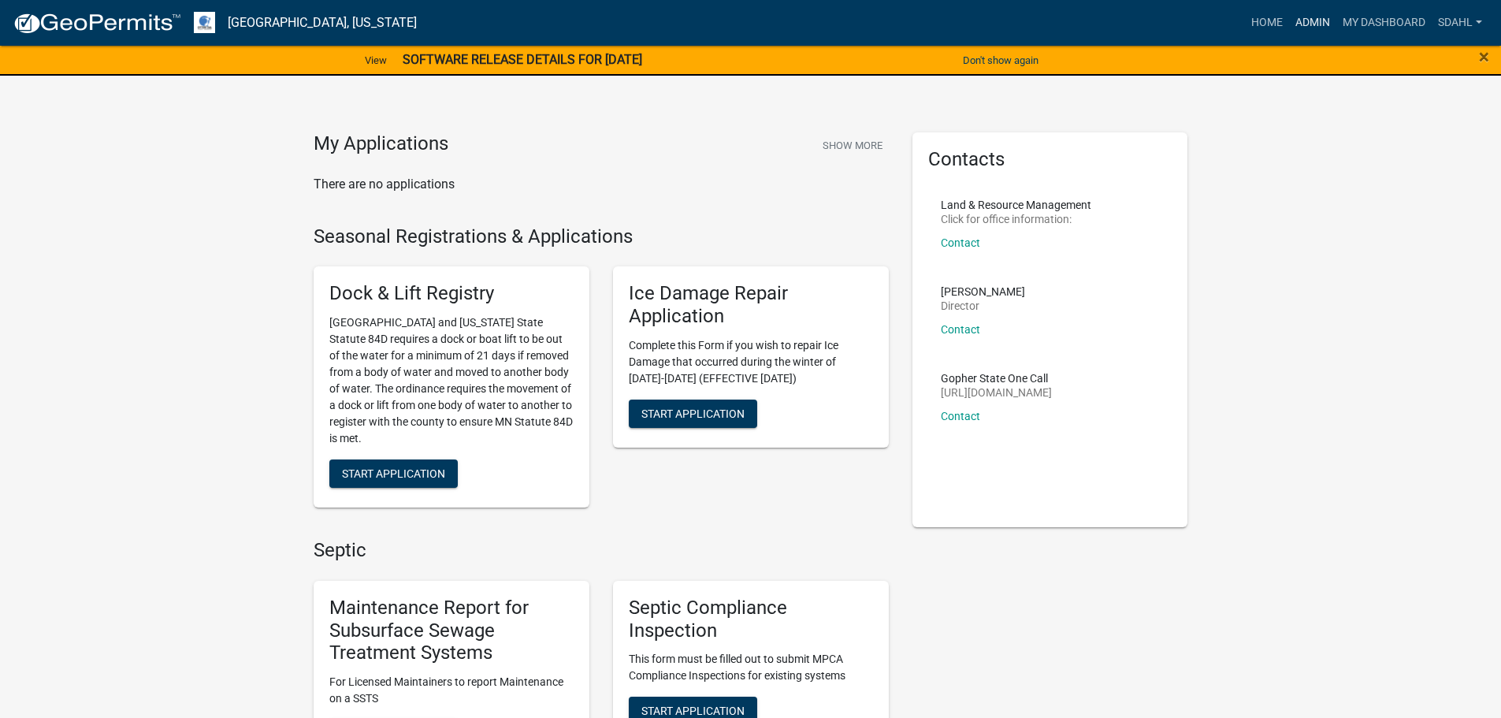
click at [1308, 17] on link "Admin" at bounding box center [1312, 23] width 47 height 30
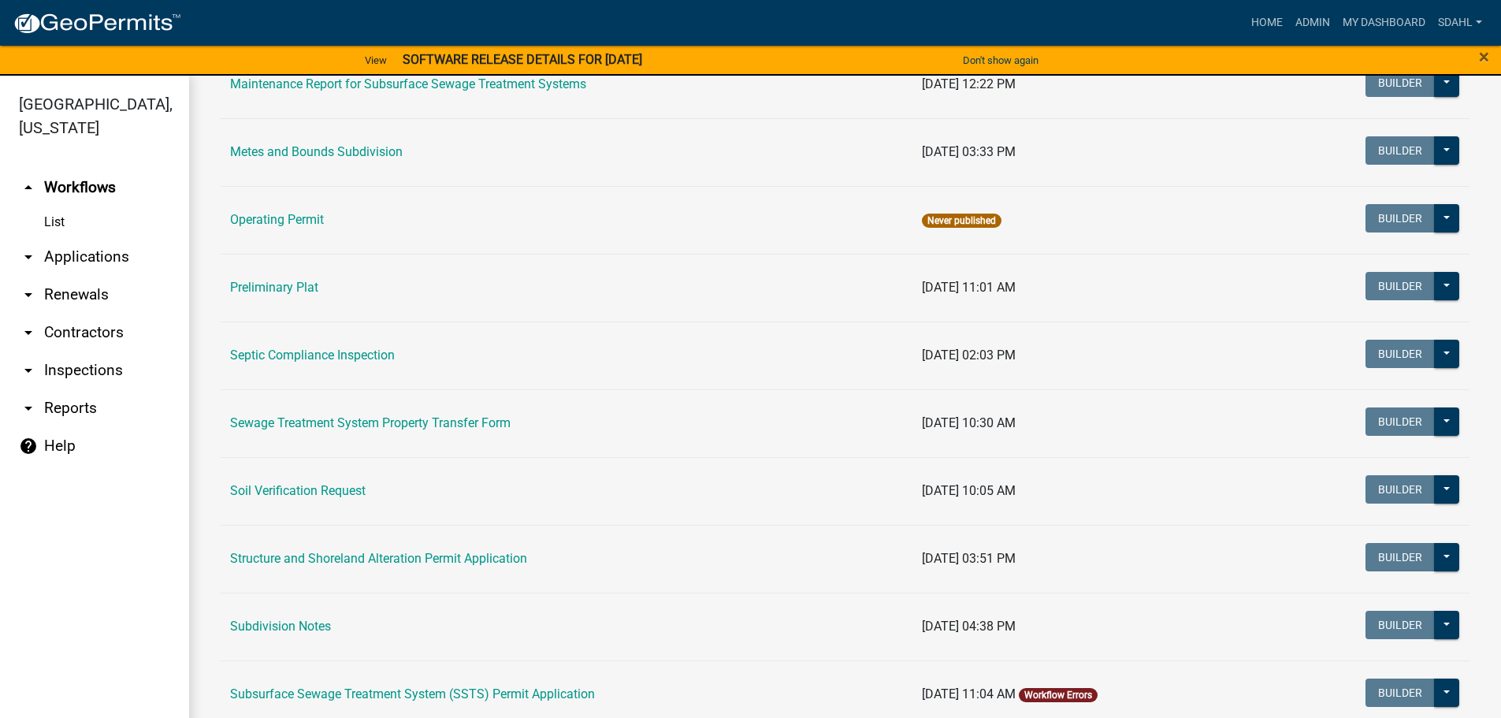
scroll to position [709, 0]
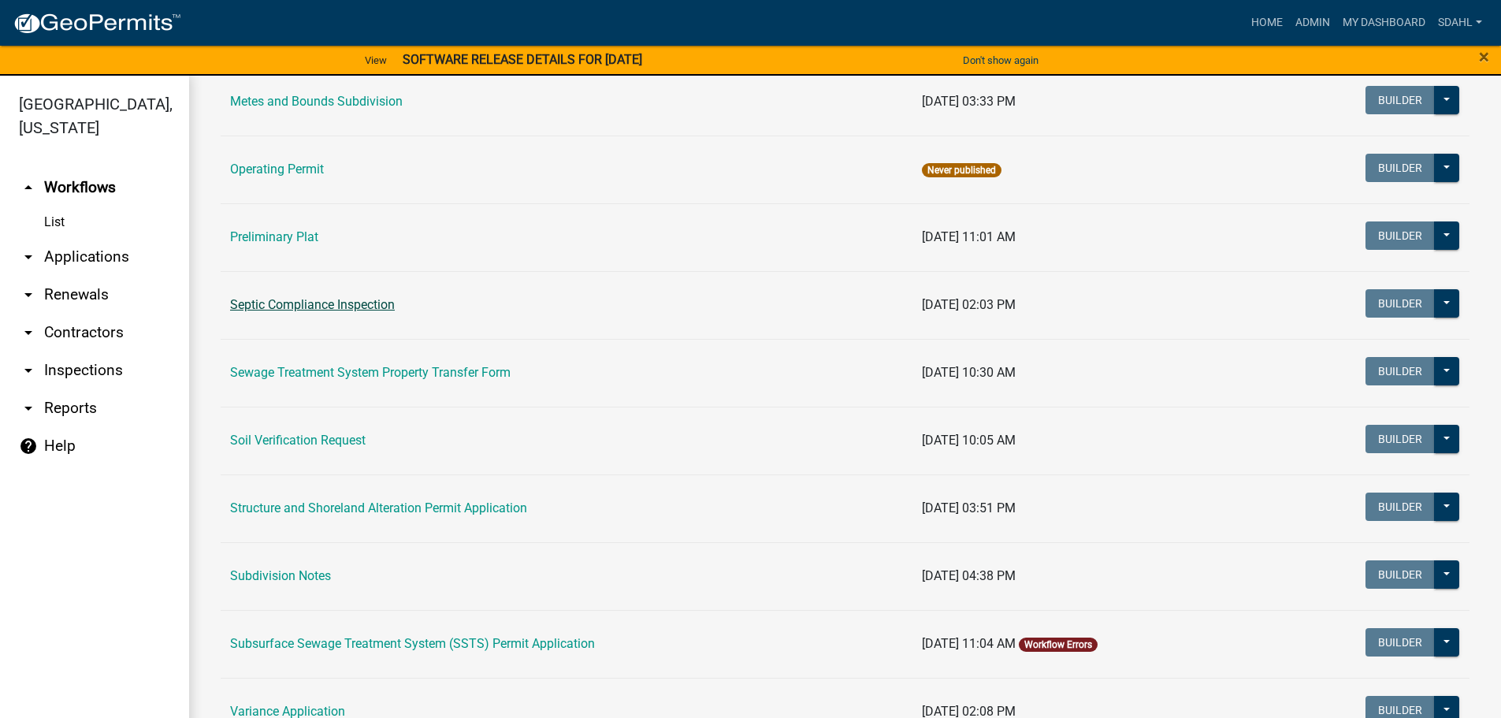
click at [366, 305] on link "Septic Compliance Inspection" at bounding box center [312, 304] width 165 height 15
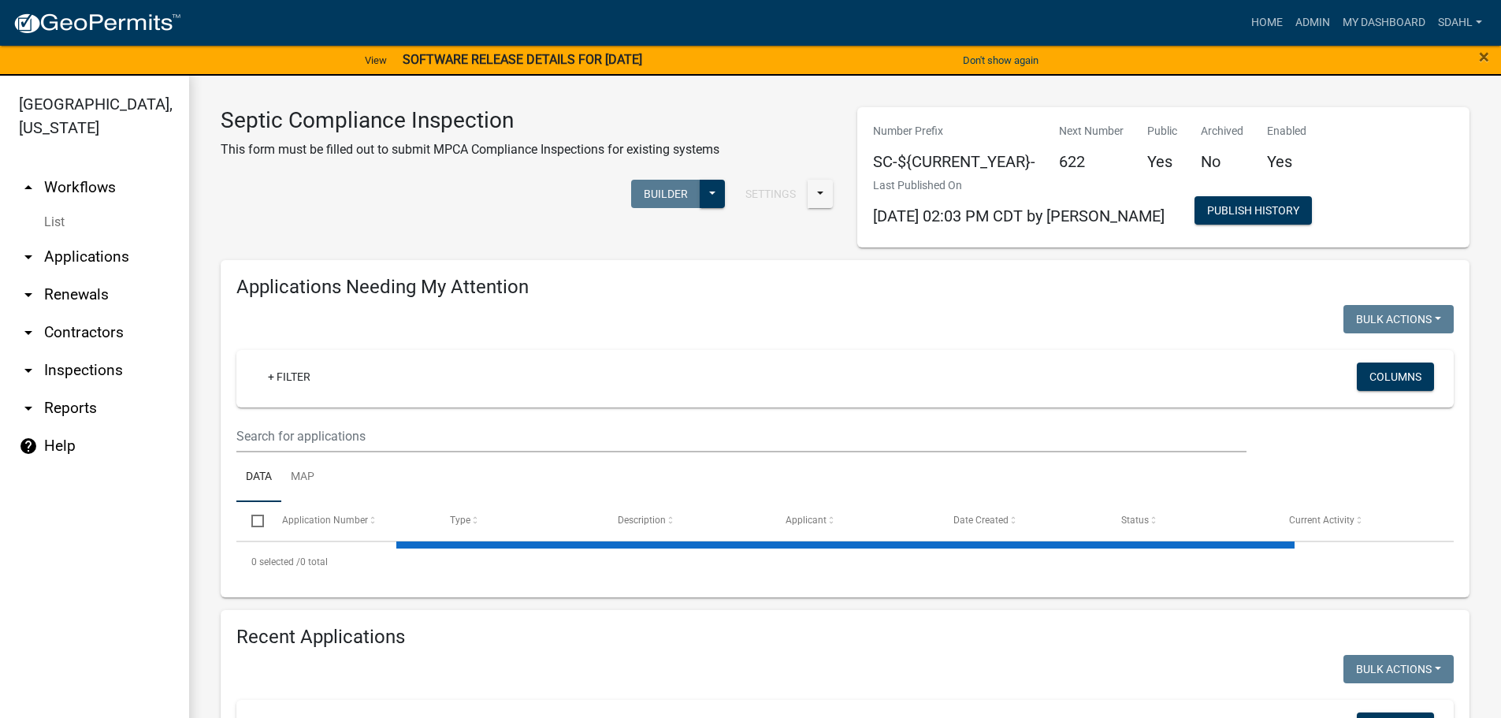
select select "1: 25"
select select "3: 100"
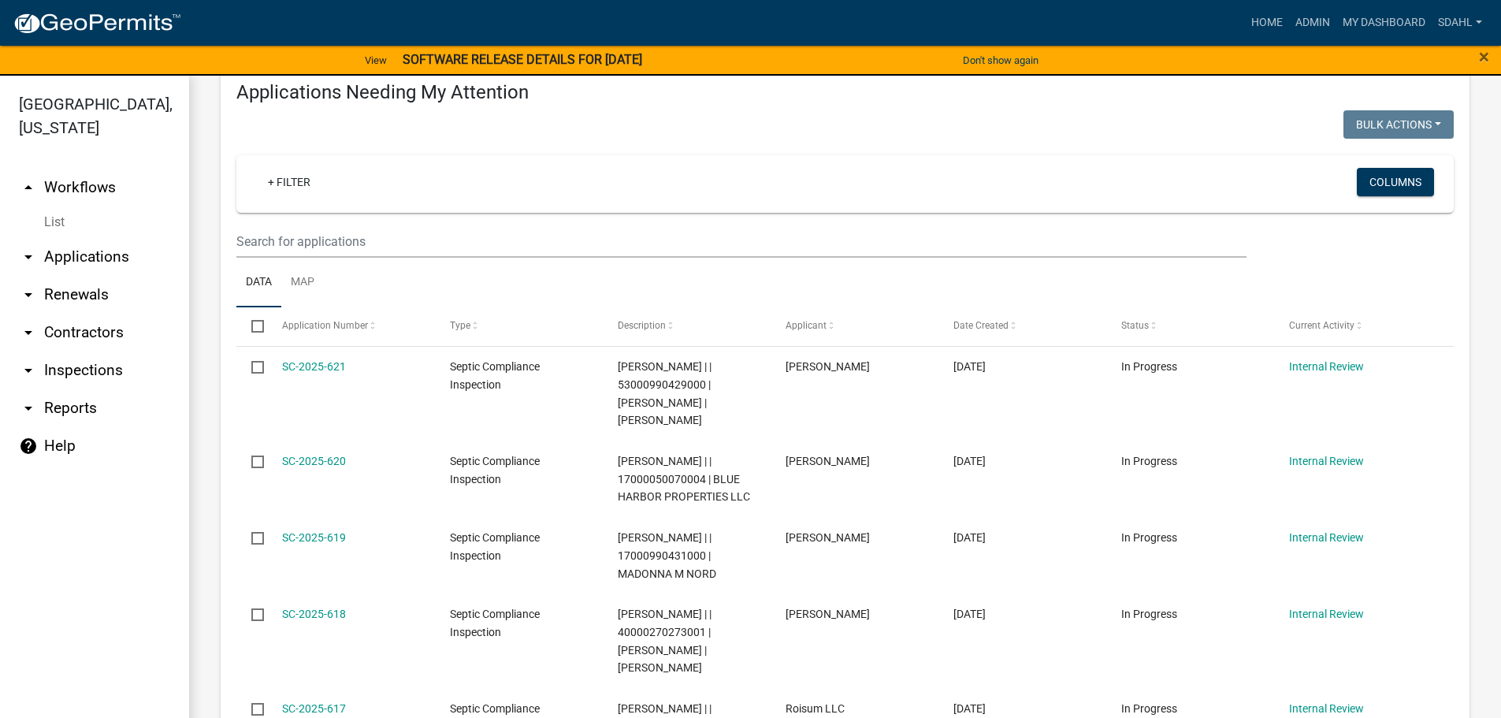
scroll to position [158, 0]
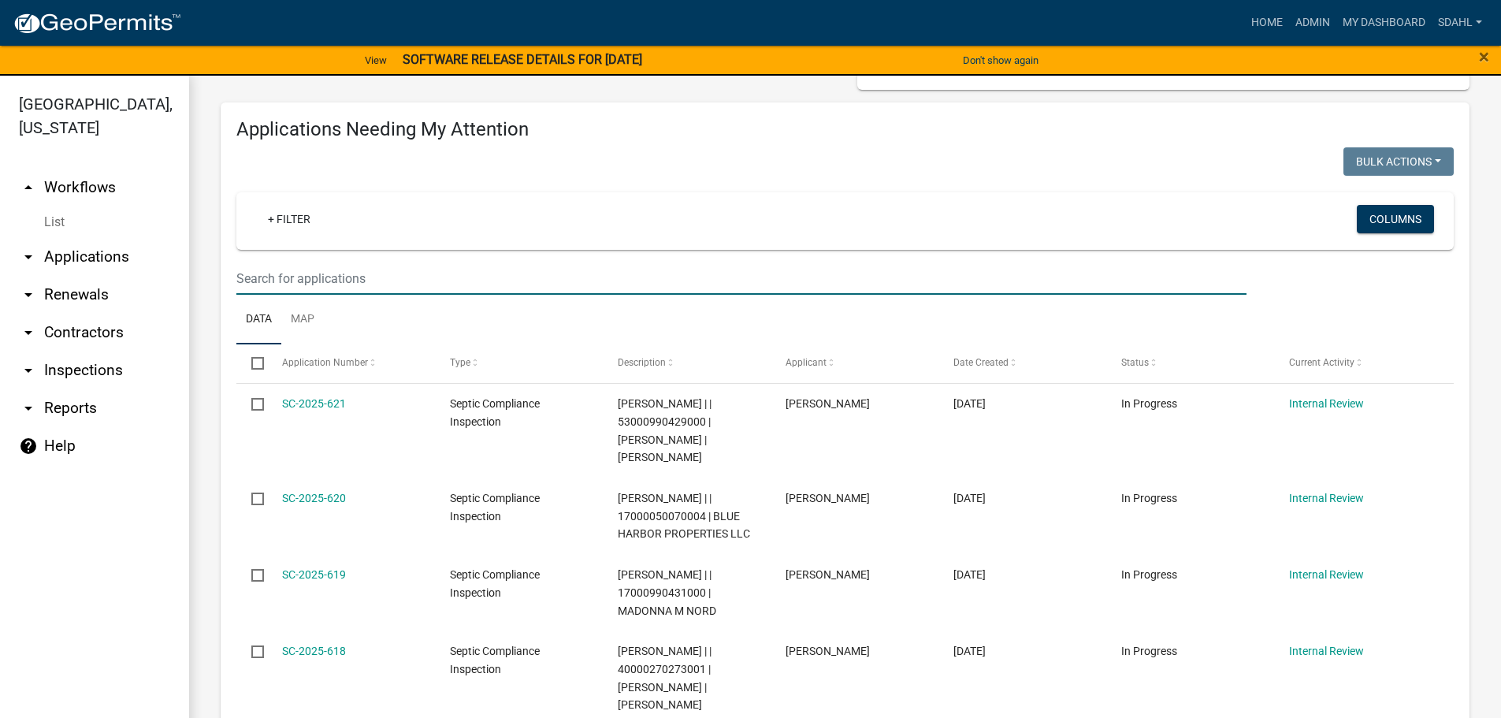
click at [341, 274] on input "text" at bounding box center [741, 278] width 1010 height 32
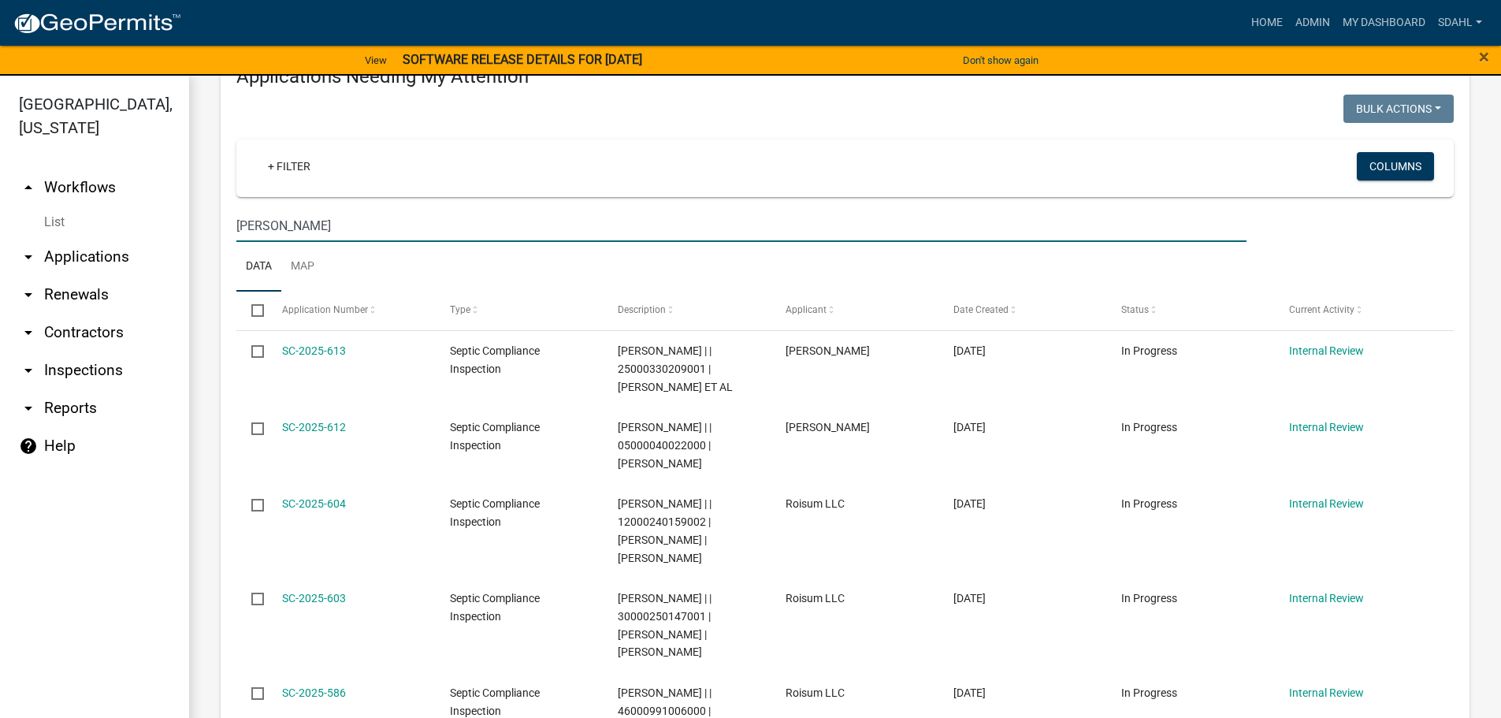
scroll to position [236, 0]
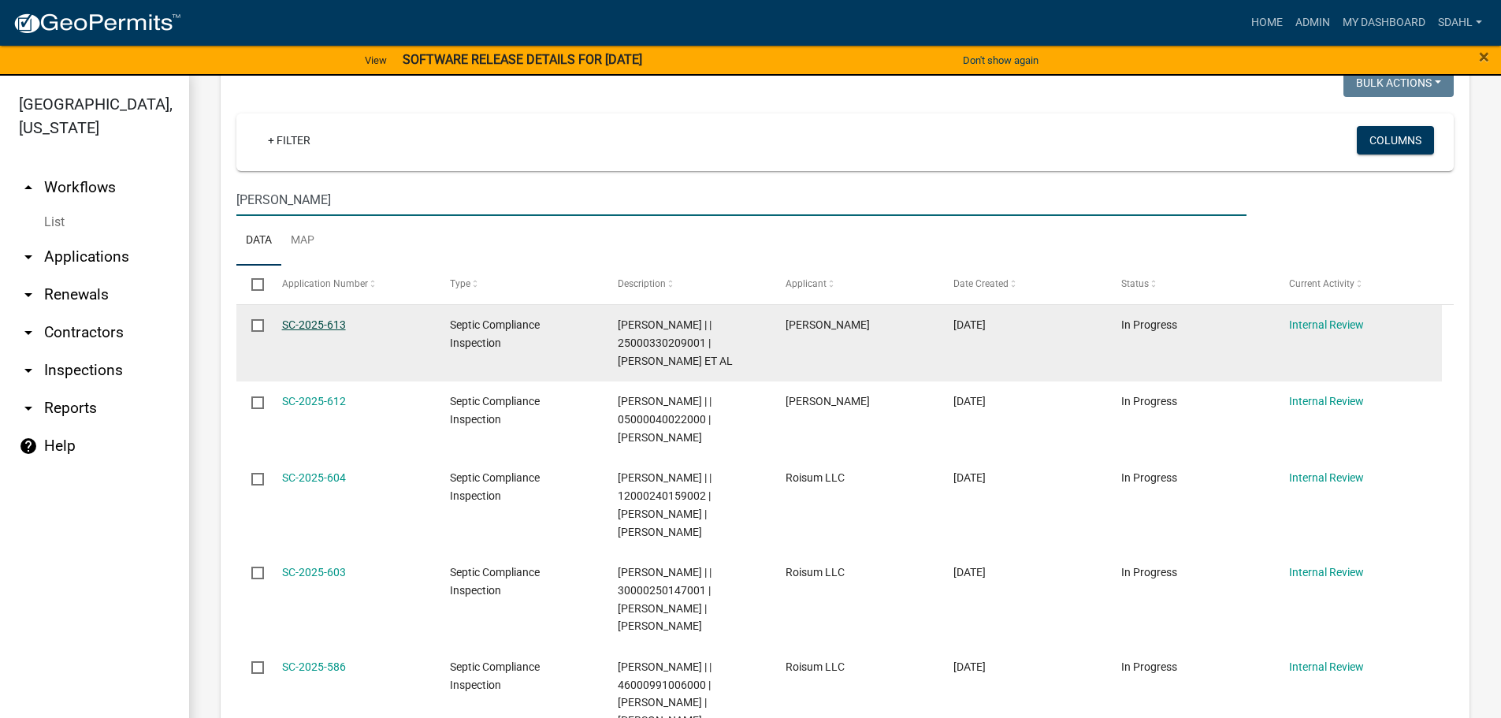
type input "[PERSON_NAME]"
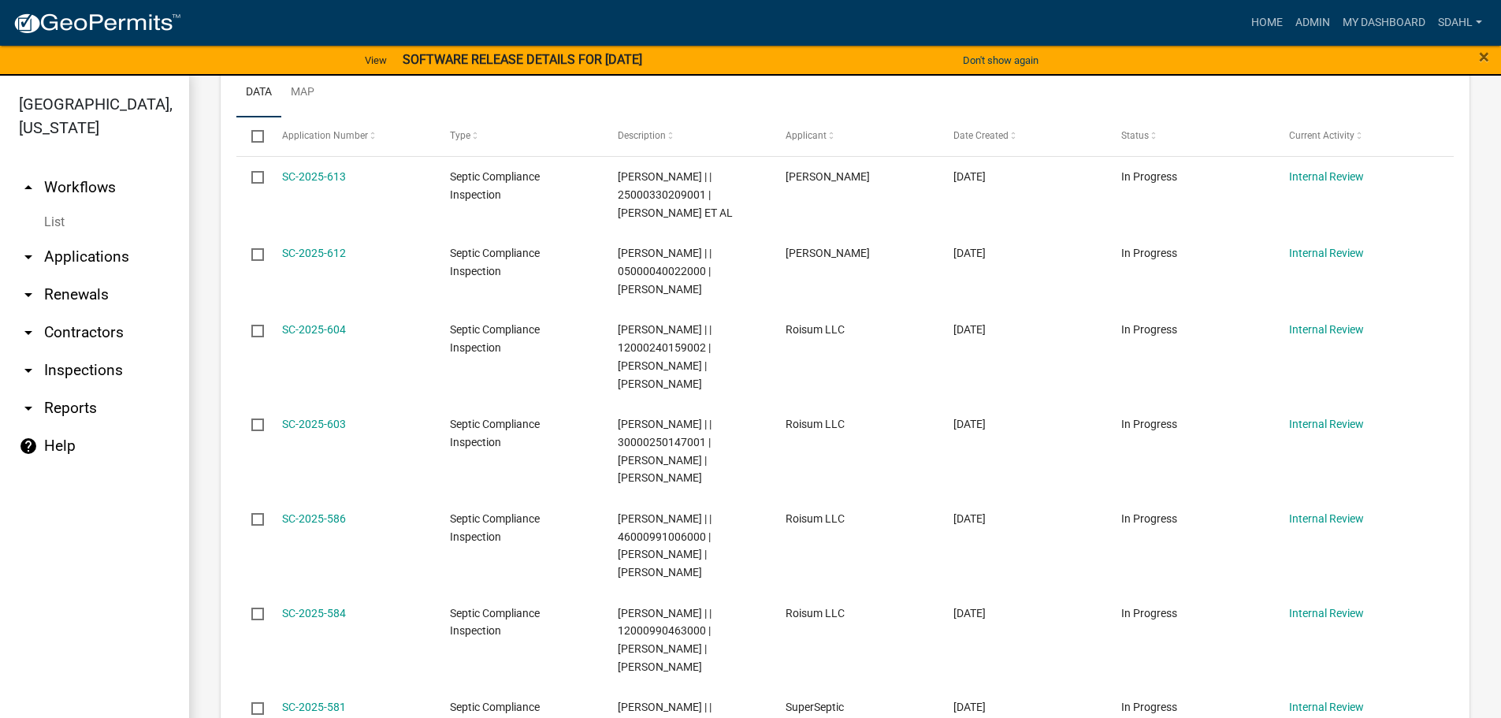
scroll to position [0, 0]
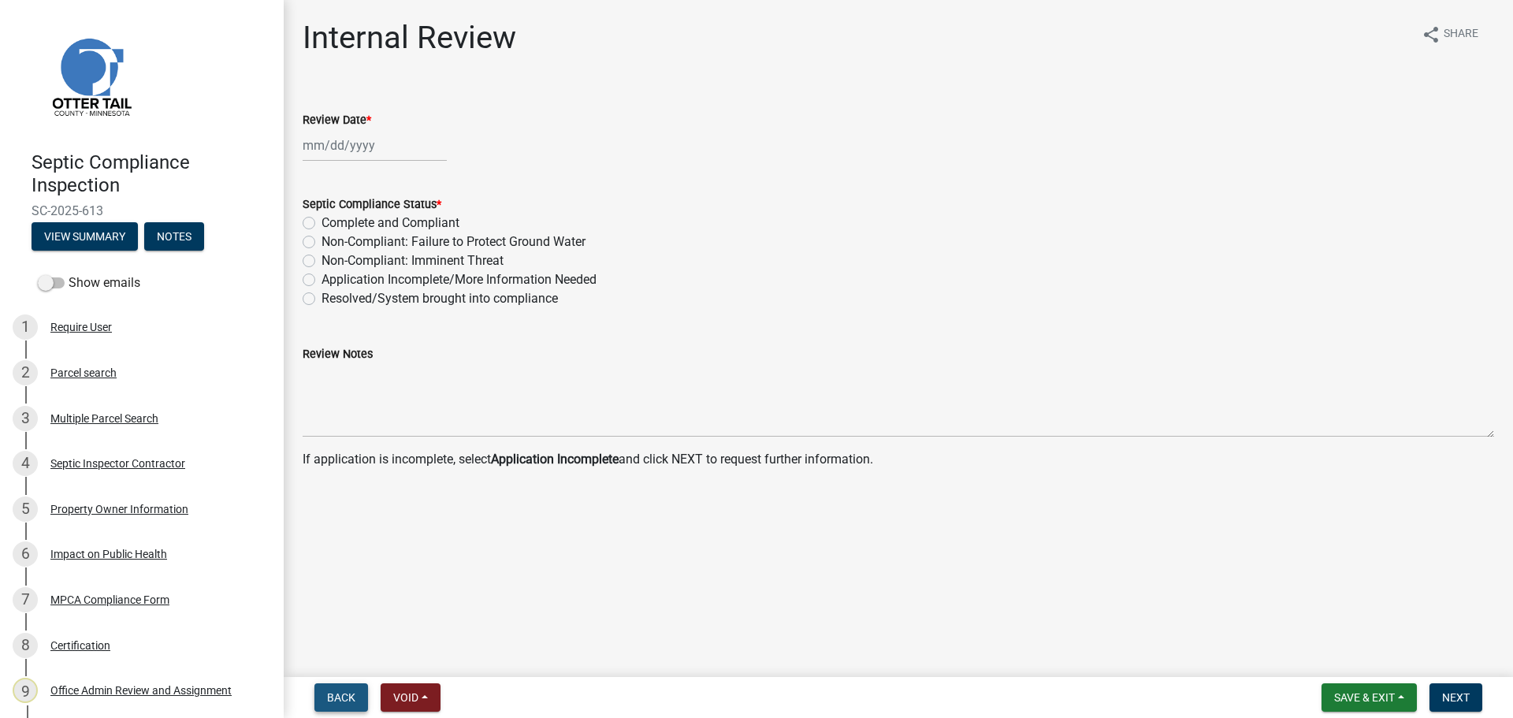
click at [336, 701] on span "Back" at bounding box center [341, 697] width 28 height 13
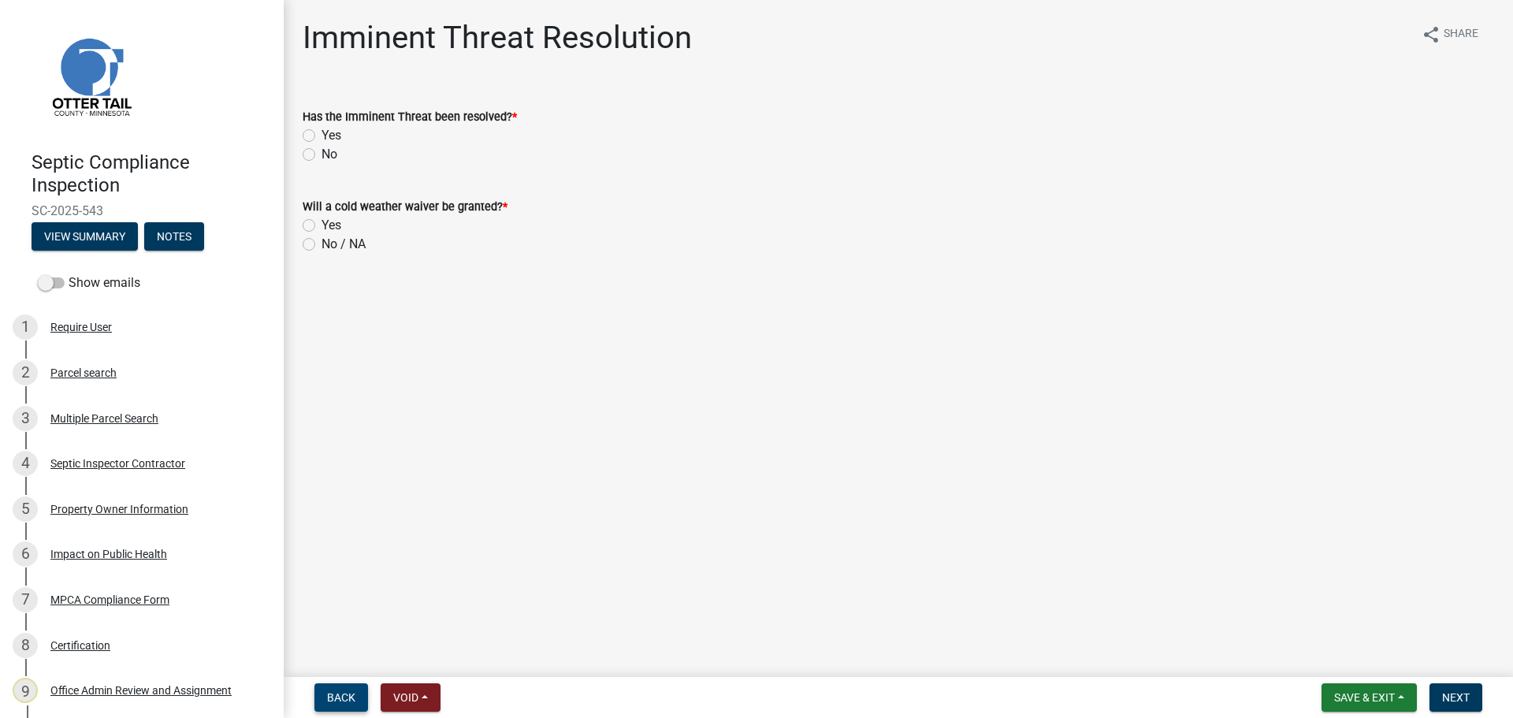
click at [330, 695] on span "Back" at bounding box center [341, 697] width 28 height 13
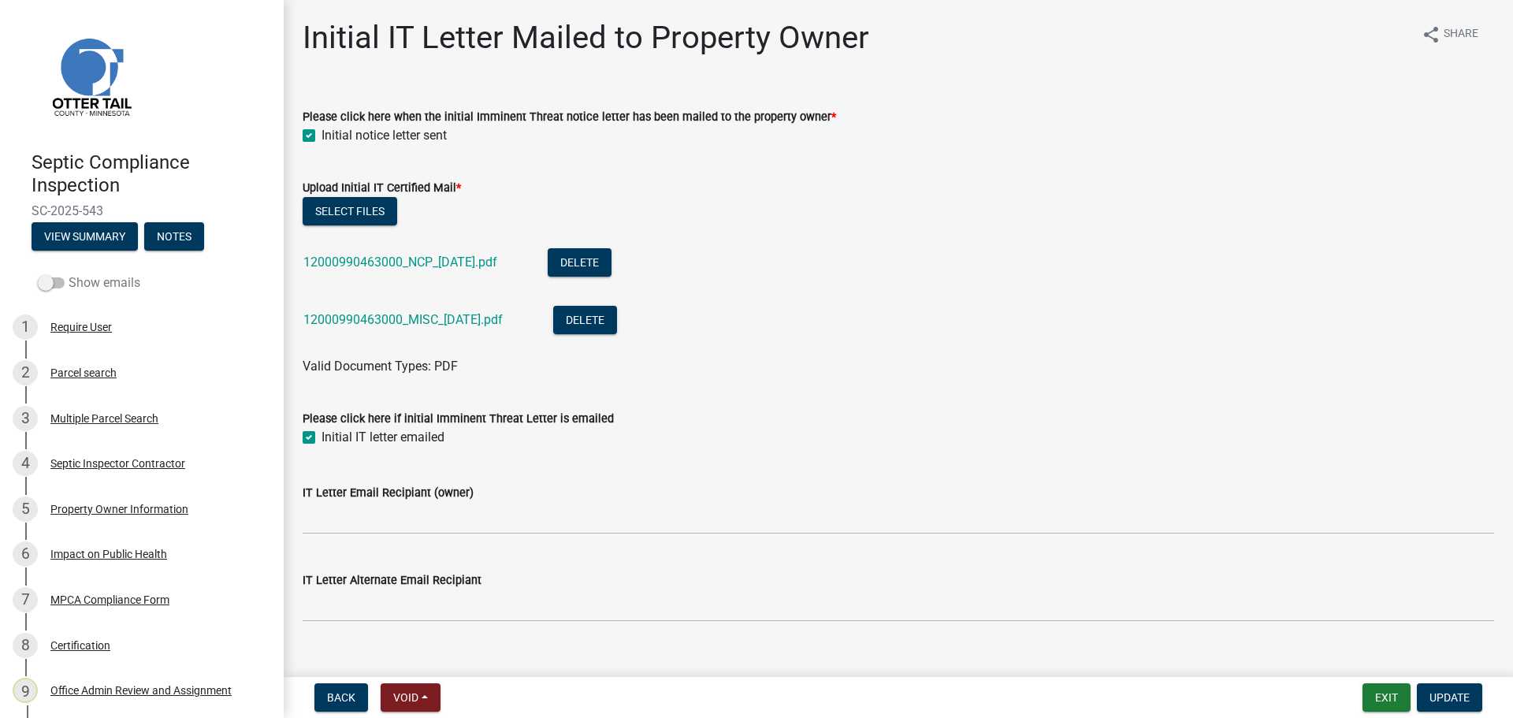
click at [76, 285] on label "Show emails" at bounding box center [89, 282] width 102 height 19
click at [69, 273] on input "Show emails" at bounding box center [69, 273] width 0 height 0
click at [84, 223] on button "View Summary" at bounding box center [85, 236] width 106 height 28
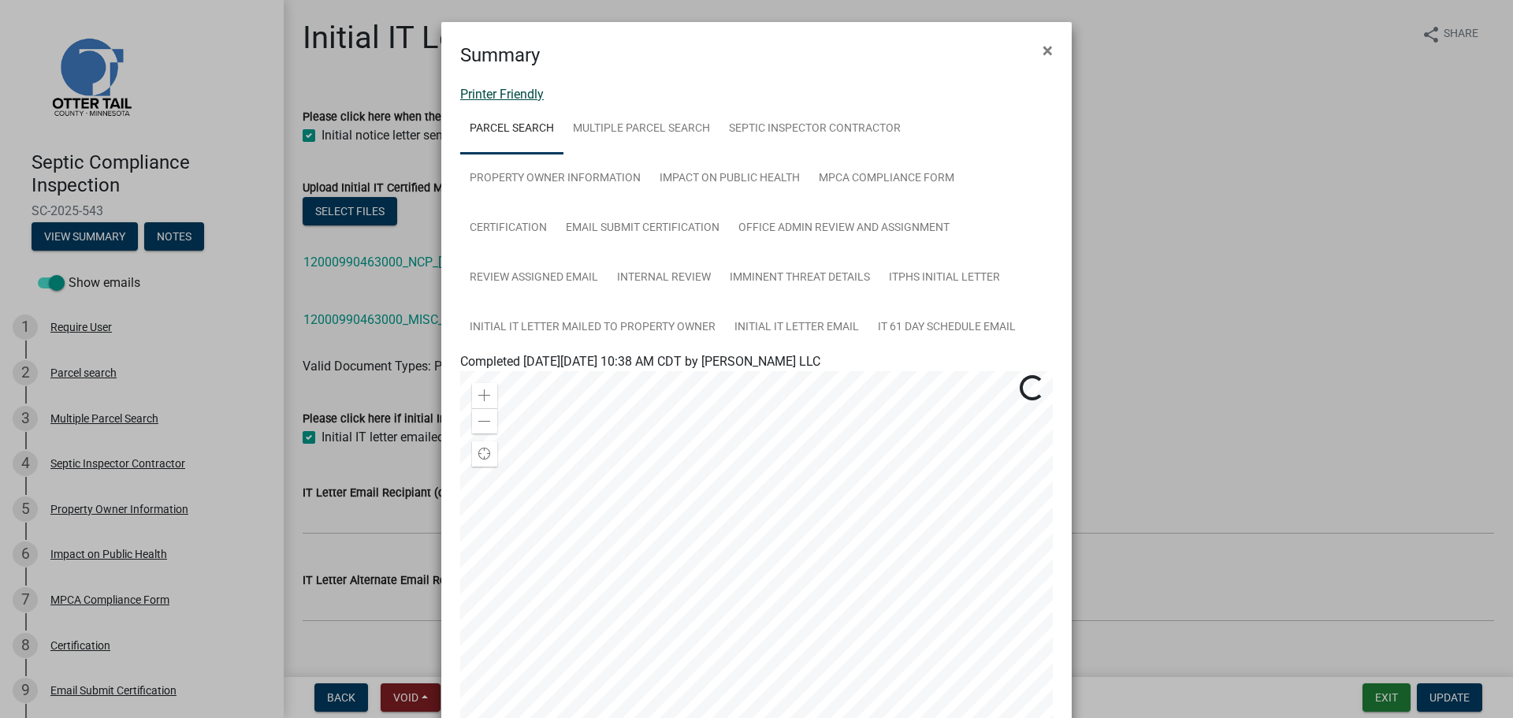
click at [519, 93] on link "Printer Friendly" at bounding box center [502, 94] width 84 height 15
click at [1042, 46] on span "×" at bounding box center [1047, 50] width 10 height 22
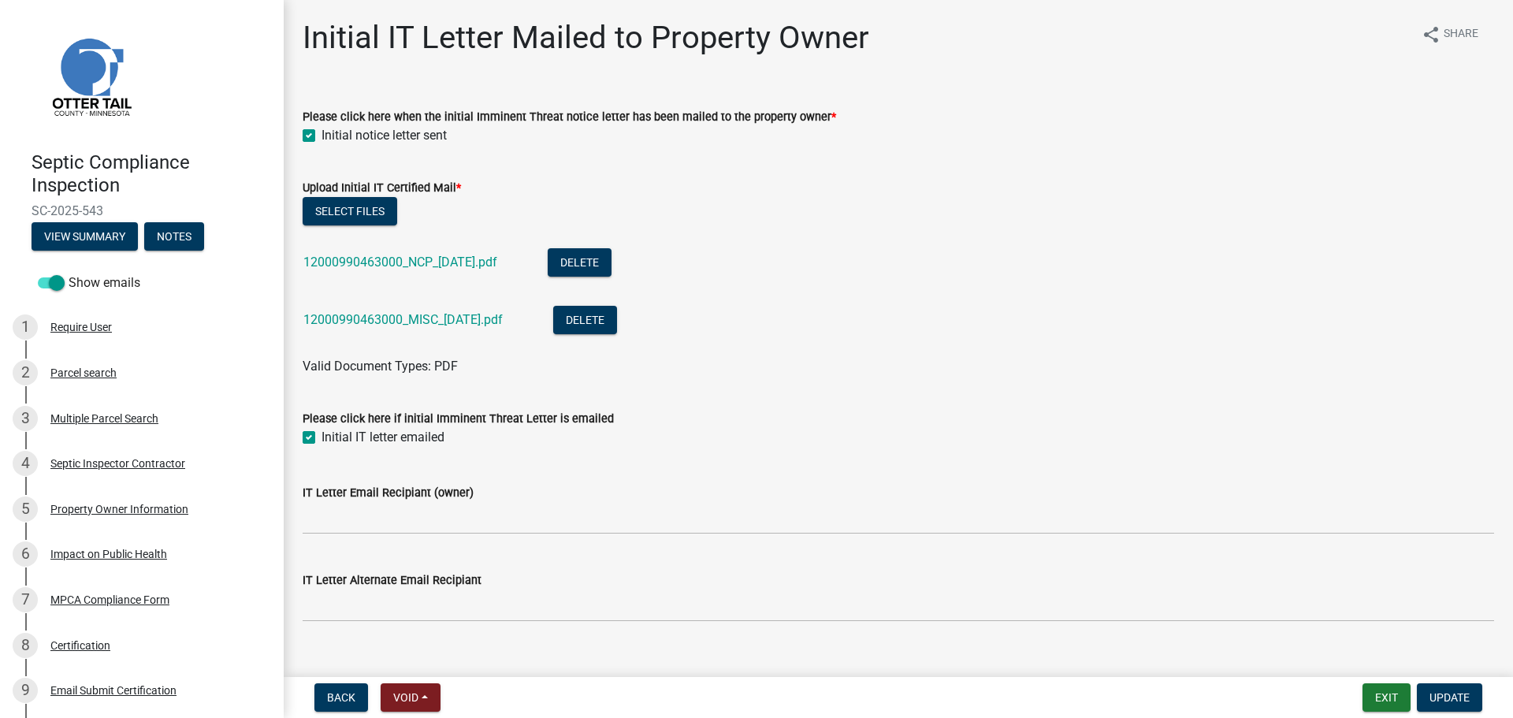
click at [946, 288] on li "12000990463000_NCP_2025-08-26.pdf Delete" at bounding box center [898, 265] width 1191 height 58
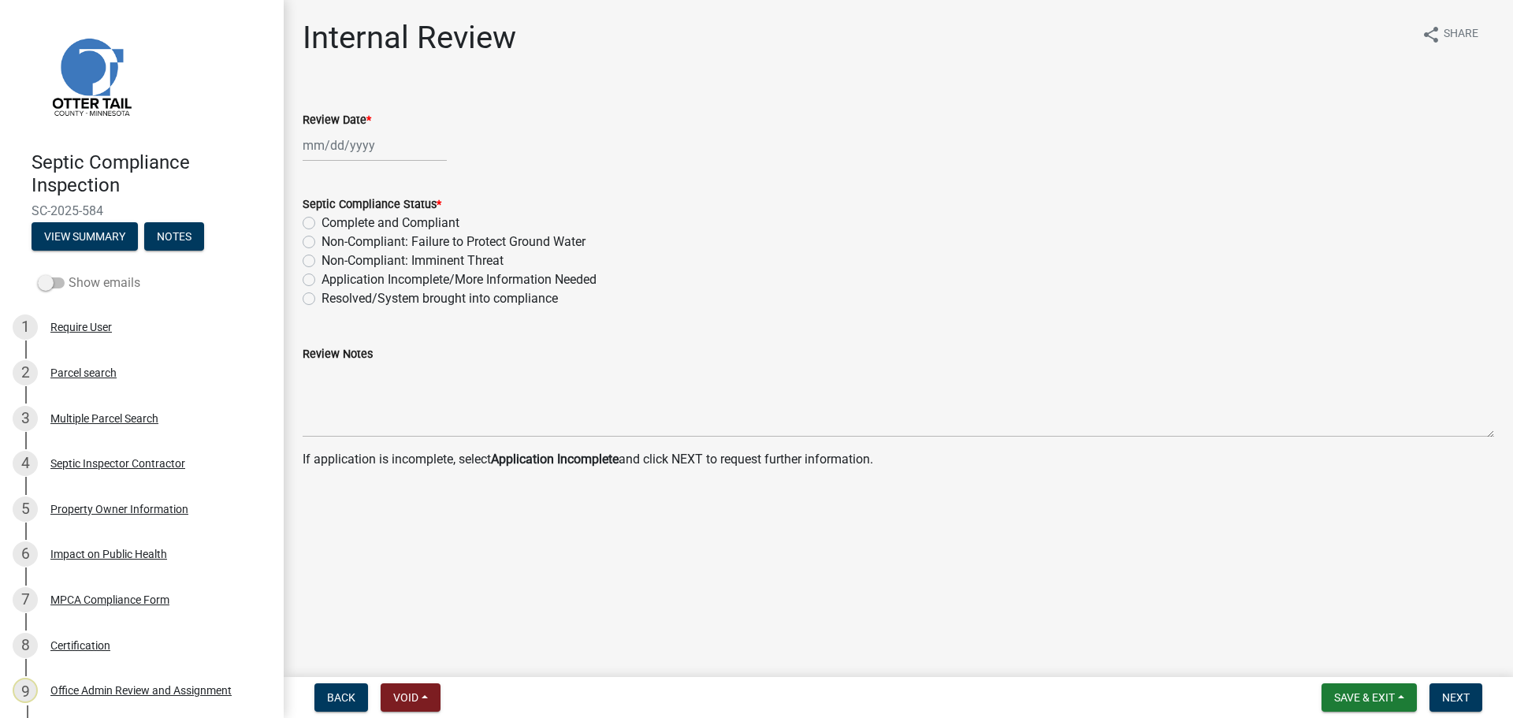
click at [98, 288] on label "Show emails" at bounding box center [89, 282] width 102 height 19
click at [69, 273] on input "Show emails" at bounding box center [69, 273] width 0 height 0
click at [98, 226] on button "View Summary" at bounding box center [85, 236] width 106 height 28
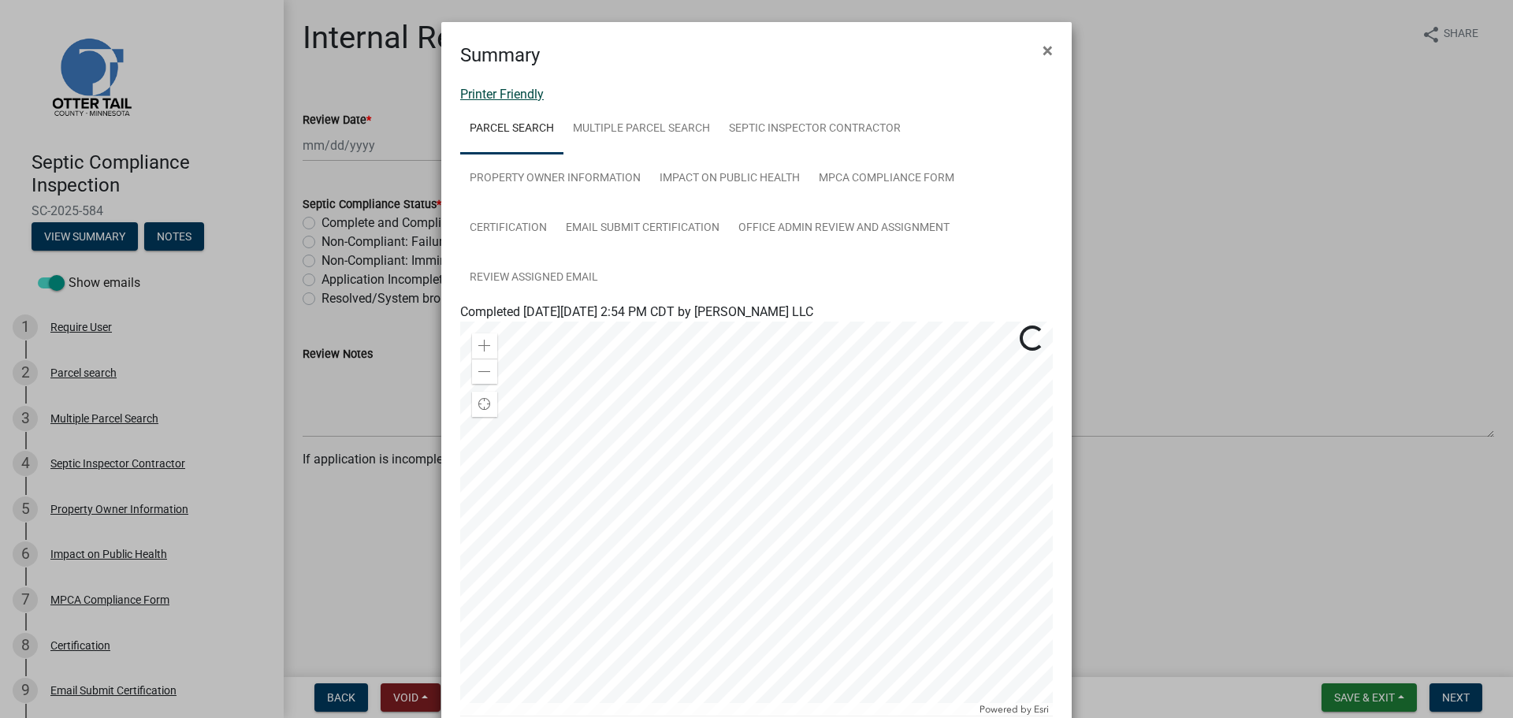
click at [515, 94] on link "Printer Friendly" at bounding box center [502, 94] width 84 height 15
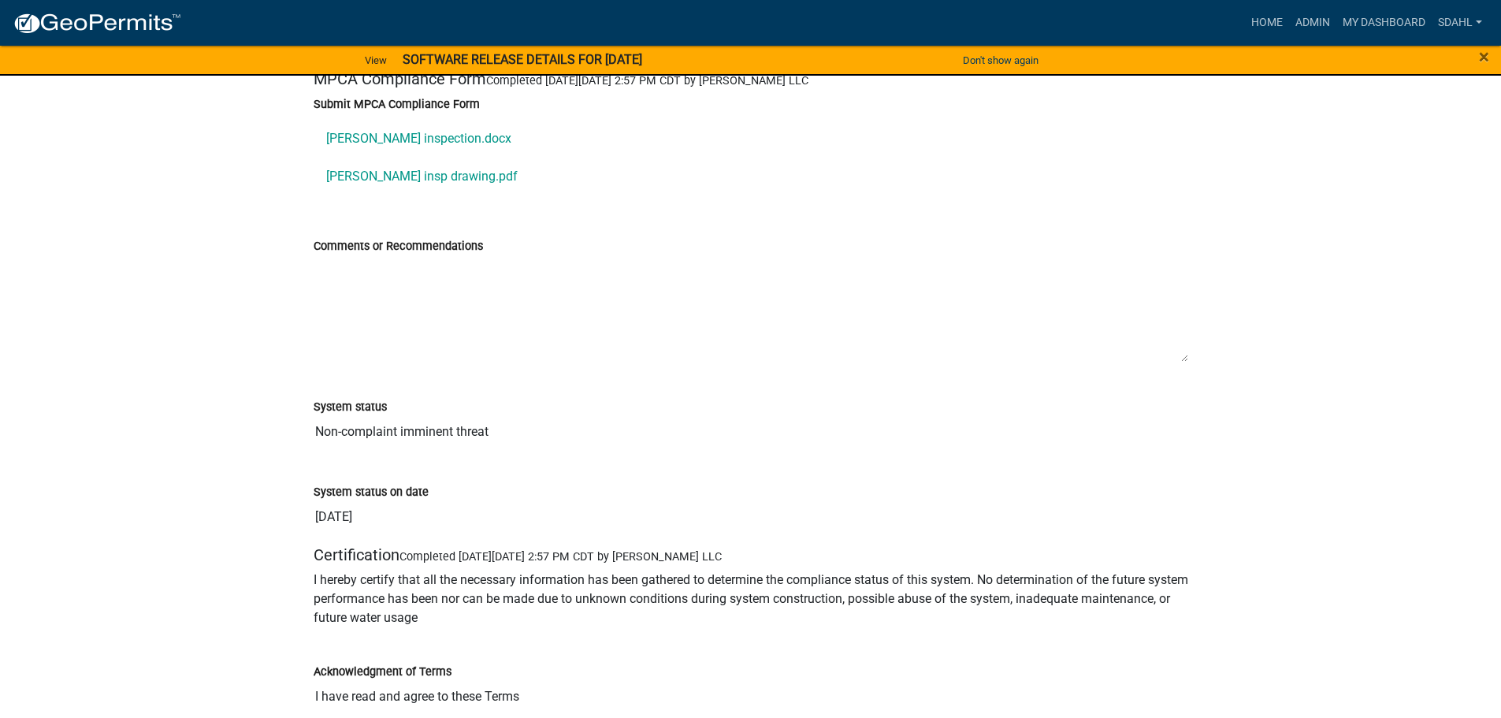
scroll to position [2588, 0]
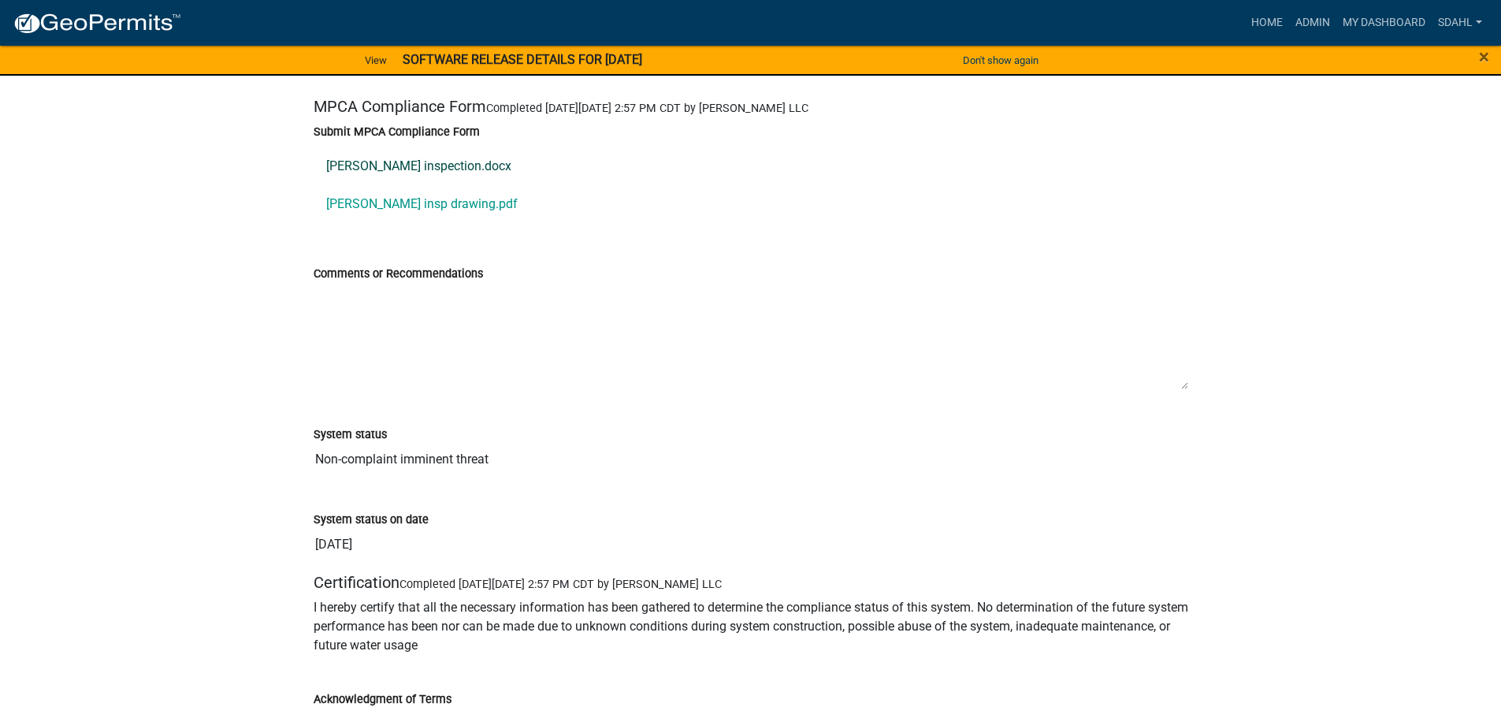
click at [470, 165] on link "Swenson Kevin inspection.docx" at bounding box center [751, 166] width 875 height 38
click at [415, 209] on link "Swenson insp drawing.pdf" at bounding box center [751, 204] width 875 height 38
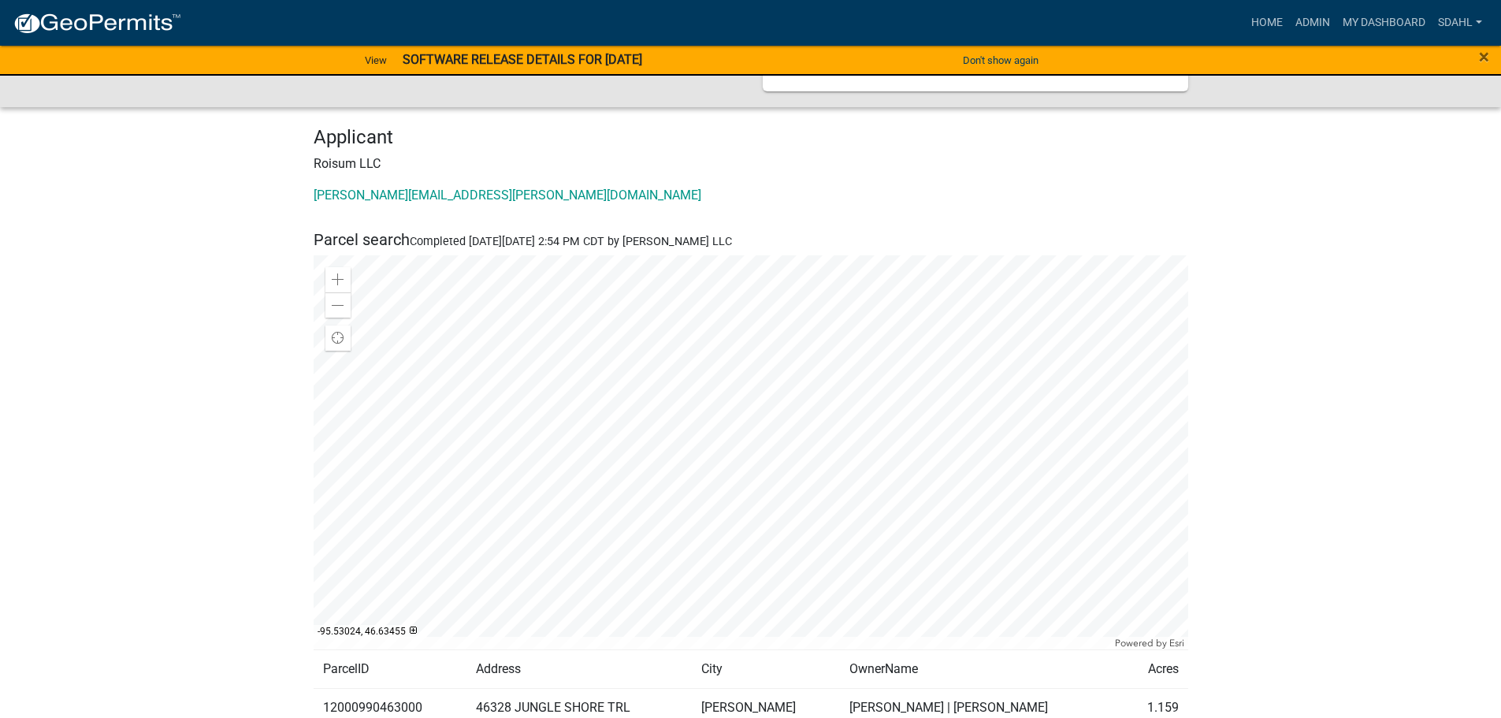
scroll to position [0, 0]
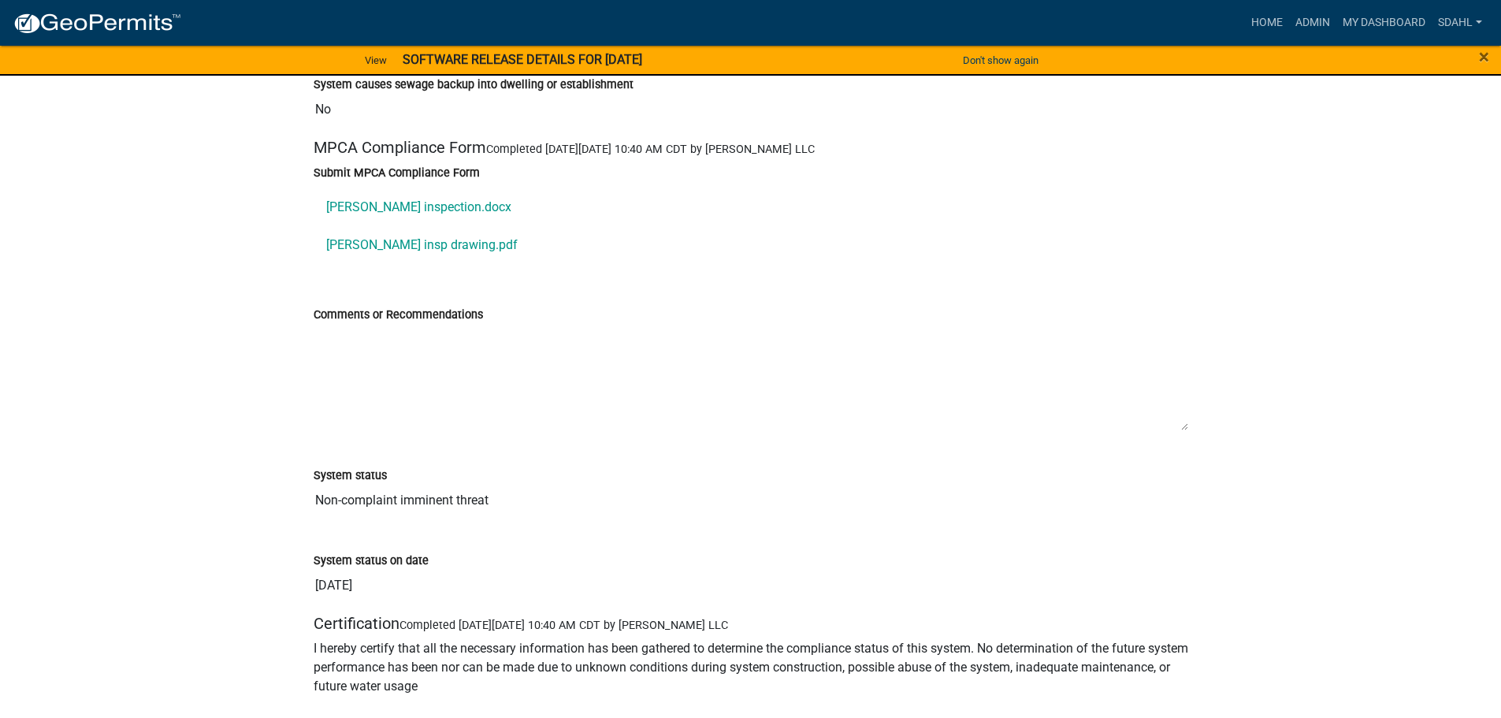
scroll to position [2522, 0]
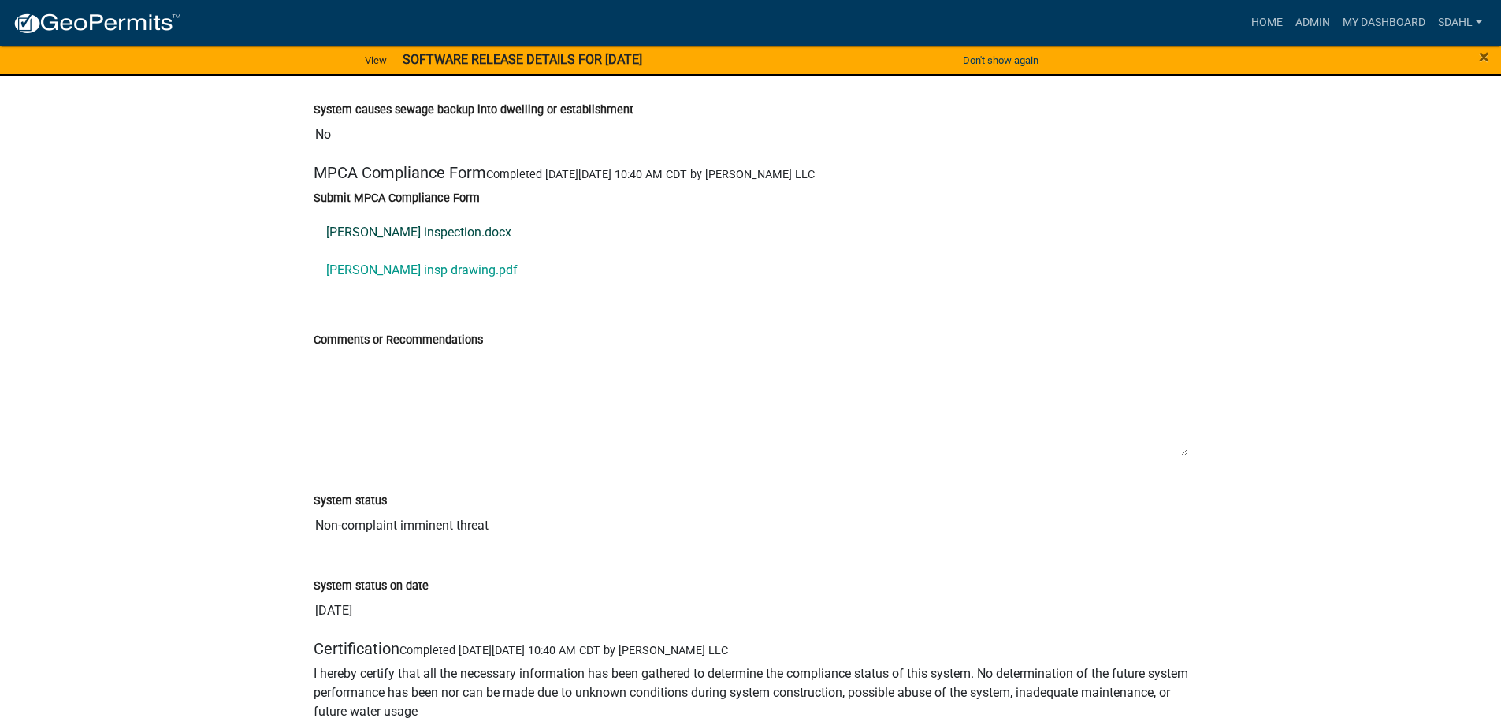
click at [445, 238] on link "[PERSON_NAME] inspection.docx" at bounding box center [751, 233] width 875 height 38
click at [438, 275] on link "[PERSON_NAME] insp drawing.pdf" at bounding box center [751, 270] width 875 height 38
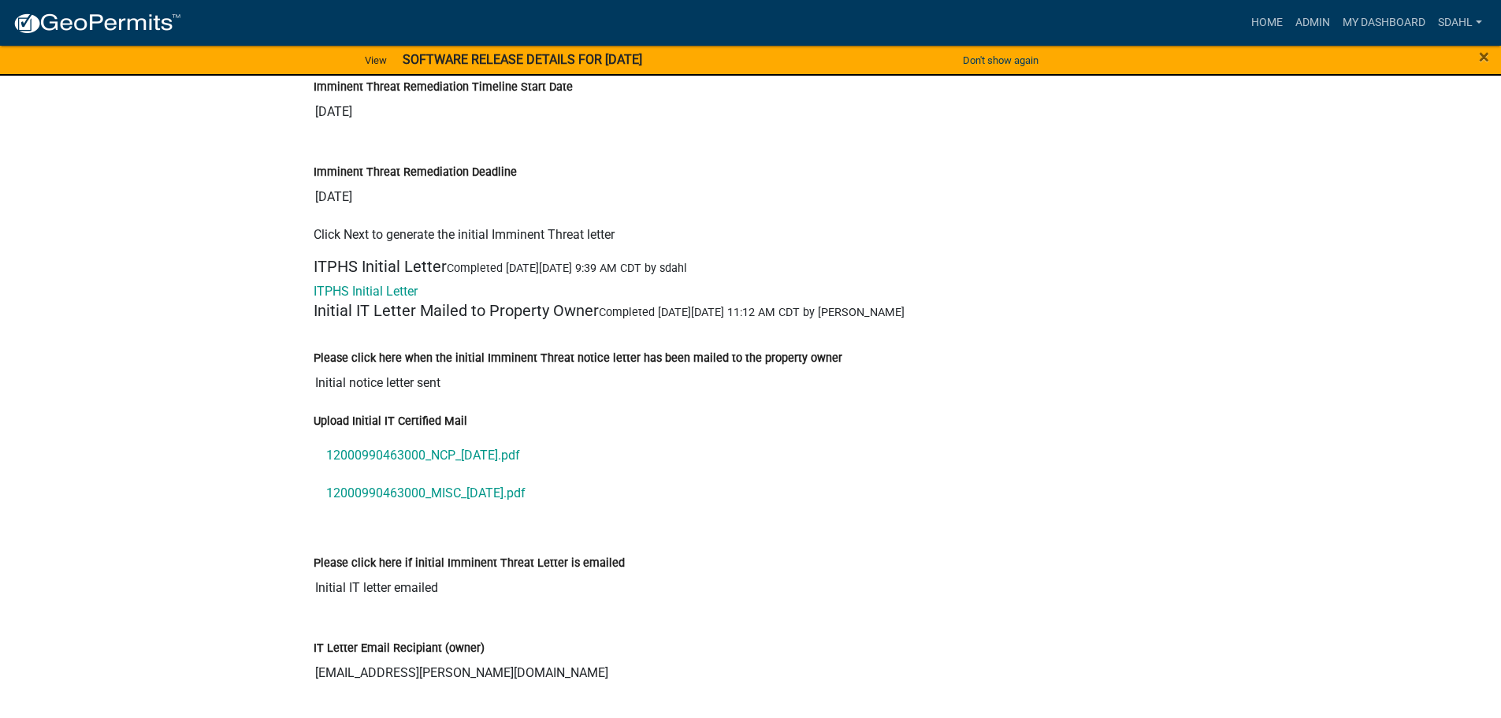
scroll to position [5122, 0]
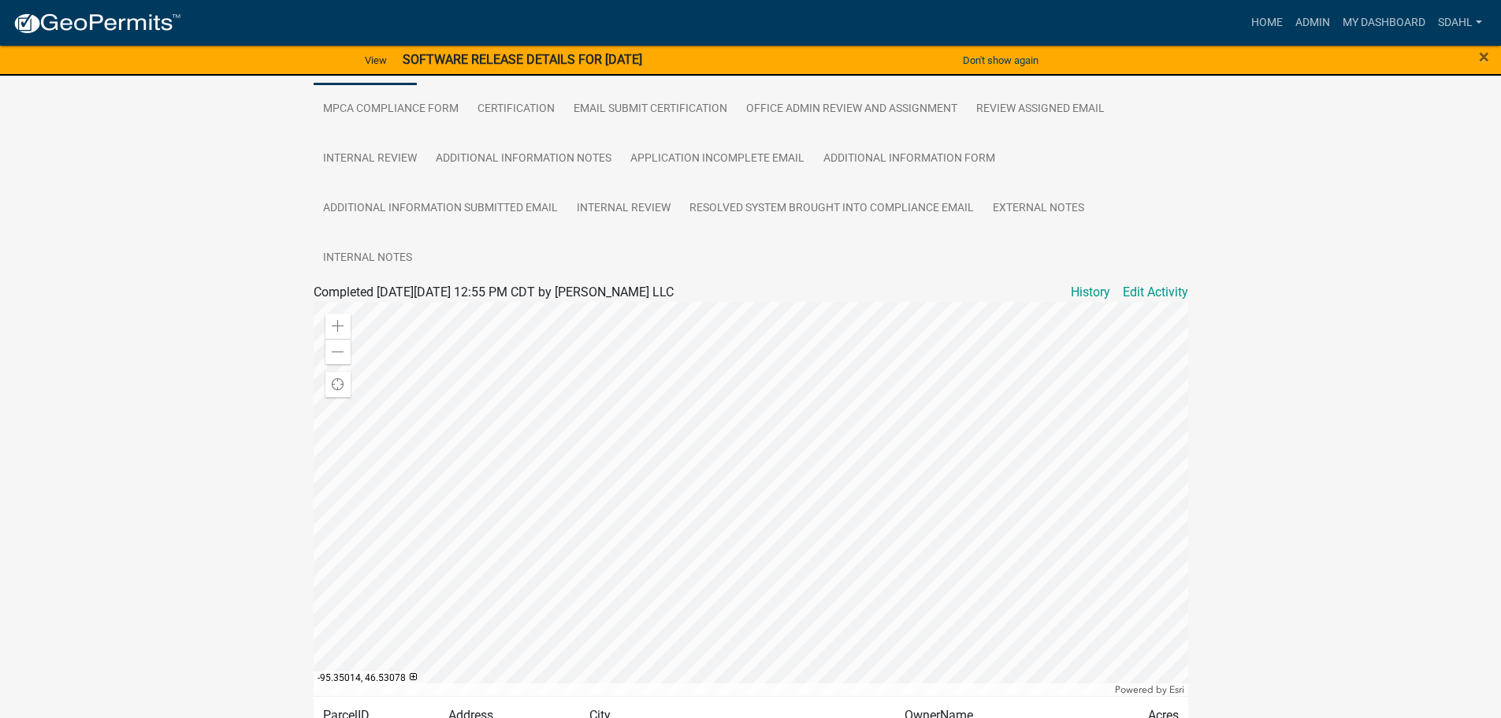
scroll to position [315, 0]
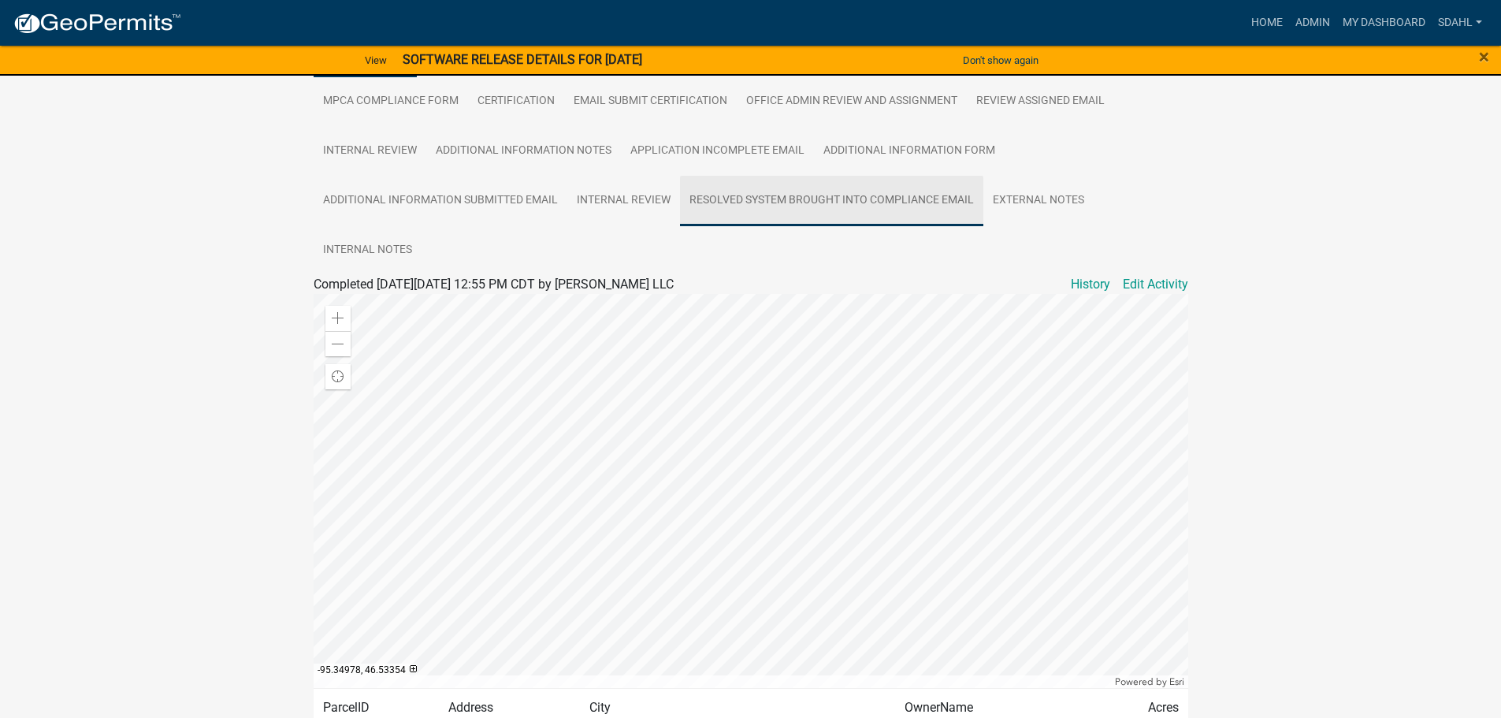
click at [882, 204] on link "Resolved System Brought into Compliance Email" at bounding box center [831, 201] width 303 height 50
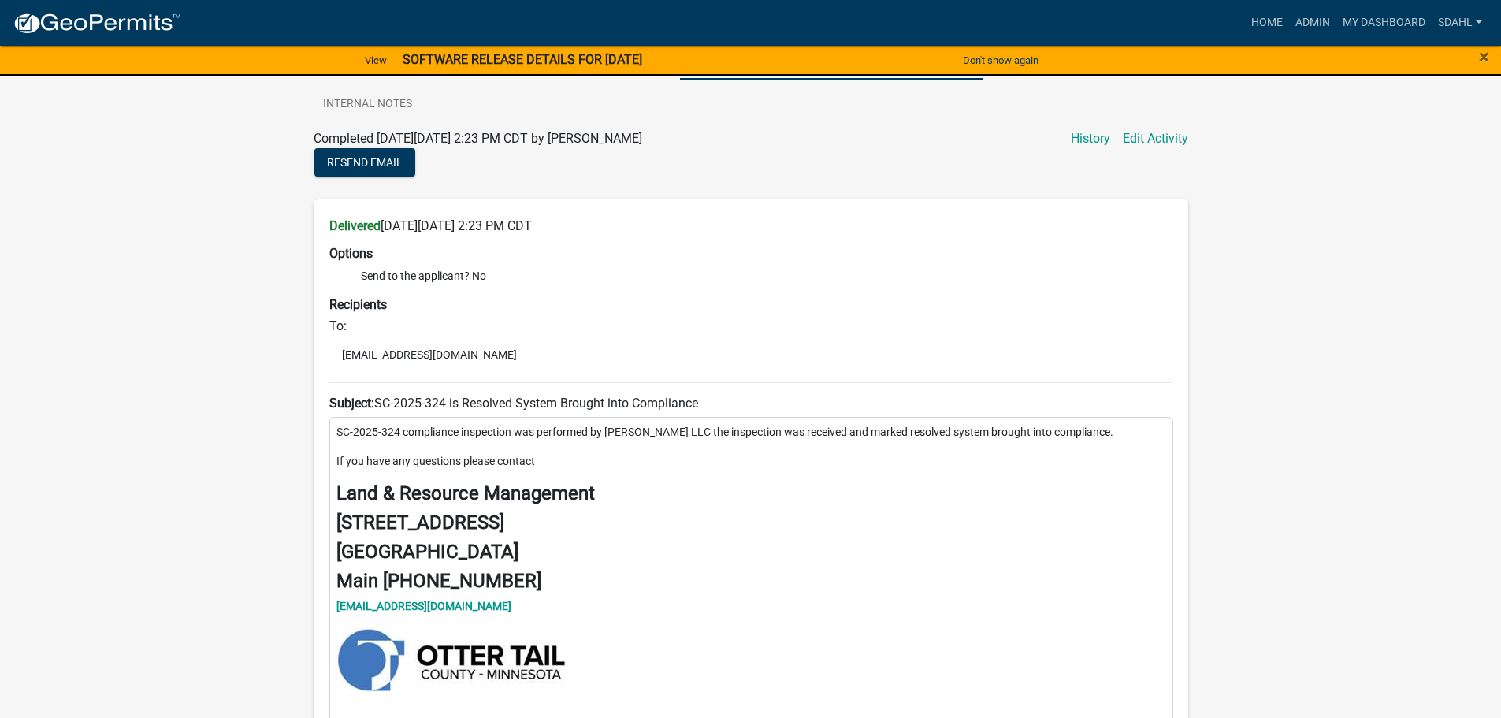
scroll to position [382, 0]
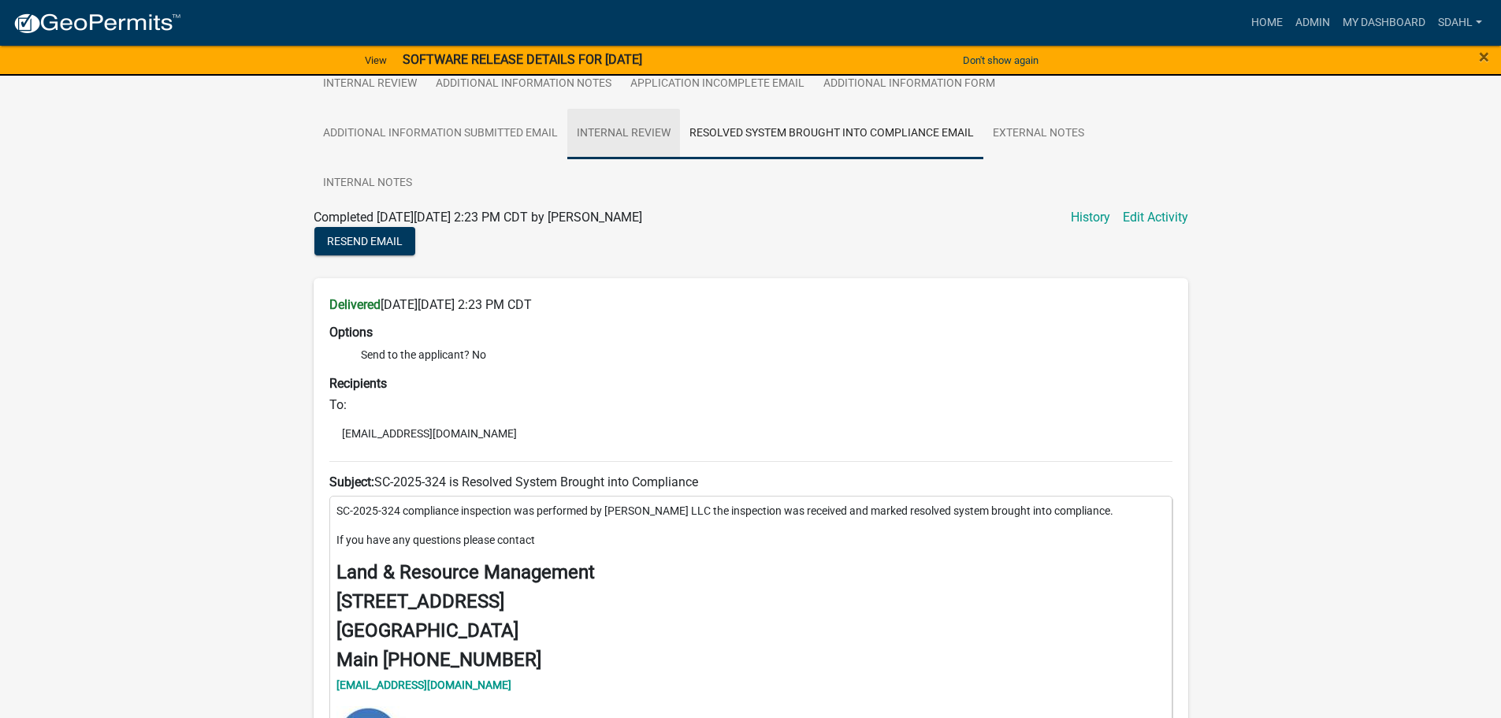
click at [627, 139] on link "Internal Review" at bounding box center [623, 134] width 113 height 50
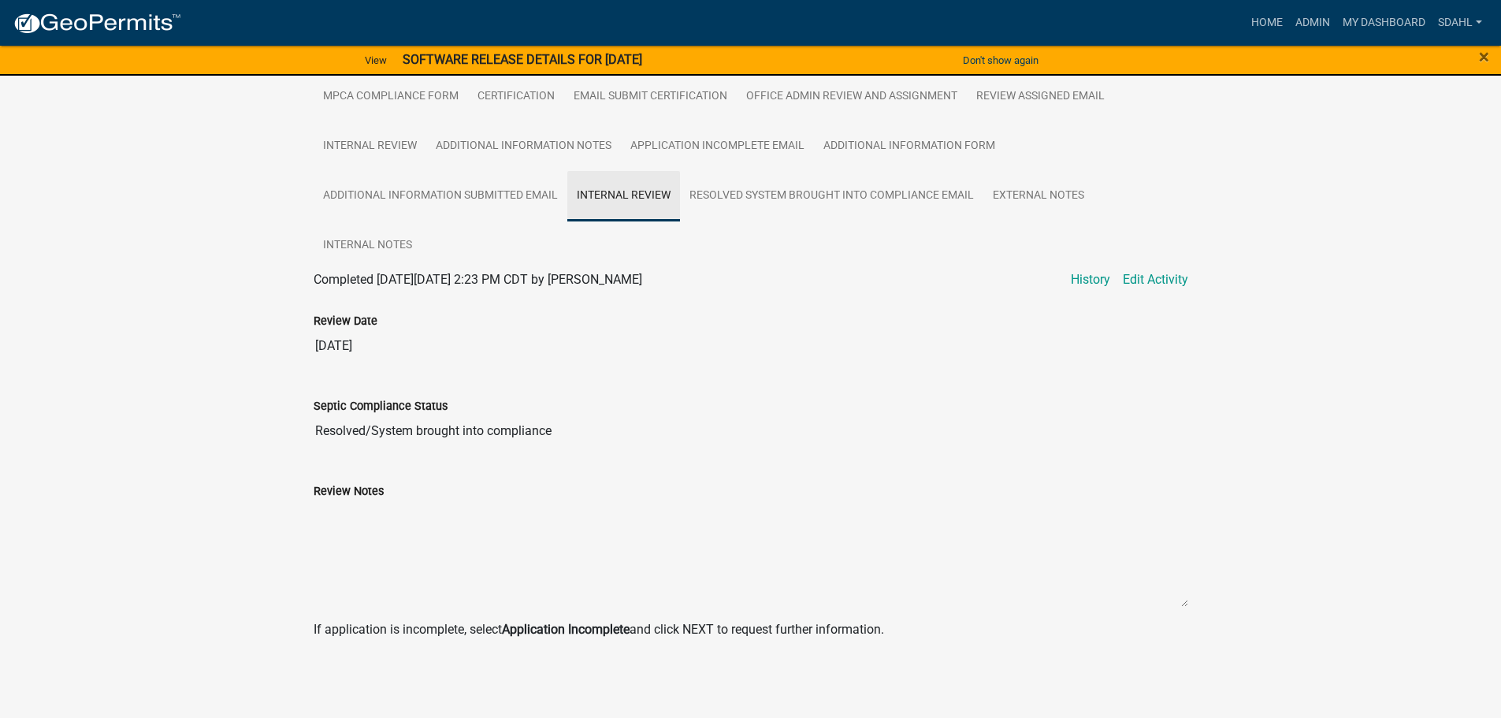
scroll to position [323, 0]
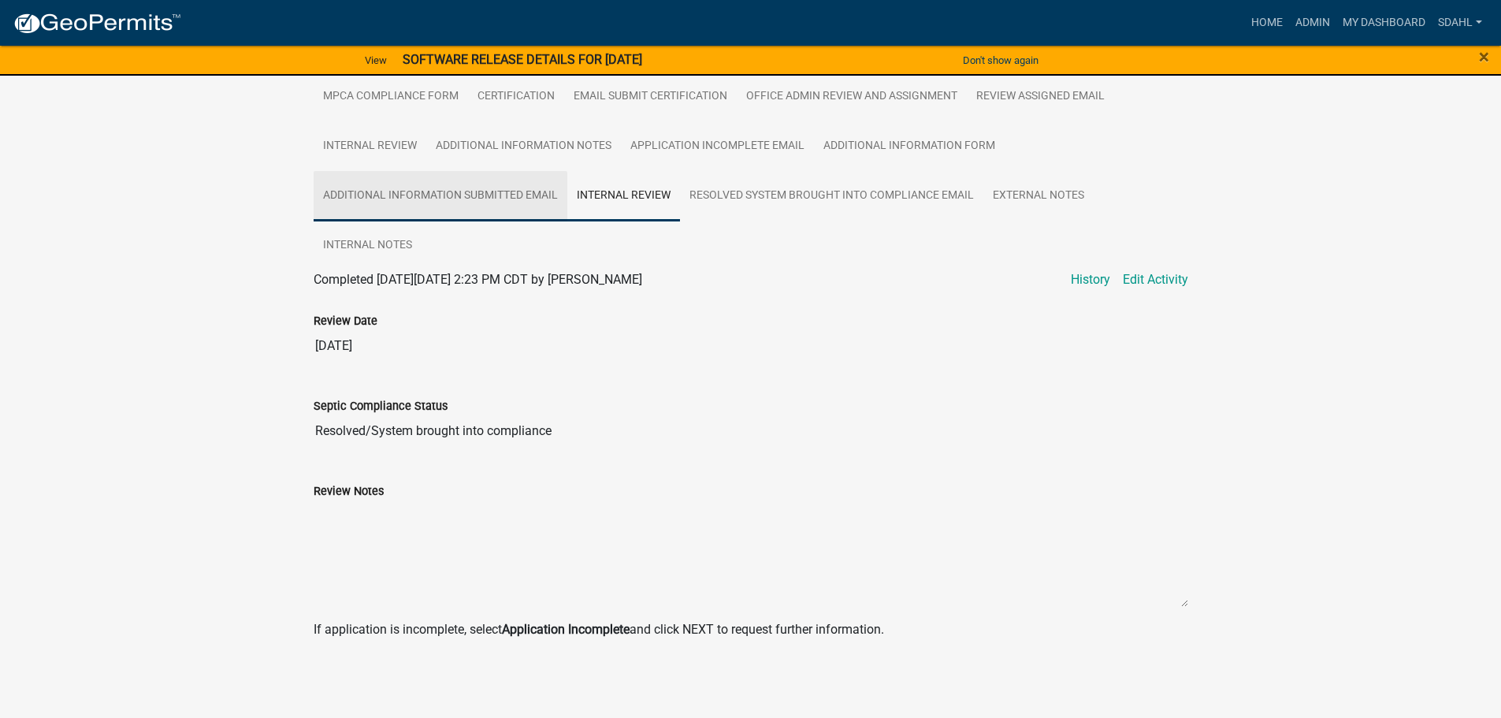
click at [529, 203] on link "Additional Information Submitted Email" at bounding box center [441, 196] width 254 height 50
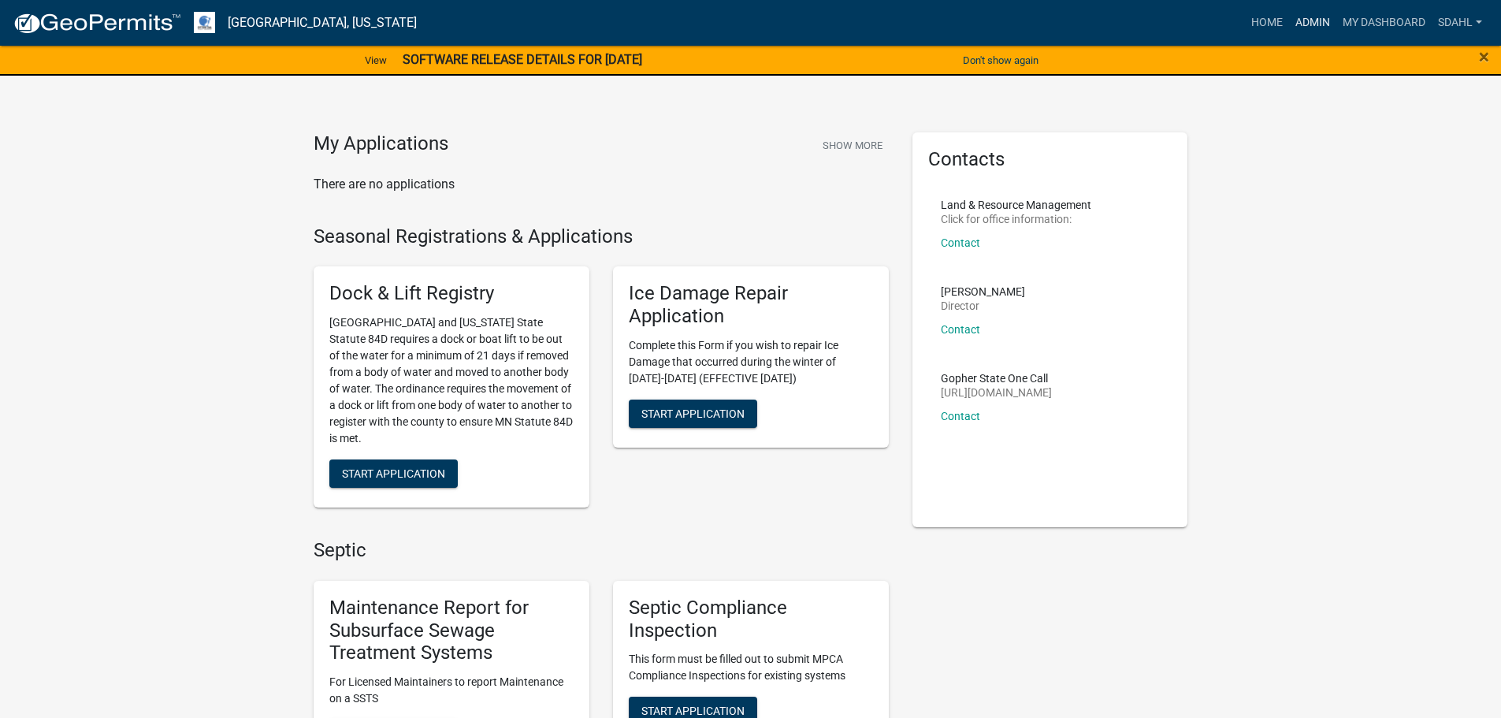
click at [1315, 14] on link "Admin" at bounding box center [1312, 23] width 47 height 30
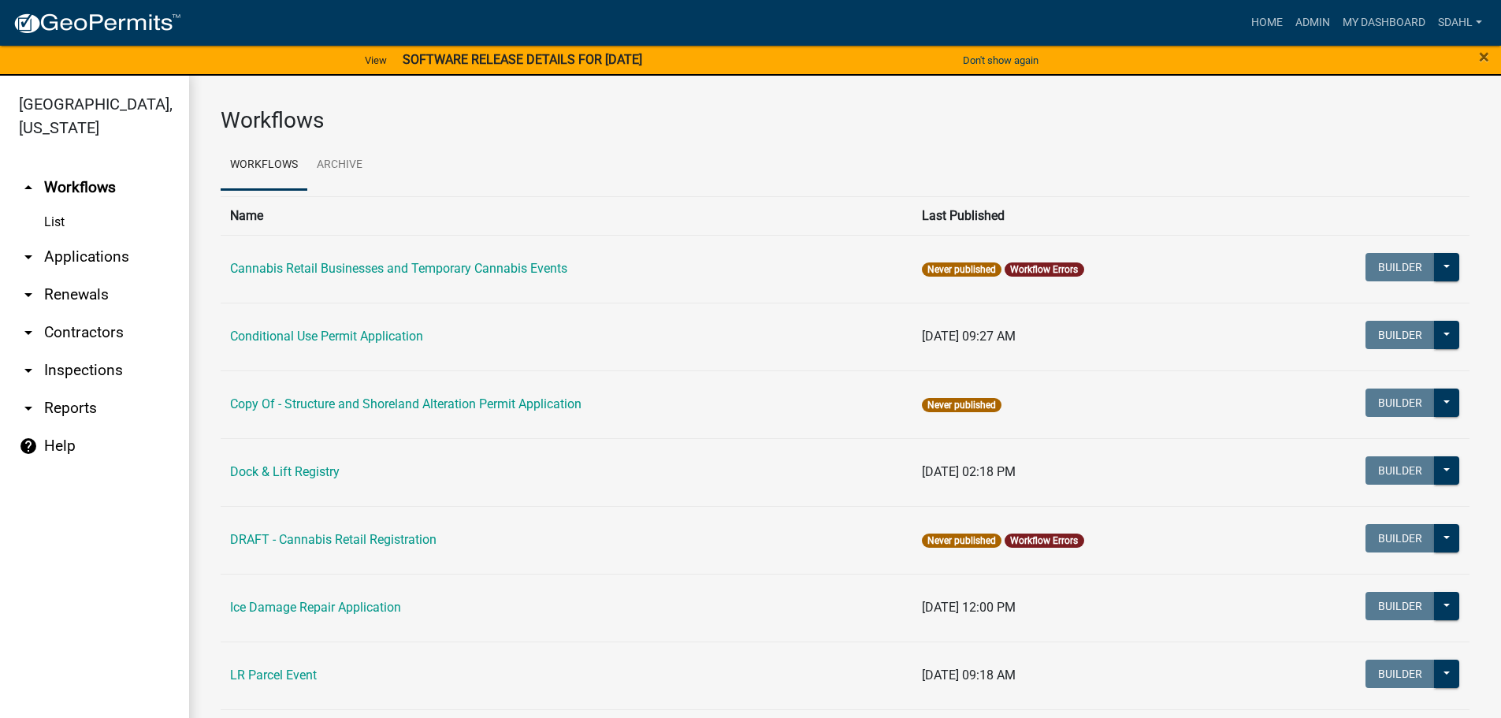
click at [111, 251] on link "arrow_drop_down Applications" at bounding box center [94, 257] width 189 height 38
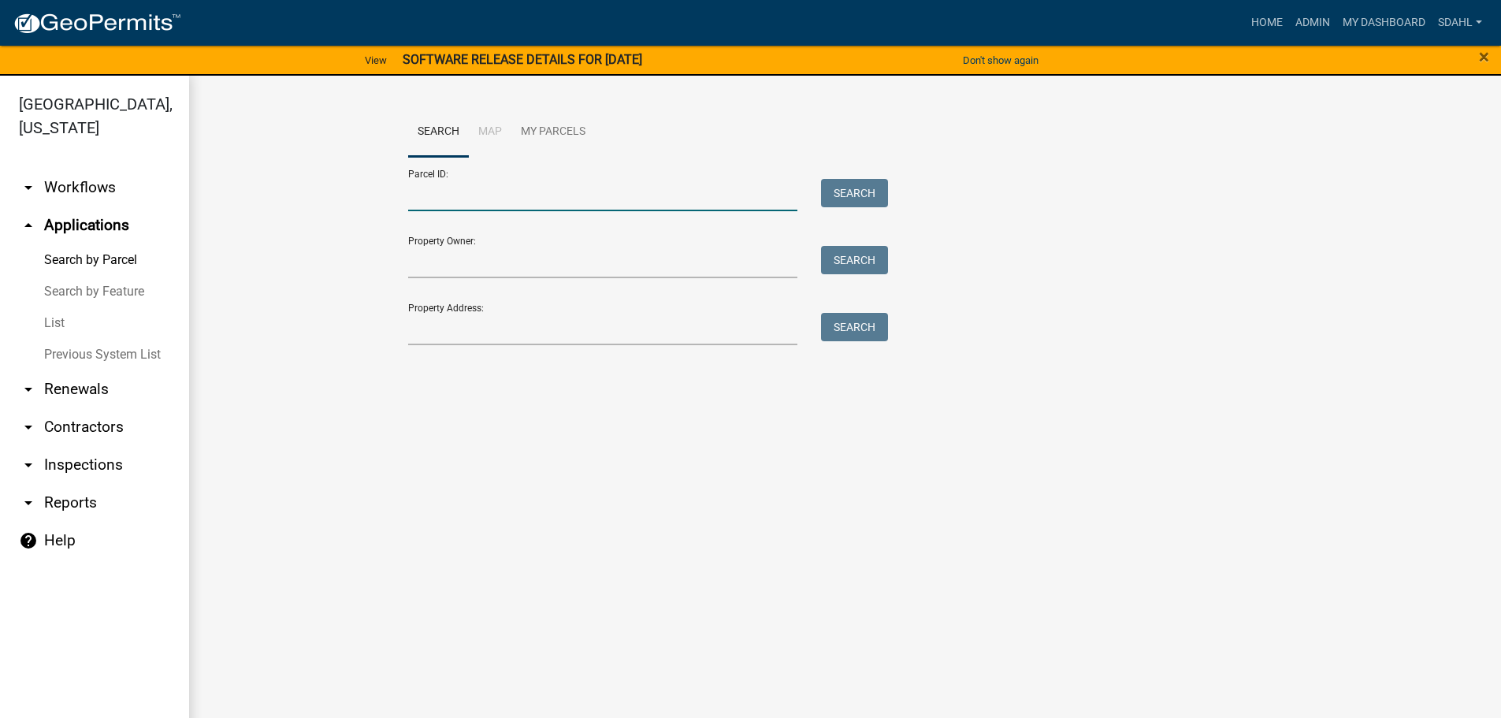
click at [460, 189] on input "Parcel ID:" at bounding box center [603, 195] width 390 height 32
paste input "15000140127001"
click at [853, 179] on button "Search" at bounding box center [854, 193] width 67 height 28
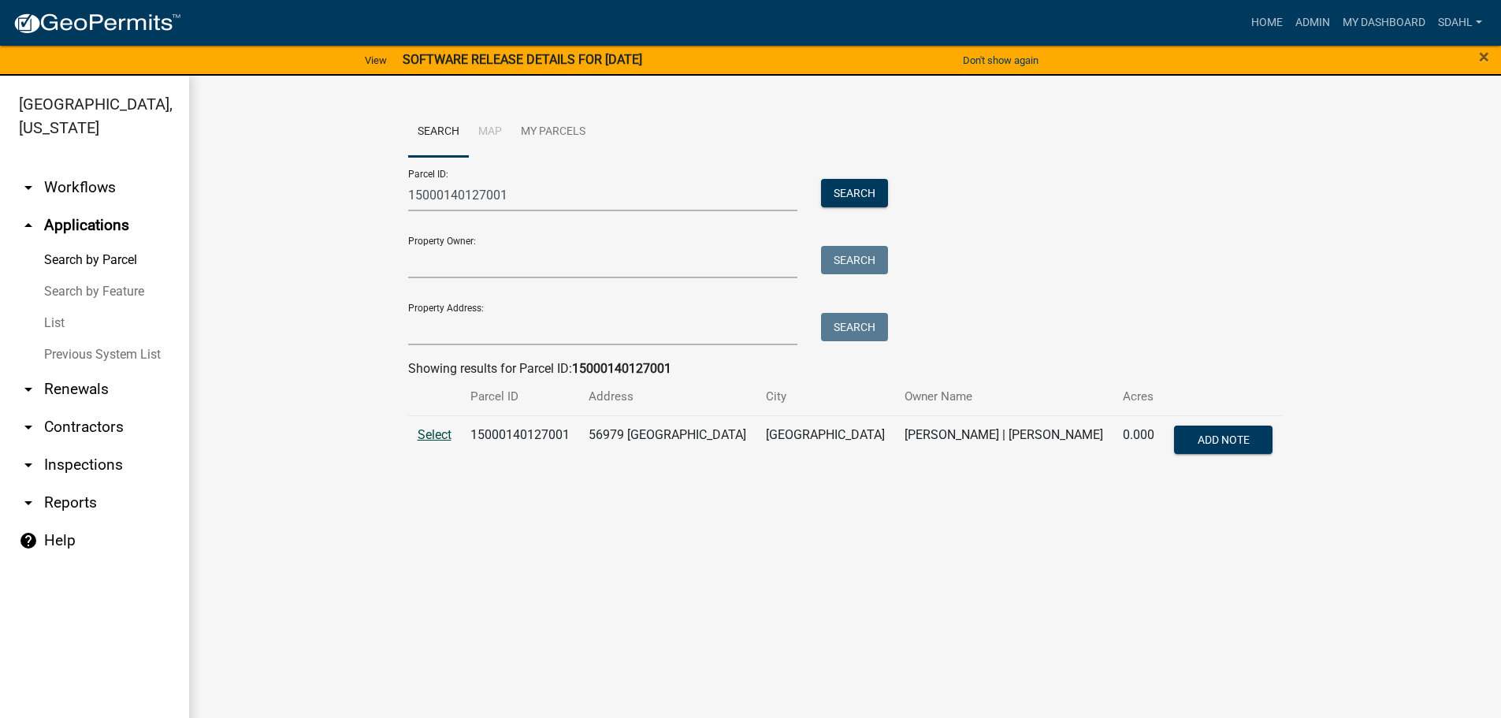
click at [434, 433] on span "Select" at bounding box center [435, 434] width 34 height 15
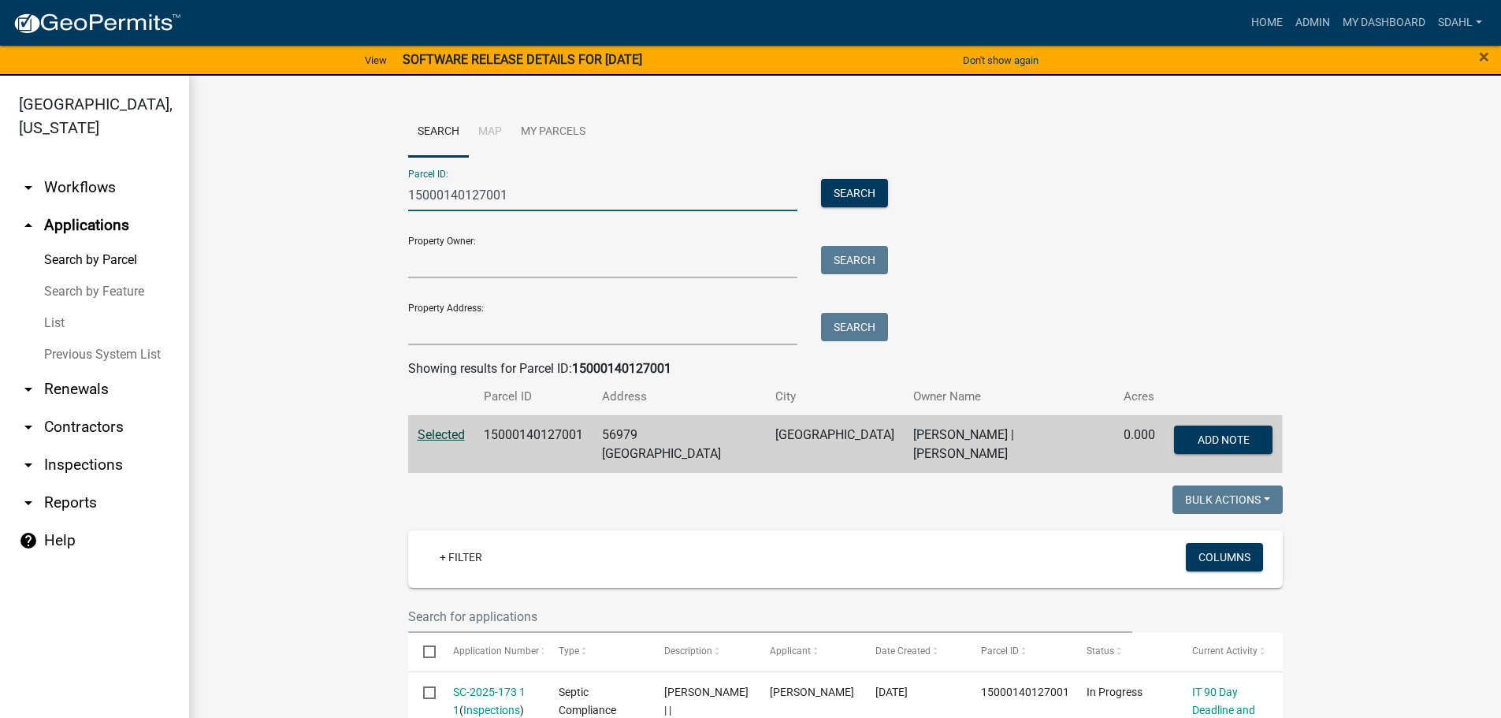
drag, startPoint x: 509, startPoint y: 191, endPoint x: 365, endPoint y: 206, distance: 145.0
paste input "8000340231002"
click at [856, 191] on button "Search" at bounding box center [854, 193] width 67 height 28
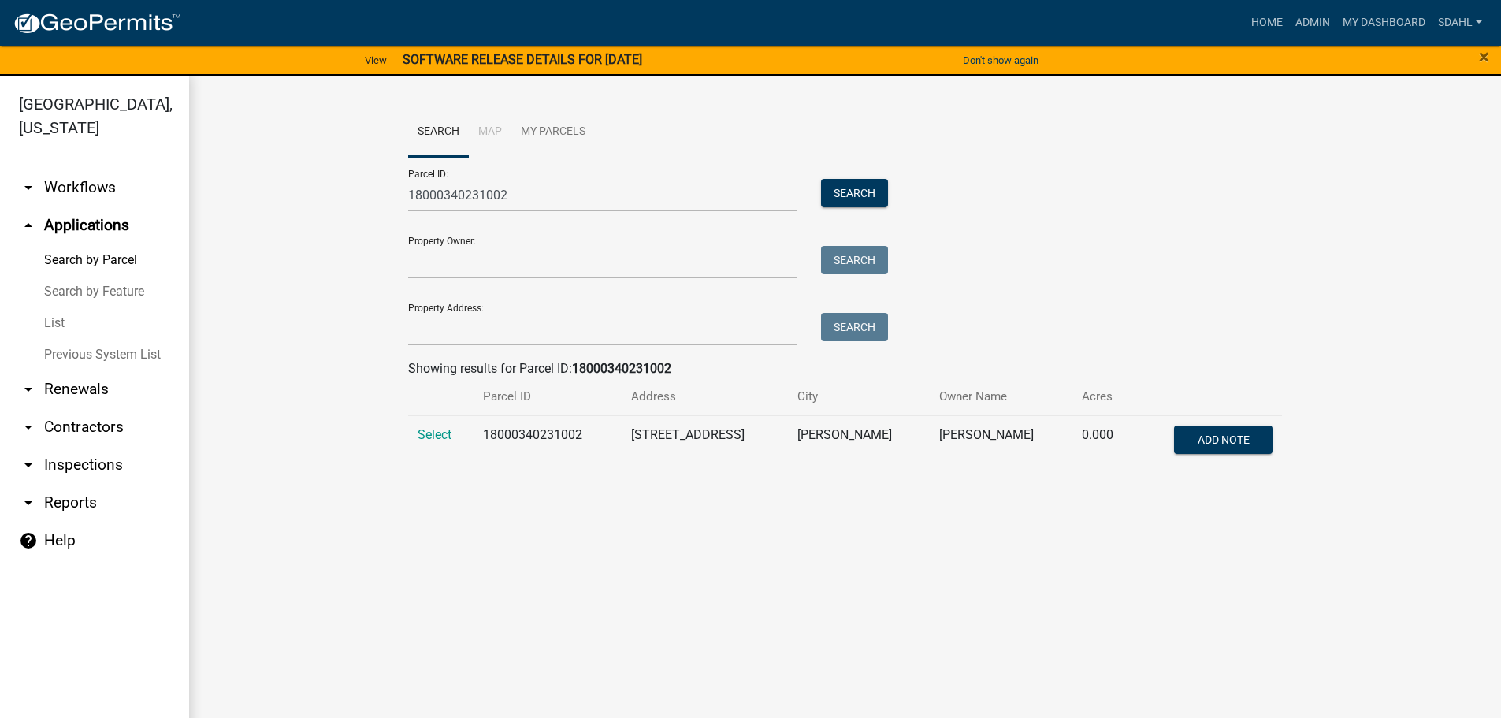
drag, startPoint x: 431, startPoint y: 433, endPoint x: 379, endPoint y: 429, distance: 52.2
click at [431, 433] on span "Select" at bounding box center [435, 434] width 34 height 15
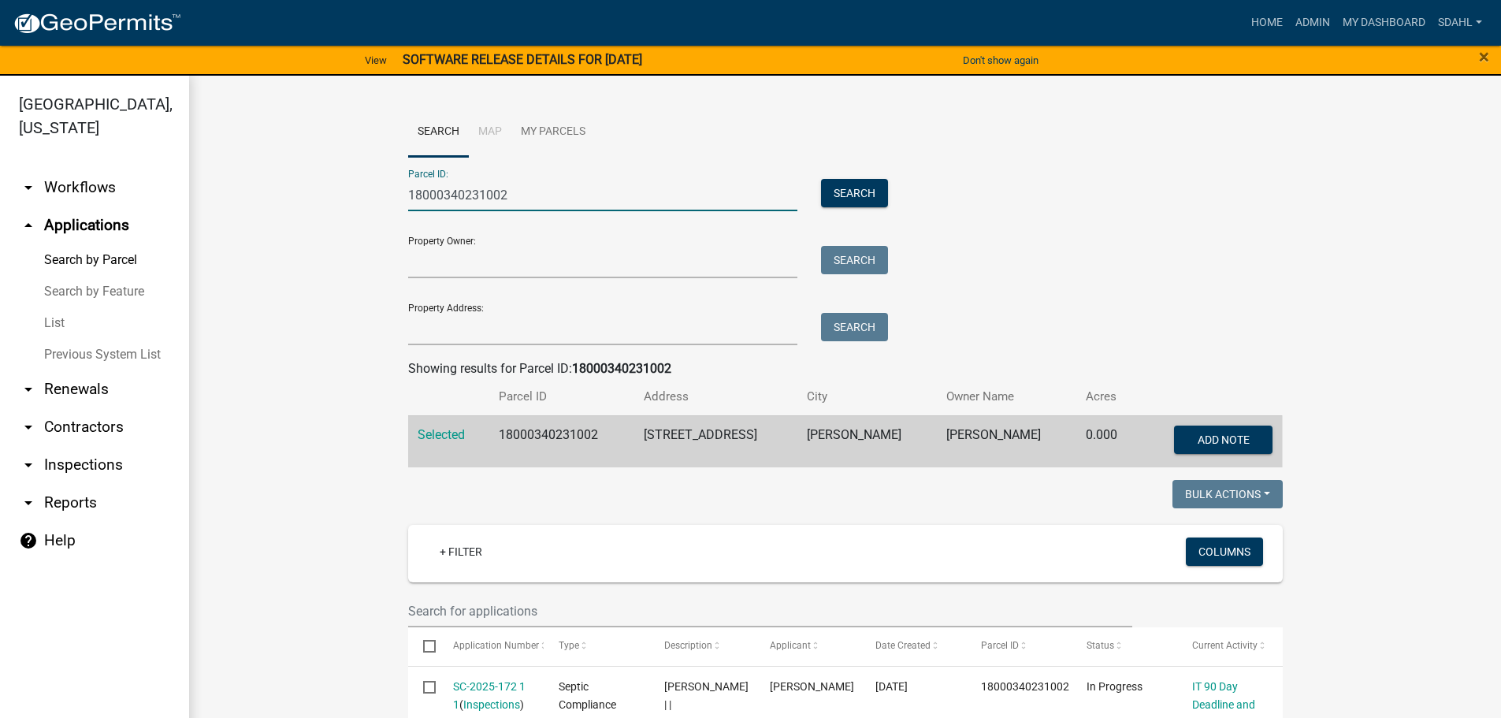
drag, startPoint x: 495, startPoint y: 198, endPoint x: 339, endPoint y: 214, distance: 156.8
paste input "20000070043001"
click at [846, 183] on button "Search" at bounding box center [854, 193] width 67 height 28
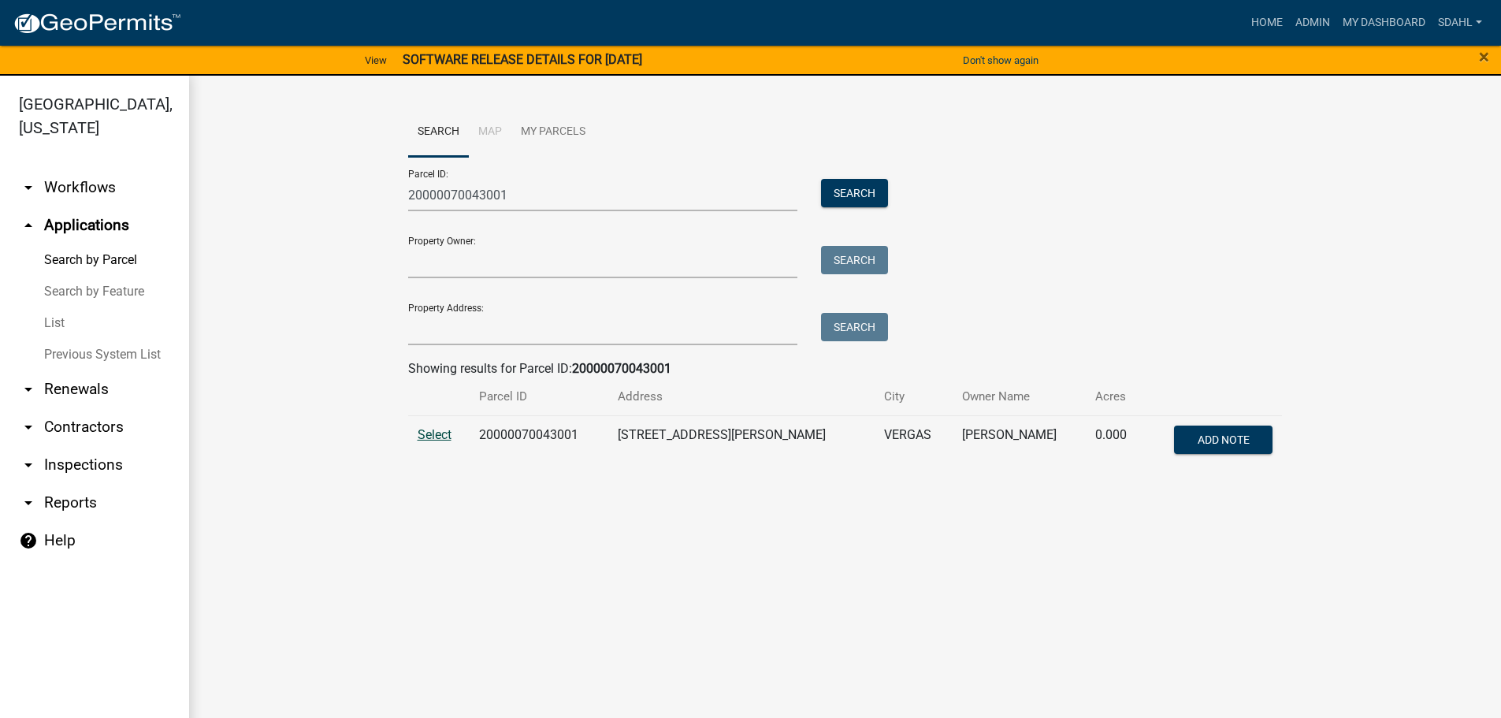
click at [430, 433] on span "Select" at bounding box center [435, 434] width 34 height 15
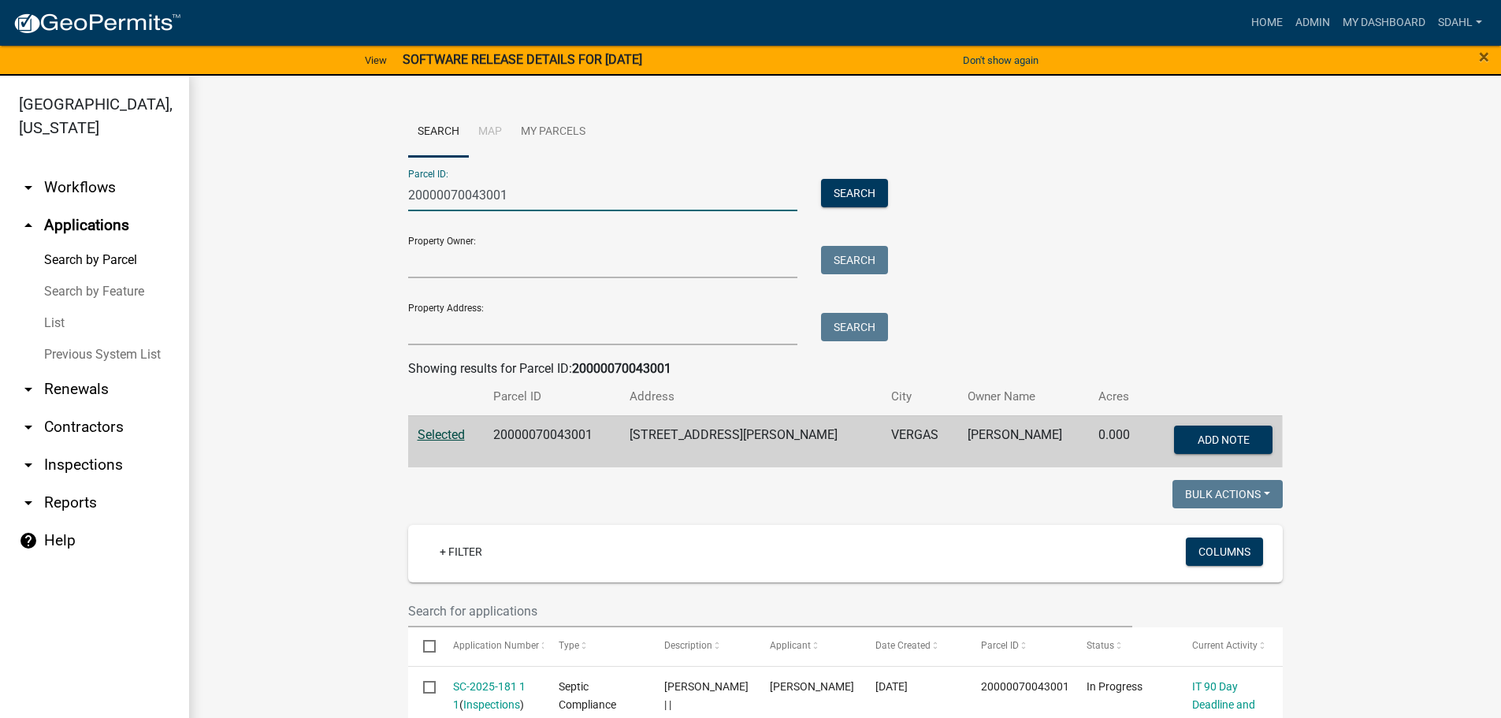
drag, startPoint x: 536, startPoint y: 202, endPoint x: 362, endPoint y: 197, distance: 174.2
paste input "50000010010"
click at [853, 195] on button "Search" at bounding box center [854, 193] width 67 height 28
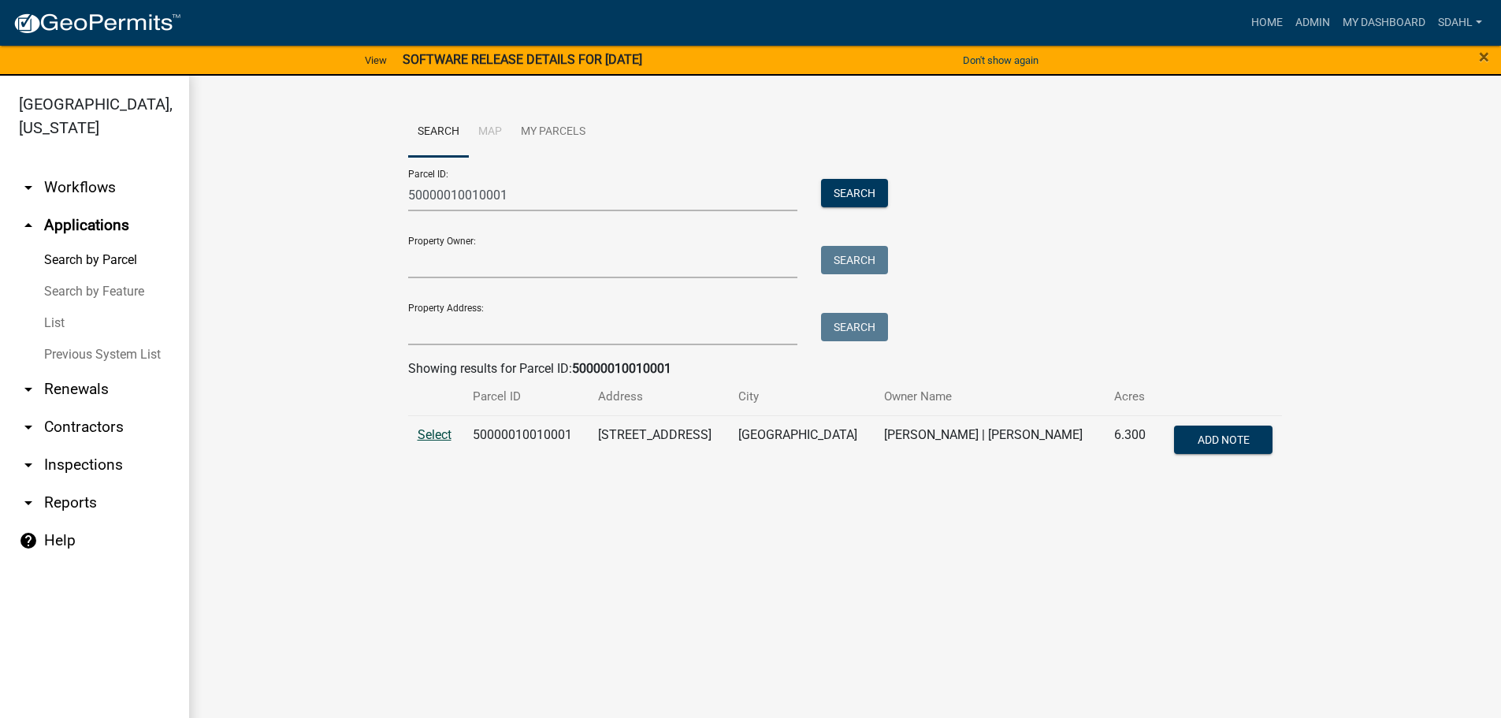
click at [429, 440] on span "Select" at bounding box center [435, 434] width 34 height 15
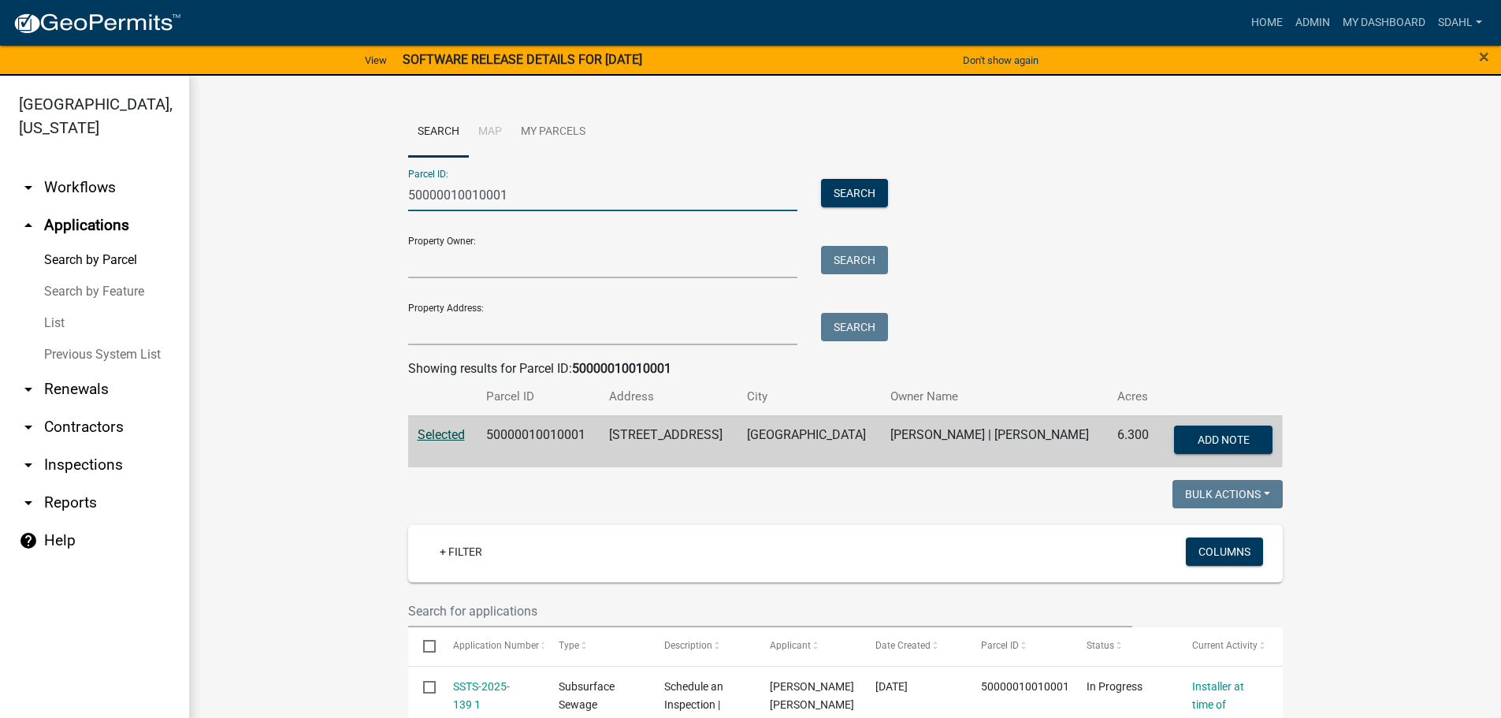
drag, startPoint x: 513, startPoint y: 195, endPoint x: 314, endPoint y: 209, distance: 199.8
paste input "21000300210000"
click at [835, 194] on button "Search" at bounding box center [854, 193] width 67 height 28
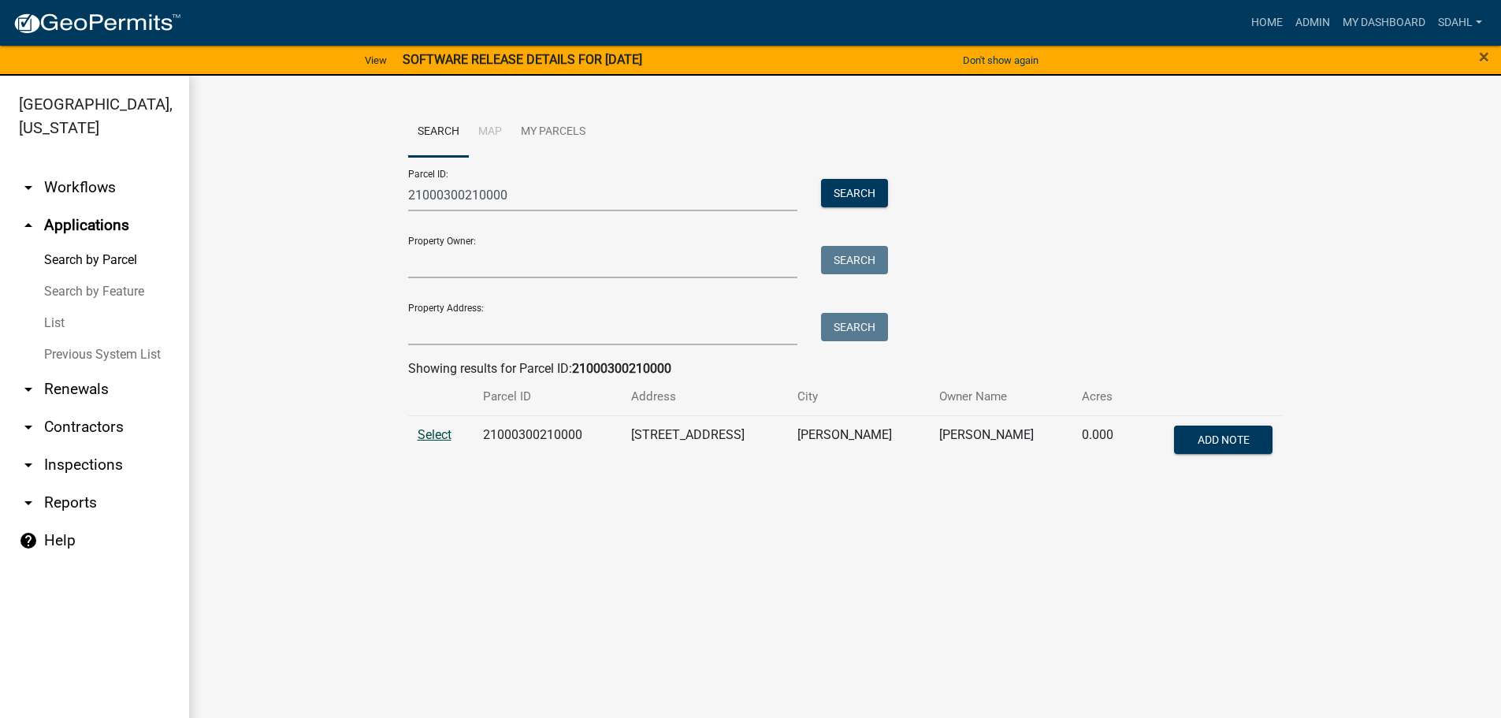
click at [445, 434] on span "Select" at bounding box center [435, 434] width 34 height 15
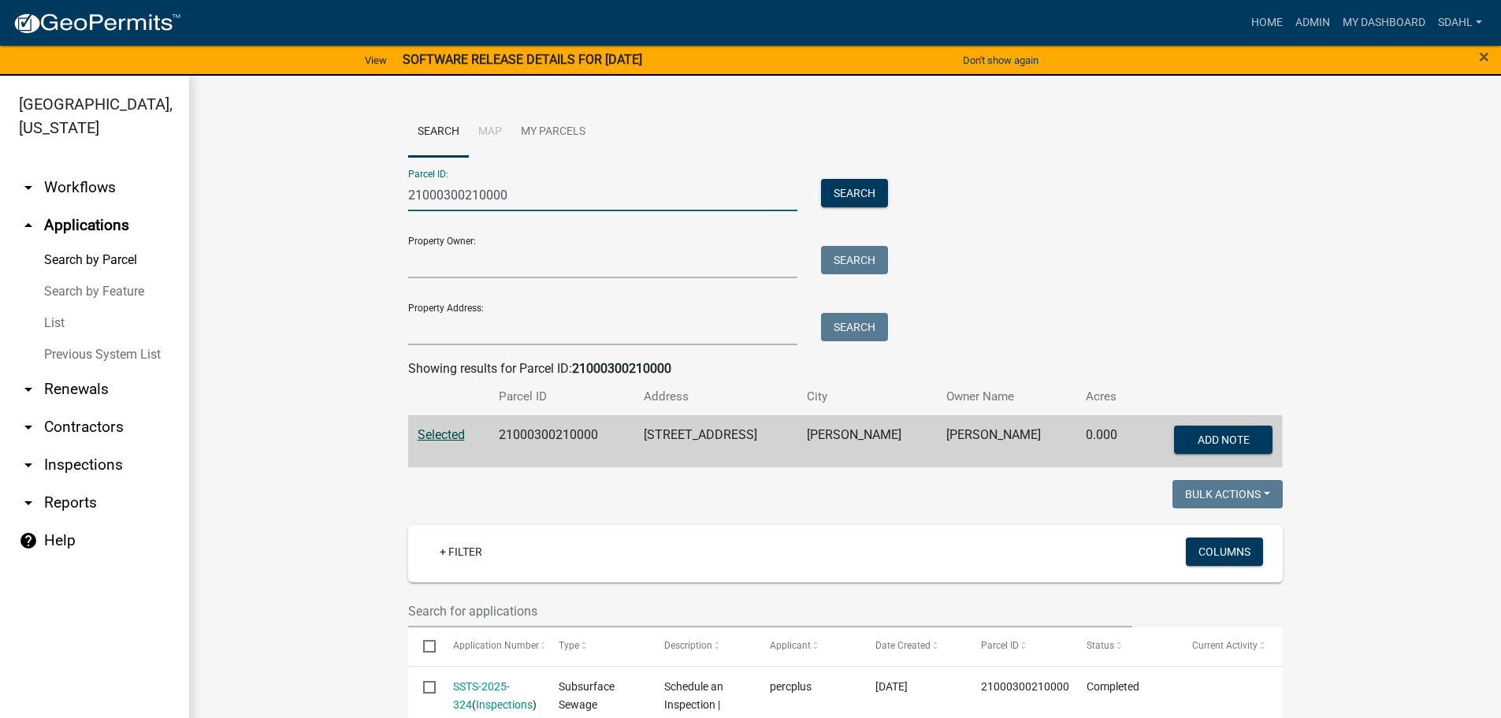
drag, startPoint x: 517, startPoint y: 203, endPoint x: 307, endPoint y: 210, distance: 210.5
paste input "2000130100003"
click at [833, 190] on button "Search" at bounding box center [854, 193] width 67 height 28
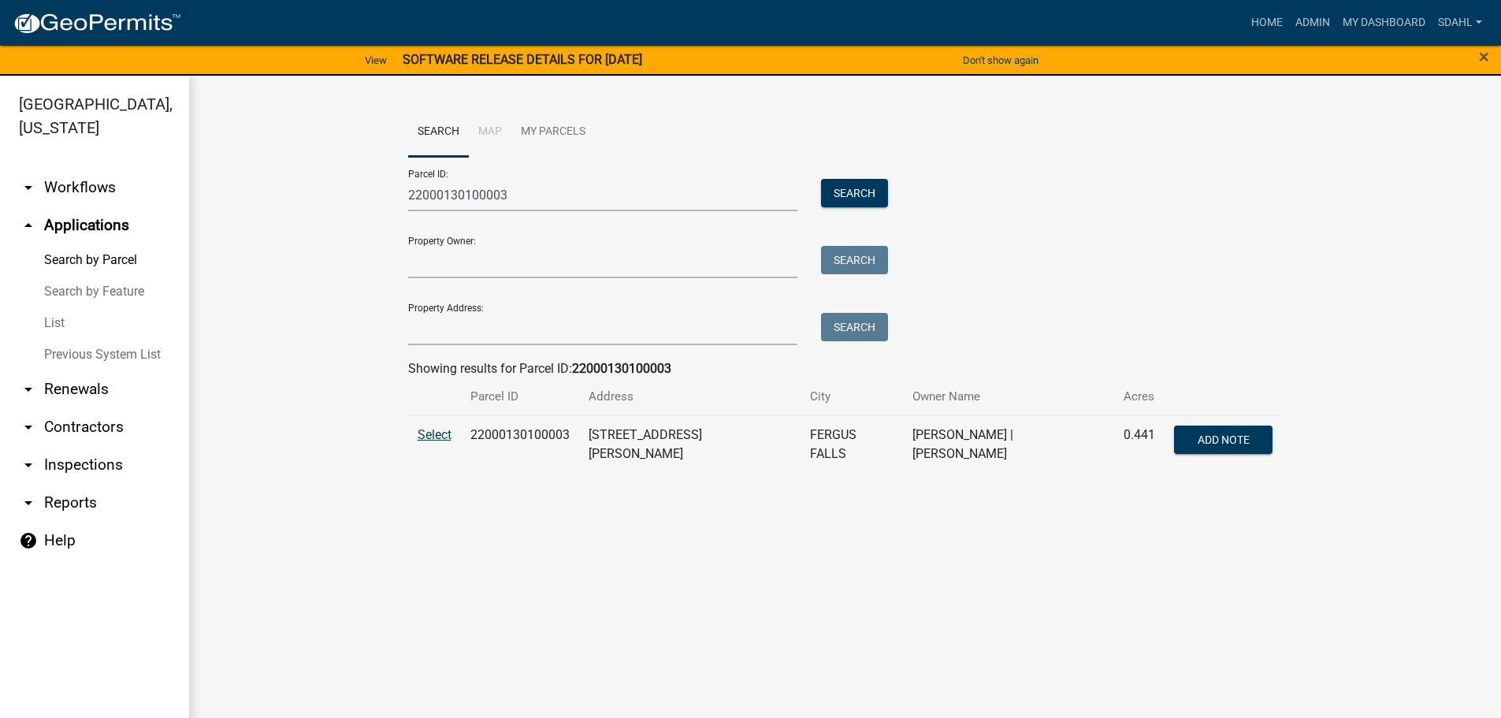
click at [431, 437] on span "Select" at bounding box center [435, 434] width 34 height 15
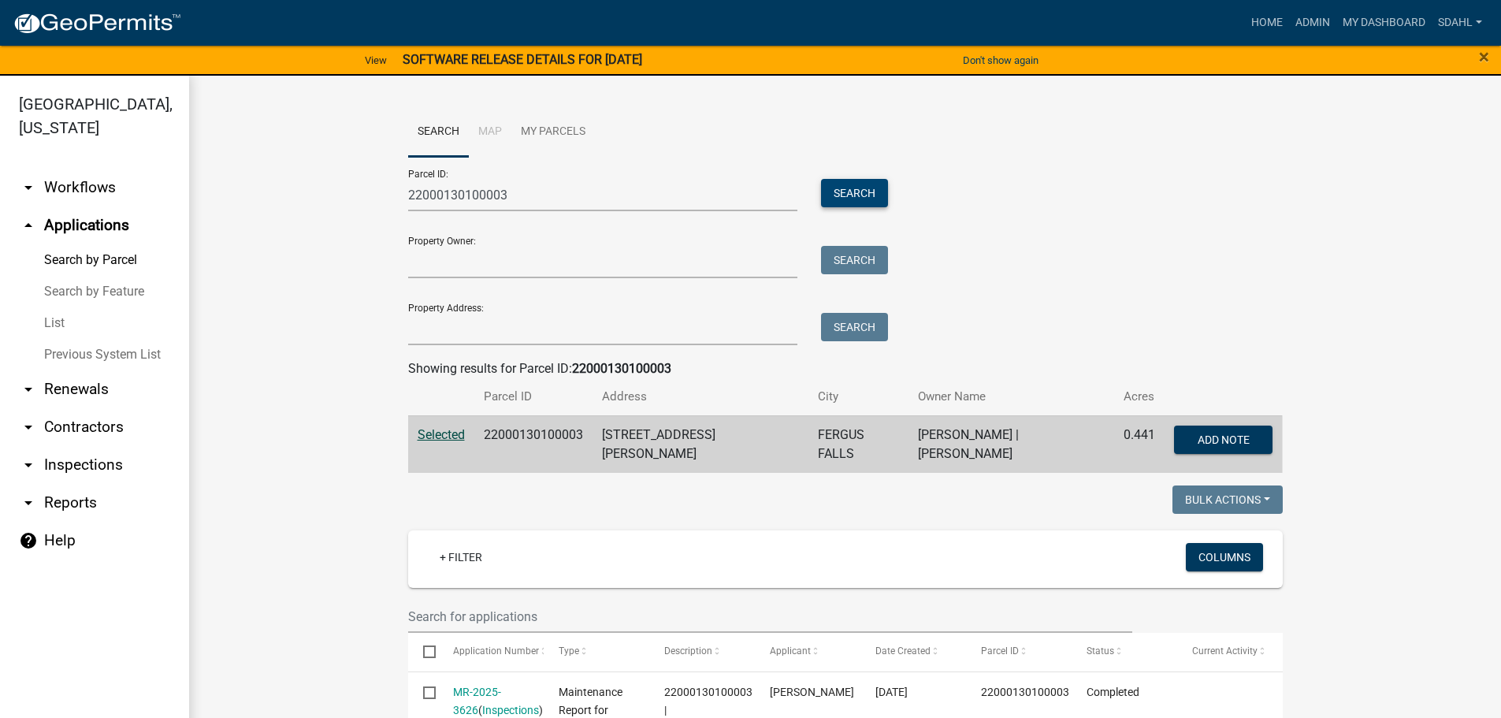
click at [860, 195] on button "Search" at bounding box center [854, 193] width 67 height 28
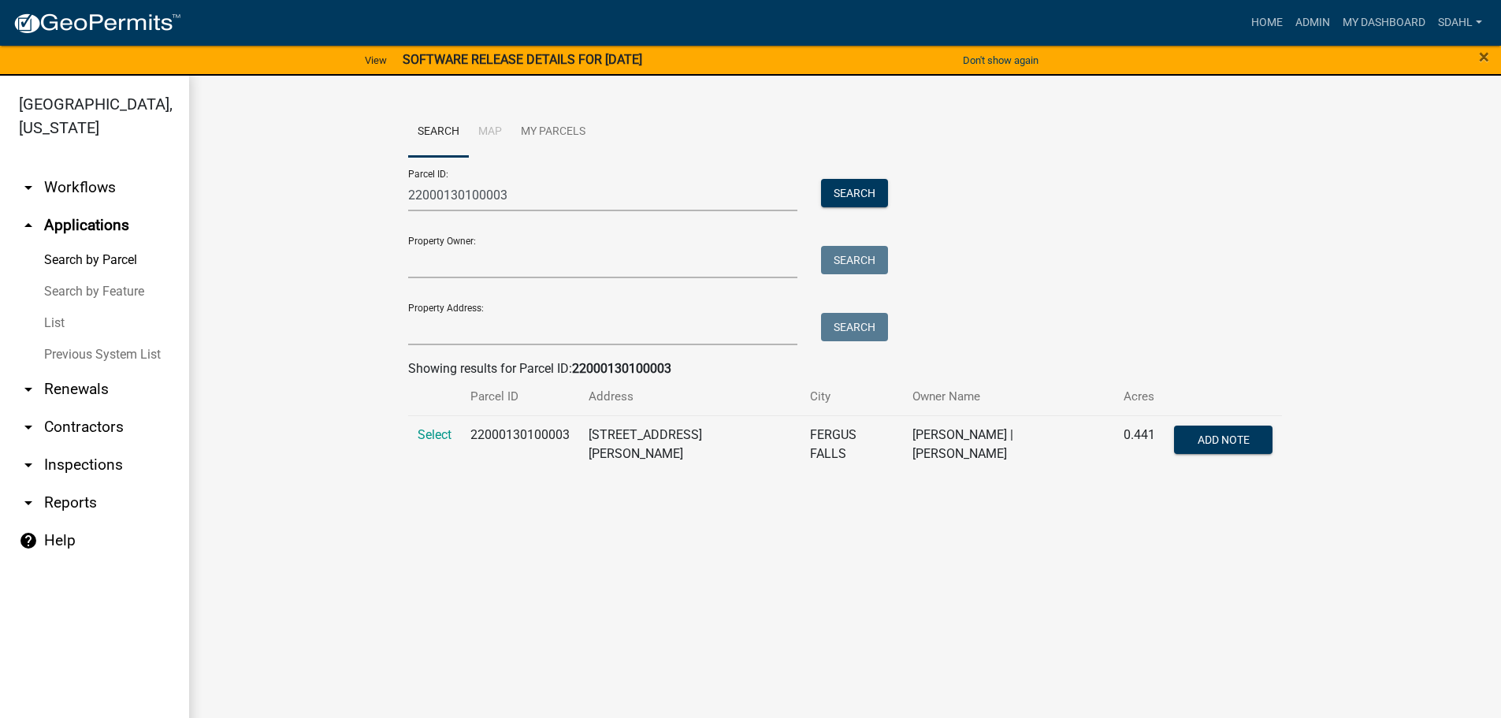
drag, startPoint x: 430, startPoint y: 437, endPoint x: 407, endPoint y: 430, distance: 23.9
click at [430, 437] on span "Select" at bounding box center [435, 434] width 34 height 15
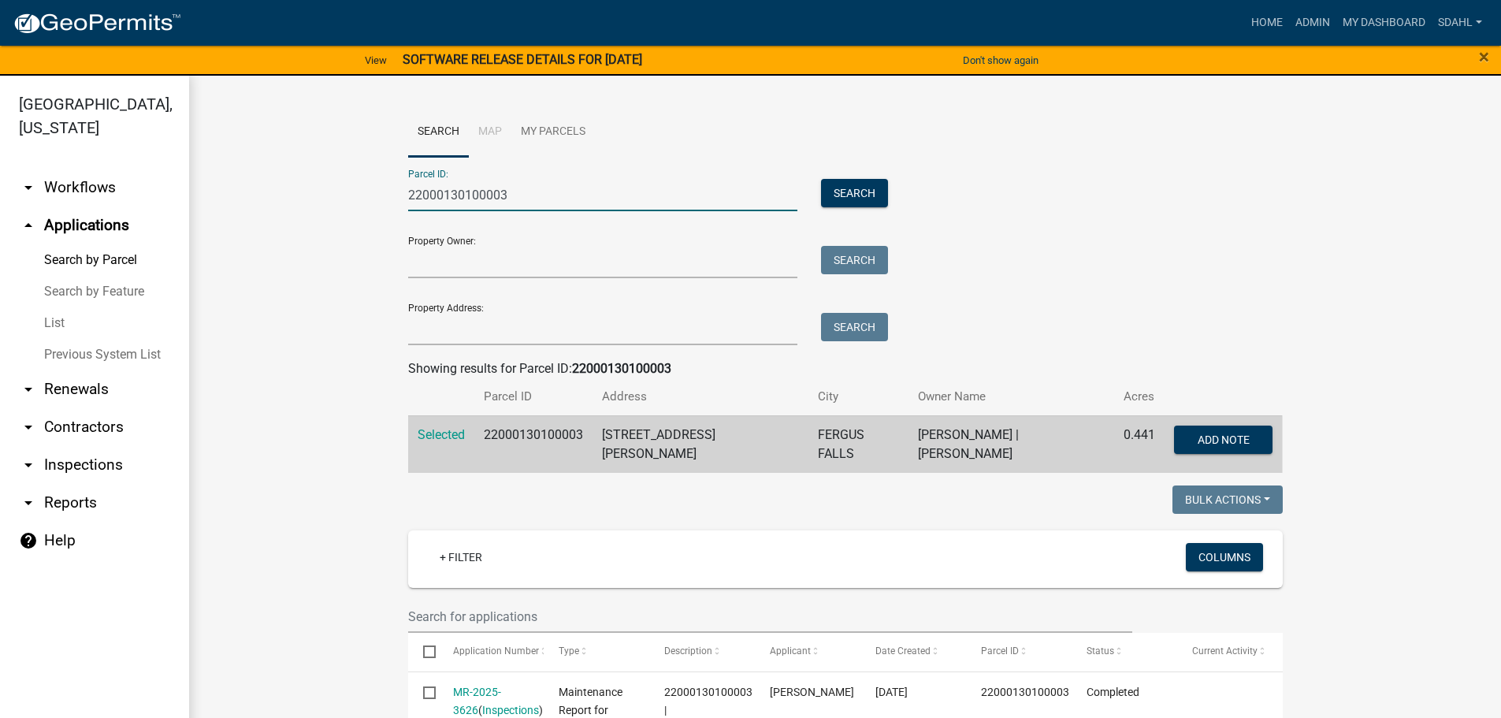
drag, startPoint x: 496, startPoint y: 203, endPoint x: 303, endPoint y: 210, distance: 194.0
paste input "8000290220002"
click at [842, 196] on button "Search" at bounding box center [854, 193] width 67 height 28
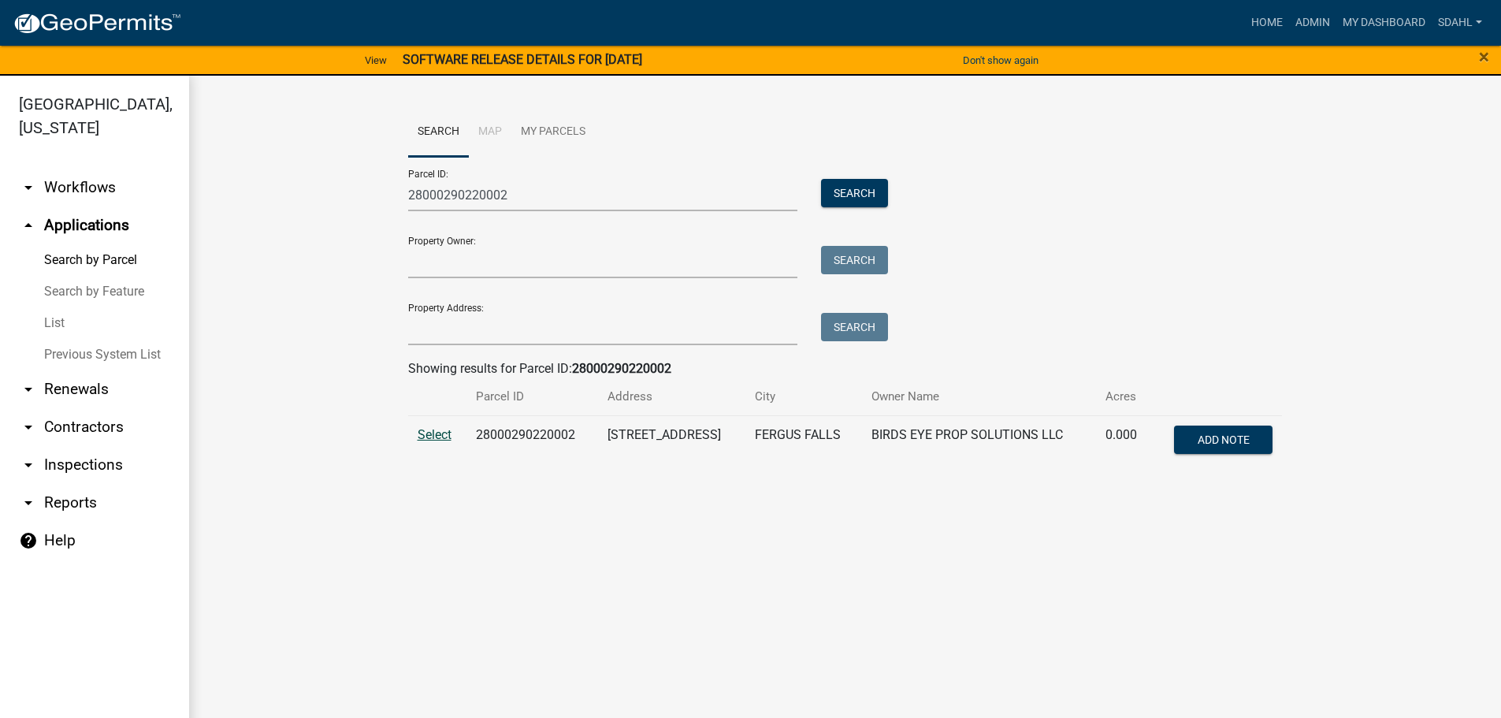
click at [444, 433] on span "Select" at bounding box center [435, 434] width 34 height 15
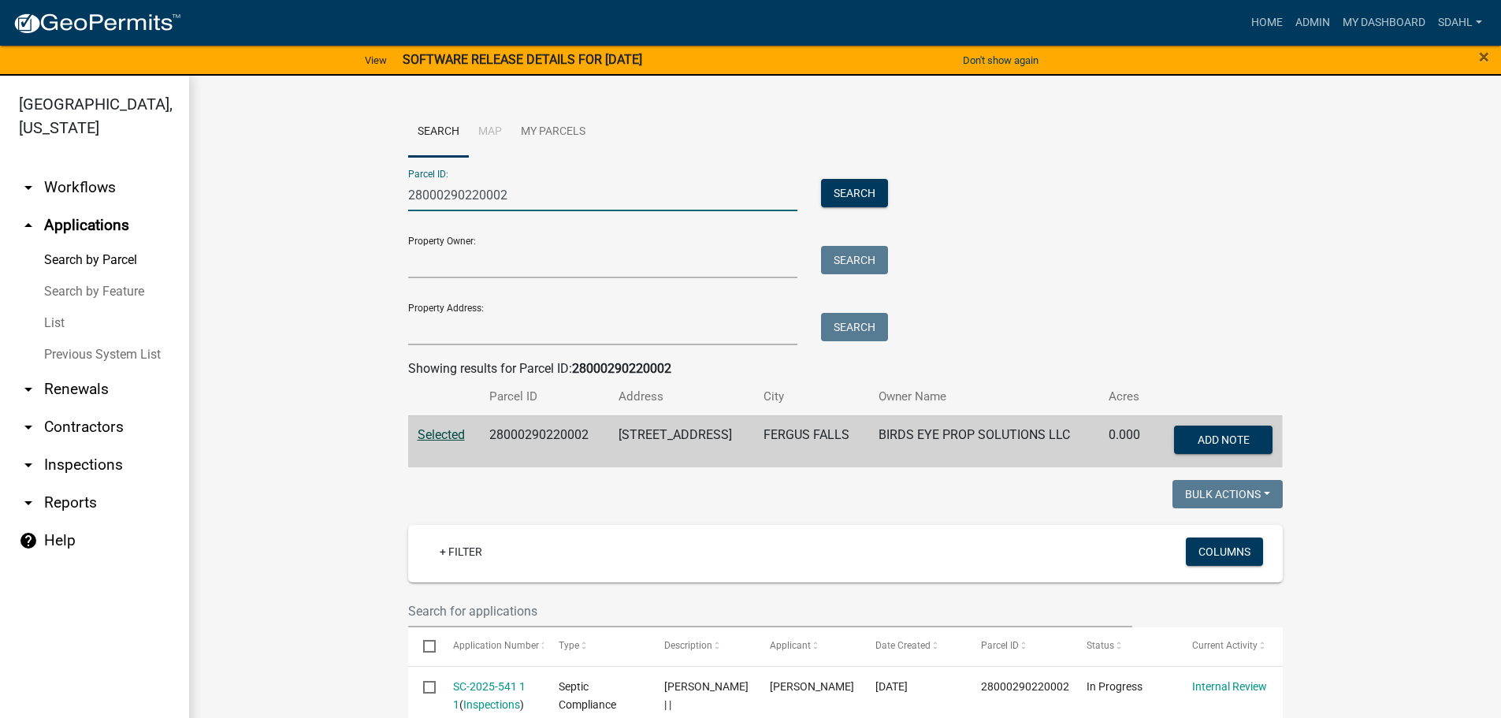
drag, startPoint x: 533, startPoint y: 202, endPoint x: 313, endPoint y: 191, distance: 220.1
paste input "11000220144000"
click at [864, 188] on button "Search" at bounding box center [854, 193] width 67 height 28
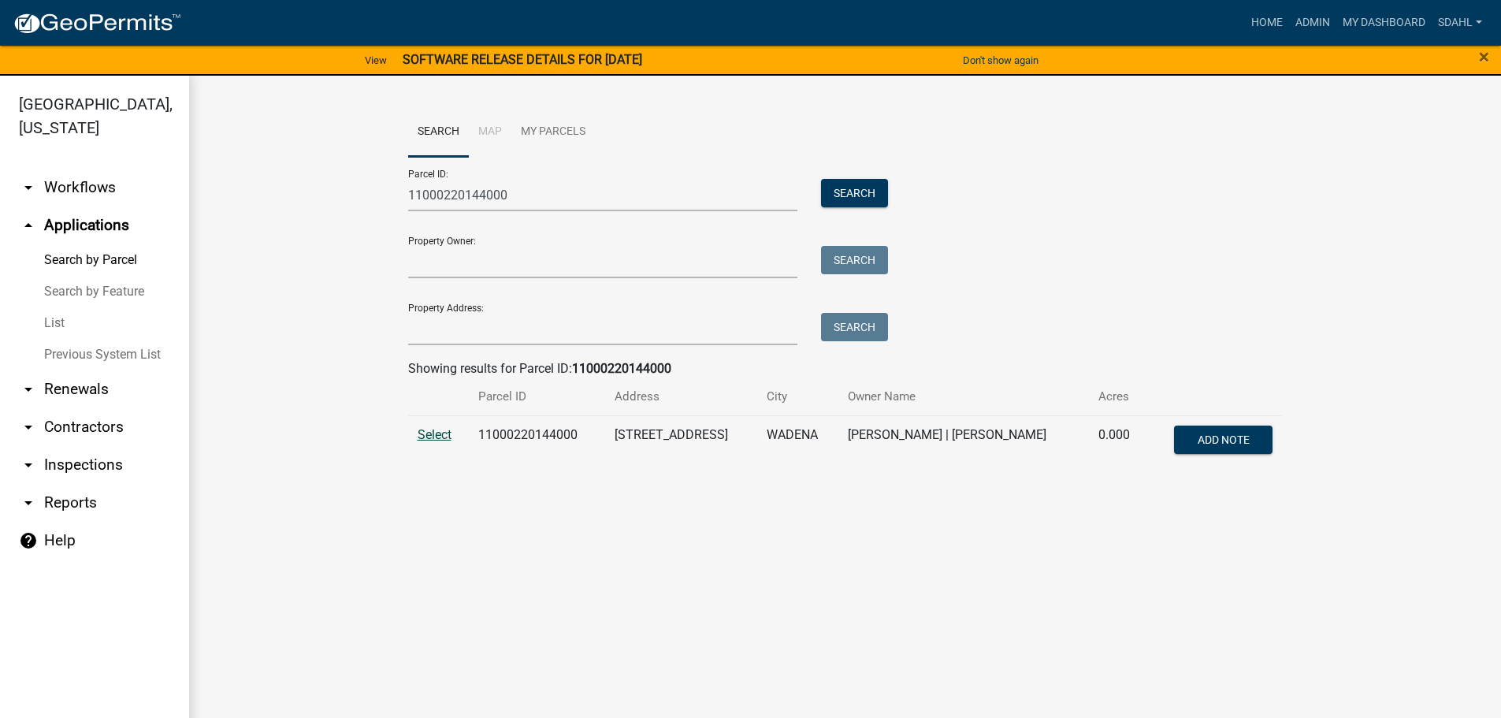
click at [447, 436] on span "Select" at bounding box center [435, 434] width 34 height 15
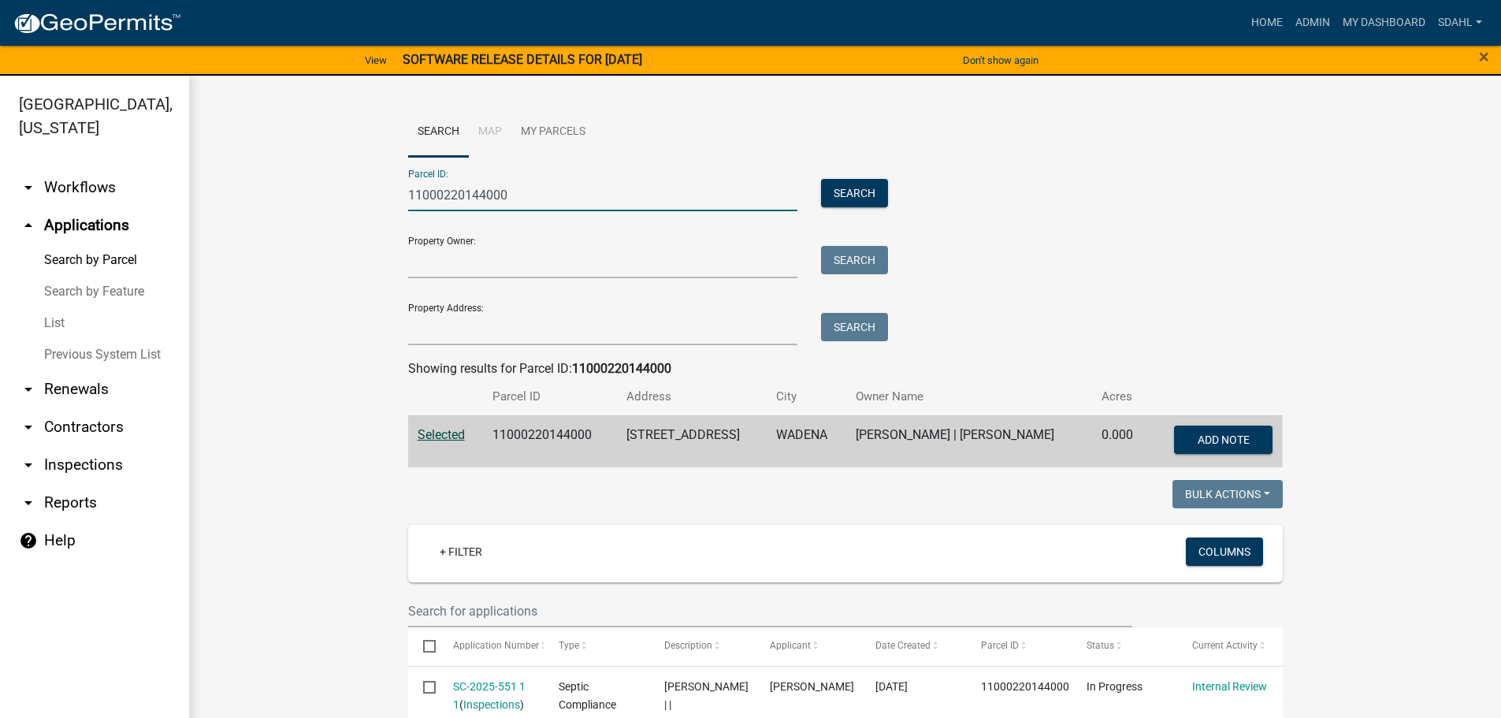
click at [441, 192] on input "11000220144000" at bounding box center [603, 195] width 390 height 32
paste input "2000990372"
type input "12000990372000"
click at [842, 190] on button "Search" at bounding box center [854, 193] width 67 height 28
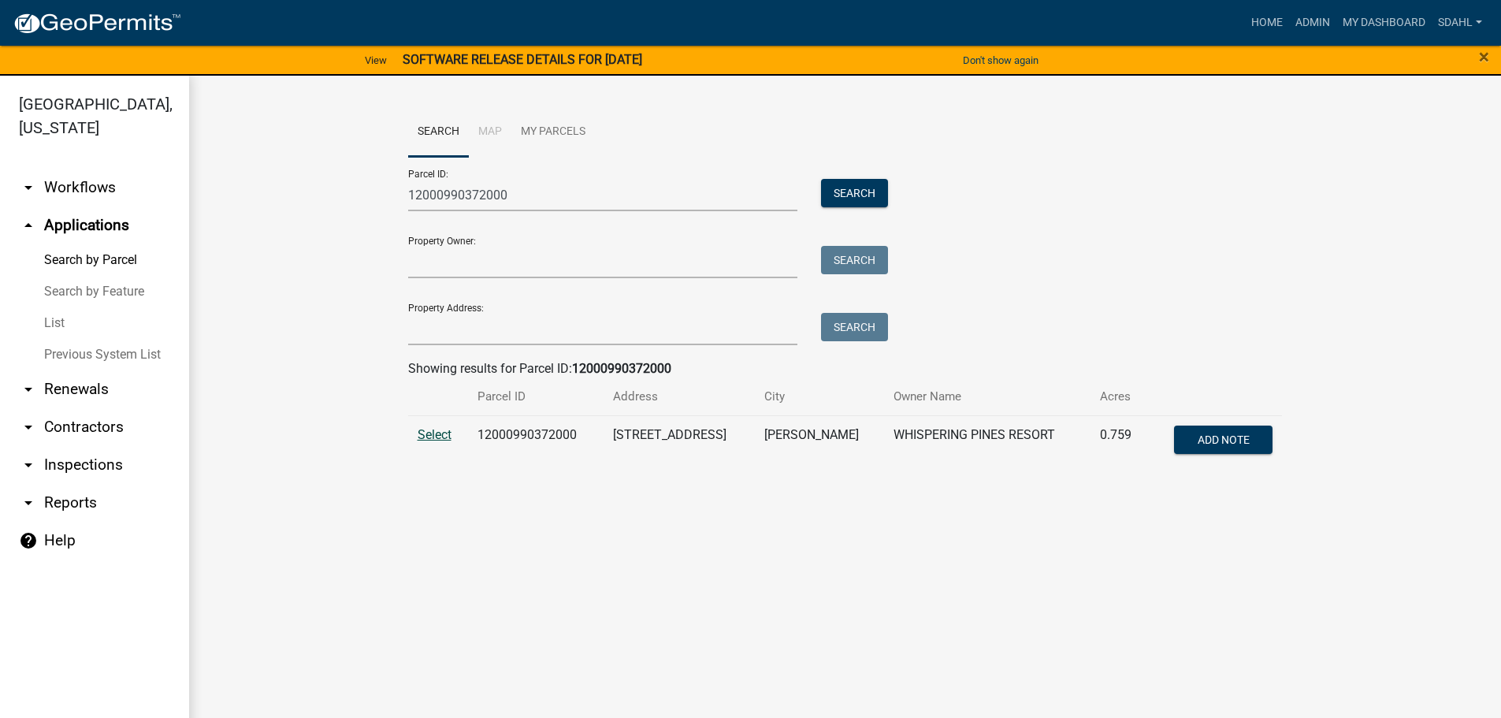
click at [437, 431] on span "Select" at bounding box center [435, 434] width 34 height 15
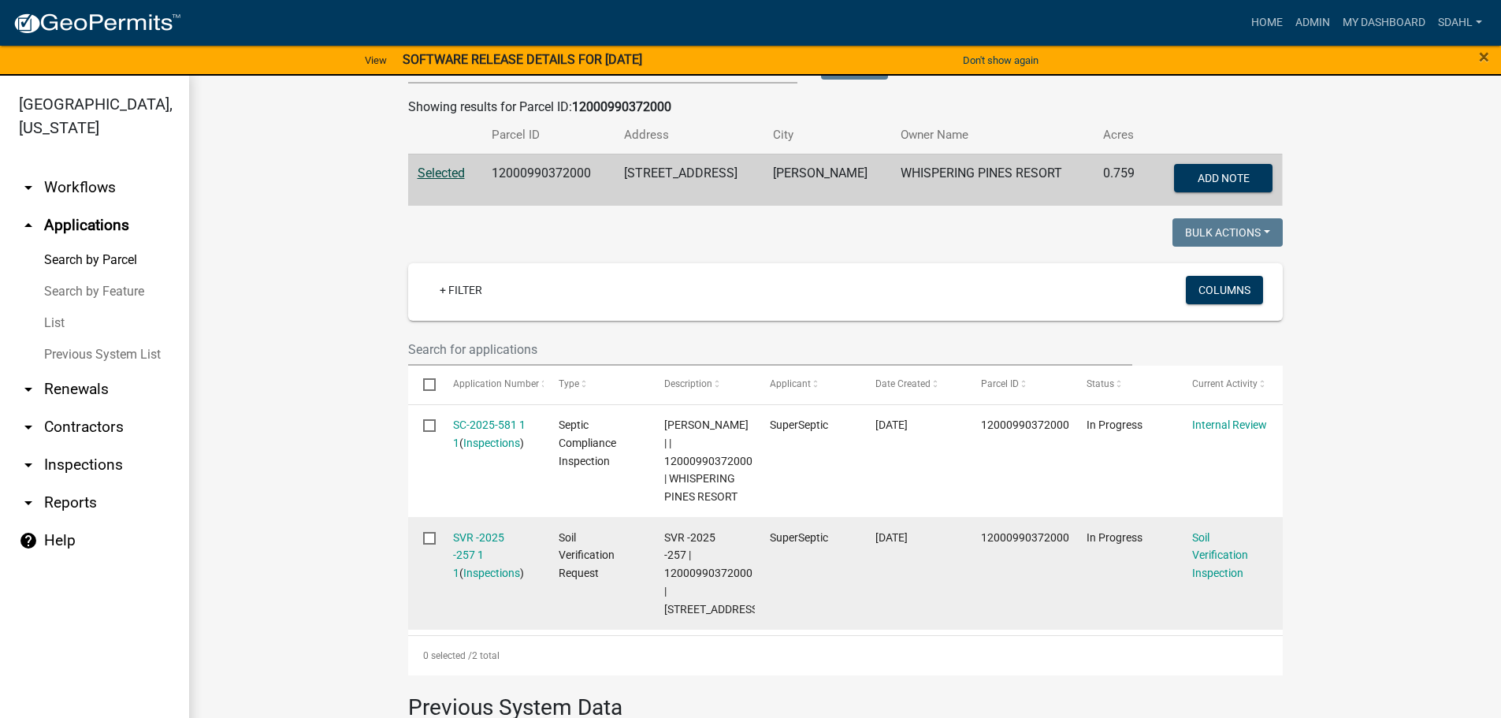
scroll to position [236, 0]
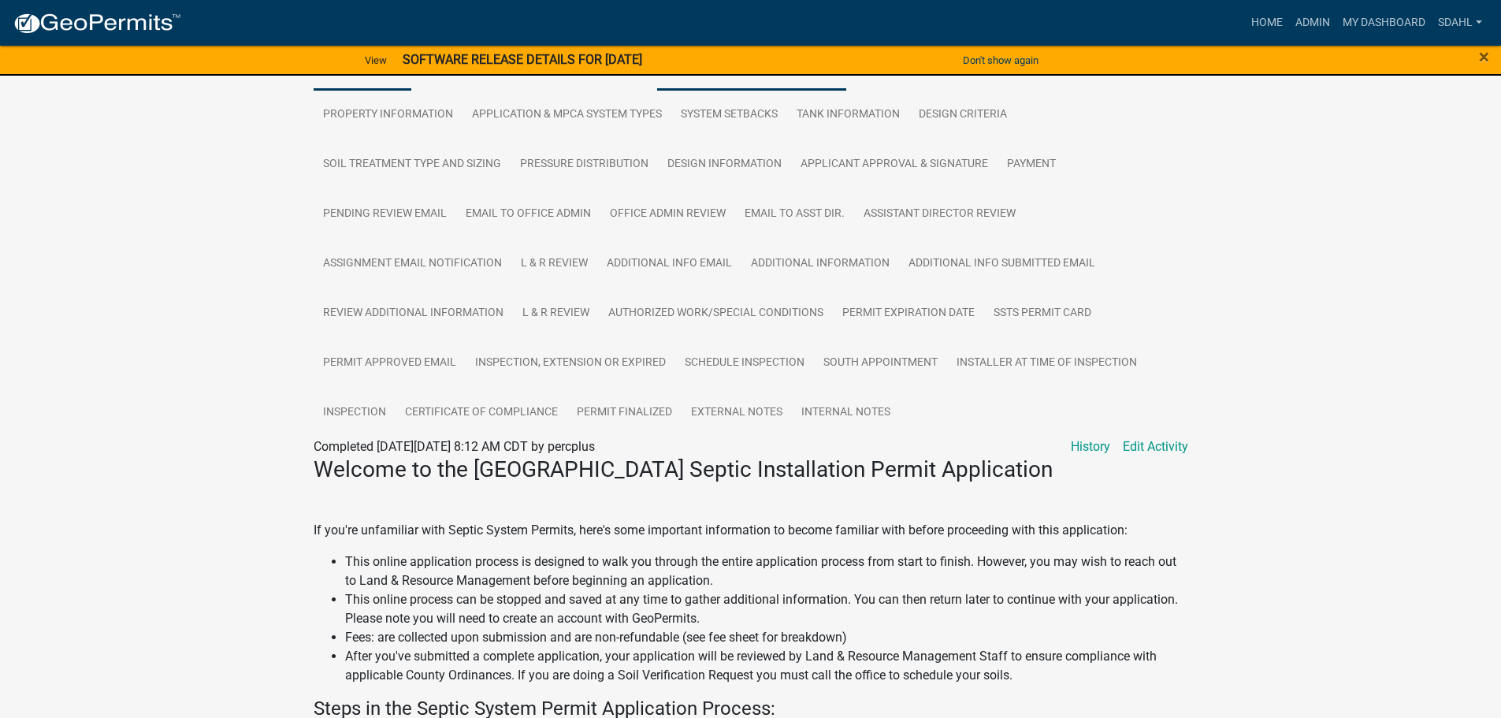
scroll to position [315, 0]
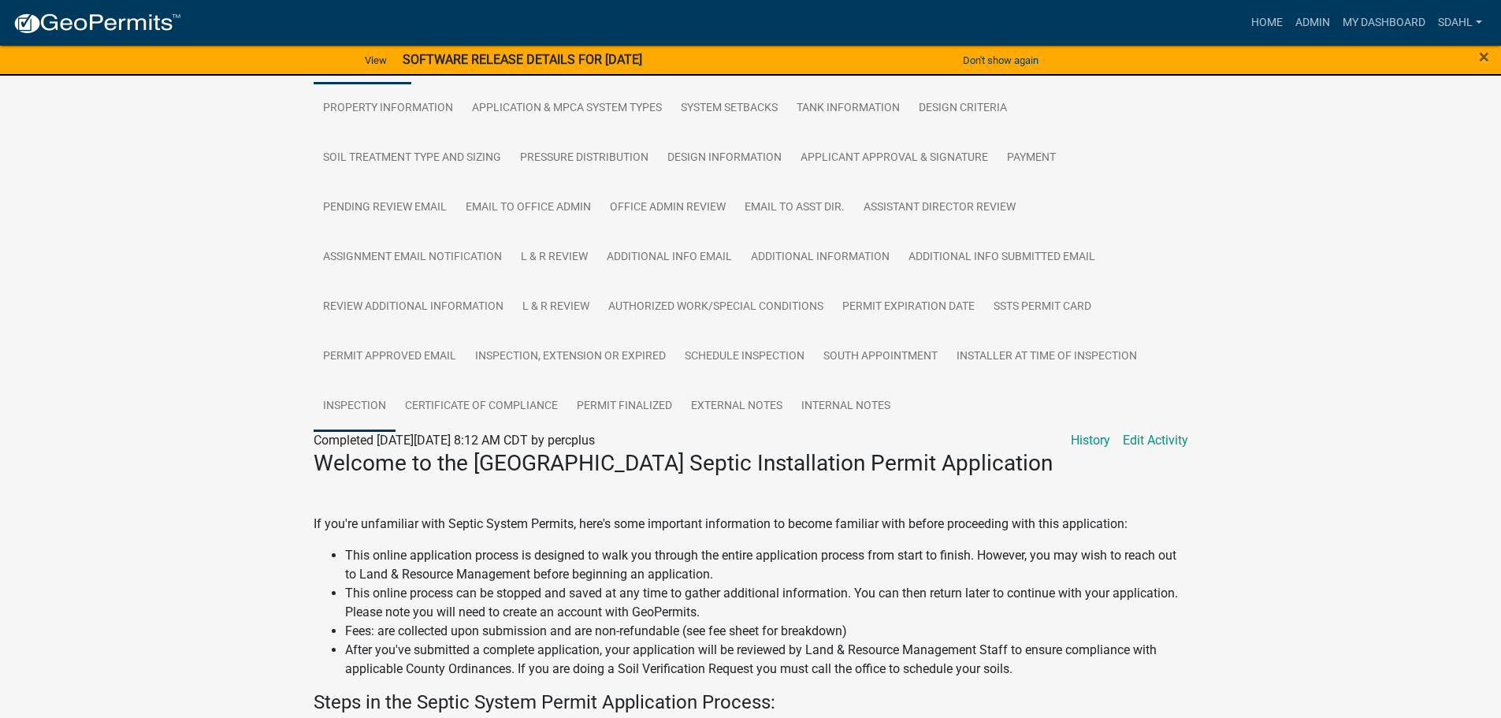
click at [344, 426] on link "Inspection" at bounding box center [355, 406] width 82 height 50
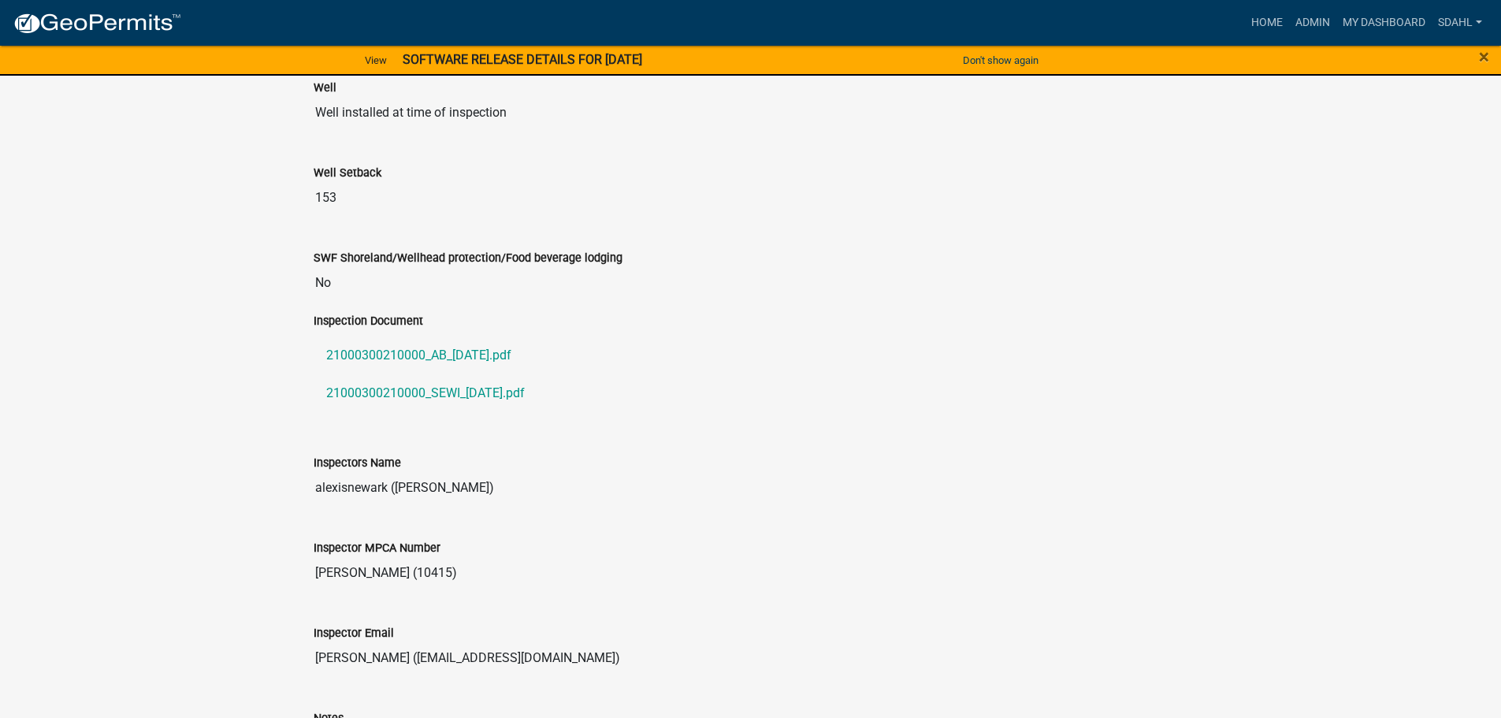
scroll to position [1655, 0]
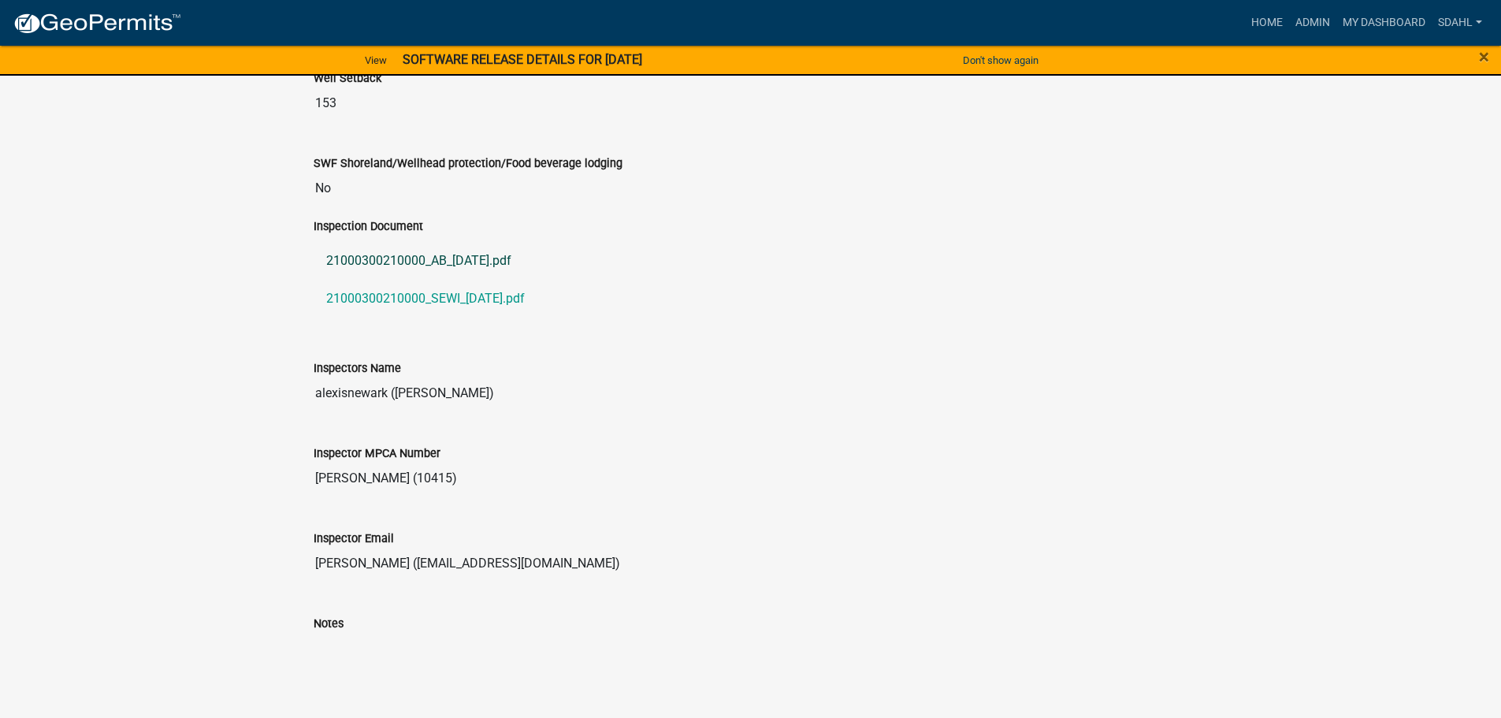
click at [444, 278] on link "21000300210000_AB_[DATE].pdf" at bounding box center [751, 261] width 875 height 38
click at [470, 318] on link "21000300210000_SEWI_[DATE].pdf" at bounding box center [751, 299] width 875 height 38
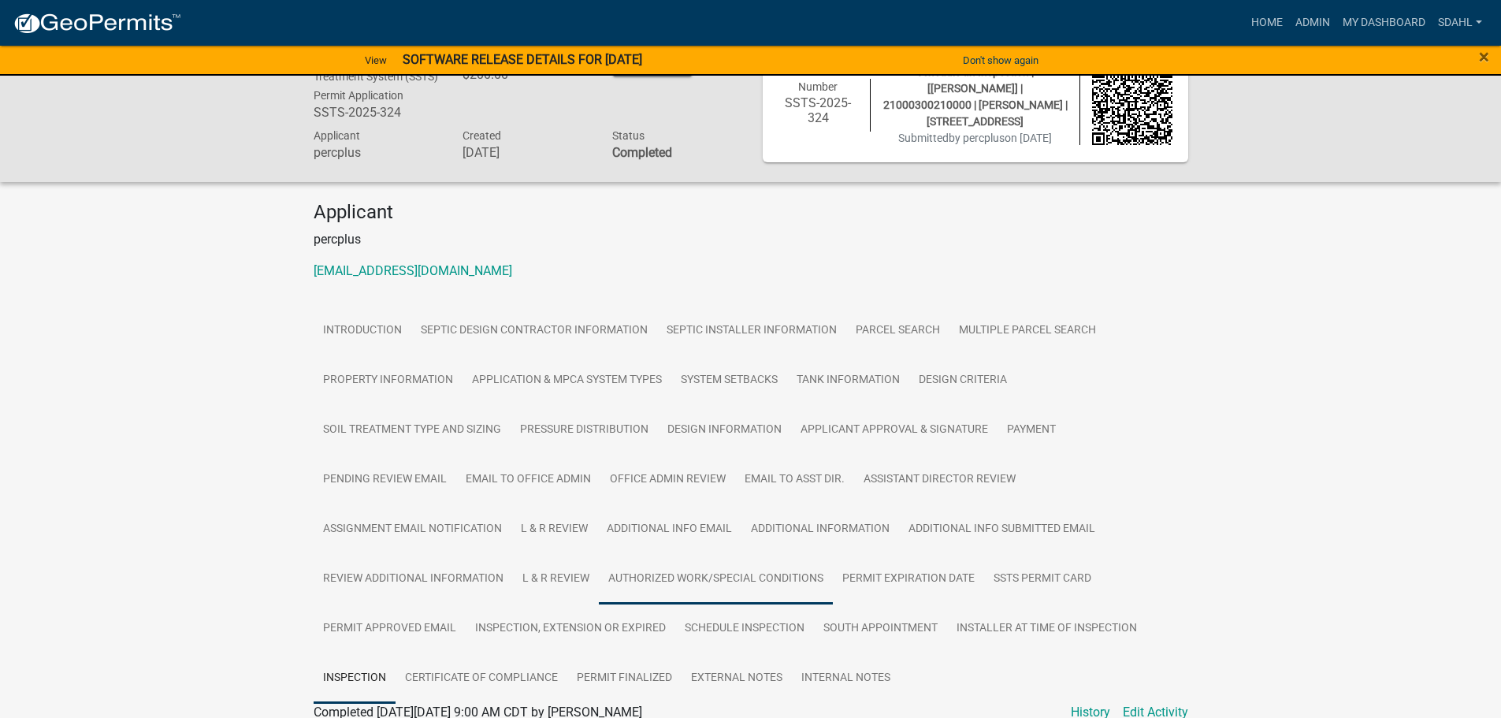
scroll to position [0, 0]
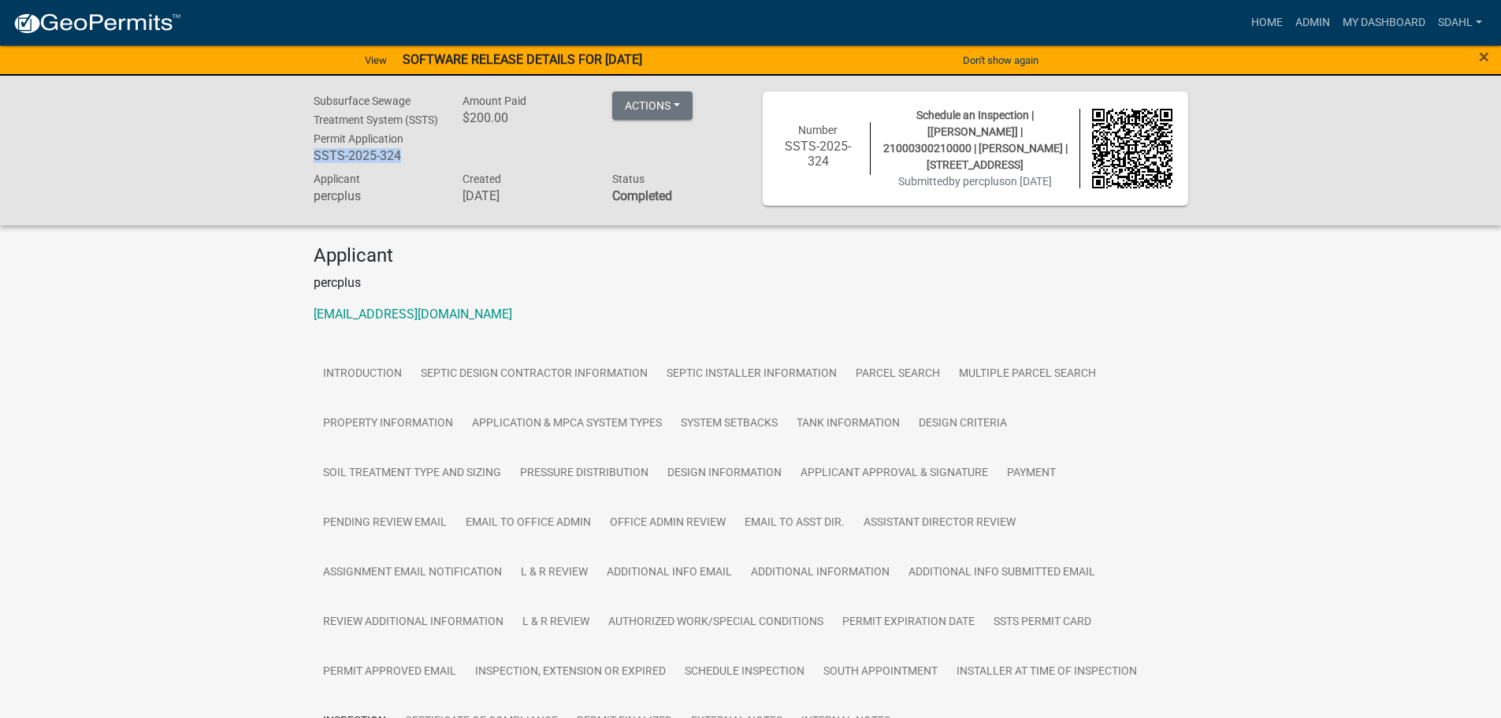
drag, startPoint x: 403, startPoint y: 178, endPoint x: 314, endPoint y: 180, distance: 89.1
click at [314, 163] on h6 "SSTS-2025-324" at bounding box center [377, 155] width 126 height 15
copy h6 "SSTS-2025-324"
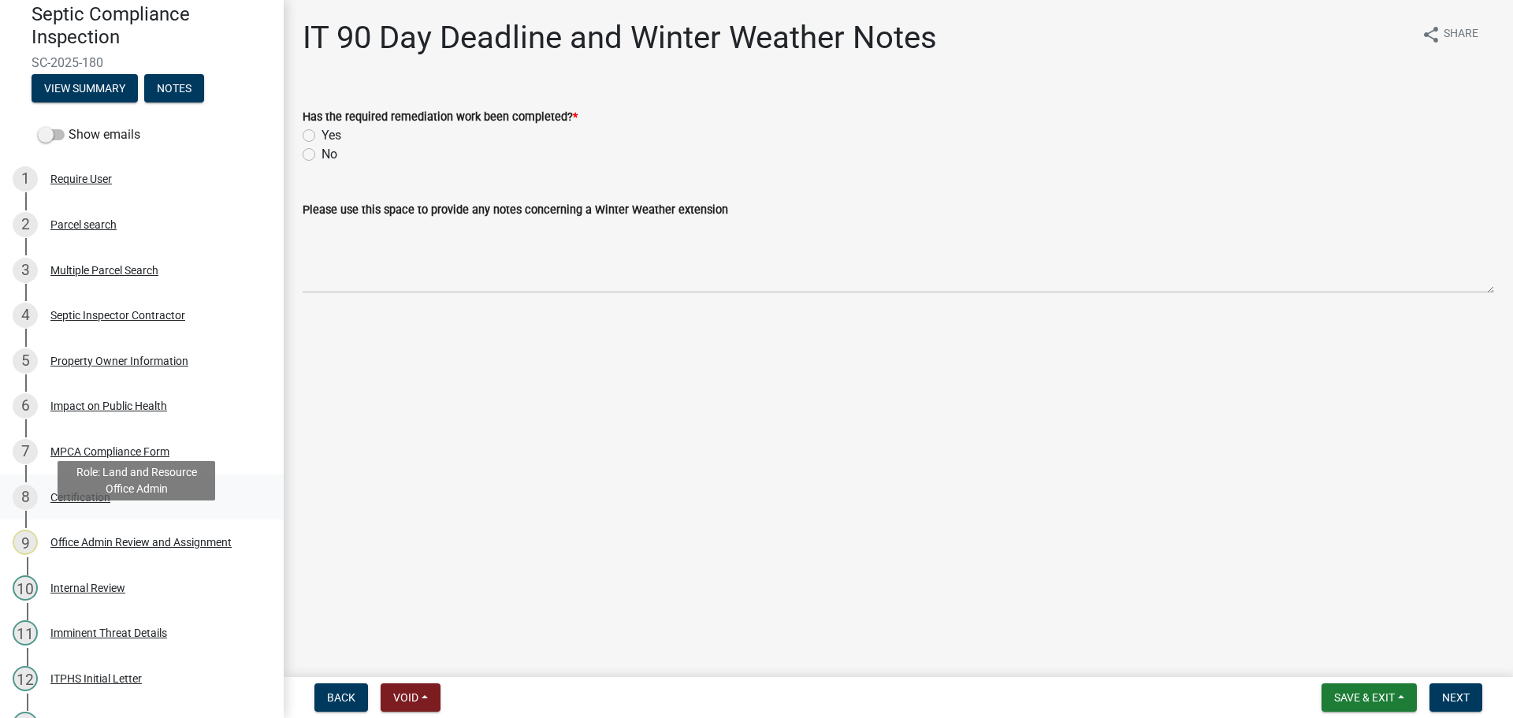
scroll to position [158, 0]
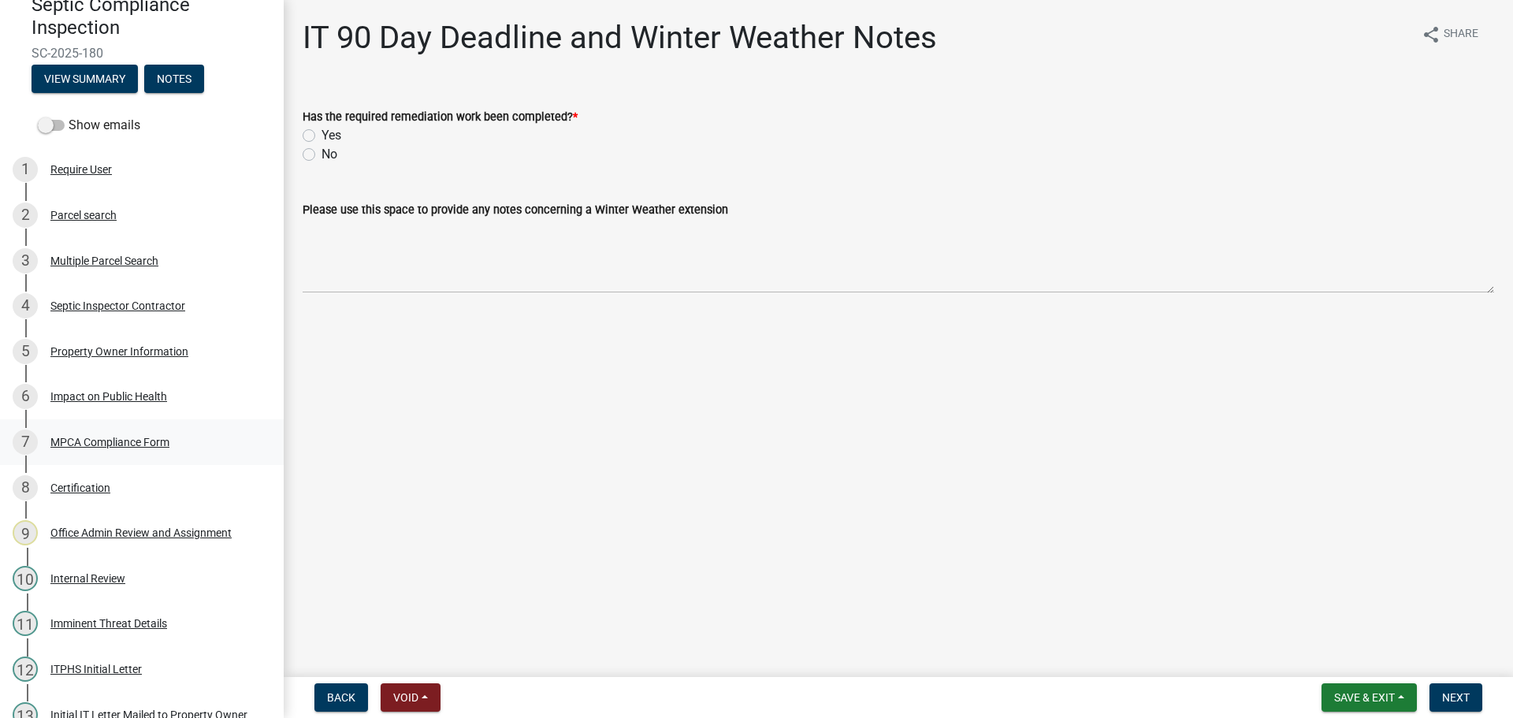
click at [143, 445] on div "MPCA Compliance Form" at bounding box center [109, 442] width 119 height 11
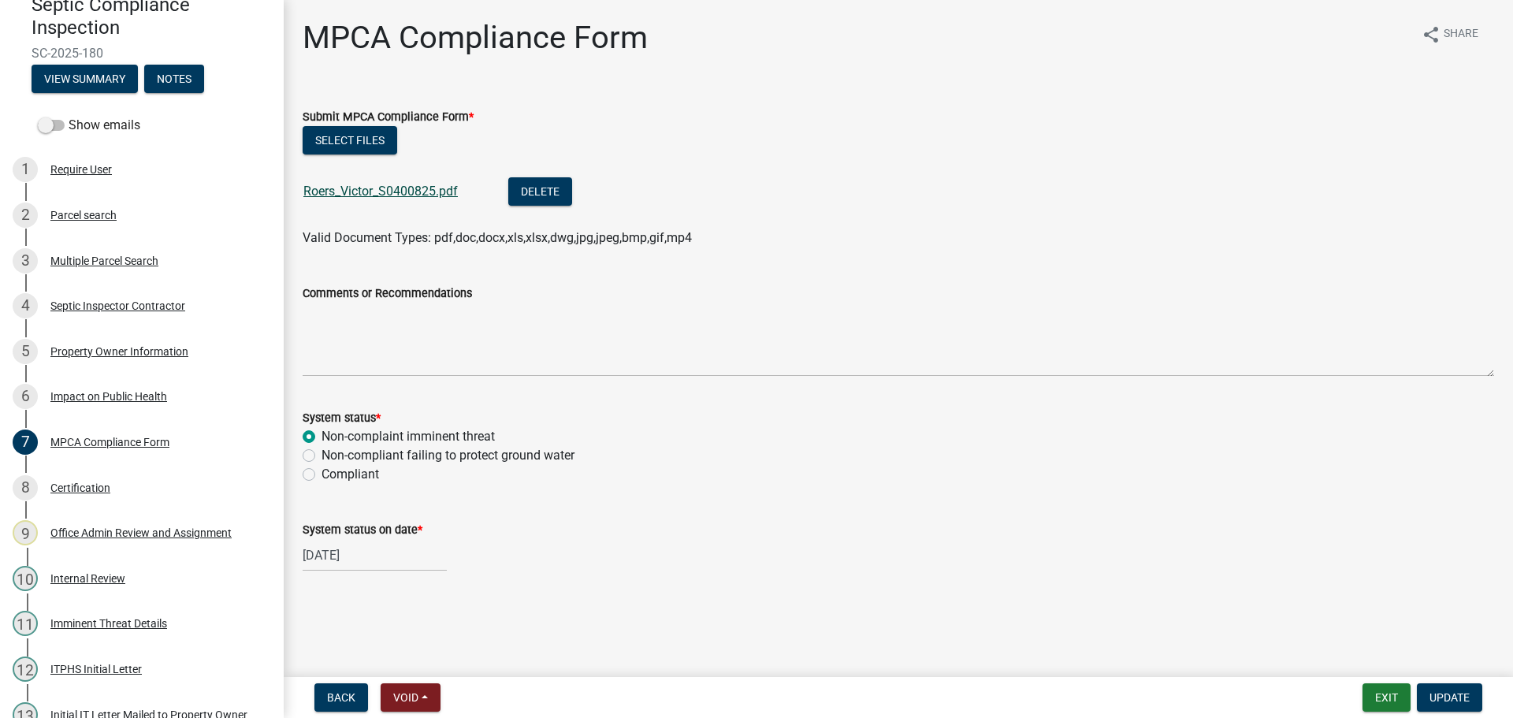
click at [428, 190] on link "Roers_Victor_S0400825.pdf" at bounding box center [380, 191] width 154 height 15
click at [80, 219] on div "Parcel search" at bounding box center [83, 215] width 66 height 11
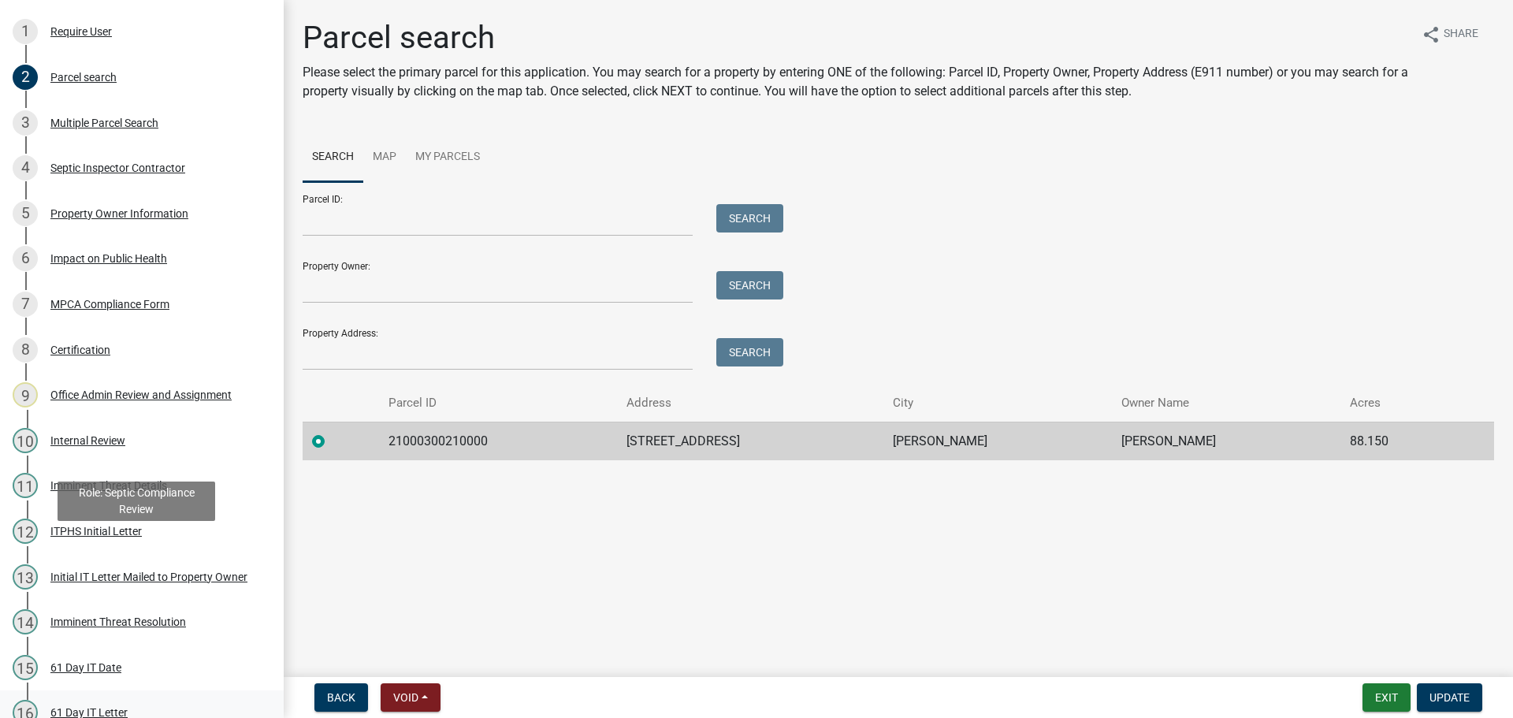
scroll to position [455, 0]
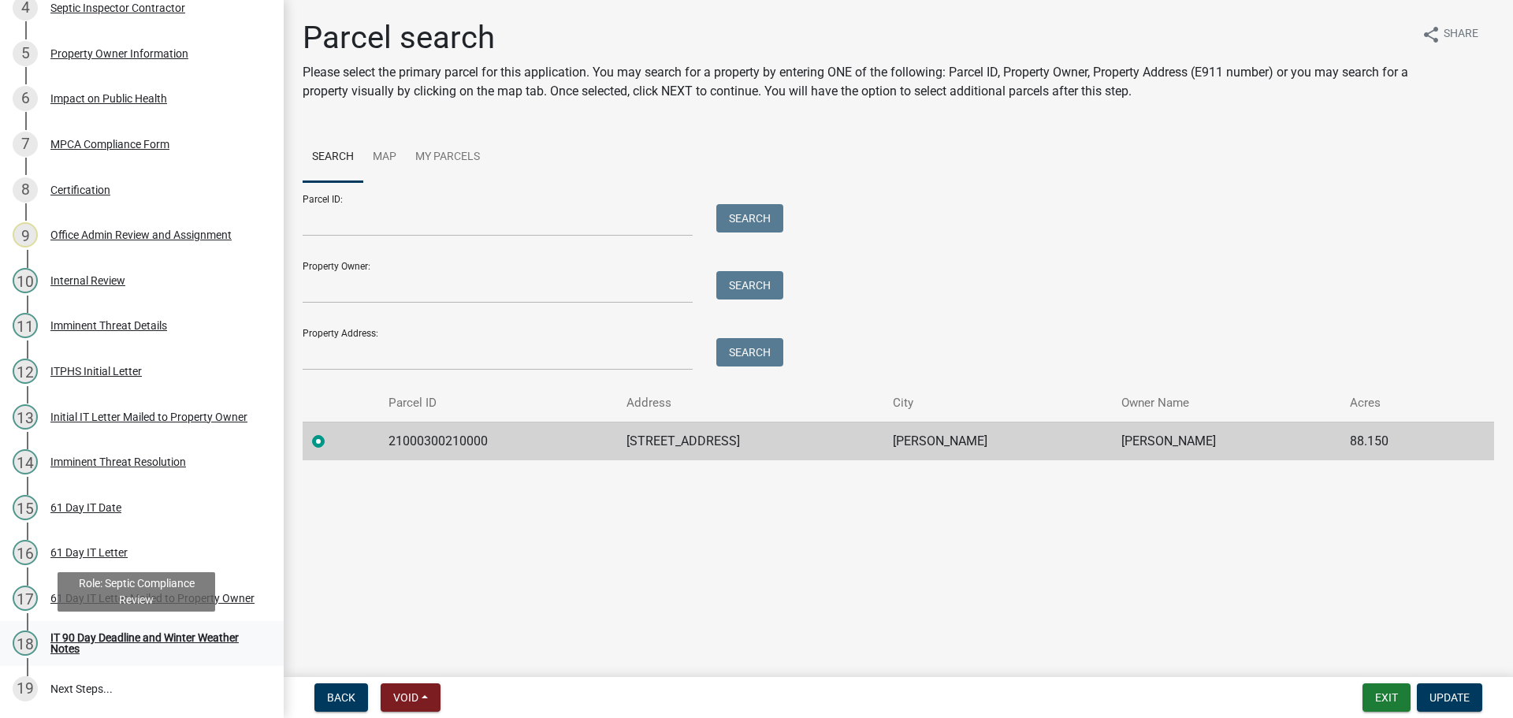
click at [102, 628] on link "18 IT 90 Day Deadline and Winter Weather Notes" at bounding box center [142, 644] width 284 height 46
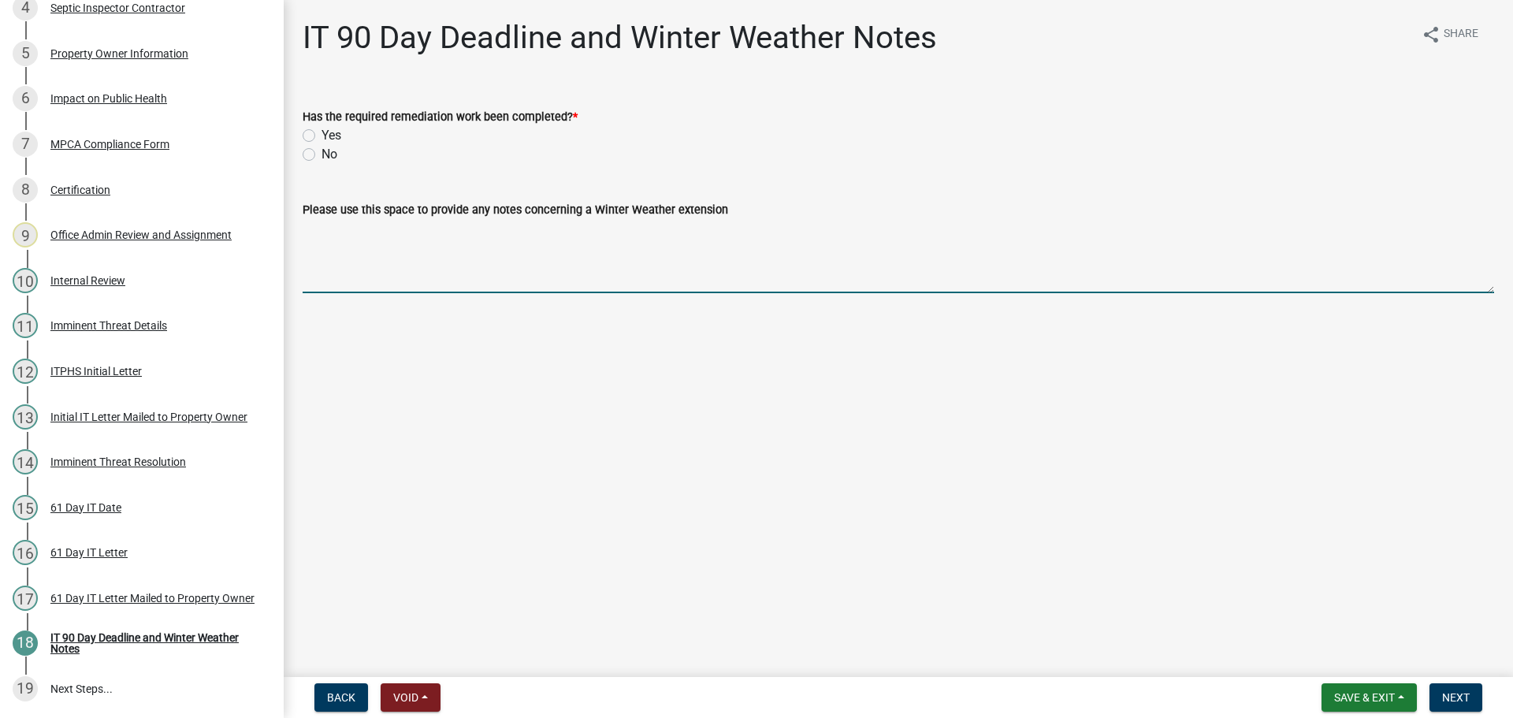
click at [355, 234] on textarea "Please use this space to provide any notes concerning a Winter Weather extension" at bounding box center [898, 256] width 1191 height 74
paste textarea "SSTS-2025-324"
type textarea "SSTS-2025-324"
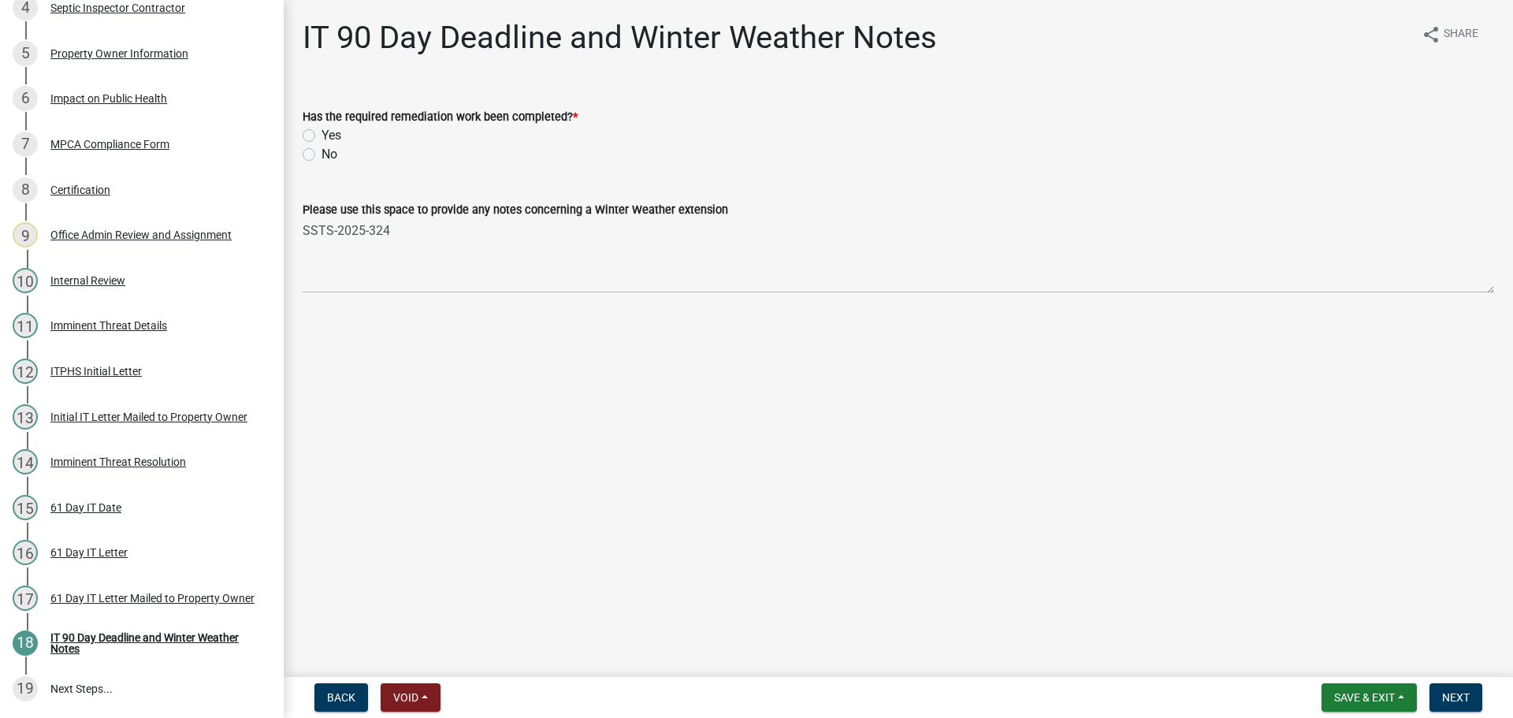
click at [321, 134] on label "Yes" at bounding box center [331, 135] width 20 height 19
click at [321, 134] on input "Yes" at bounding box center [326, 131] width 10 height 10
radio input "true"
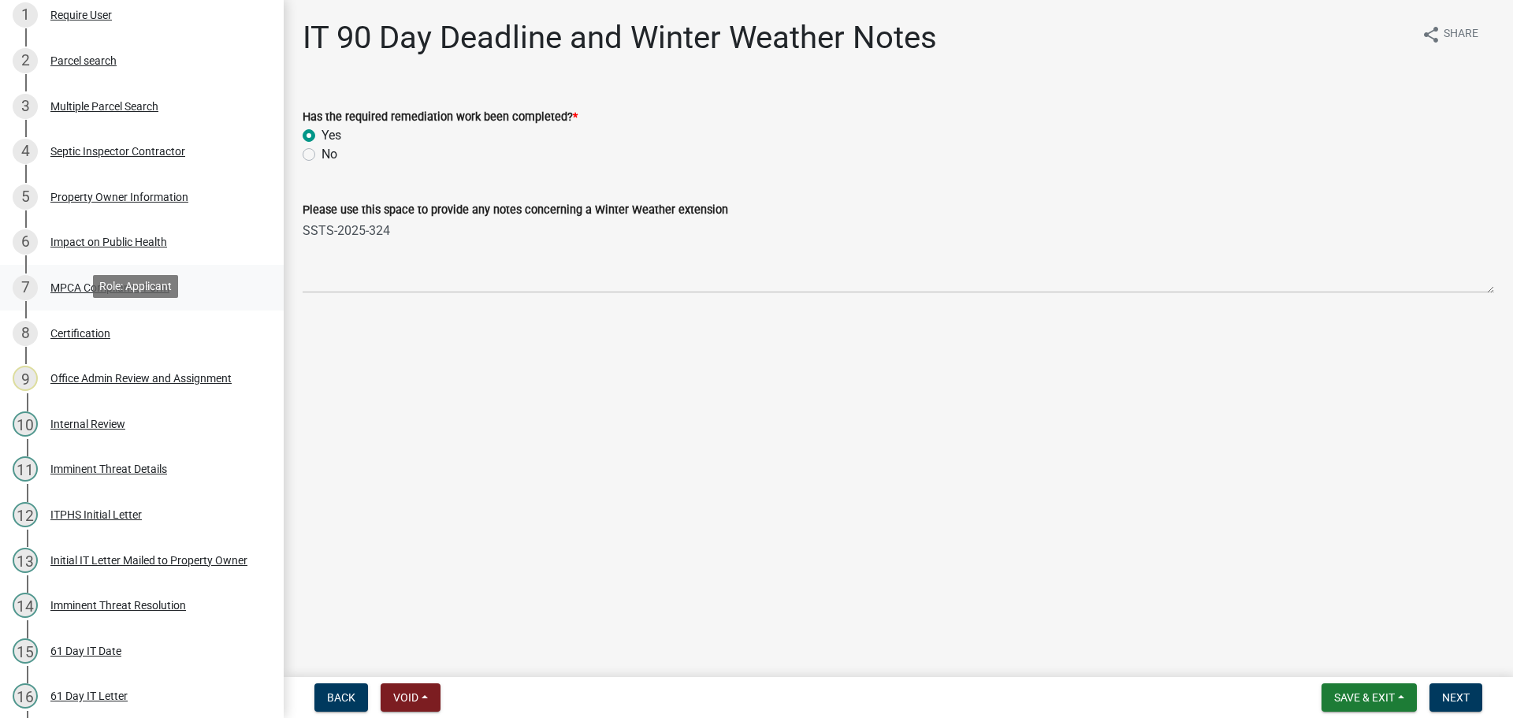
scroll to position [315, 0]
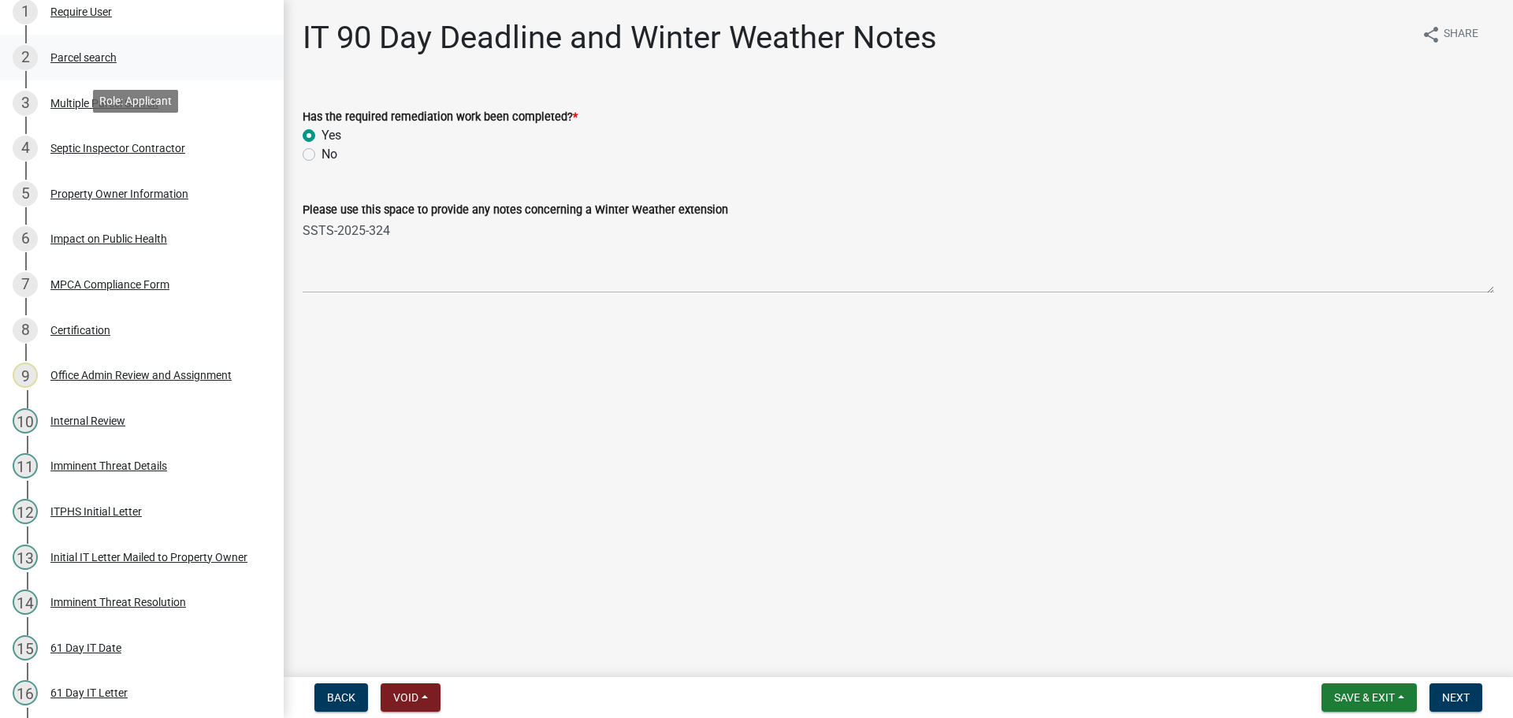
click at [91, 58] on div "Parcel search" at bounding box center [83, 57] width 66 height 11
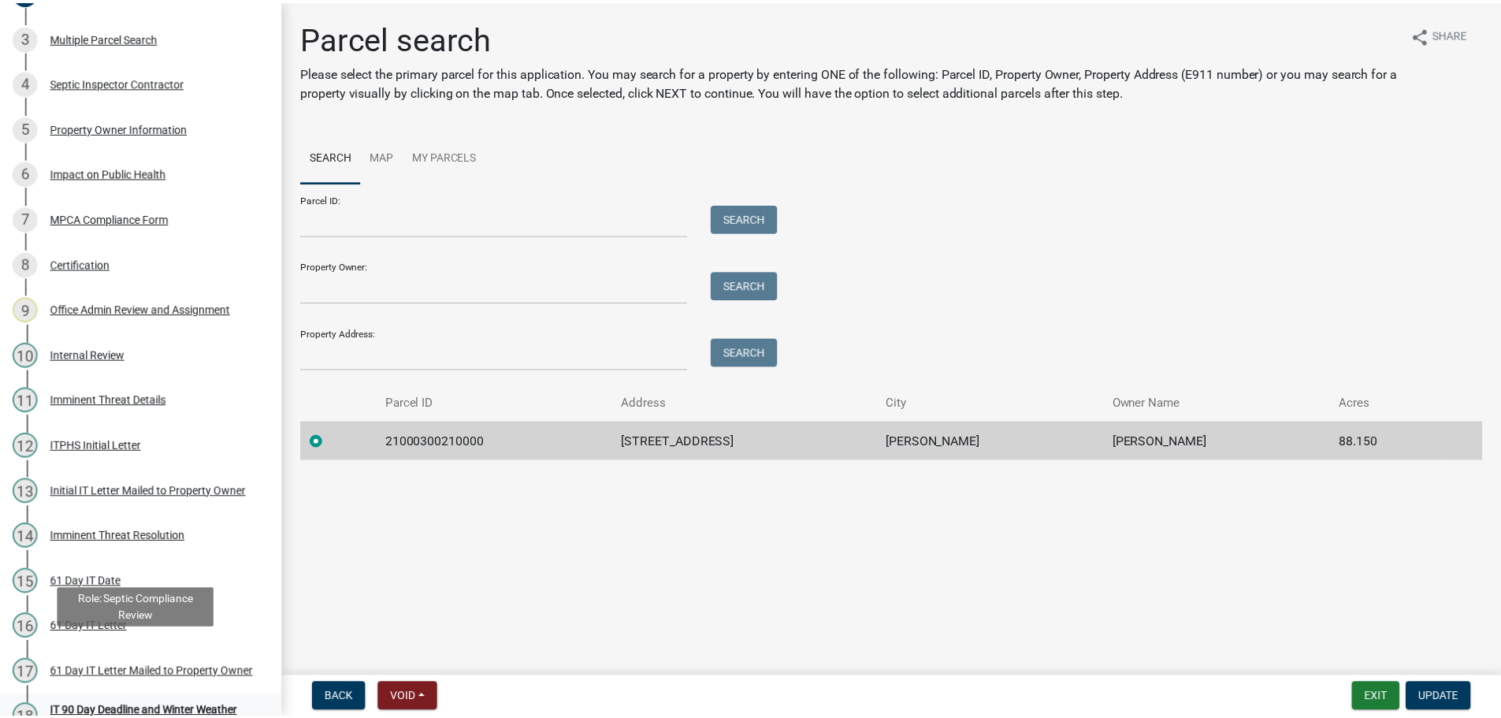
scroll to position [455, 0]
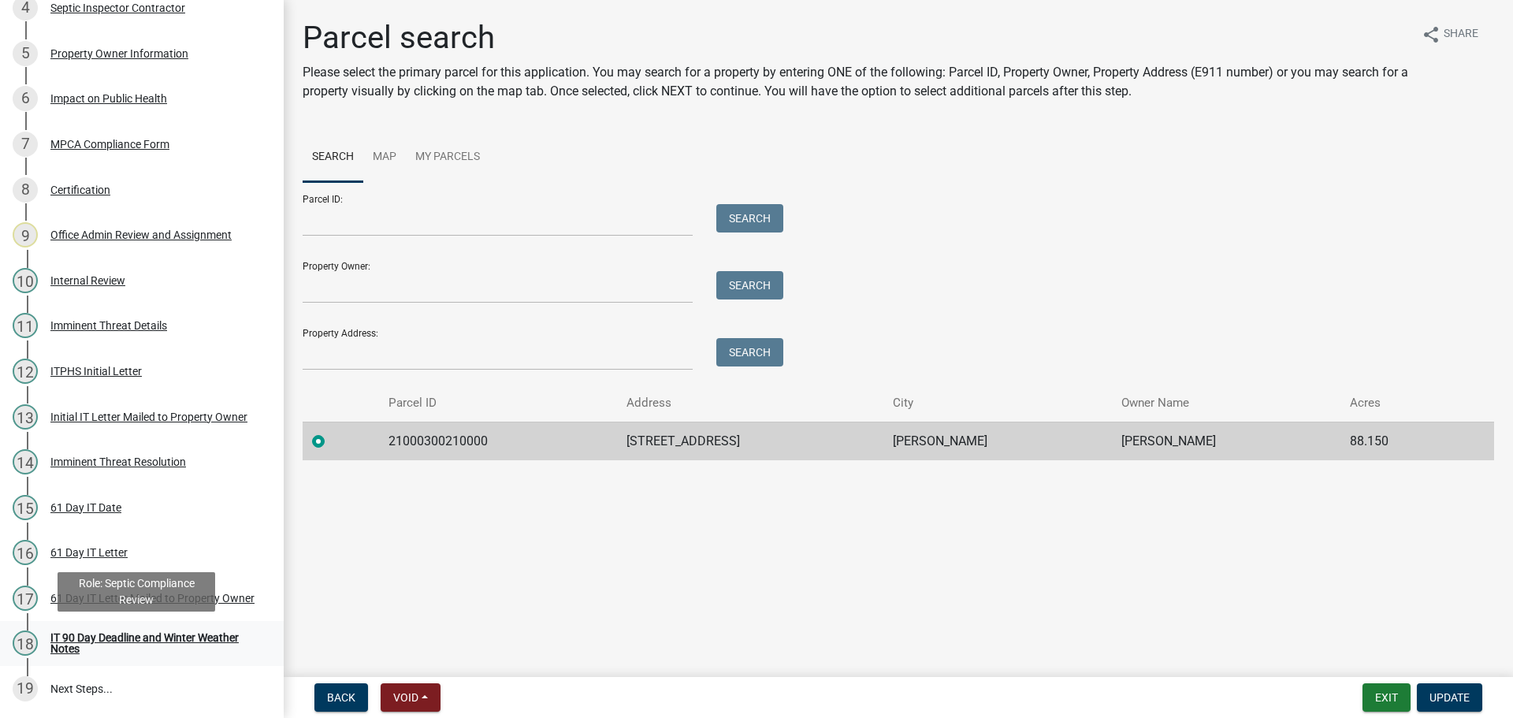
click at [77, 634] on div "IT 90 Day Deadline and Winter Weather Notes" at bounding box center [154, 643] width 208 height 22
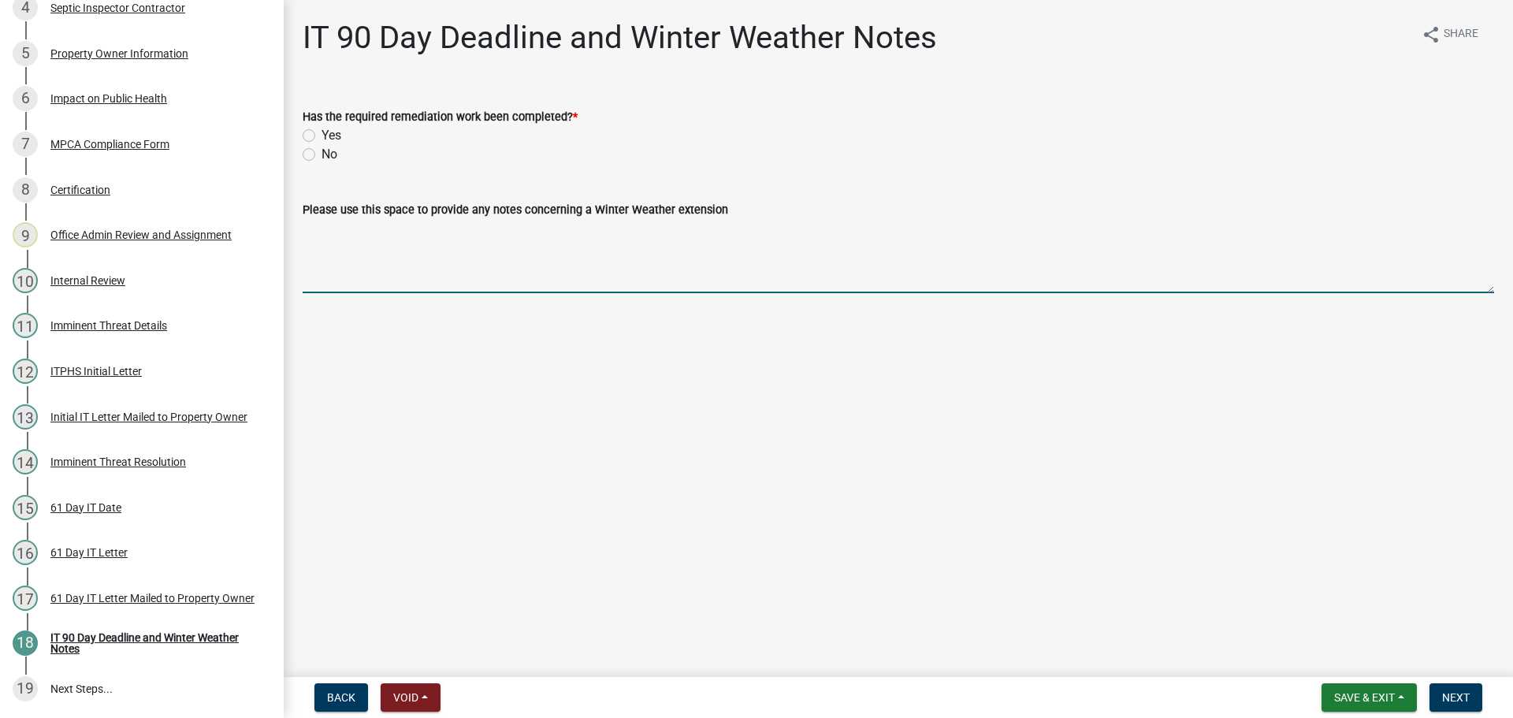
click at [396, 233] on textarea "Please use this space to provide any notes concerning a Winter Weather extension" at bounding box center [898, 256] width 1191 height 74
paste textarea "SSTS-2025-324"
type textarea "SSTS-2025-324"
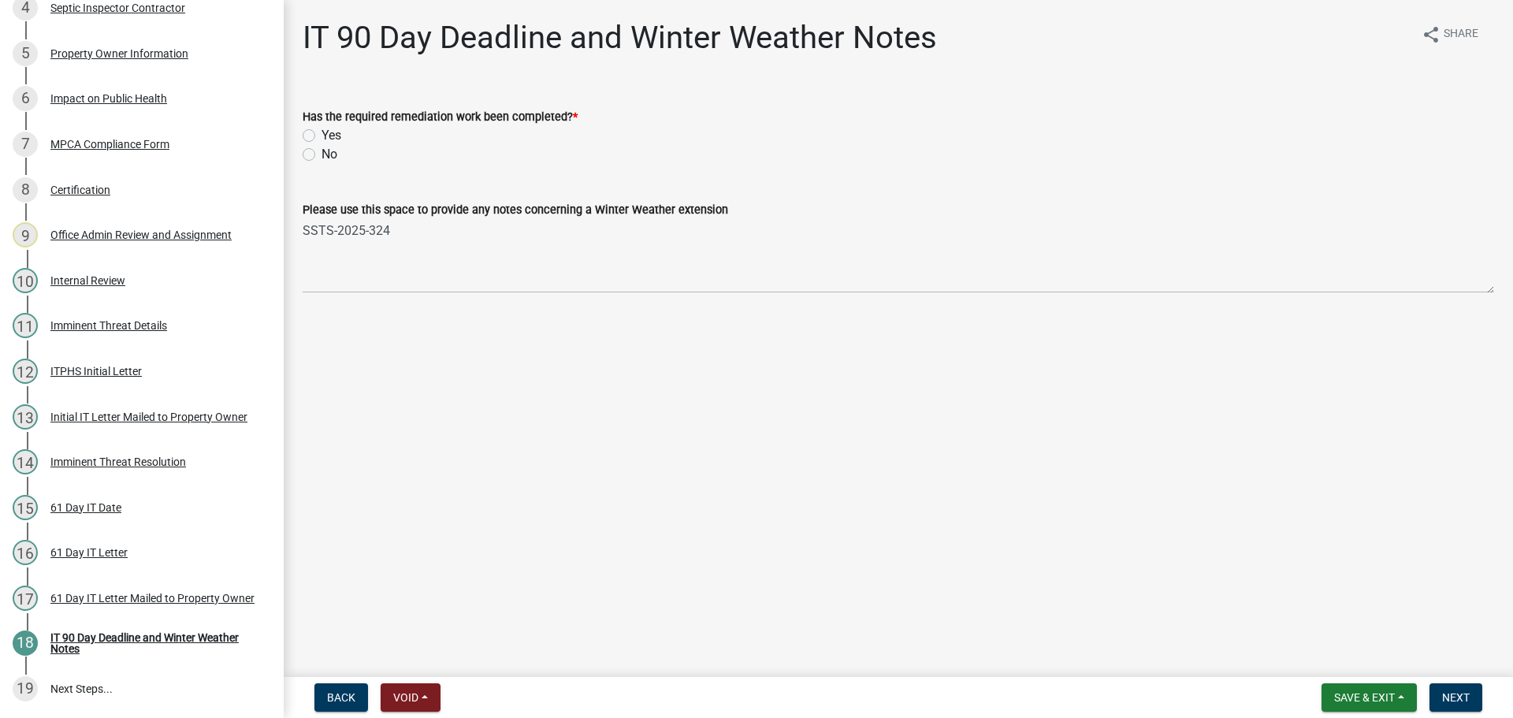
click at [321, 134] on label "Yes" at bounding box center [331, 135] width 20 height 19
click at [321, 134] on input "Yes" at bounding box center [326, 131] width 10 height 10
radio input "true"
click at [1452, 697] on span "Next" at bounding box center [1456, 697] width 28 height 13
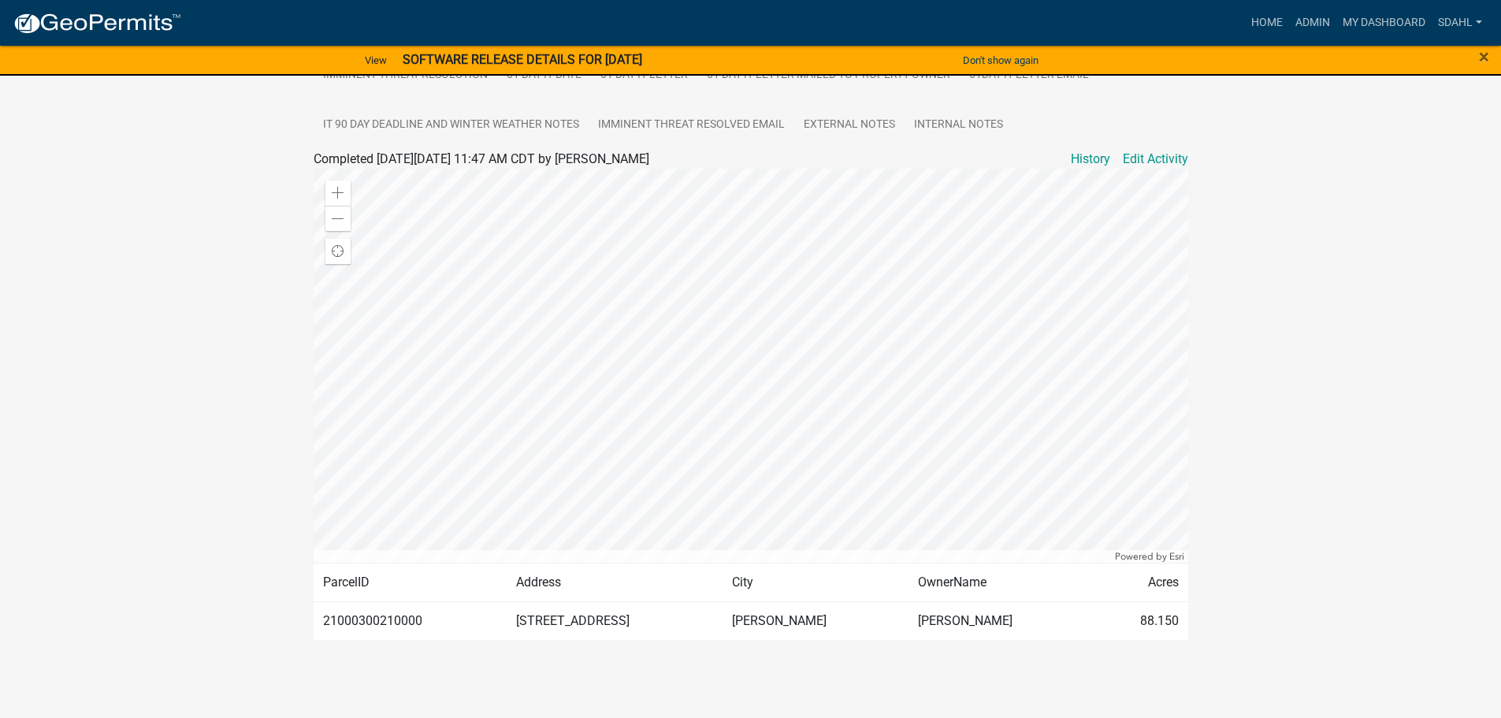
scroll to position [473, 0]
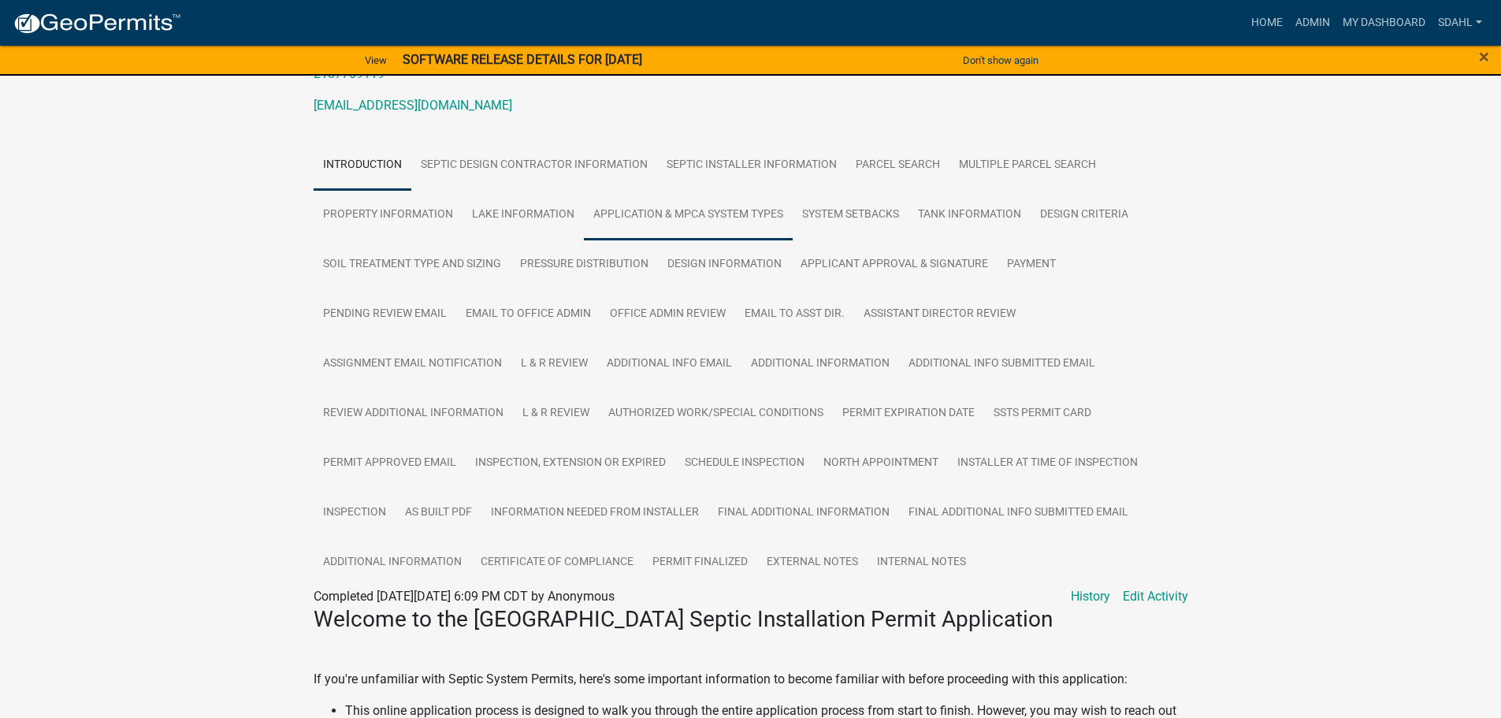
scroll to position [315, 0]
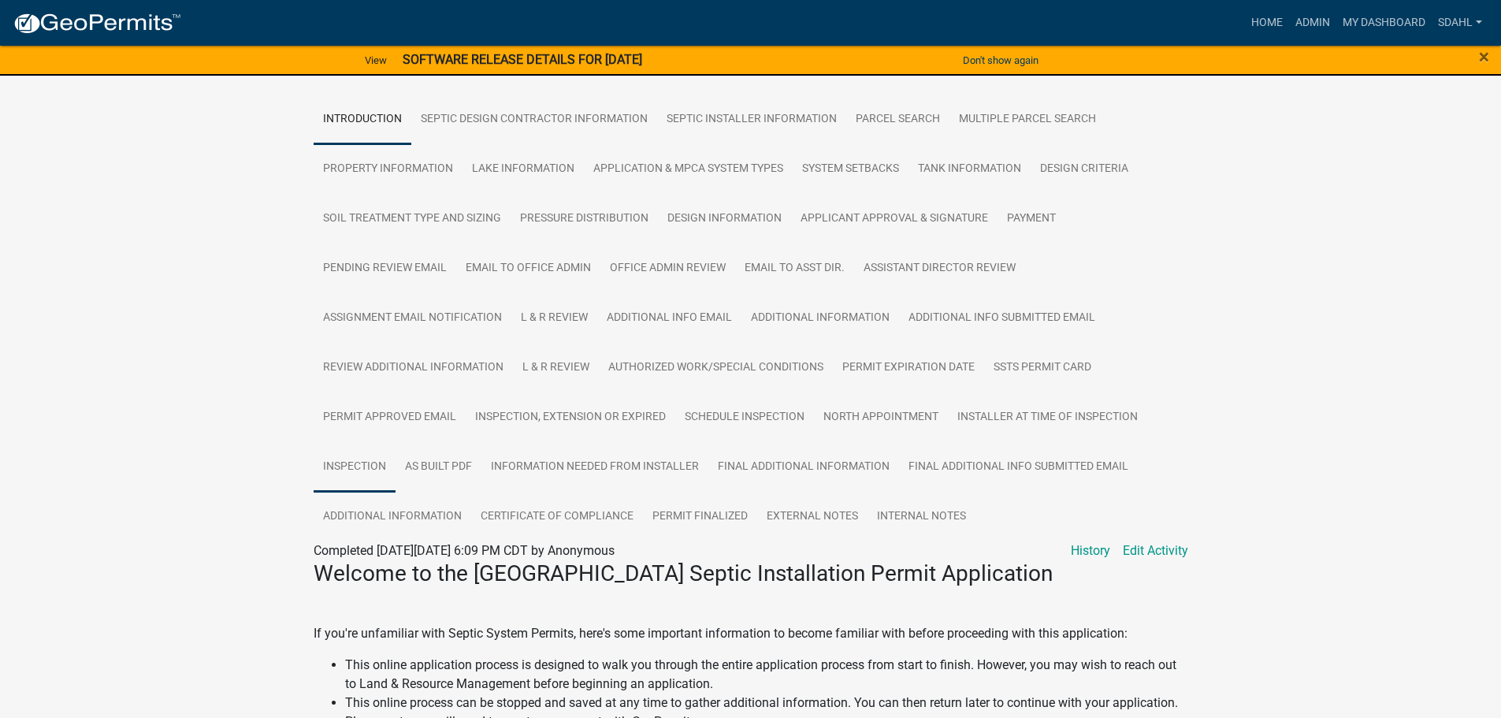
click at [370, 447] on link "Inspection" at bounding box center [355, 467] width 82 height 50
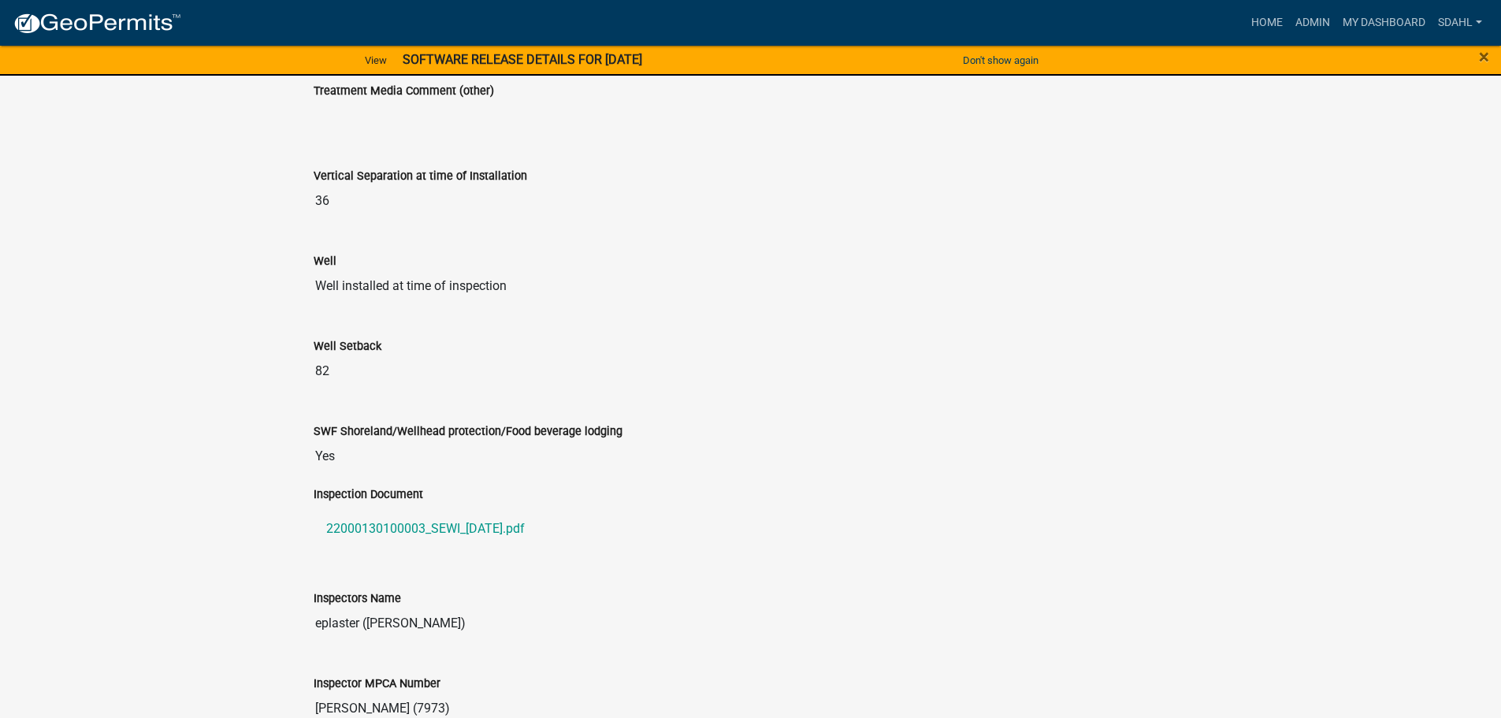
scroll to position [1576, 0]
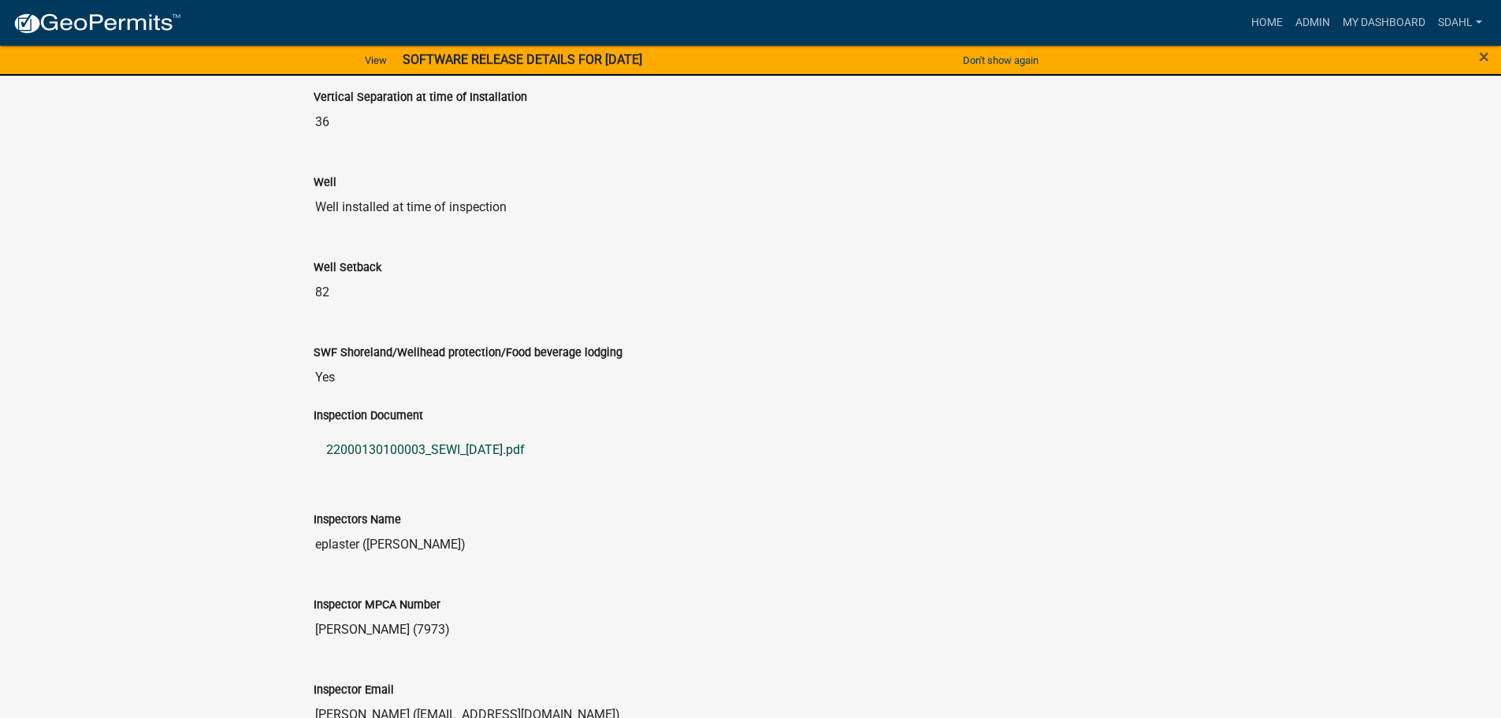
click at [466, 433] on link "22000130100003_SEWI_2025-07-29.pdf" at bounding box center [751, 450] width 875 height 38
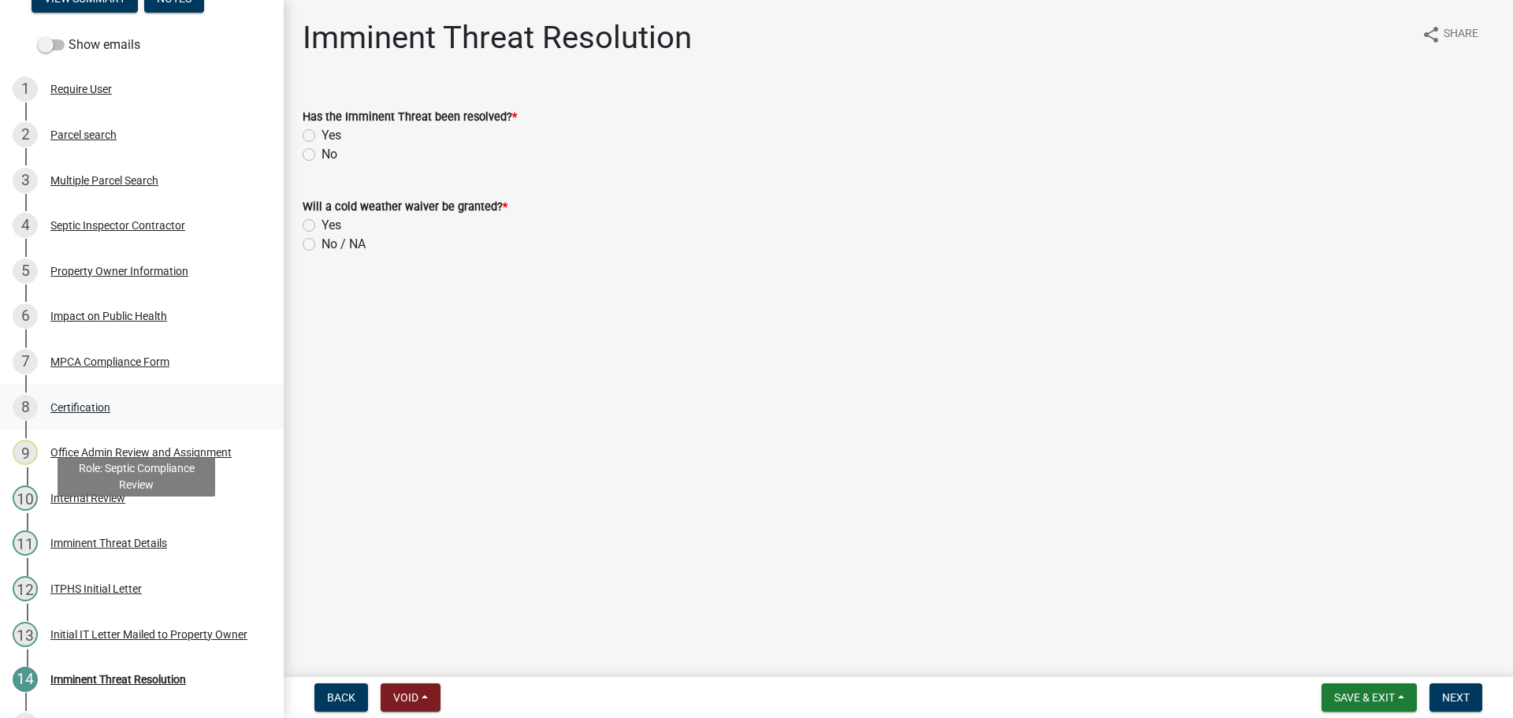
scroll to position [274, 0]
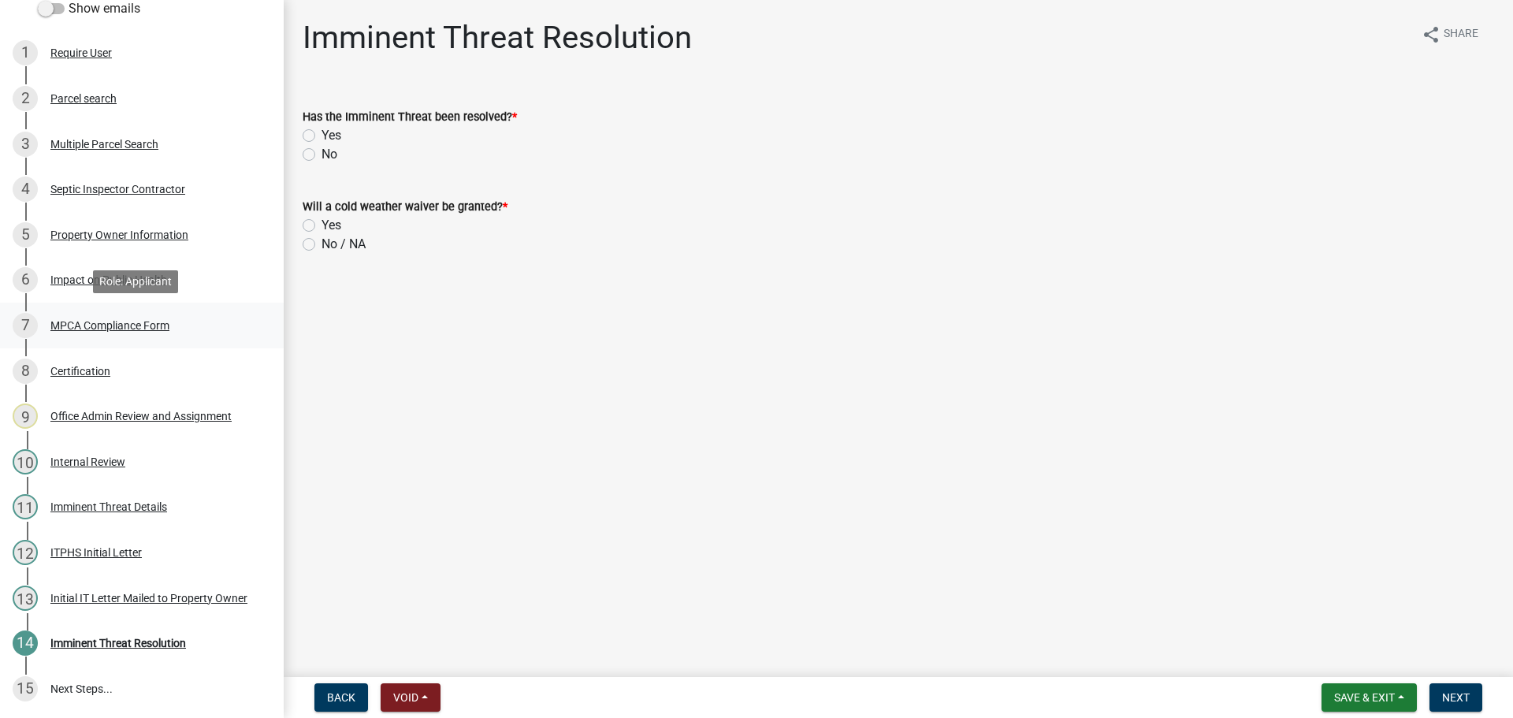
click at [121, 320] on div "MPCA Compliance Form" at bounding box center [109, 325] width 119 height 11
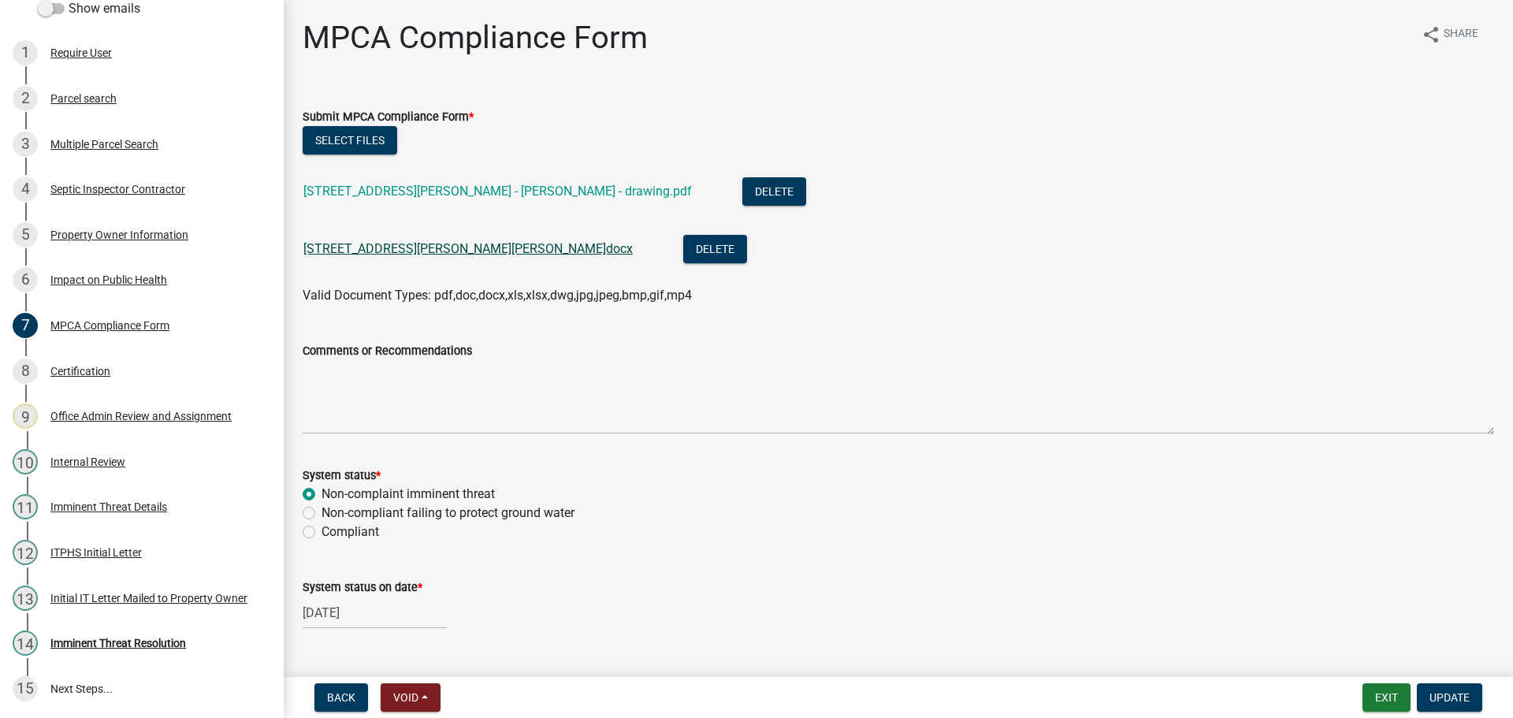
click at [476, 252] on link "[STREET_ADDRESS][PERSON_NAME][PERSON_NAME]docx" at bounding box center [467, 248] width 329 height 15
click at [469, 190] on link "21502 Jewett Lake Rd - Anderson - drawing.pdf" at bounding box center [497, 191] width 388 height 15
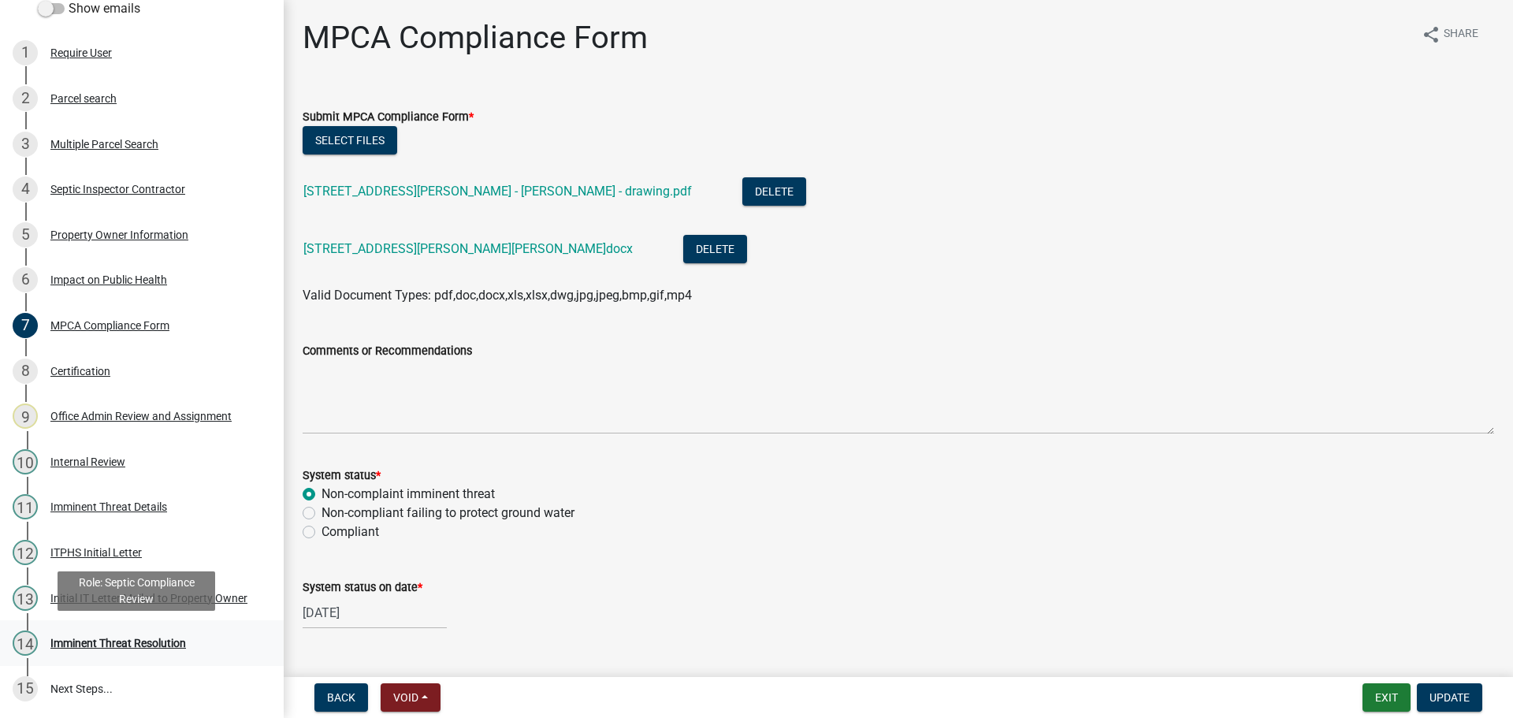
click at [173, 645] on div "Imminent Threat Resolution" at bounding box center [118, 642] width 136 height 11
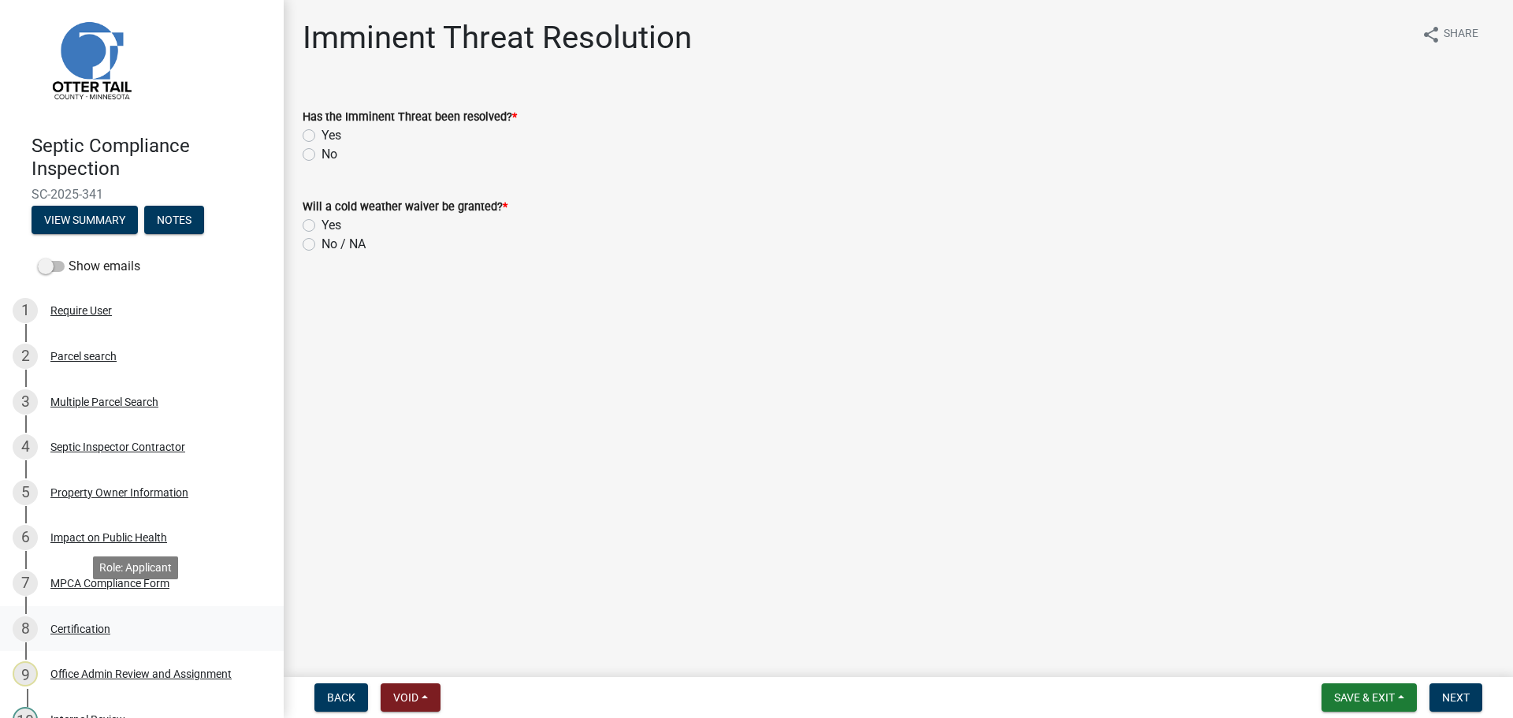
scroll to position [0, 0]
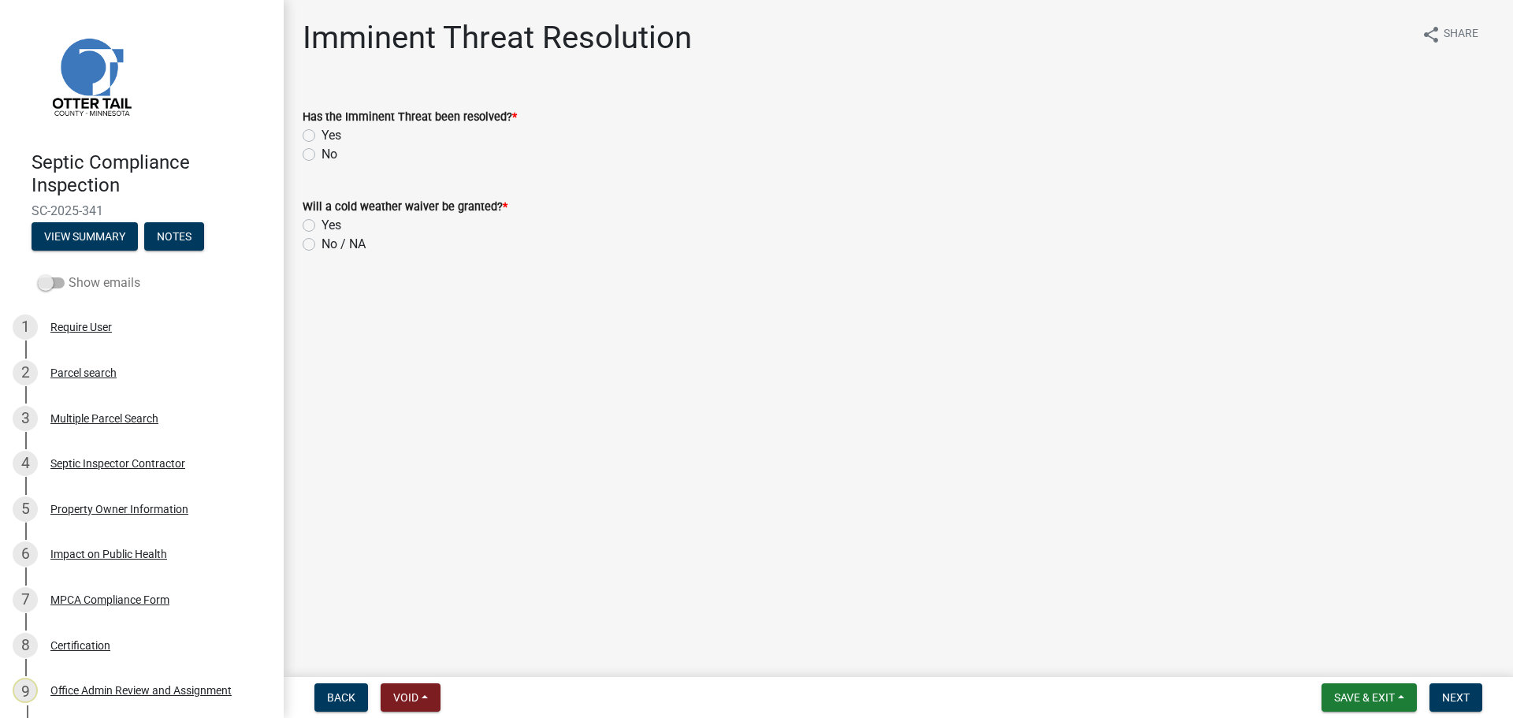
click at [60, 281] on span at bounding box center [51, 282] width 27 height 11
click at [69, 273] on input "Show emails" at bounding box center [69, 273] width 0 height 0
click at [81, 372] on div "Parcel search" at bounding box center [83, 372] width 66 height 11
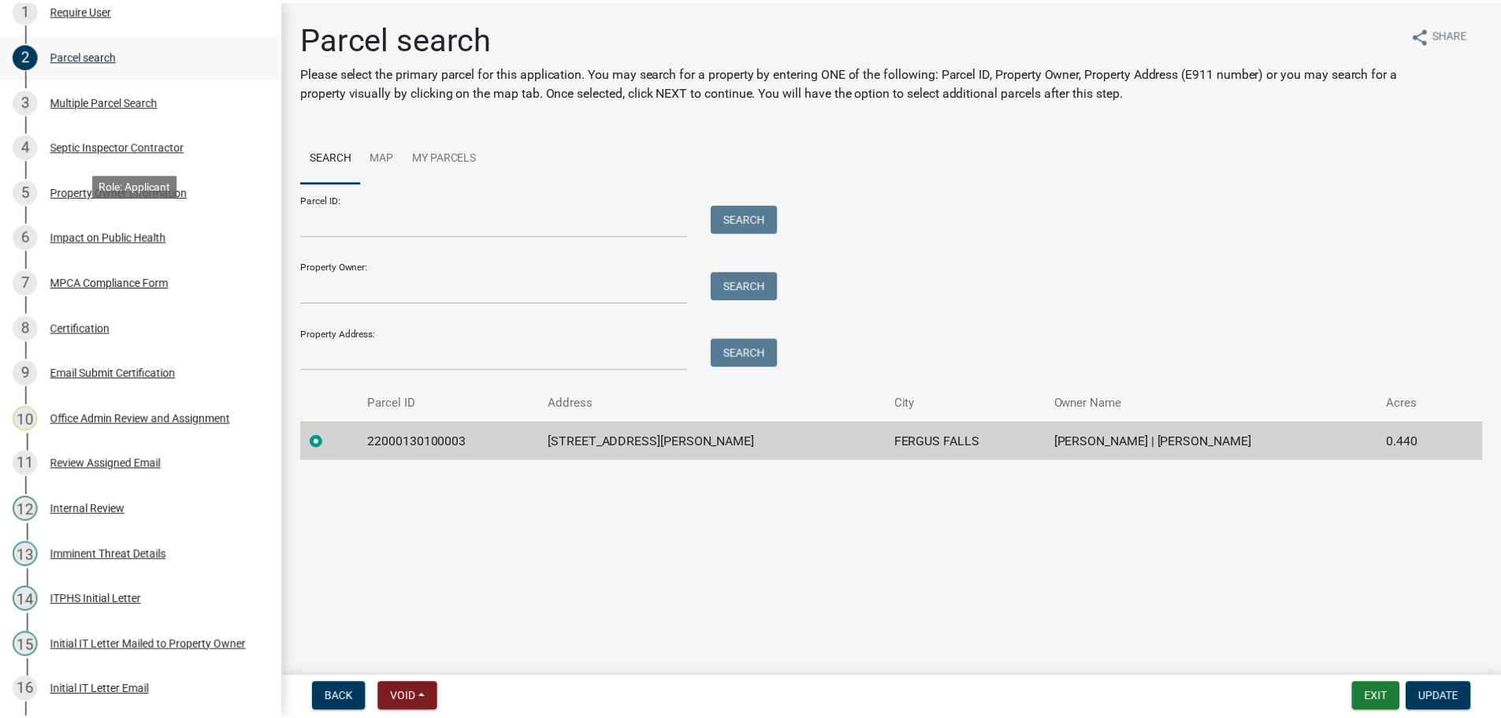
scroll to position [455, 0]
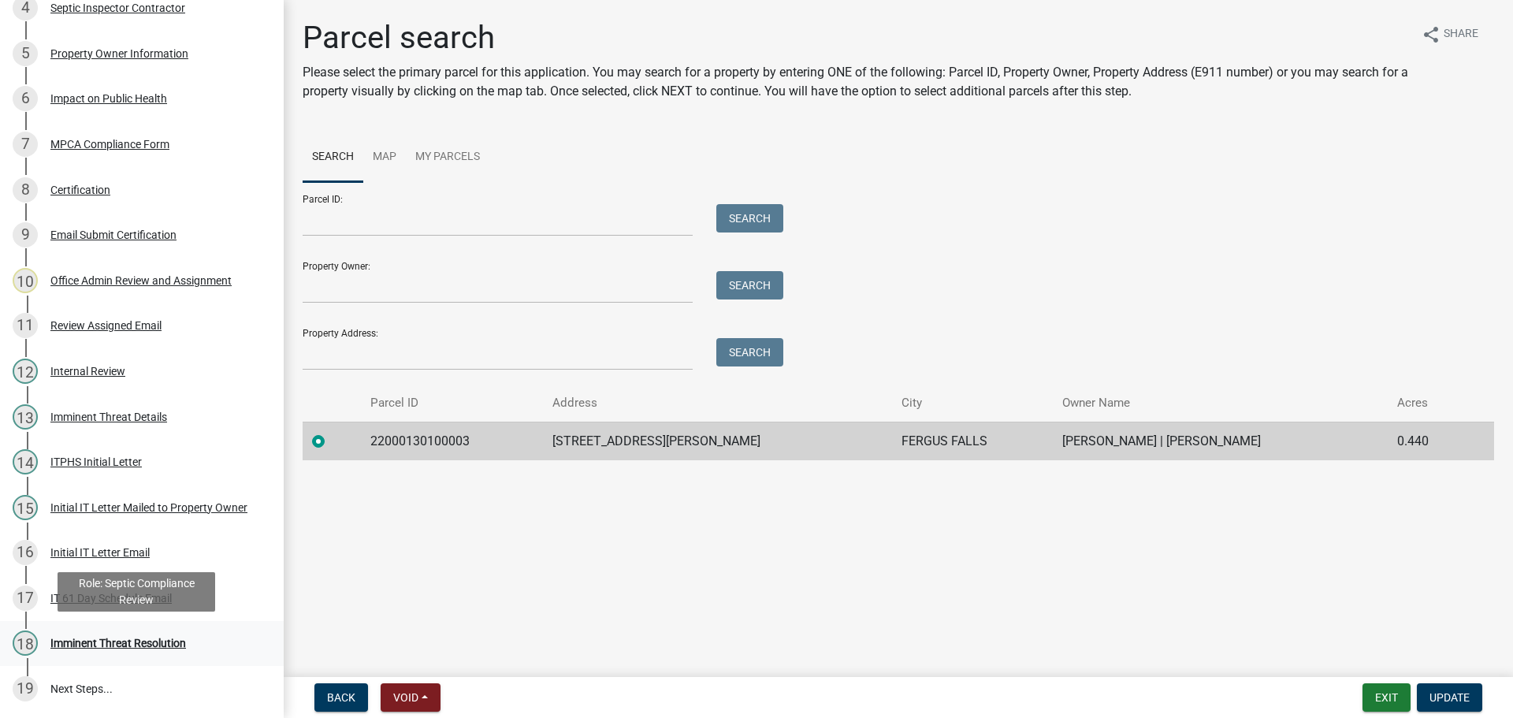
click at [108, 641] on div "Imminent Threat Resolution" at bounding box center [118, 642] width 136 height 11
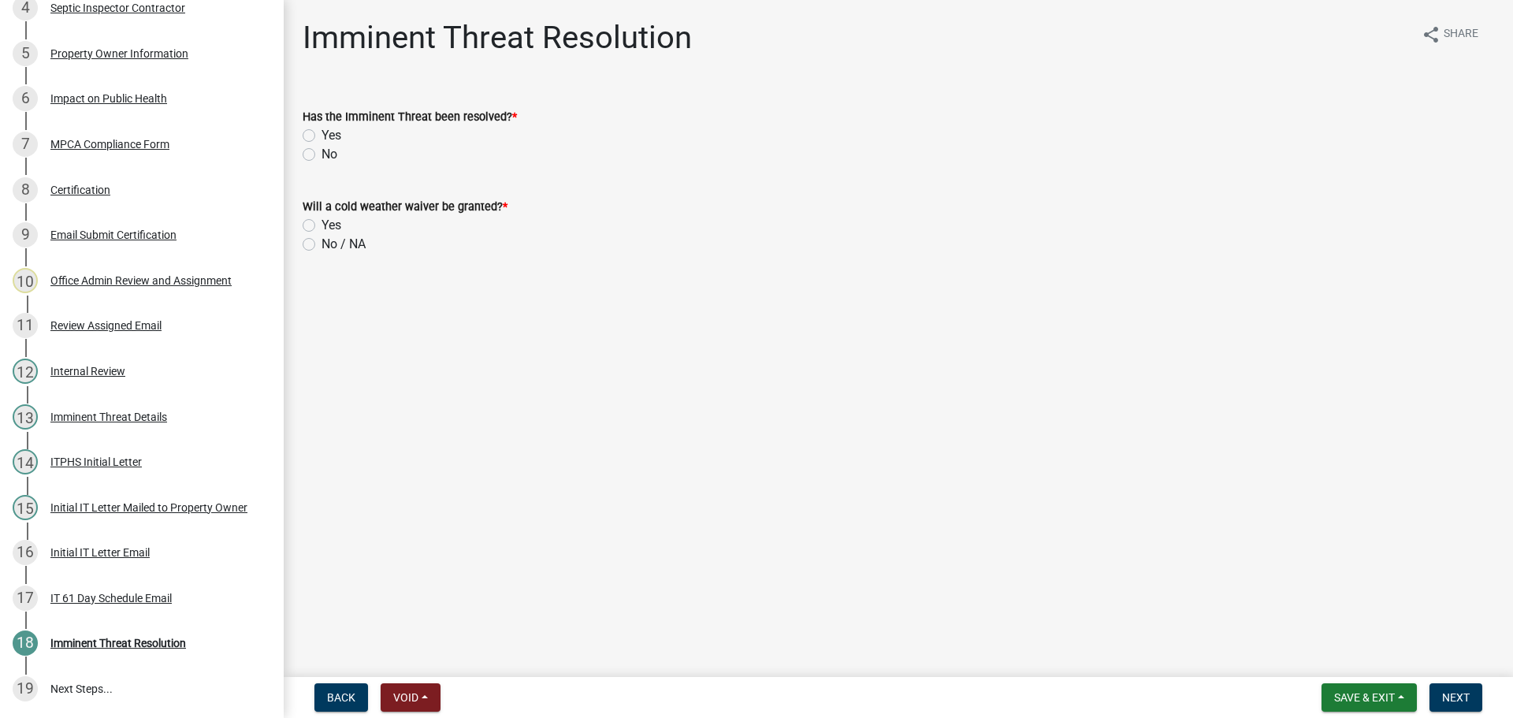
click at [321, 136] on label "Yes" at bounding box center [331, 135] width 20 height 19
click at [321, 136] on input "Yes" at bounding box center [326, 131] width 10 height 10
radio input "true"
click at [321, 244] on label "No / NA" at bounding box center [343, 244] width 44 height 19
click at [321, 244] on input "No / NA" at bounding box center [326, 240] width 10 height 10
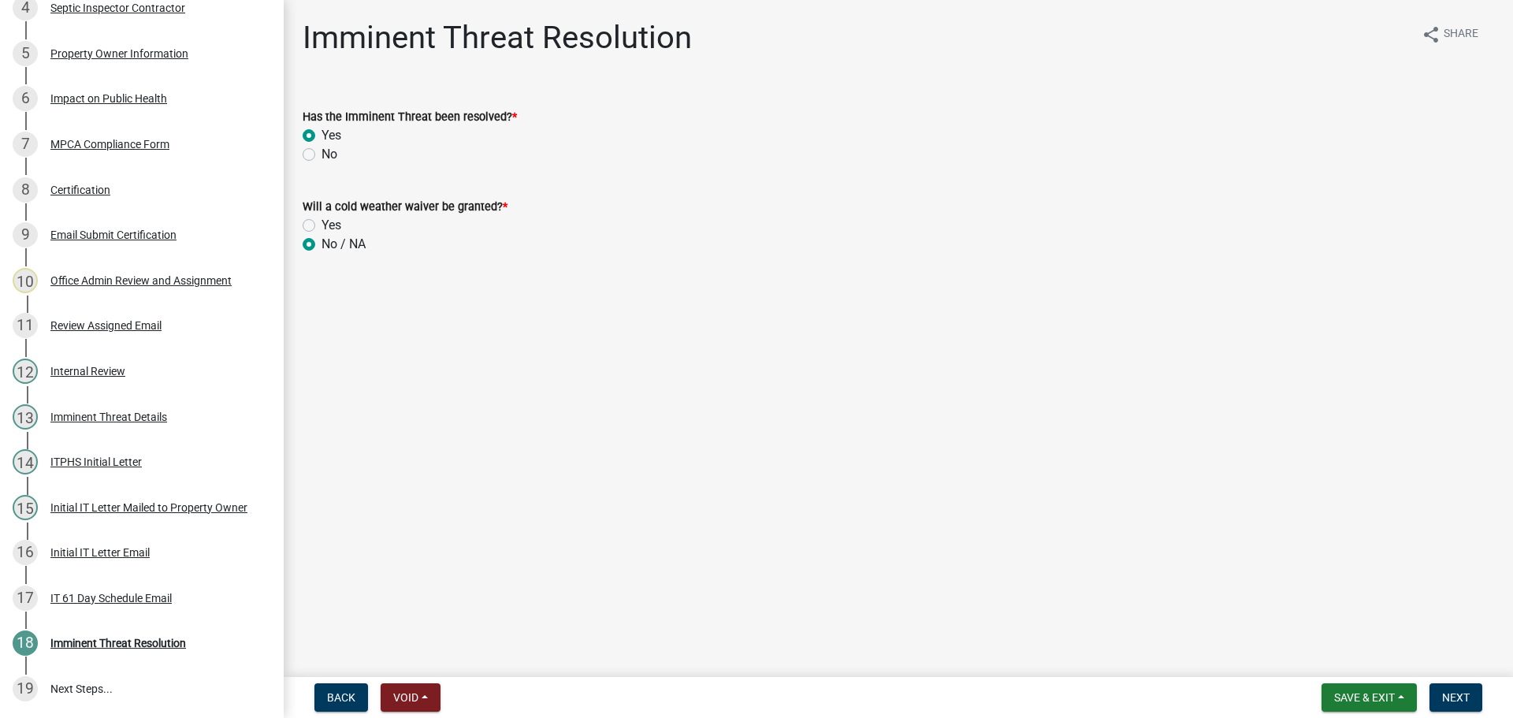
radio input "true"
click at [1450, 686] on button "Next" at bounding box center [1455, 697] width 53 height 28
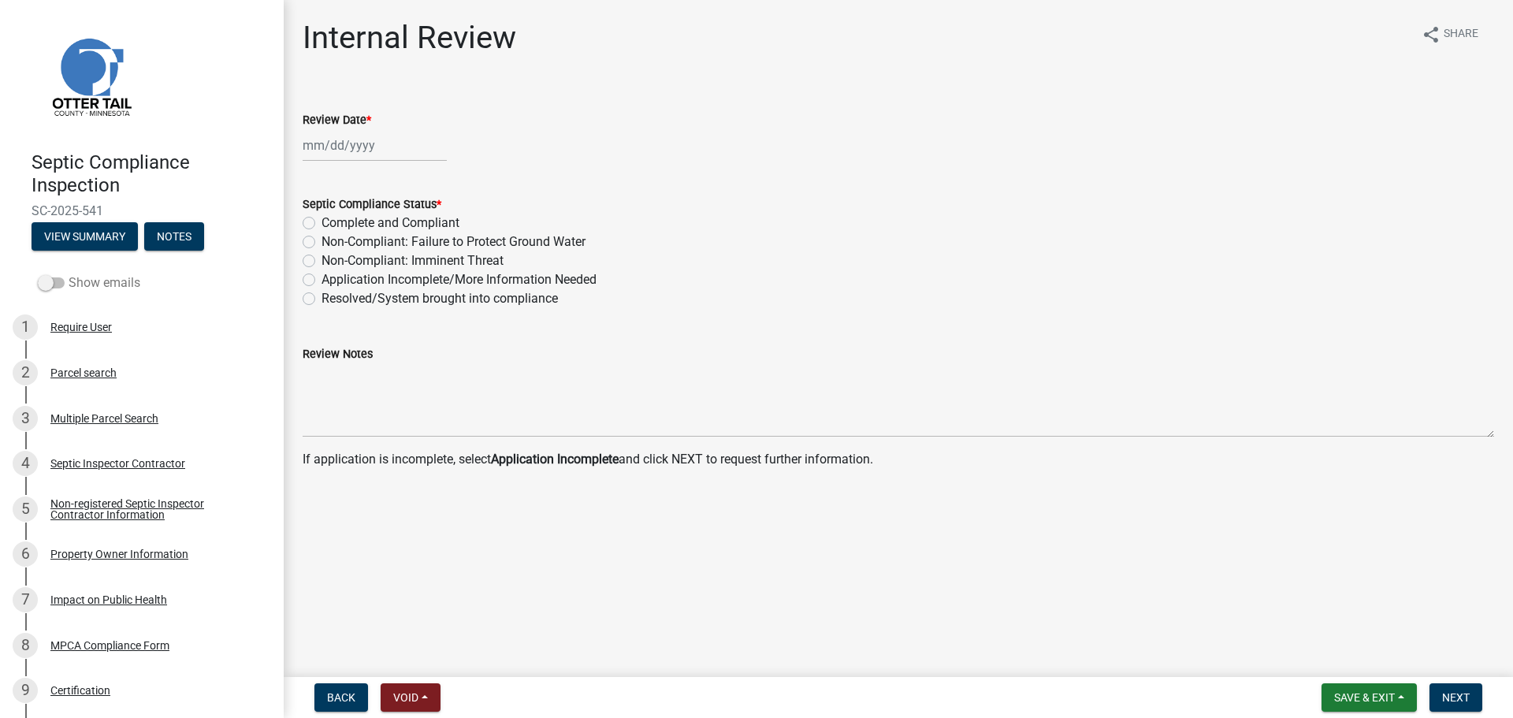
click at [76, 279] on label "Show emails" at bounding box center [89, 282] width 102 height 19
click at [69, 273] on input "Show emails" at bounding box center [69, 273] width 0 height 0
click at [95, 364] on div "2 Parcel search" at bounding box center [136, 372] width 246 height 25
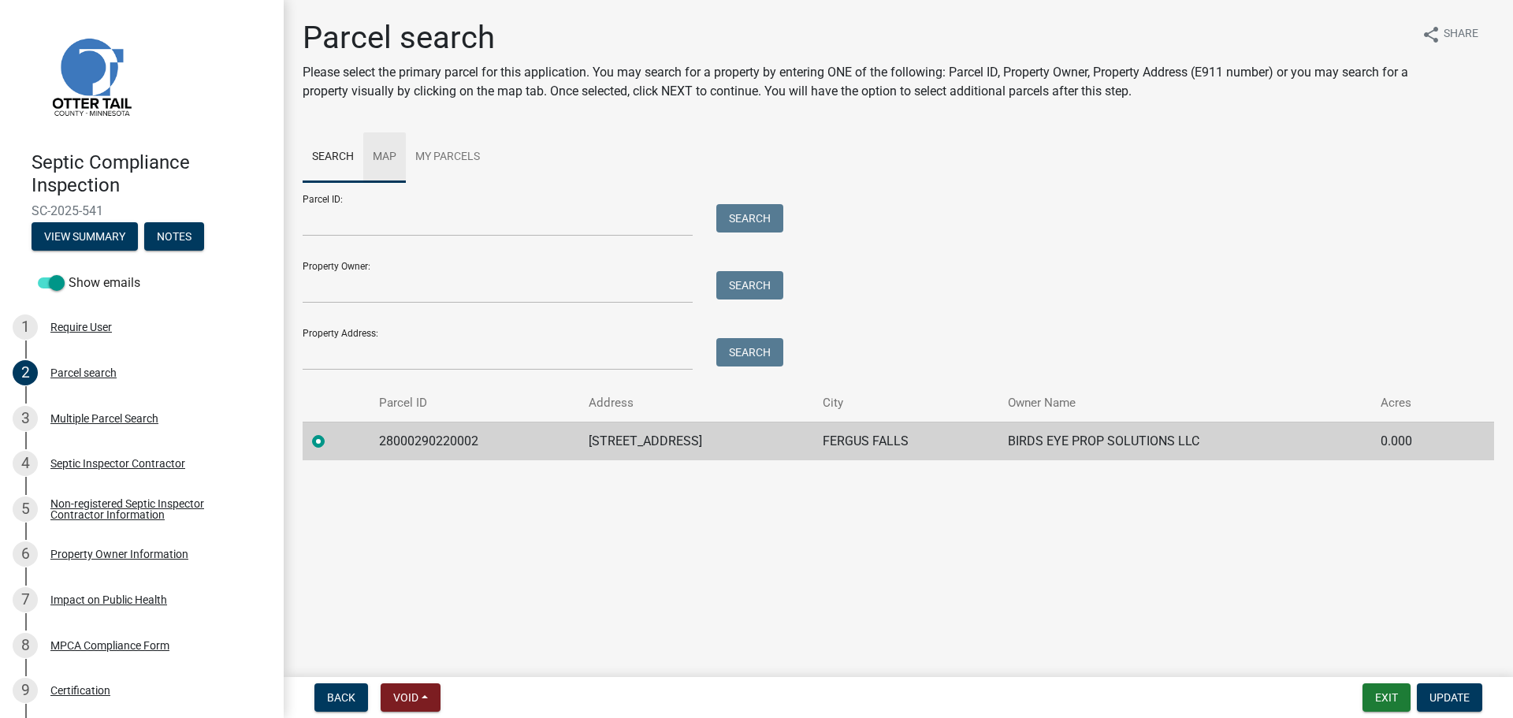
click at [387, 158] on link "Map" at bounding box center [384, 157] width 43 height 50
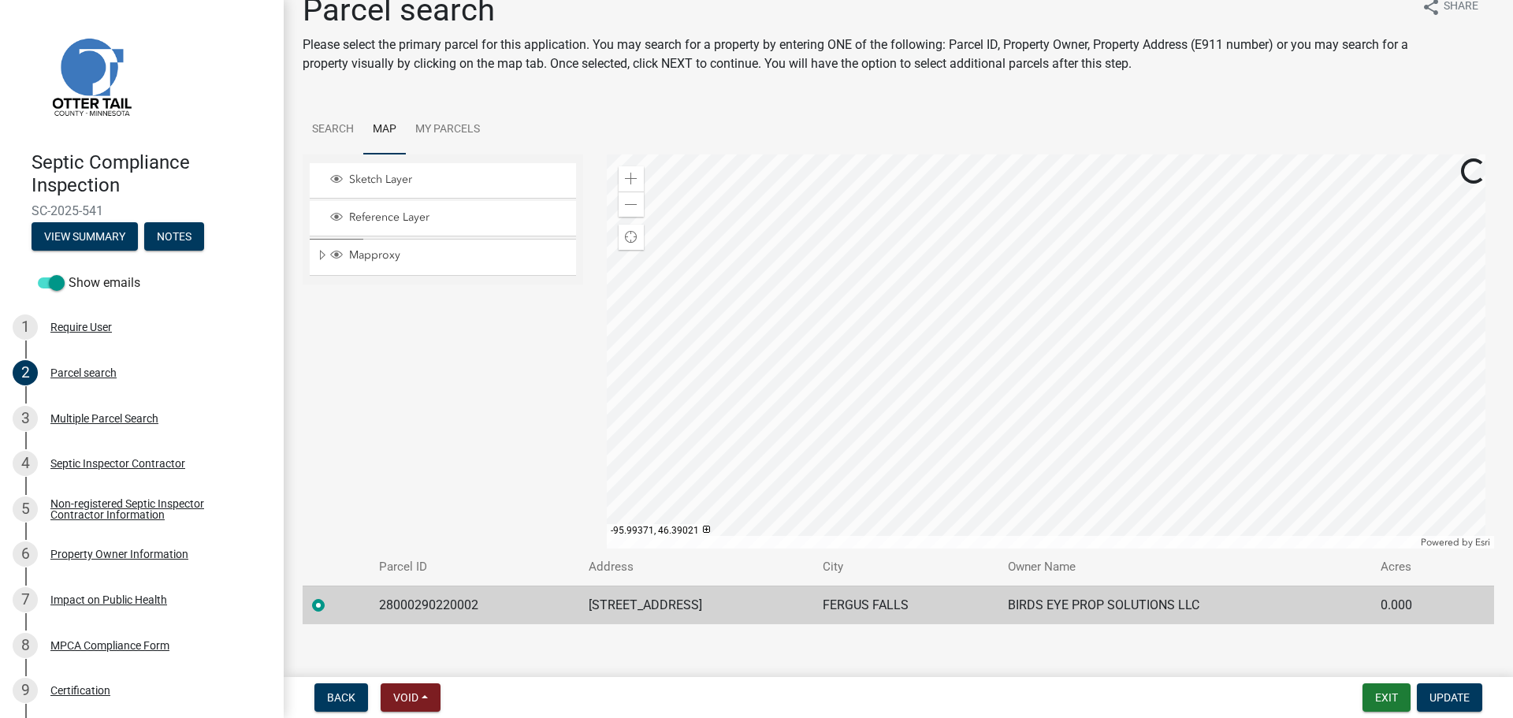
scroll to position [43, 0]
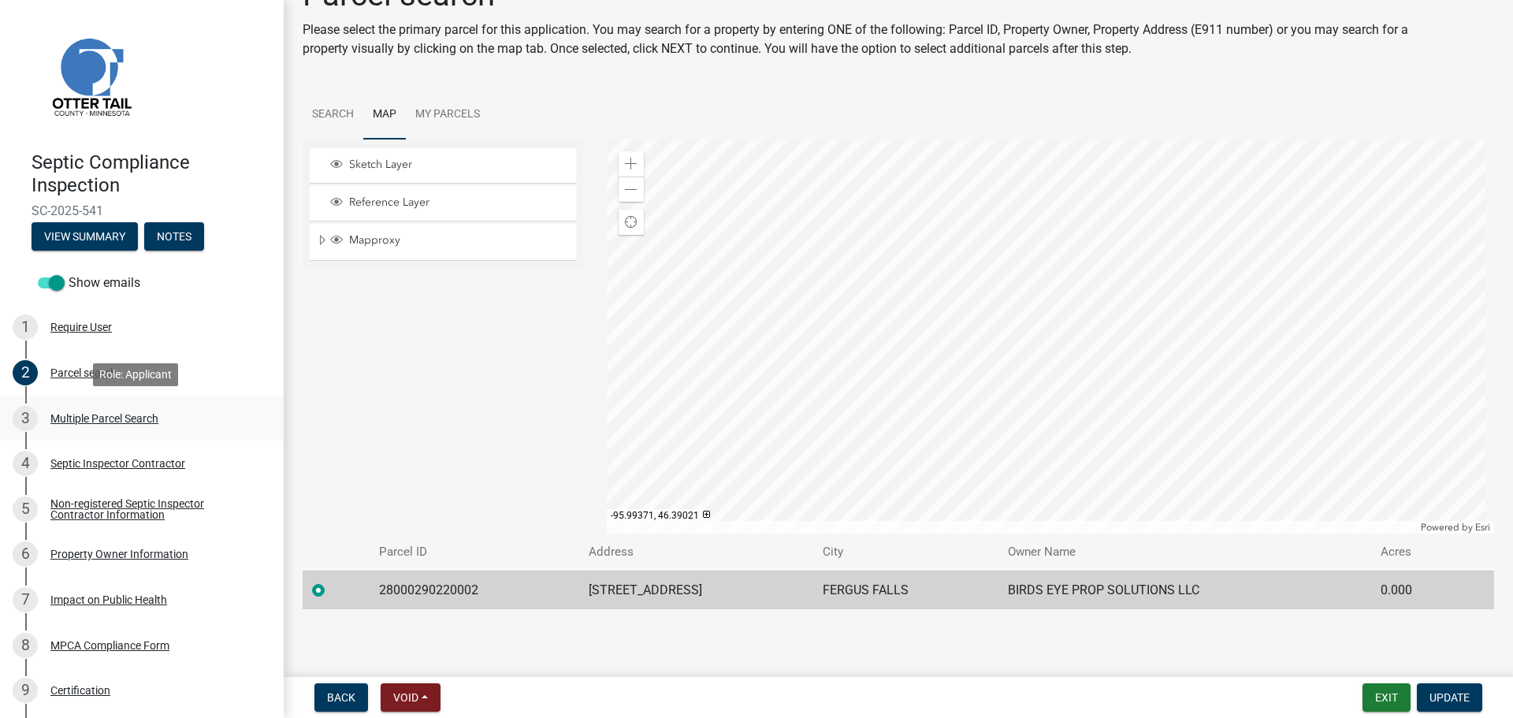
click at [104, 424] on div "Multiple Parcel Search" at bounding box center [104, 418] width 108 height 11
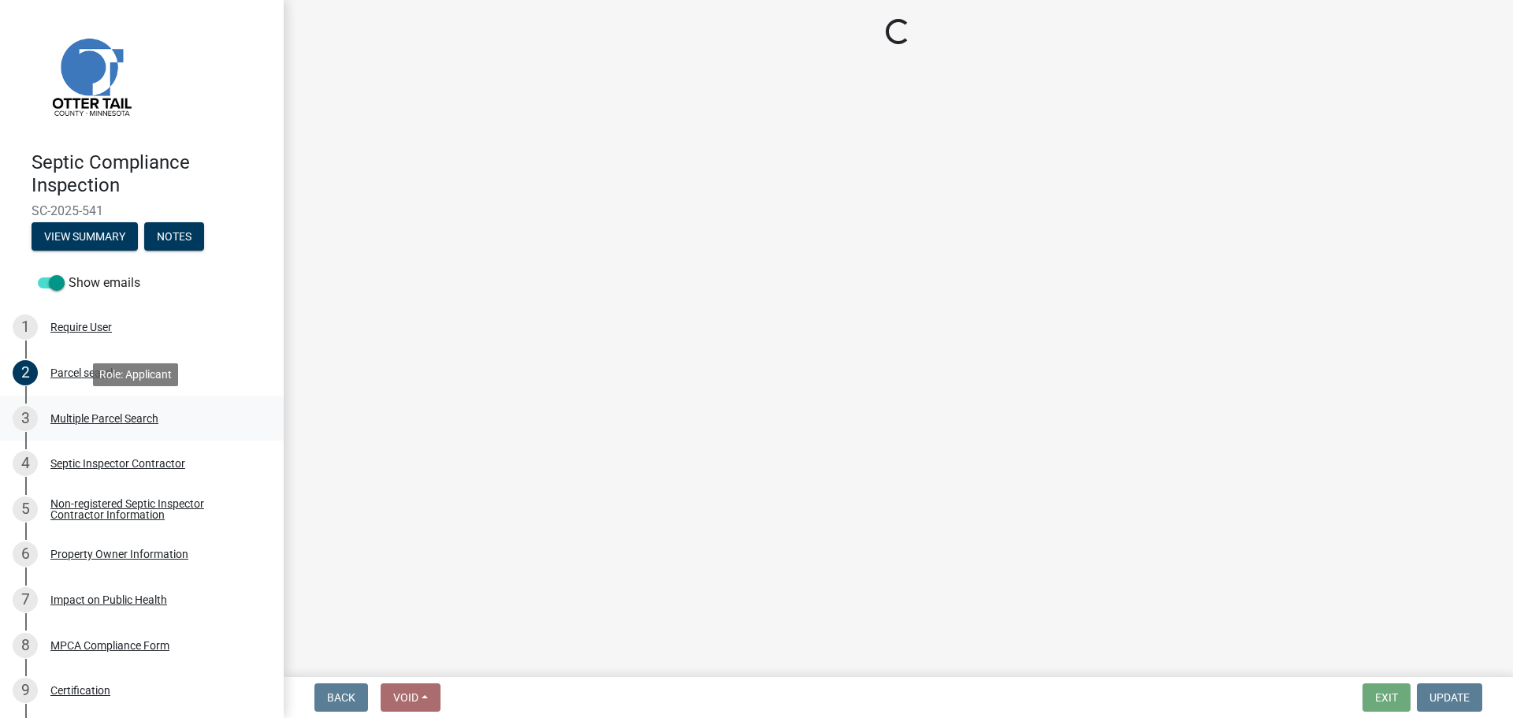
scroll to position [0, 0]
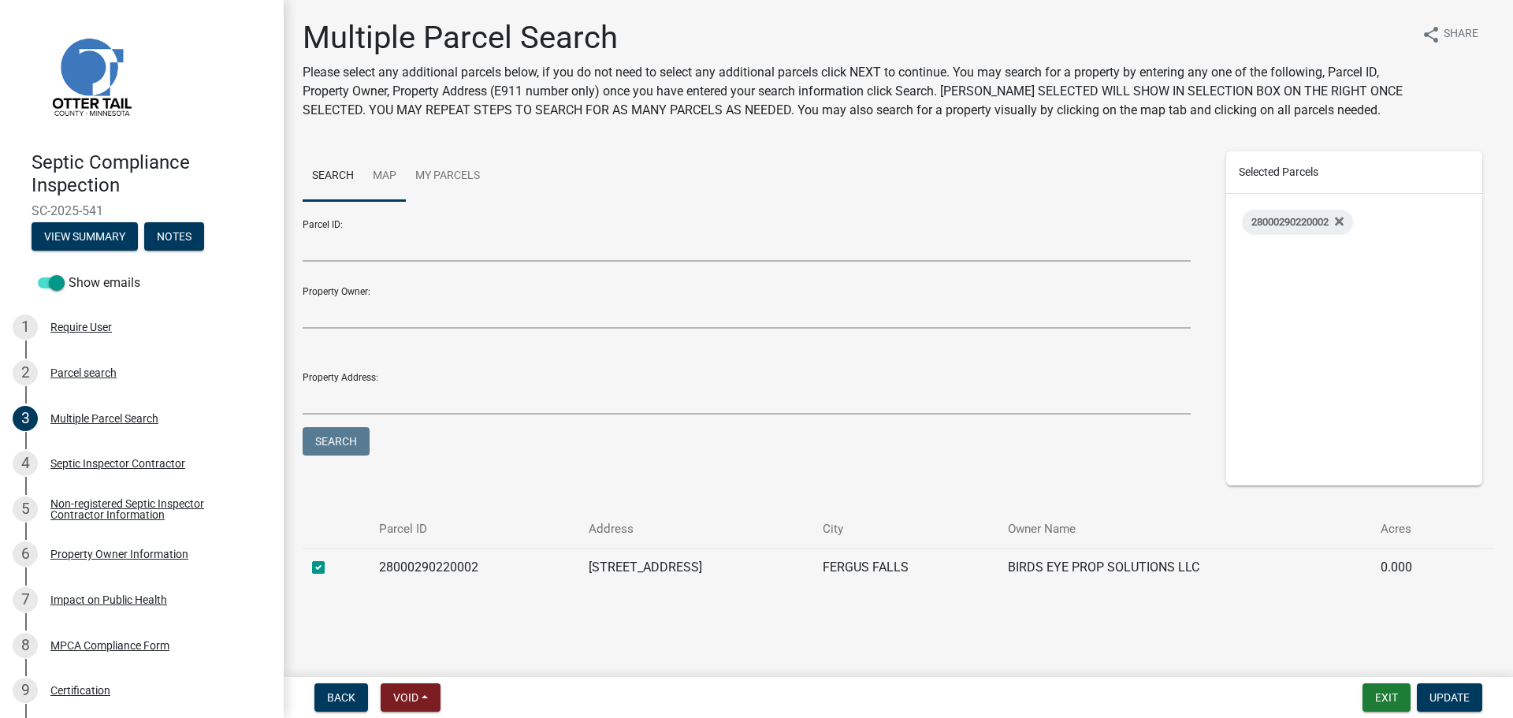
click at [390, 173] on link "Map" at bounding box center [384, 176] width 43 height 50
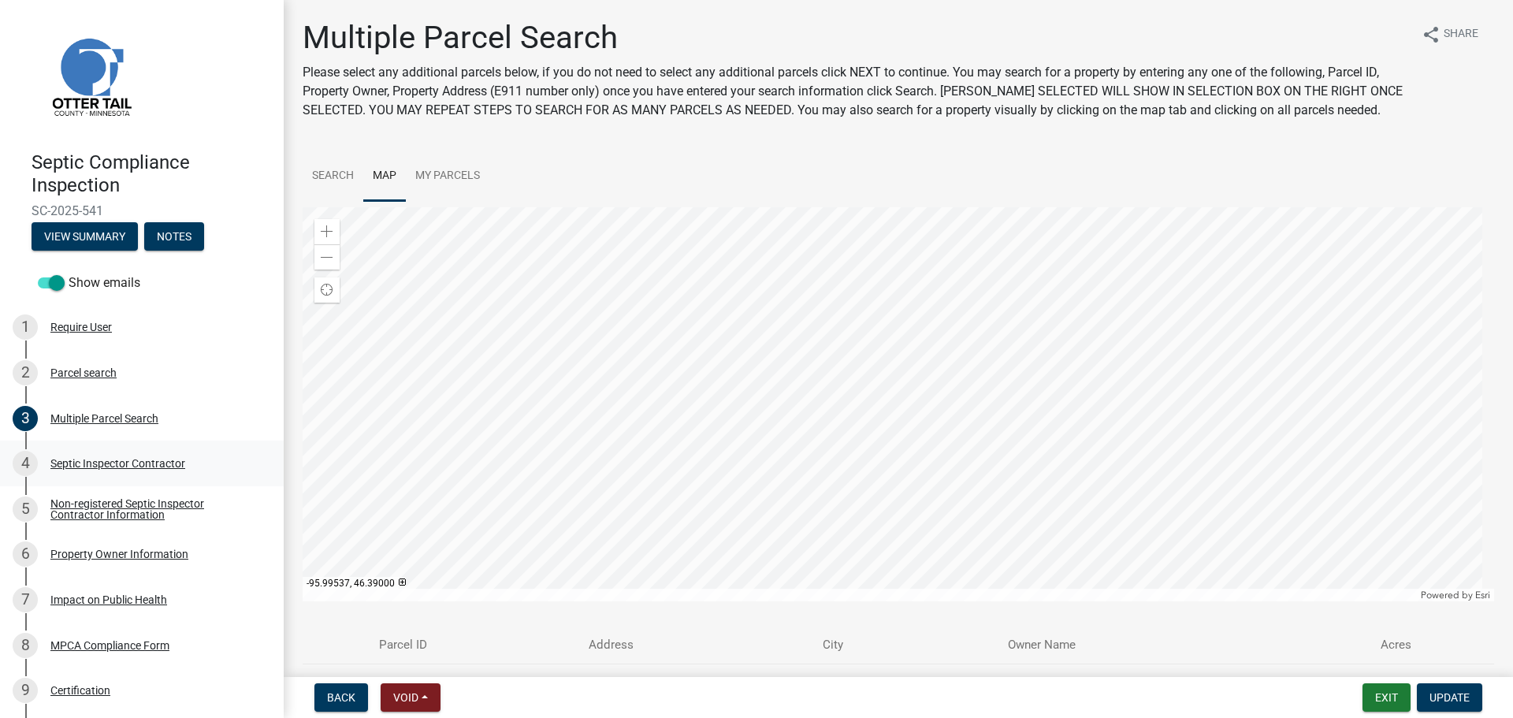
click at [88, 464] on div "Septic Inspector Contractor" at bounding box center [117, 463] width 135 height 11
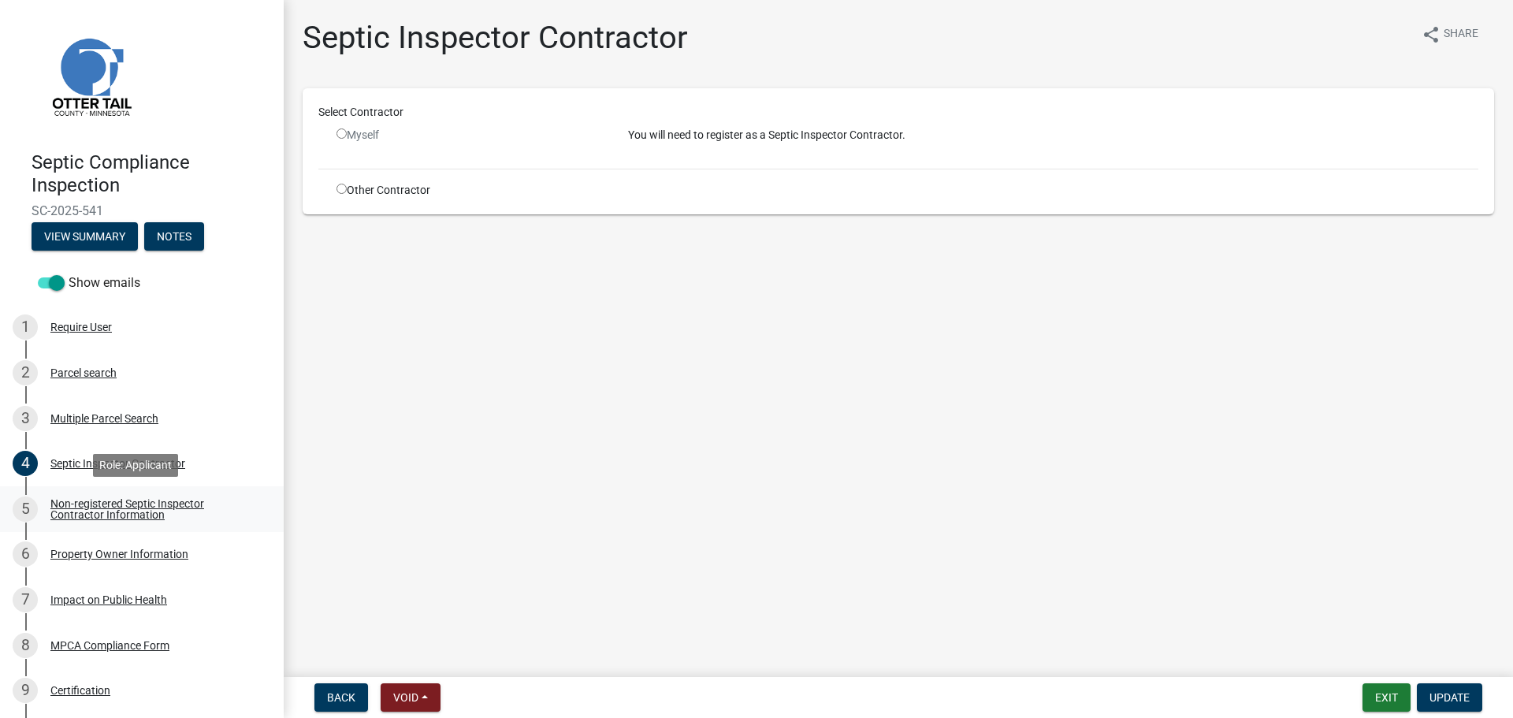
click at [104, 510] on div "Non-registered Septic Inspector Contractor Information" at bounding box center [154, 509] width 208 height 22
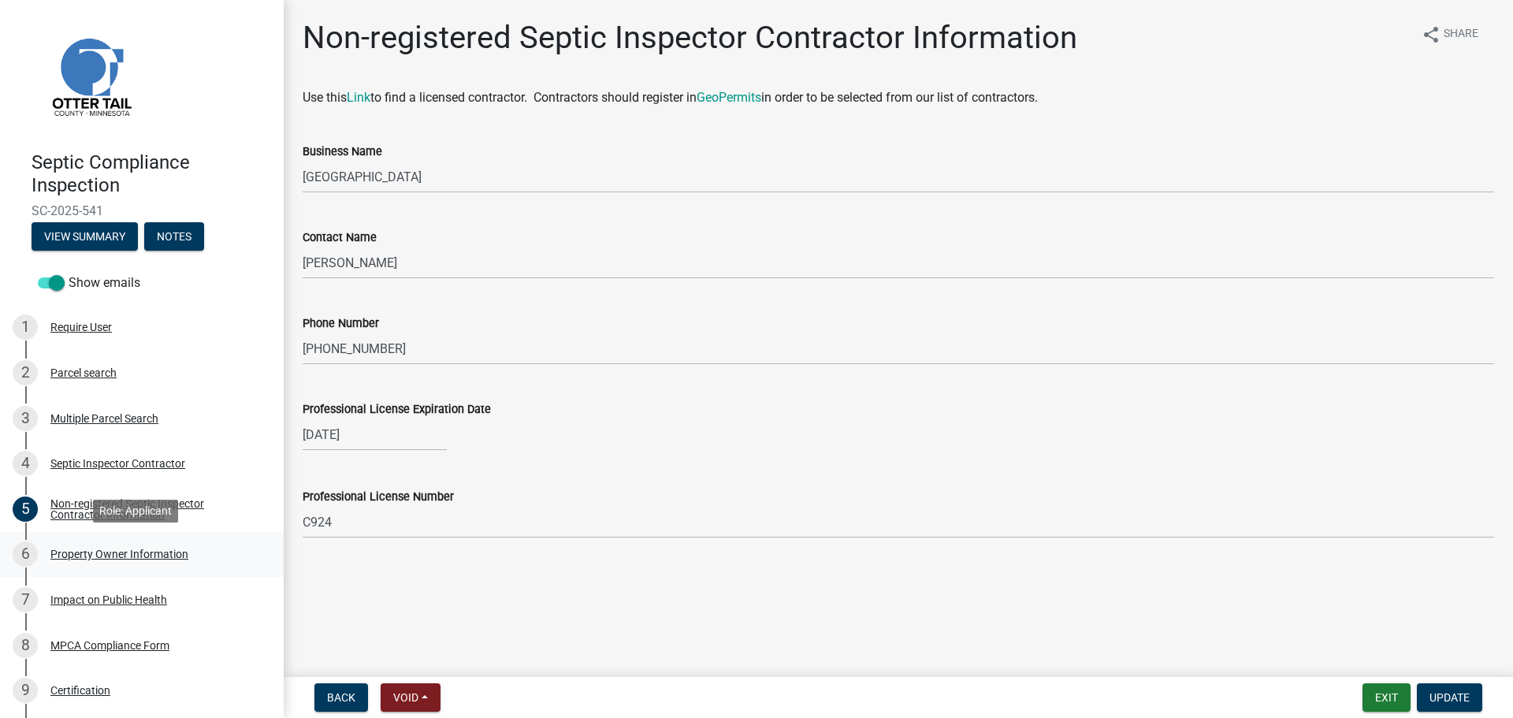
click at [83, 555] on div "Property Owner Information" at bounding box center [119, 553] width 138 height 11
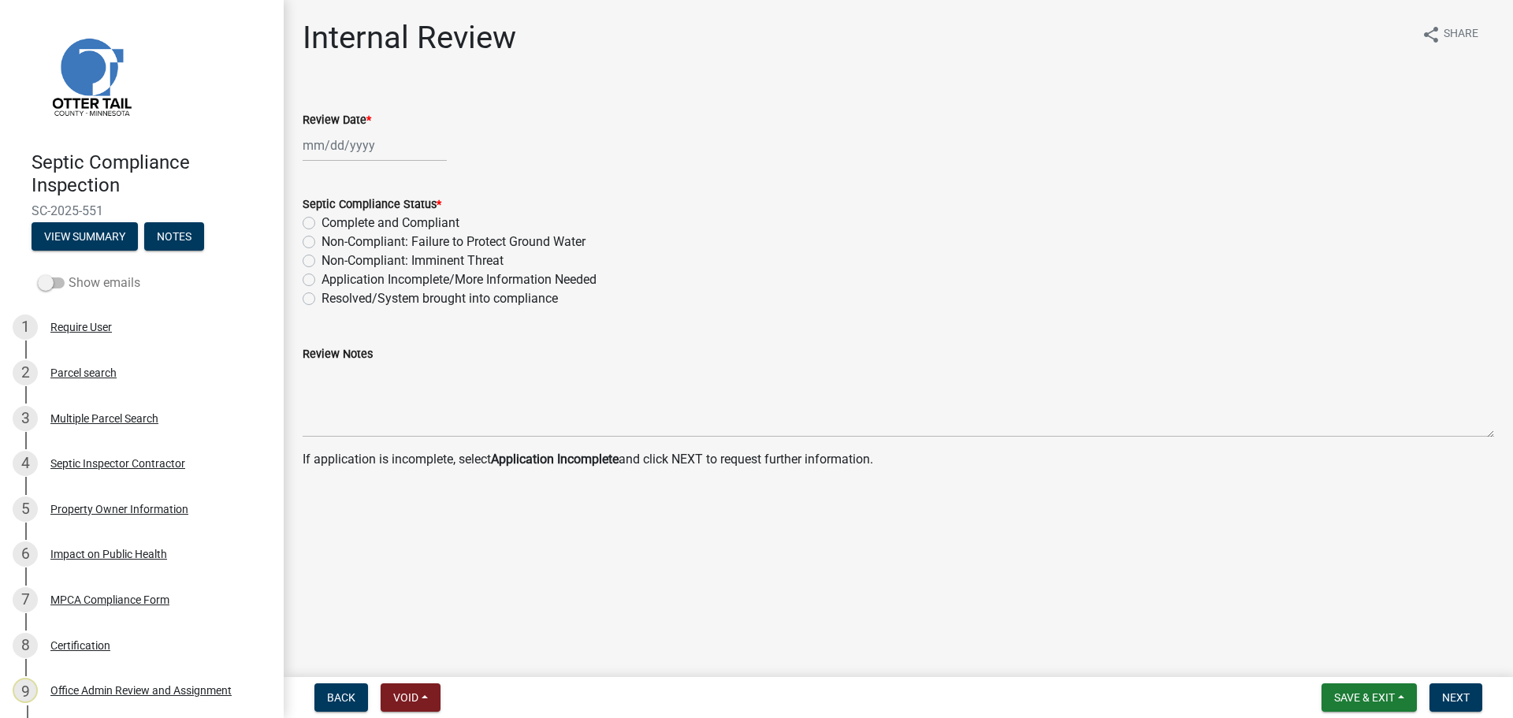
click at [75, 284] on label "Show emails" at bounding box center [89, 282] width 102 height 19
click at [69, 273] on input "Show emails" at bounding box center [69, 273] width 0 height 0
click at [97, 233] on button "View Summary" at bounding box center [85, 236] width 106 height 28
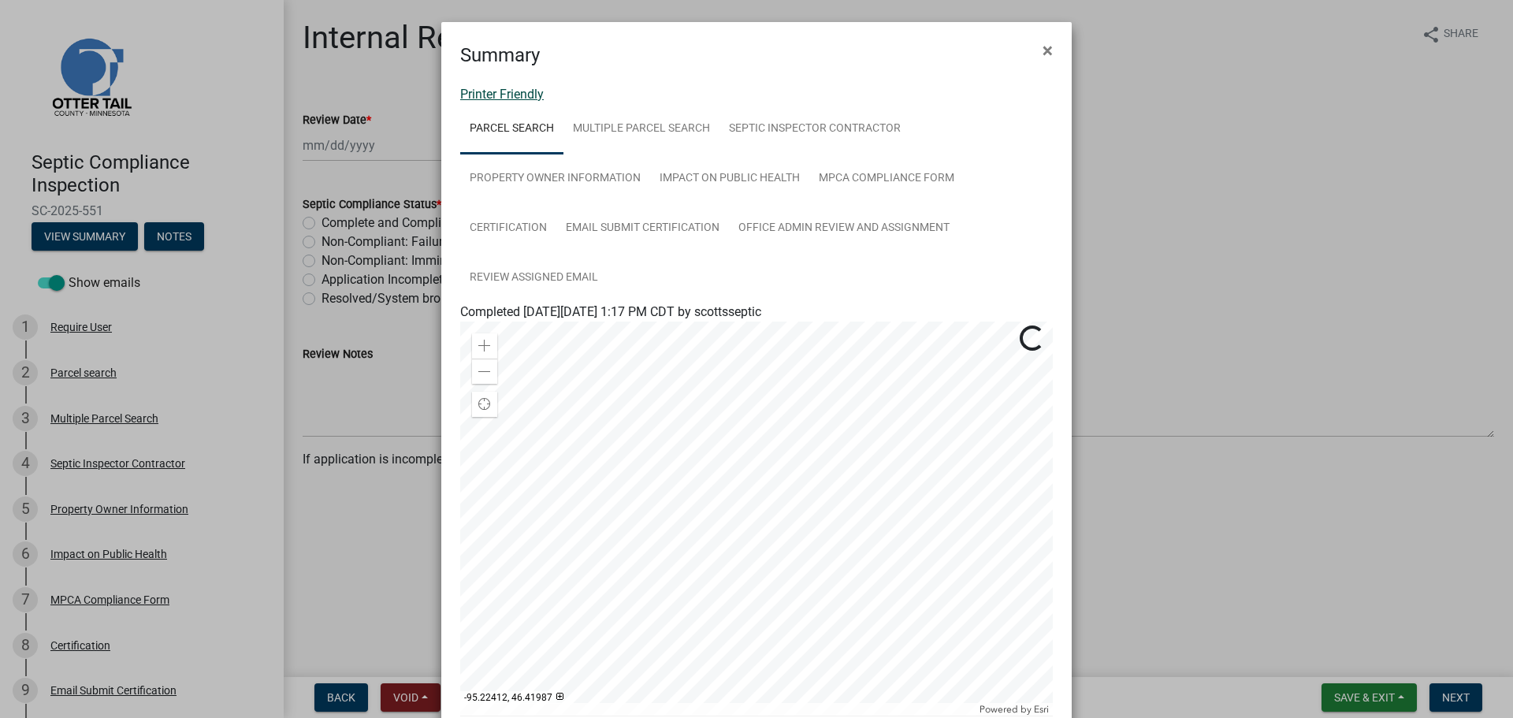
click at [511, 91] on link "Printer Friendly" at bounding box center [502, 94] width 84 height 15
click at [1045, 48] on span "×" at bounding box center [1047, 50] width 10 height 22
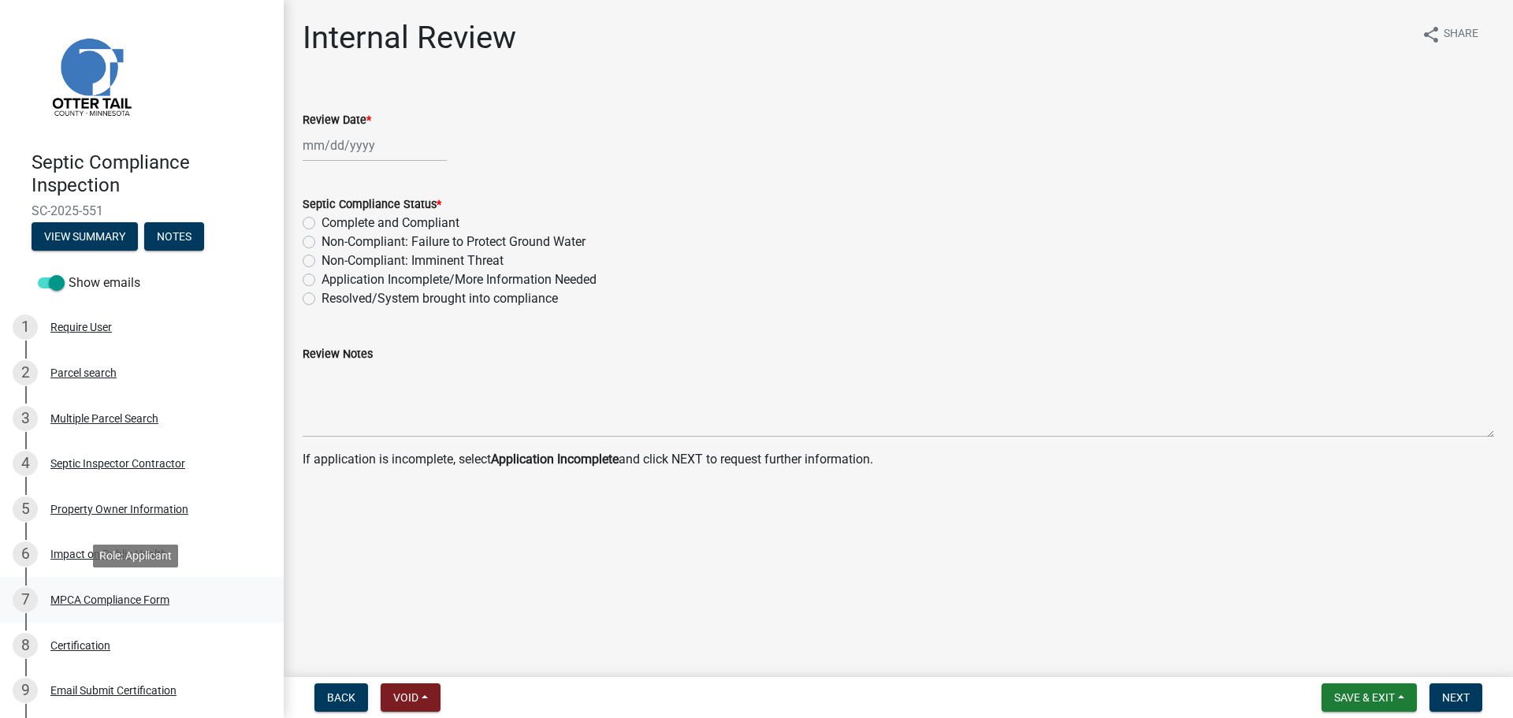
click at [97, 605] on div "MPCA Compliance Form" at bounding box center [109, 599] width 119 height 11
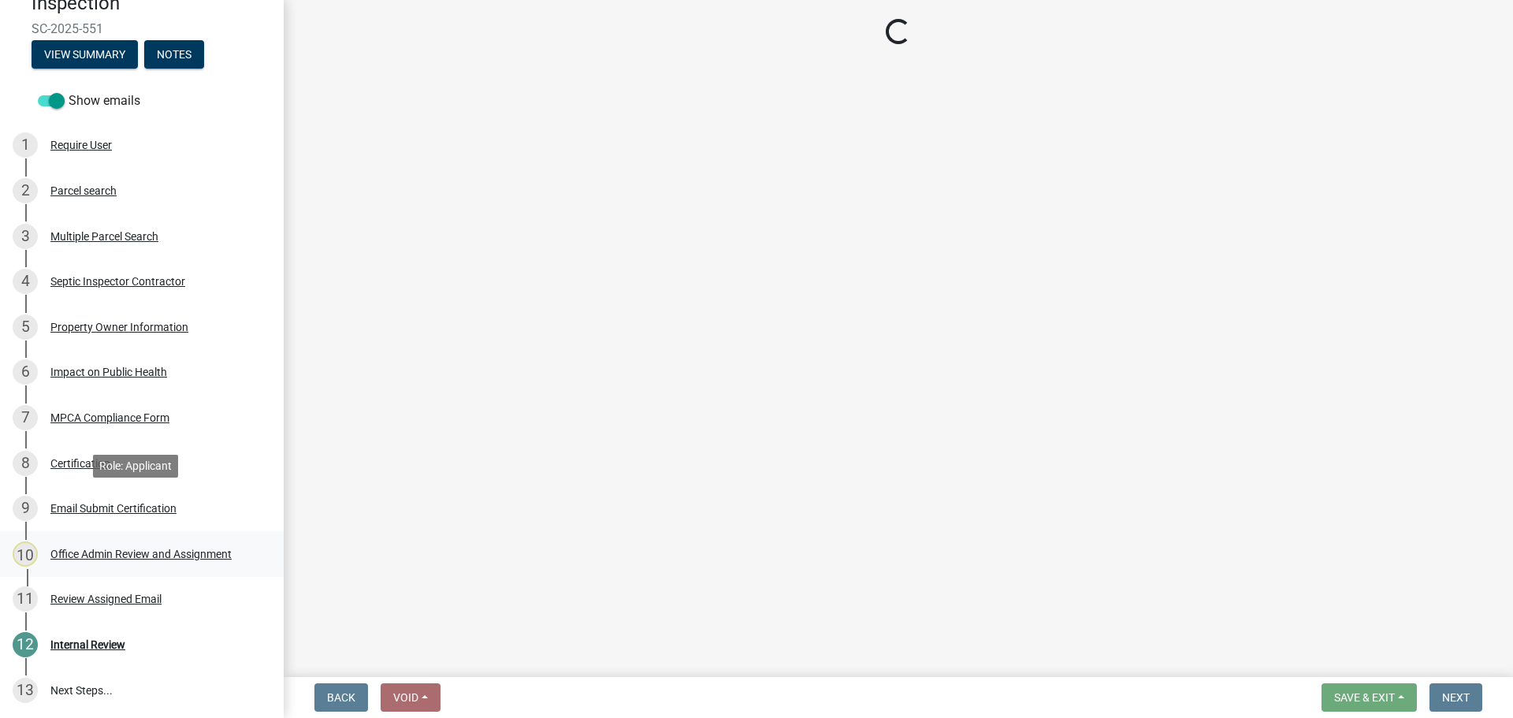
scroll to position [183, 0]
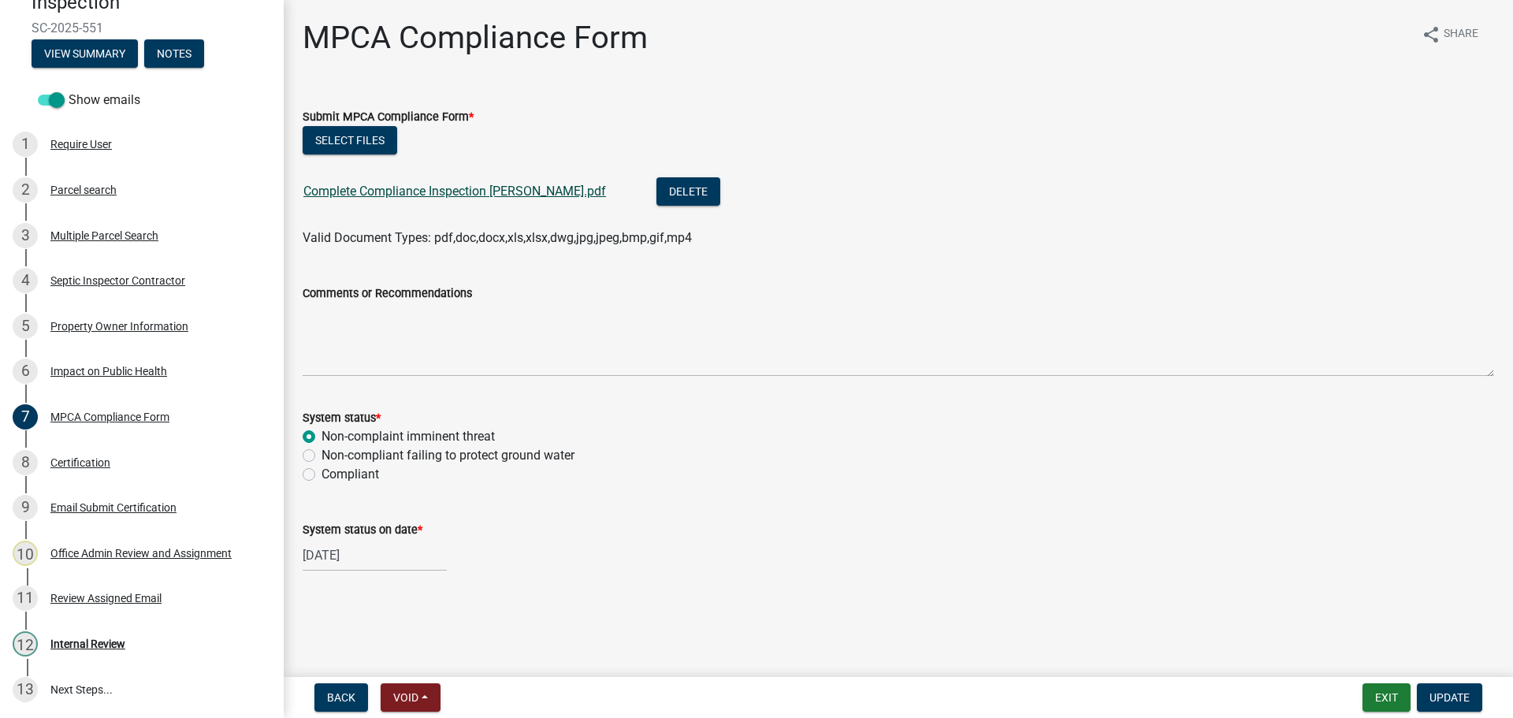
click at [437, 192] on link "Complete Compliance Inspection [PERSON_NAME].pdf" at bounding box center [454, 191] width 303 height 15
click at [90, 642] on div "Internal Review" at bounding box center [87, 643] width 75 height 11
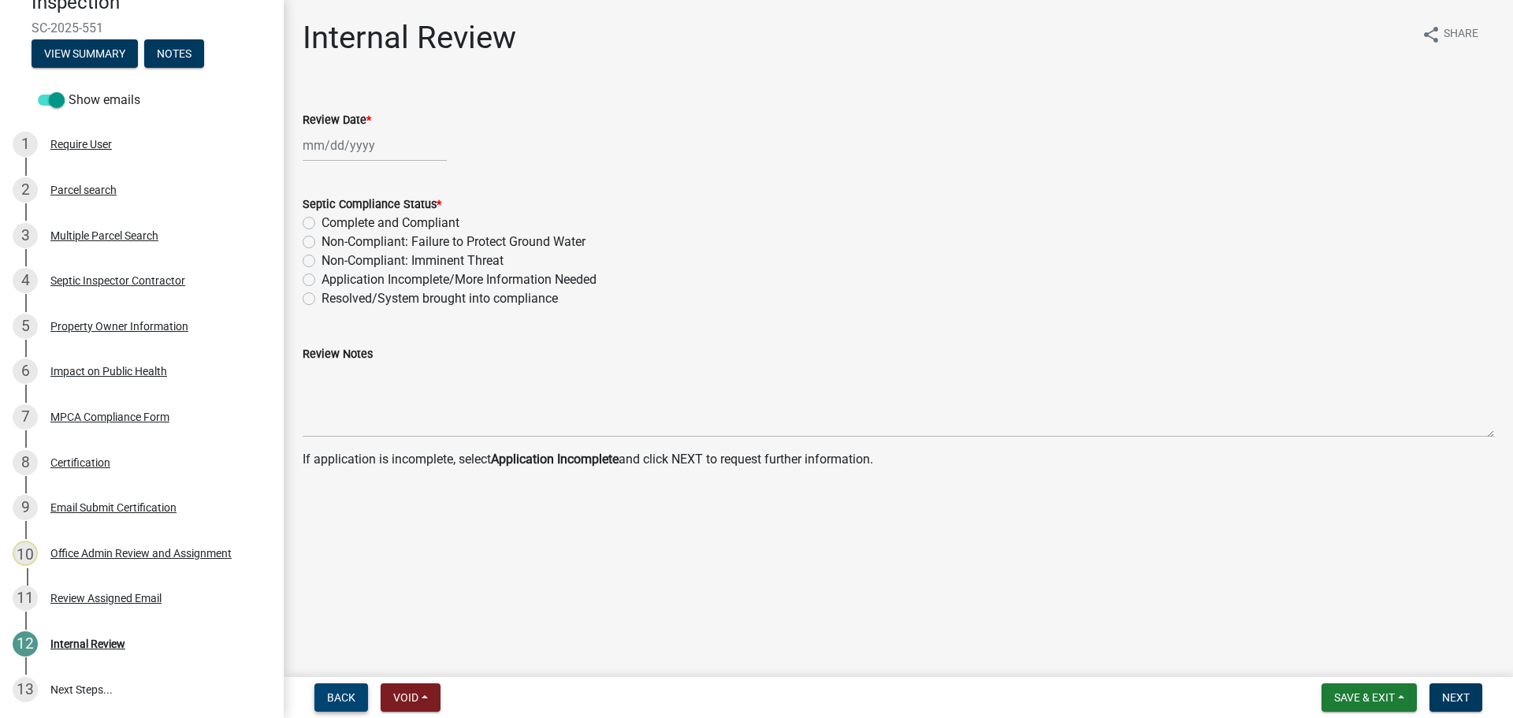
click at [329, 689] on button "Back" at bounding box center [341, 697] width 54 height 28
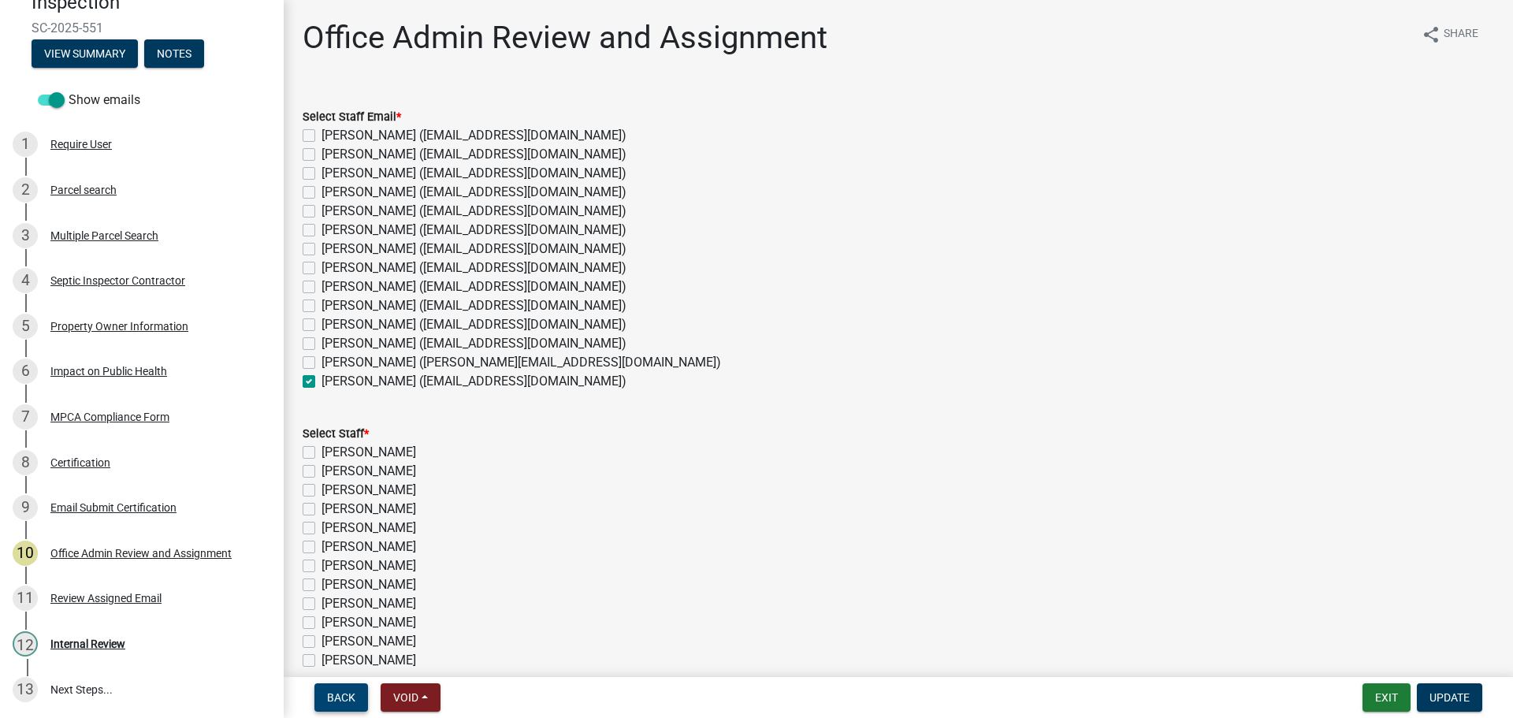
click at [329, 689] on button "Back" at bounding box center [341, 697] width 54 height 28
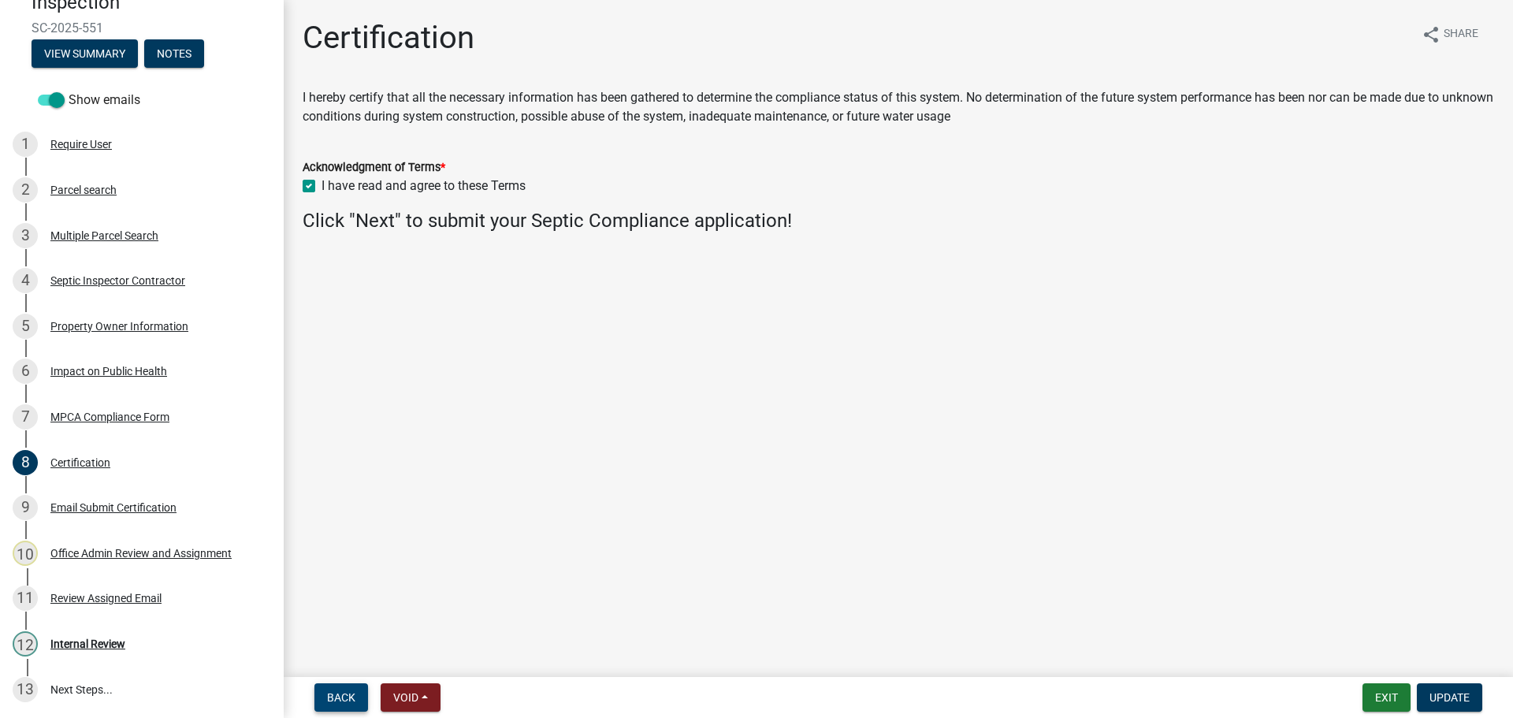
click at [329, 689] on button "Back" at bounding box center [341, 697] width 54 height 28
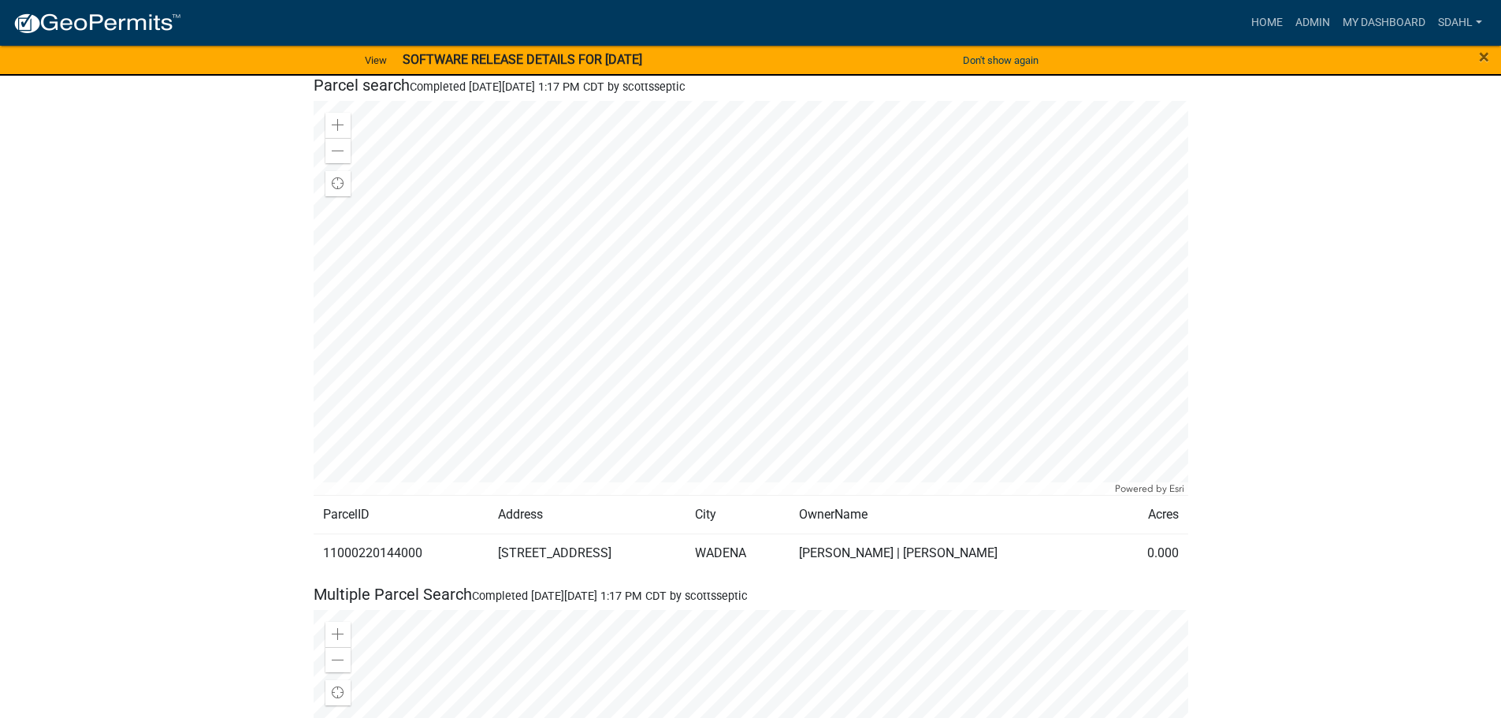
scroll to position [315, 0]
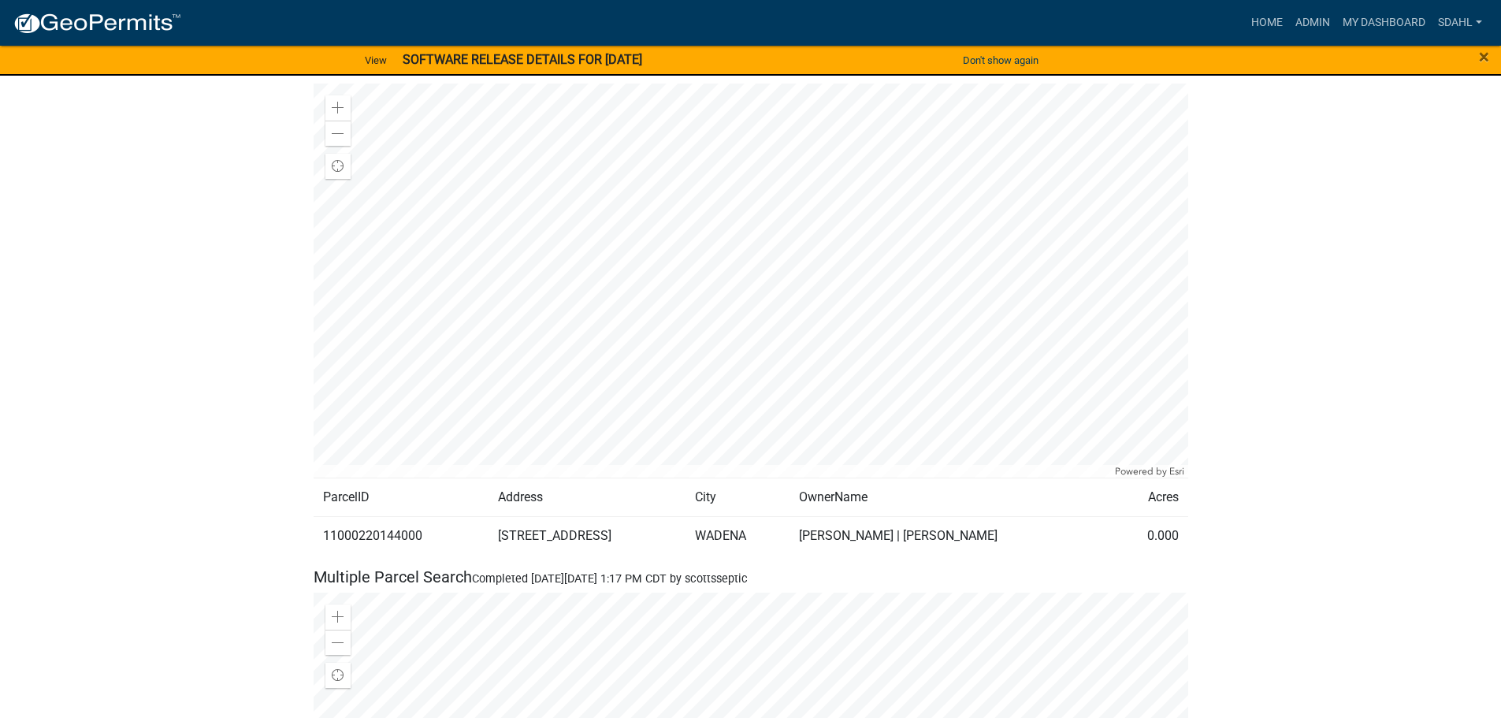
click at [375, 539] on td "11000220144000" at bounding box center [402, 536] width 176 height 39
copy td "11000220144000"
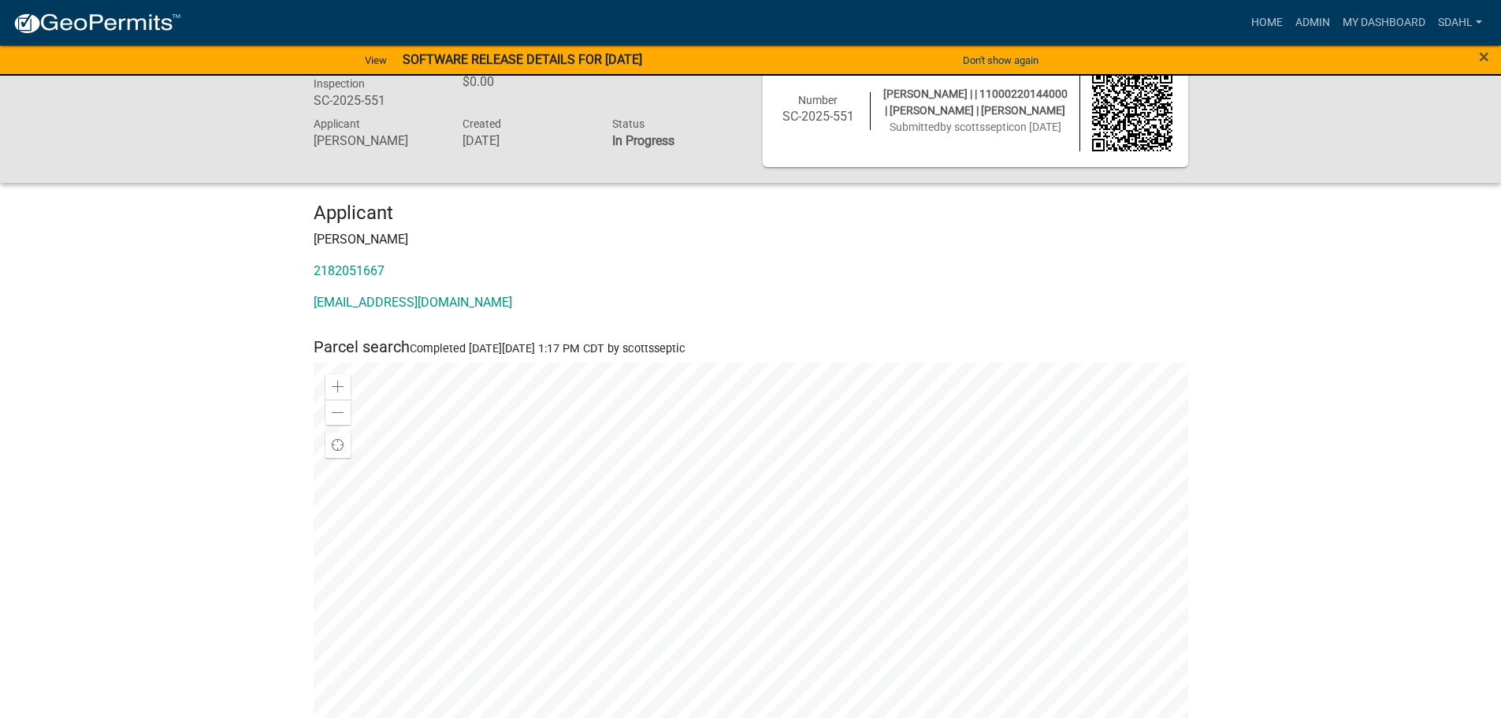
scroll to position [0, 0]
